Goal: Information Seeking & Learning: Understand process/instructions

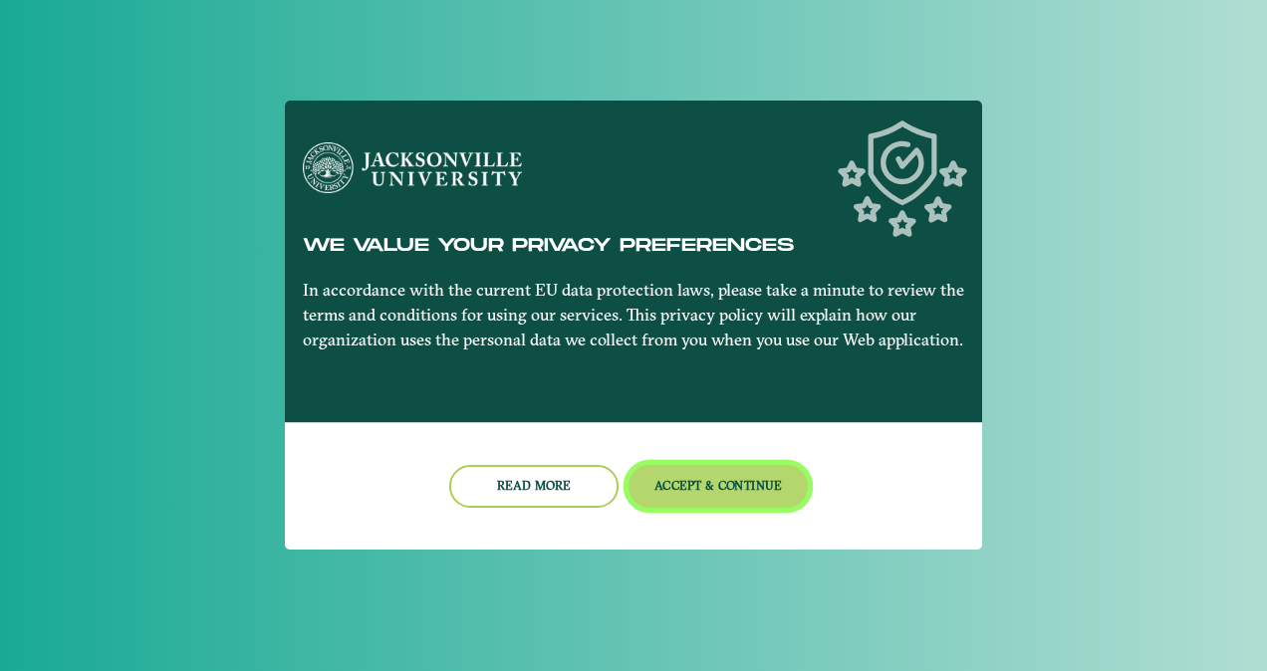
click at [734, 496] on button "Accept & Continue" at bounding box center [719, 486] width 180 height 43
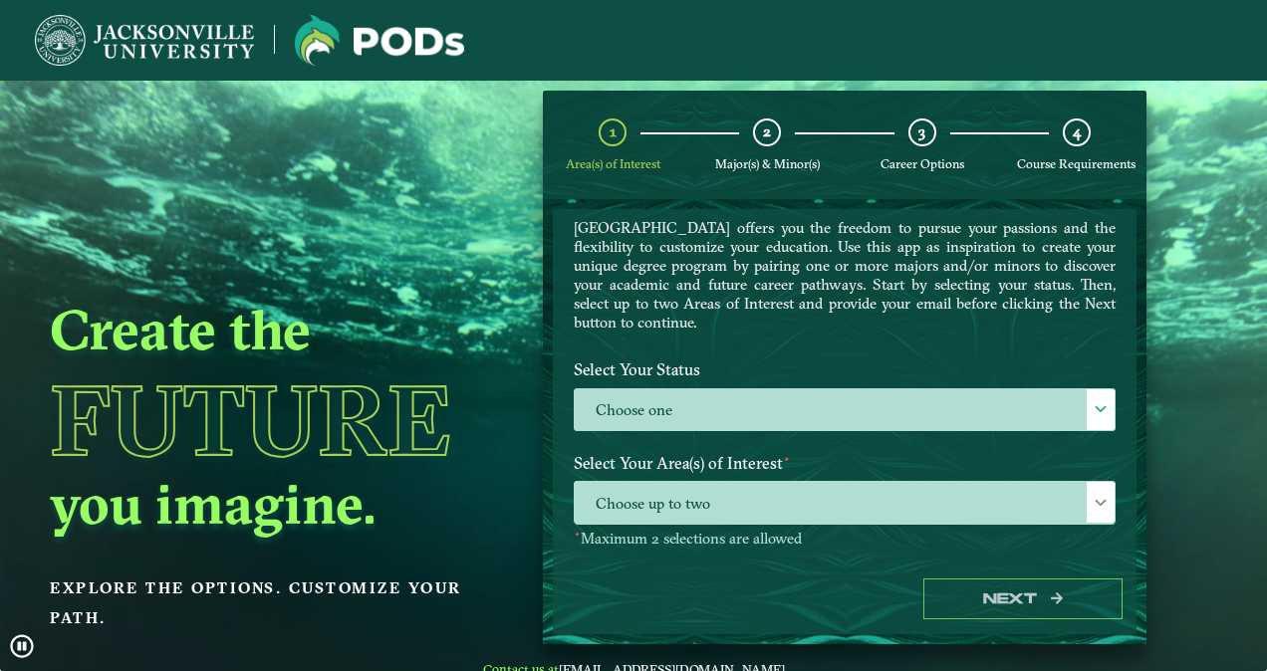
scroll to position [80, 0]
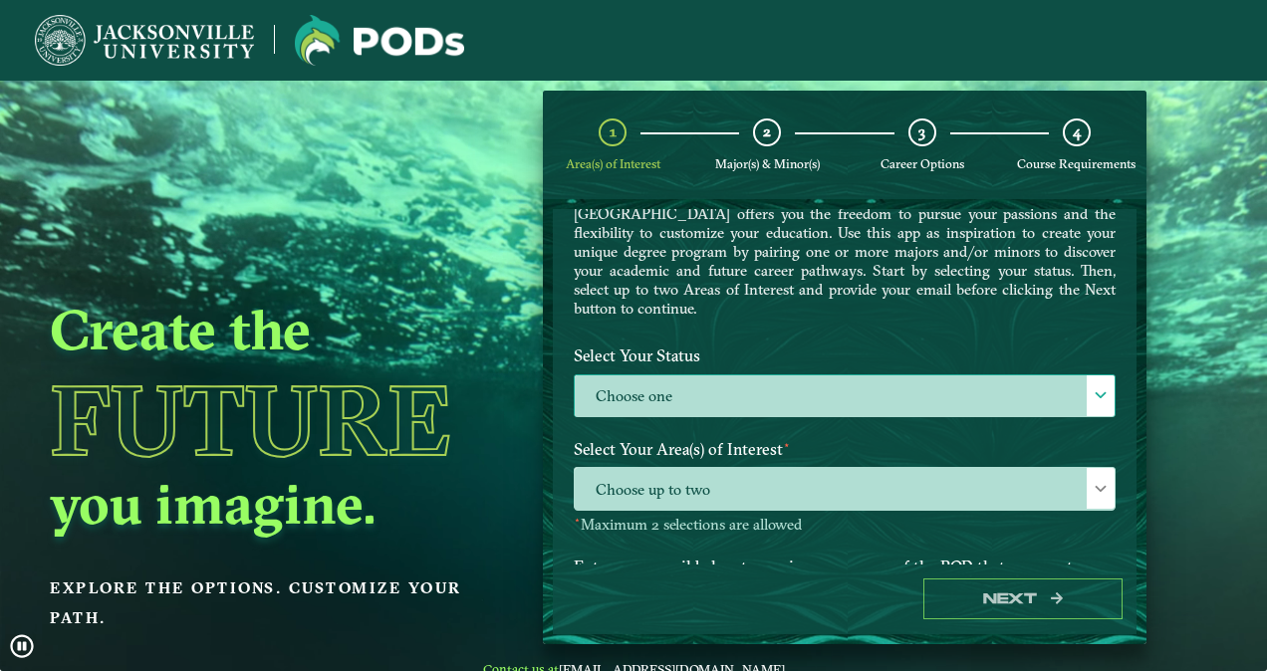
click at [762, 400] on label "Choose one" at bounding box center [845, 397] width 540 height 43
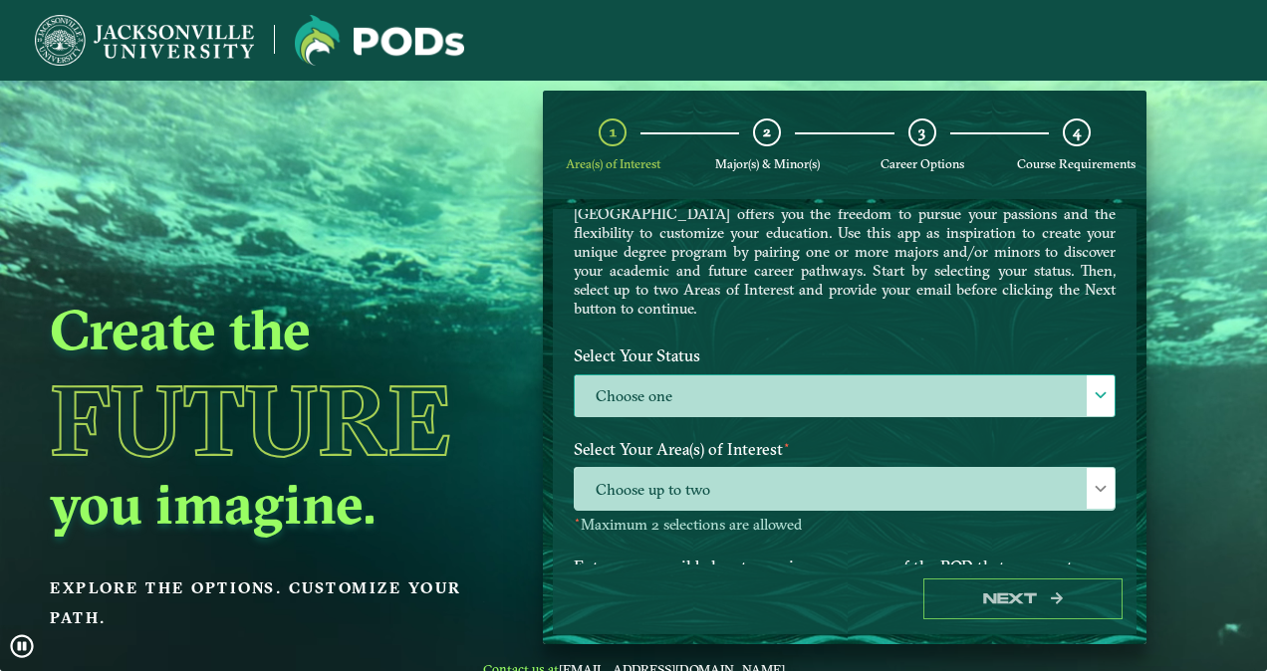
scroll to position [10, 87]
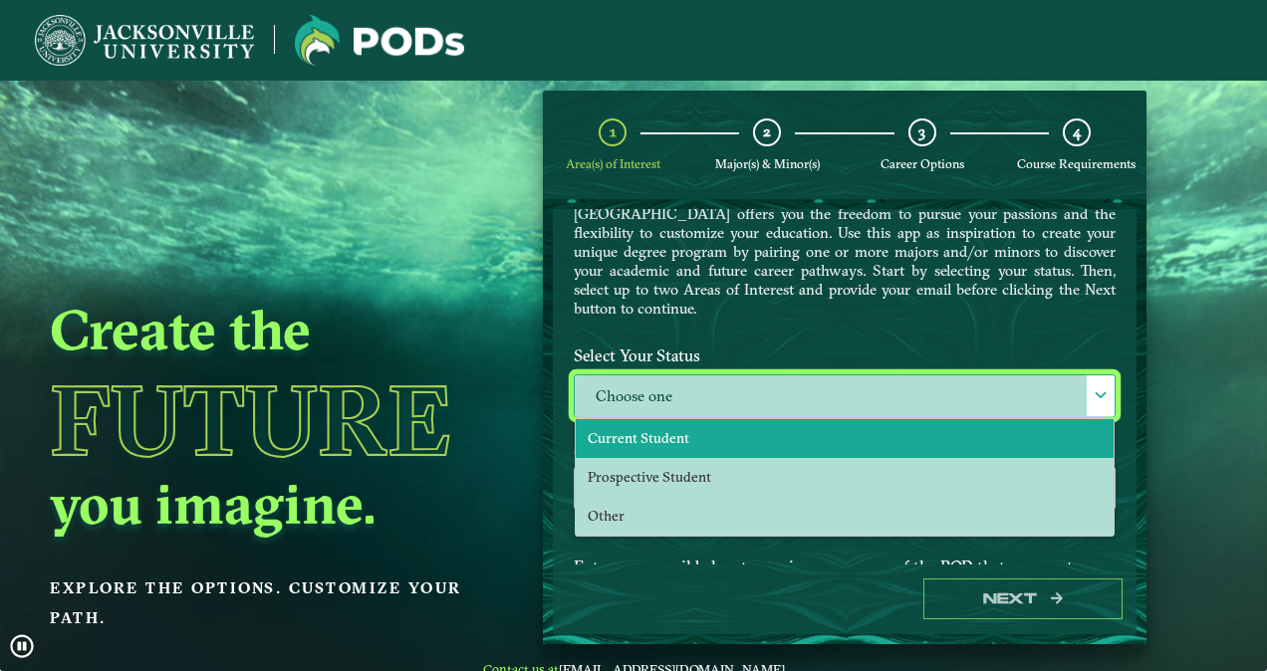
click at [702, 444] on li "Current Student" at bounding box center [845, 438] width 538 height 39
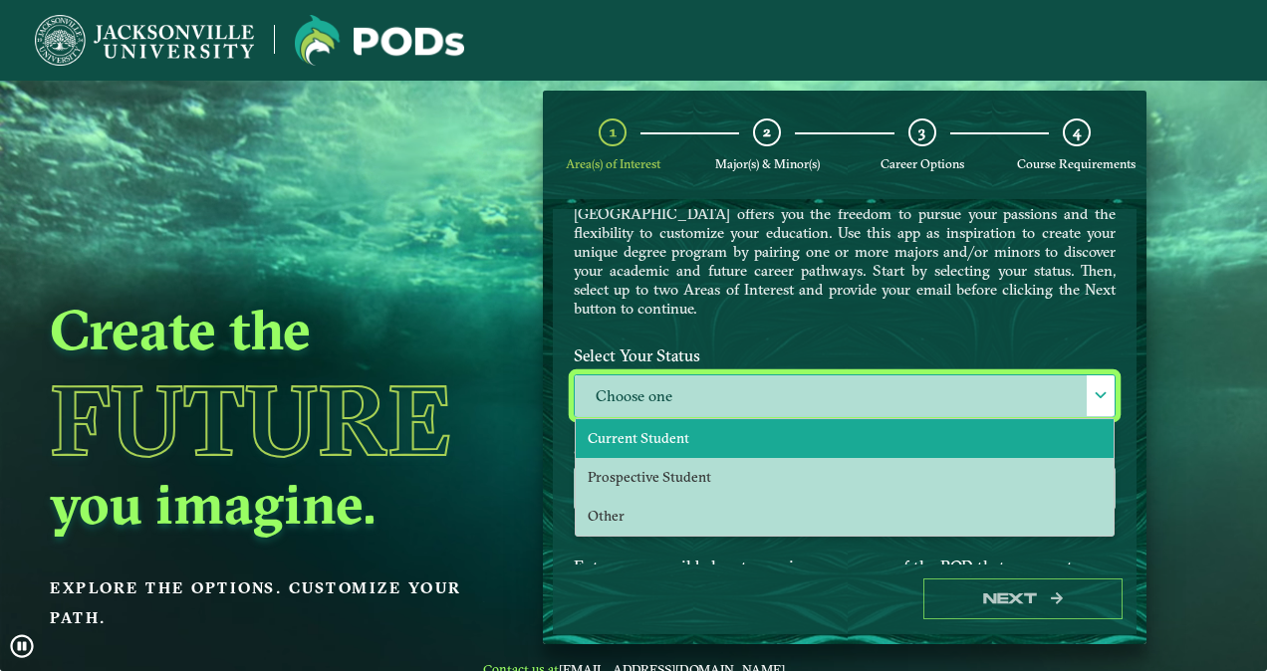
select select "[object Object]"
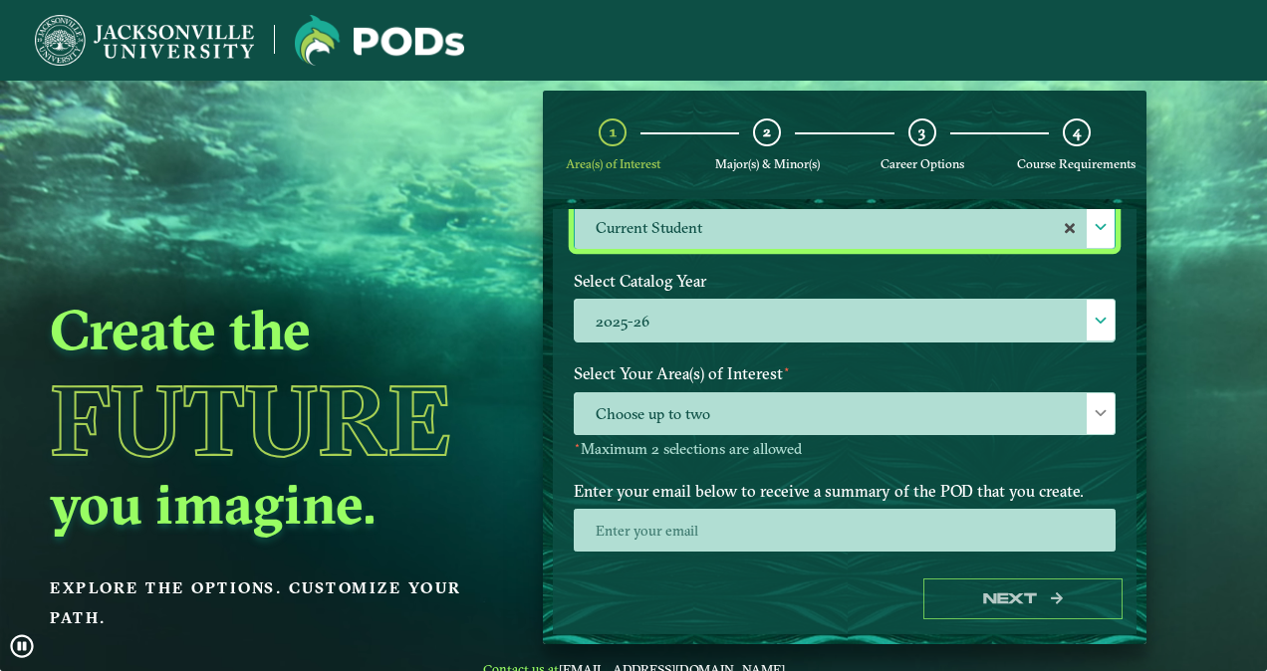
scroll to position [249, 0]
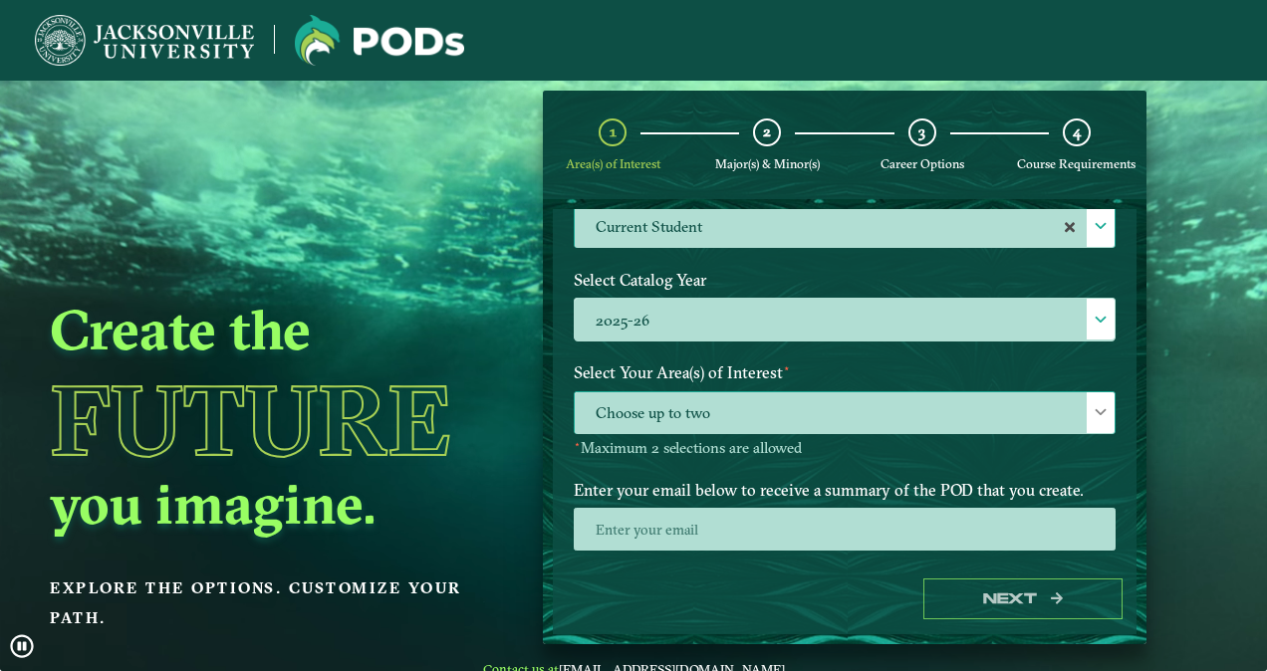
click at [697, 405] on span "Choose up to two" at bounding box center [845, 413] width 540 height 43
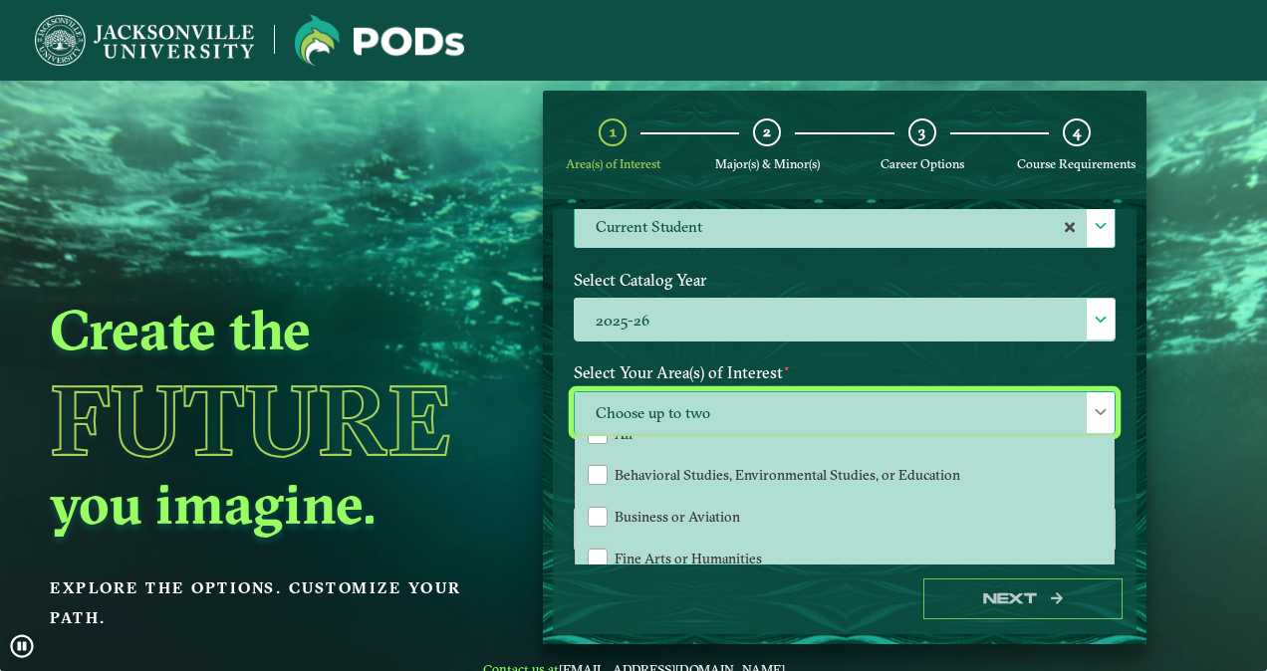
scroll to position [125, 0]
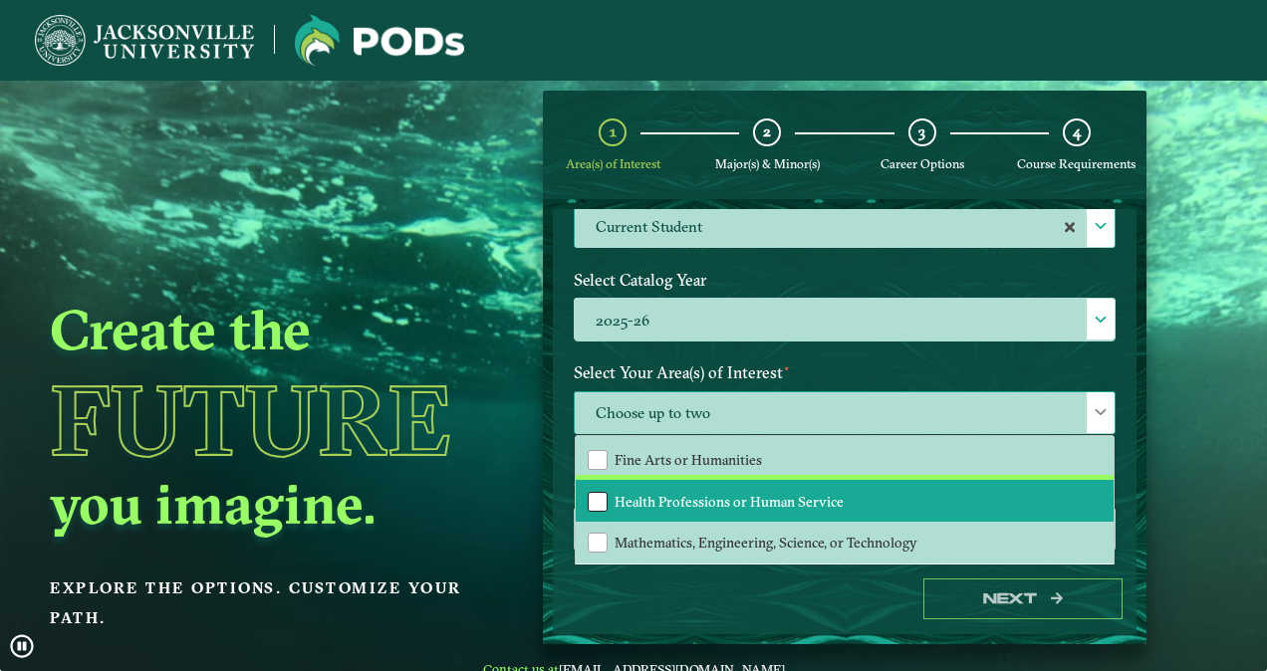
click at [588, 496] on div "Health Professions or Human Service" at bounding box center [598, 502] width 20 height 20
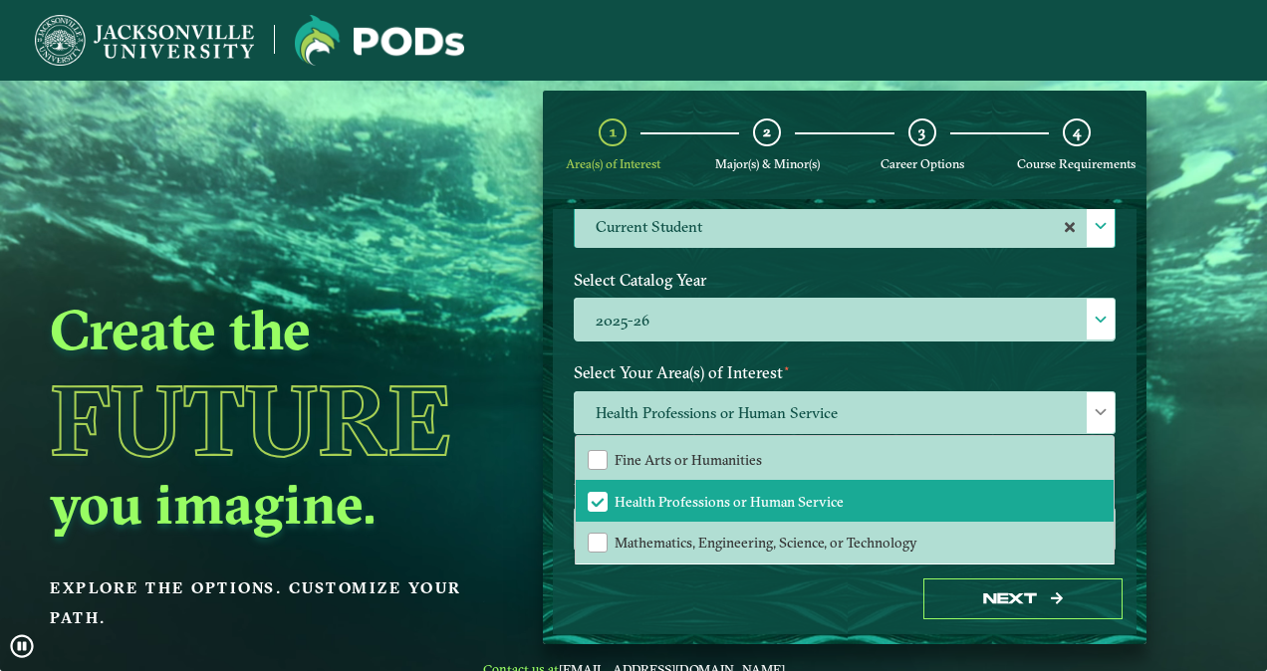
click at [1211, 566] on ngx-dashboard "Create the Future you imagine. Explore the options. Customize your path. 1 Area…" at bounding box center [633, 368] width 1267 height 554
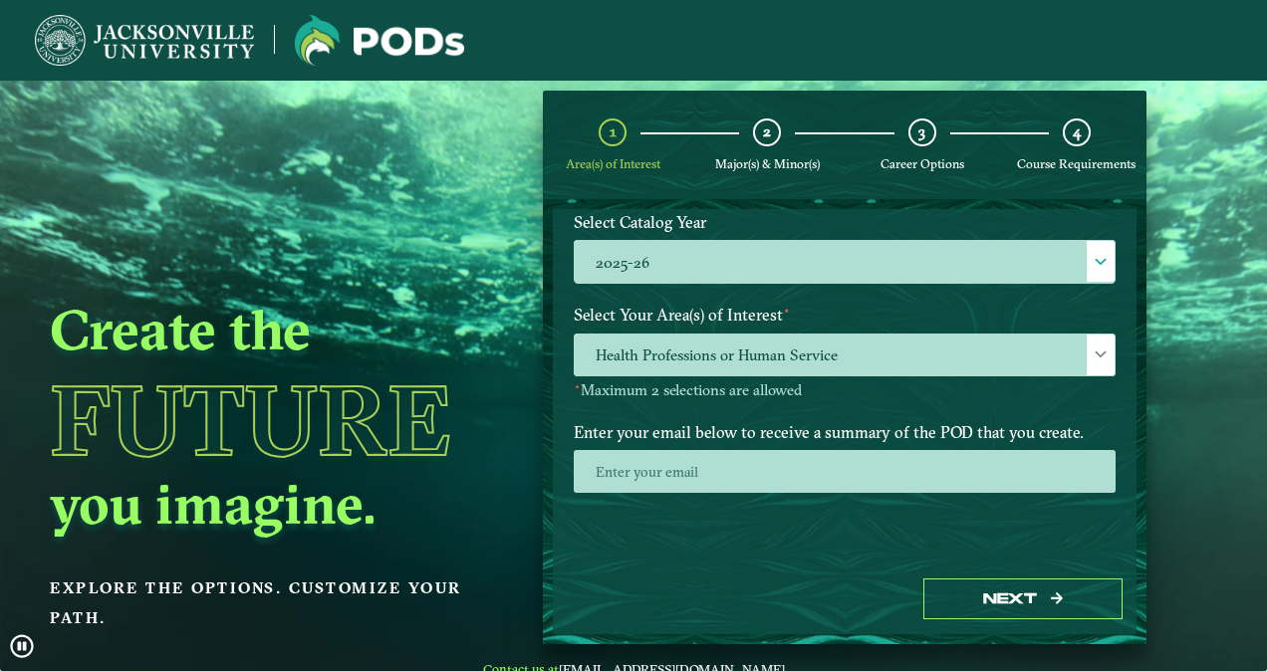
scroll to position [309, 0]
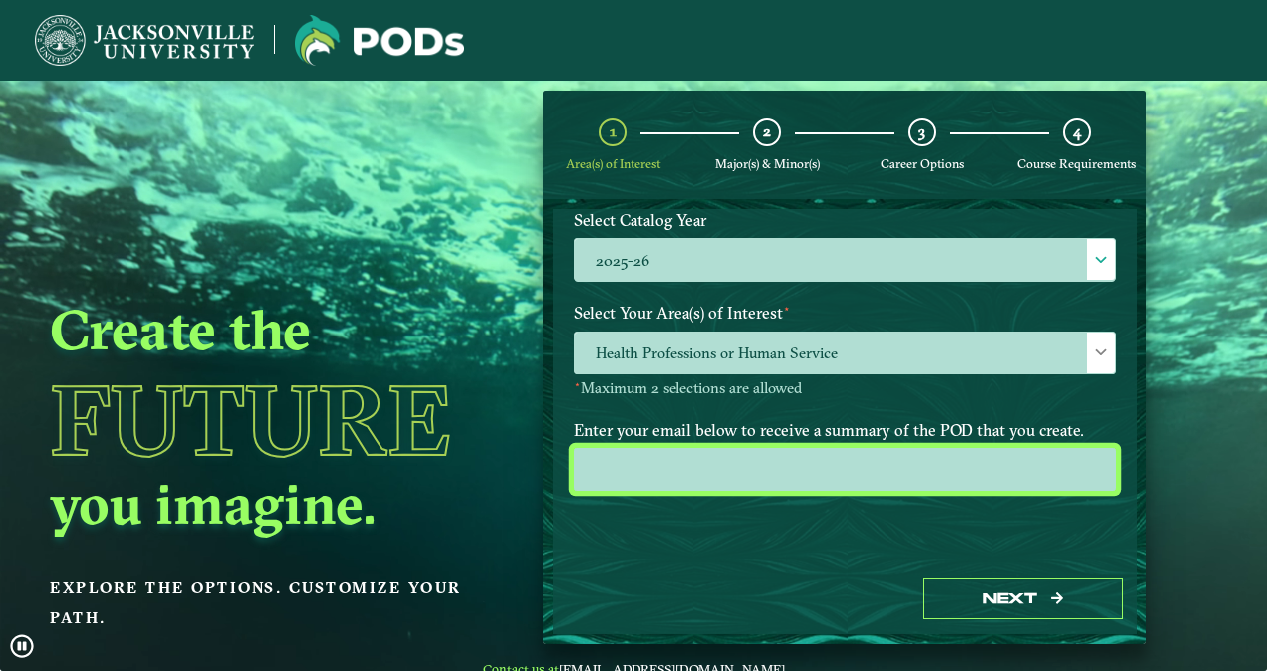
click at [1004, 463] on input "email" at bounding box center [845, 469] width 542 height 43
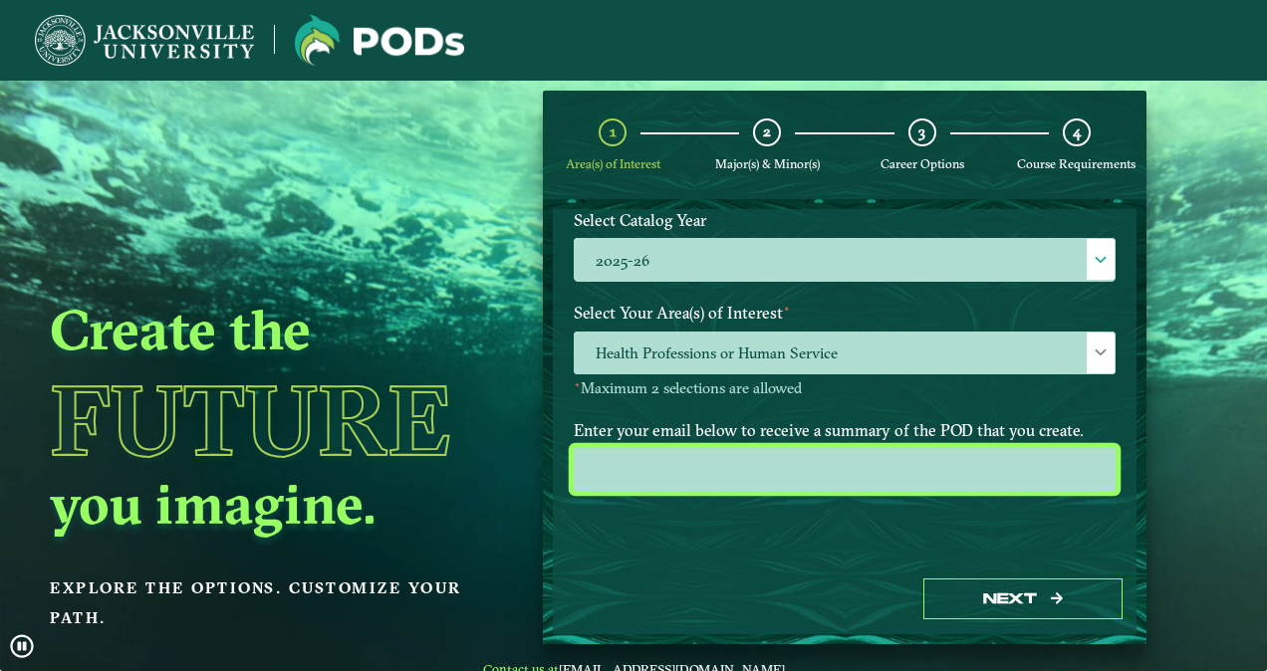
type input "[EMAIL_ADDRESS][DOMAIN_NAME]"
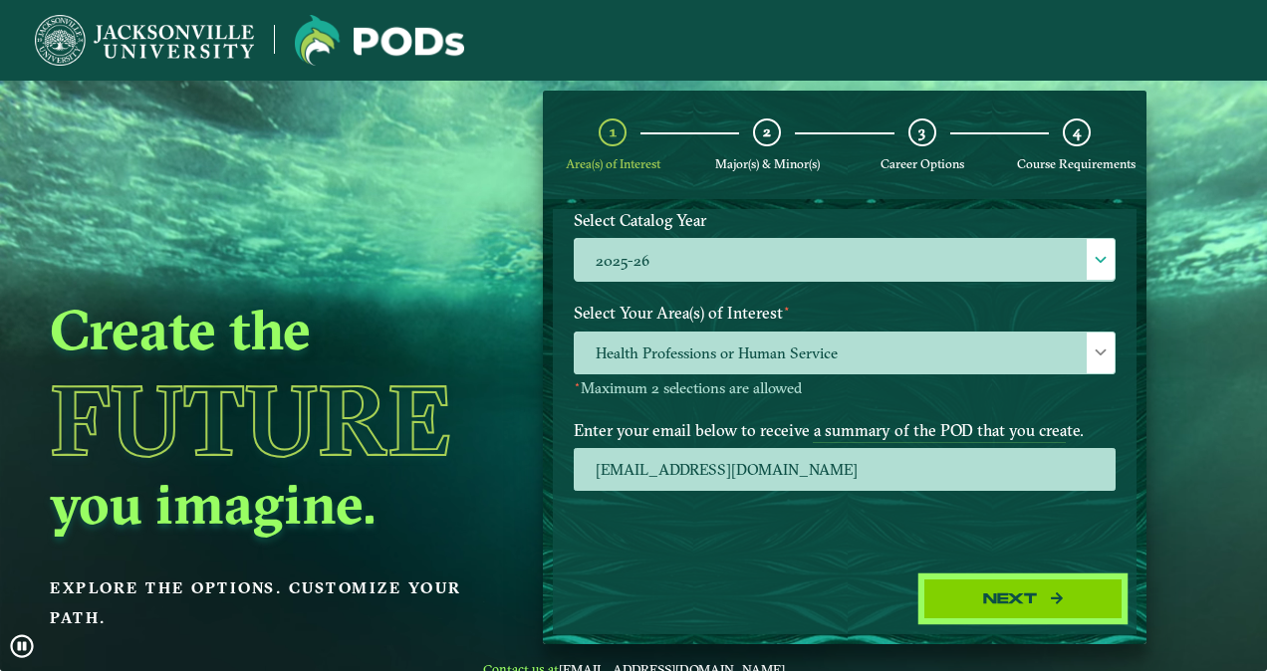
click at [1000, 602] on button "Next" at bounding box center [1022, 599] width 199 height 41
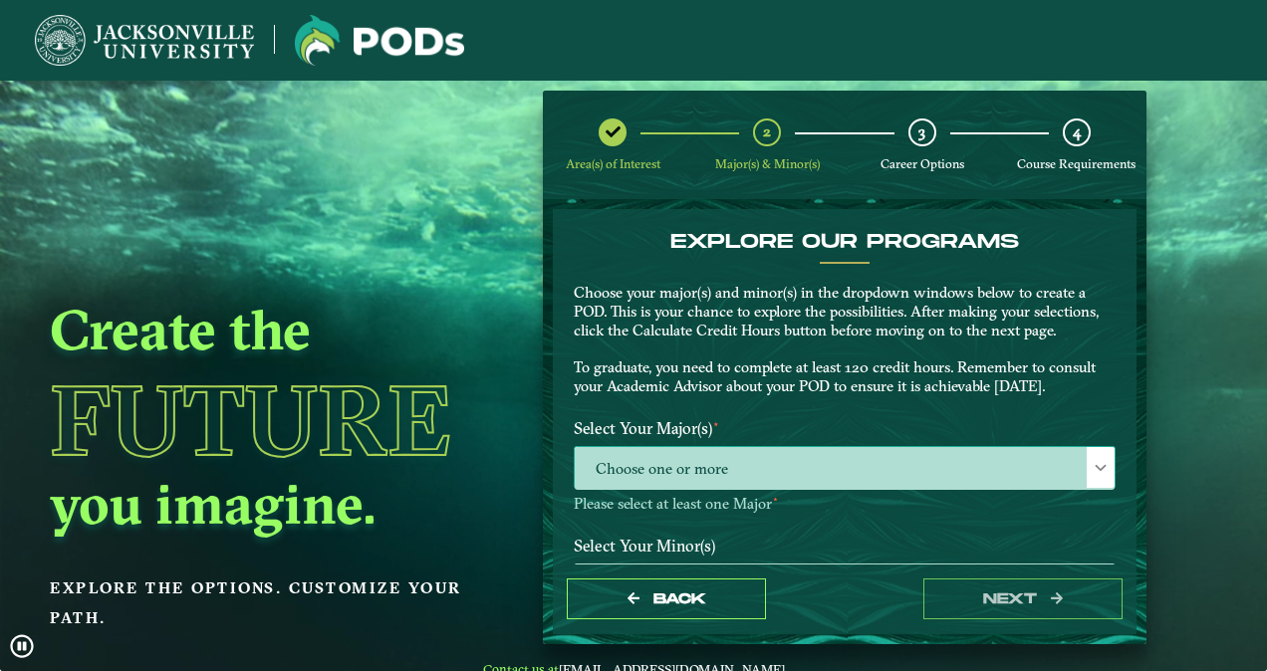
click at [813, 471] on span "Choose one or more" at bounding box center [845, 468] width 540 height 43
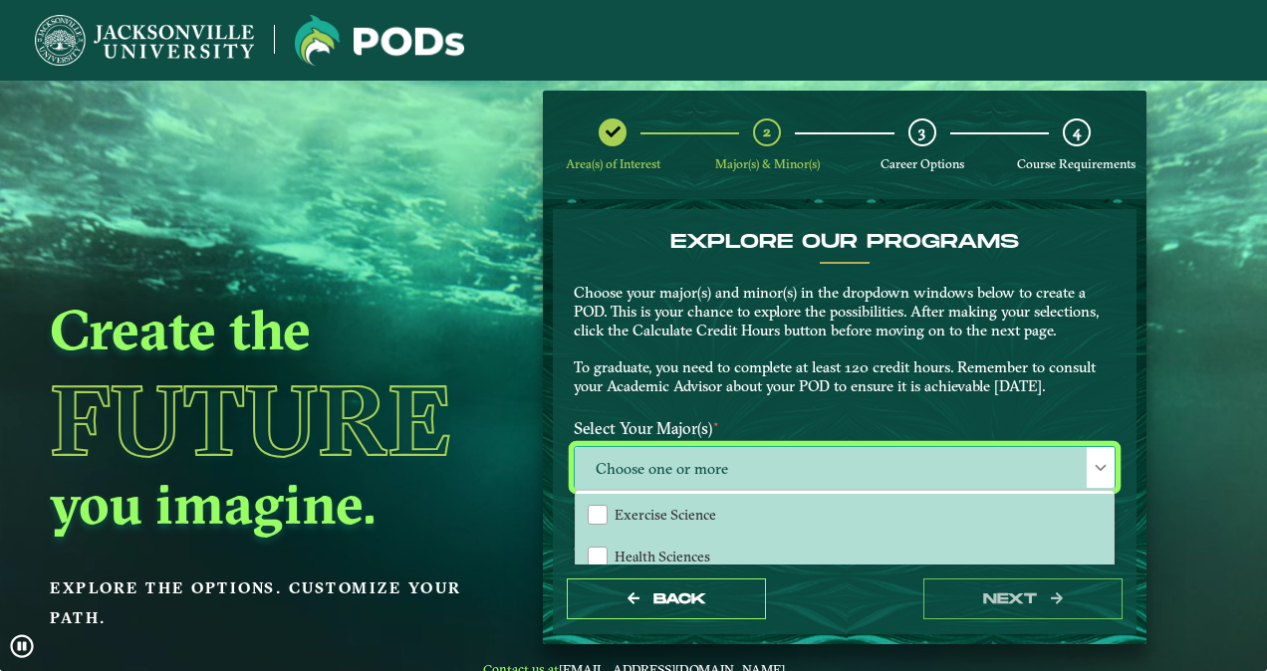
scroll to position [10, 87]
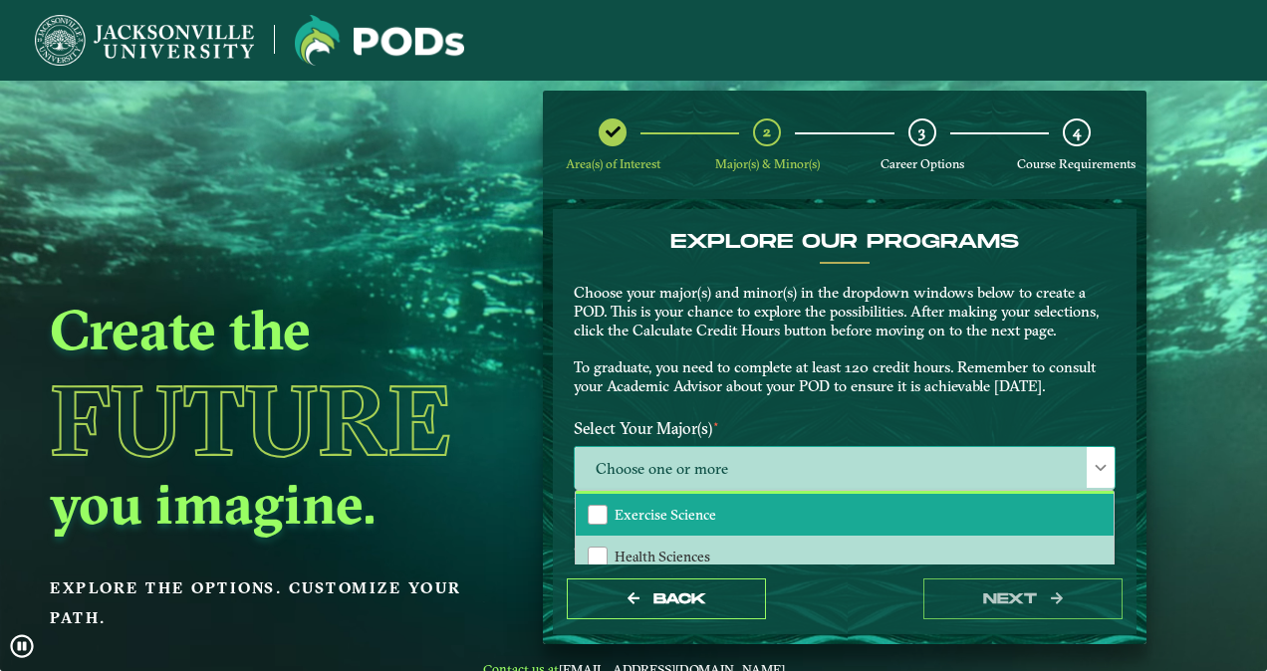
click at [753, 518] on li "Exercise Science" at bounding box center [845, 515] width 538 height 42
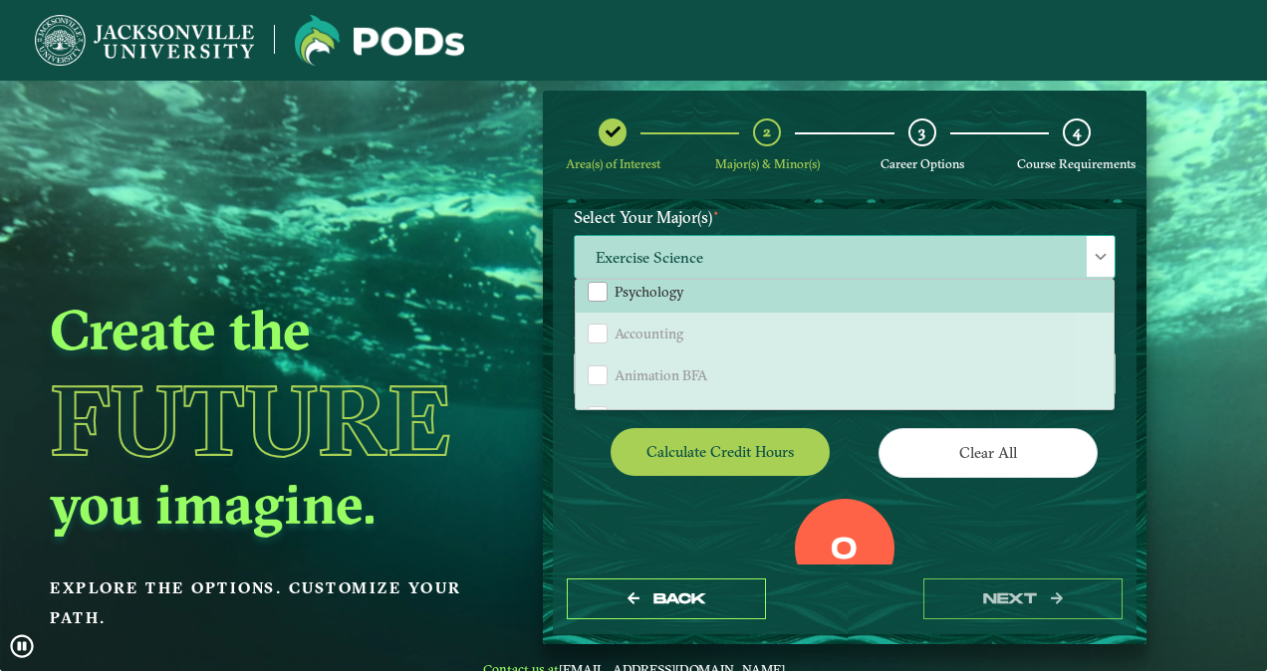
scroll to position [0, 0]
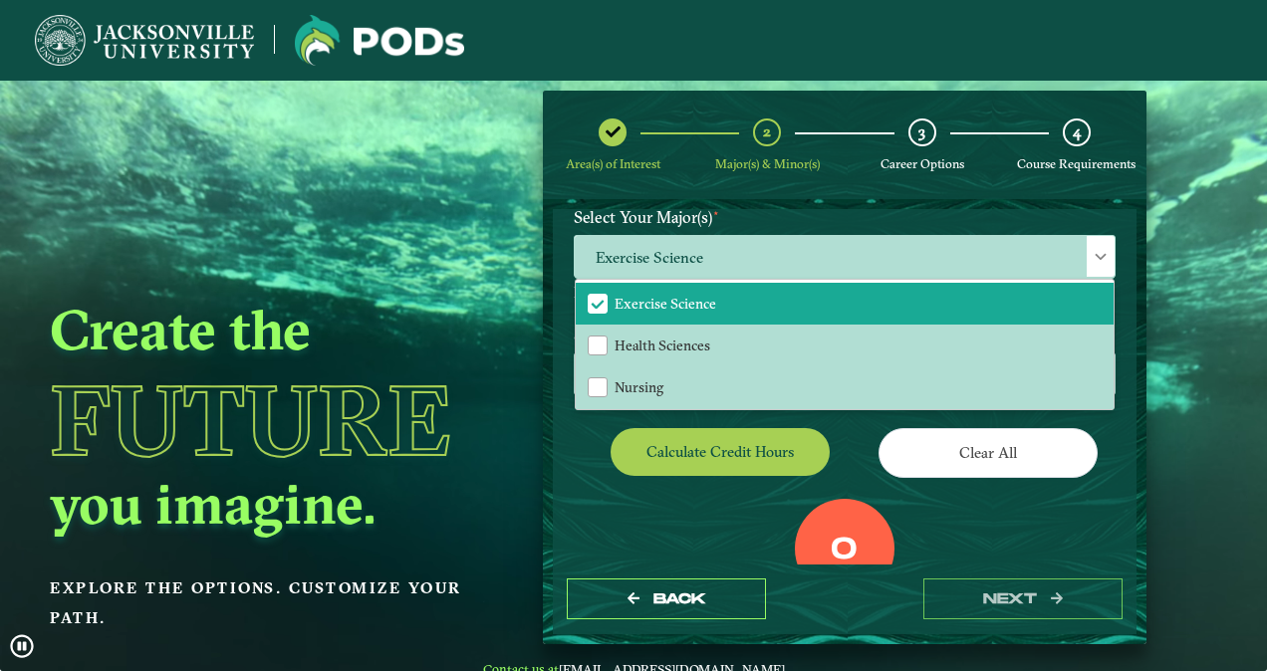
click at [630, 524] on div "0 Total Credit Hours" at bounding box center [845, 583] width 572 height 169
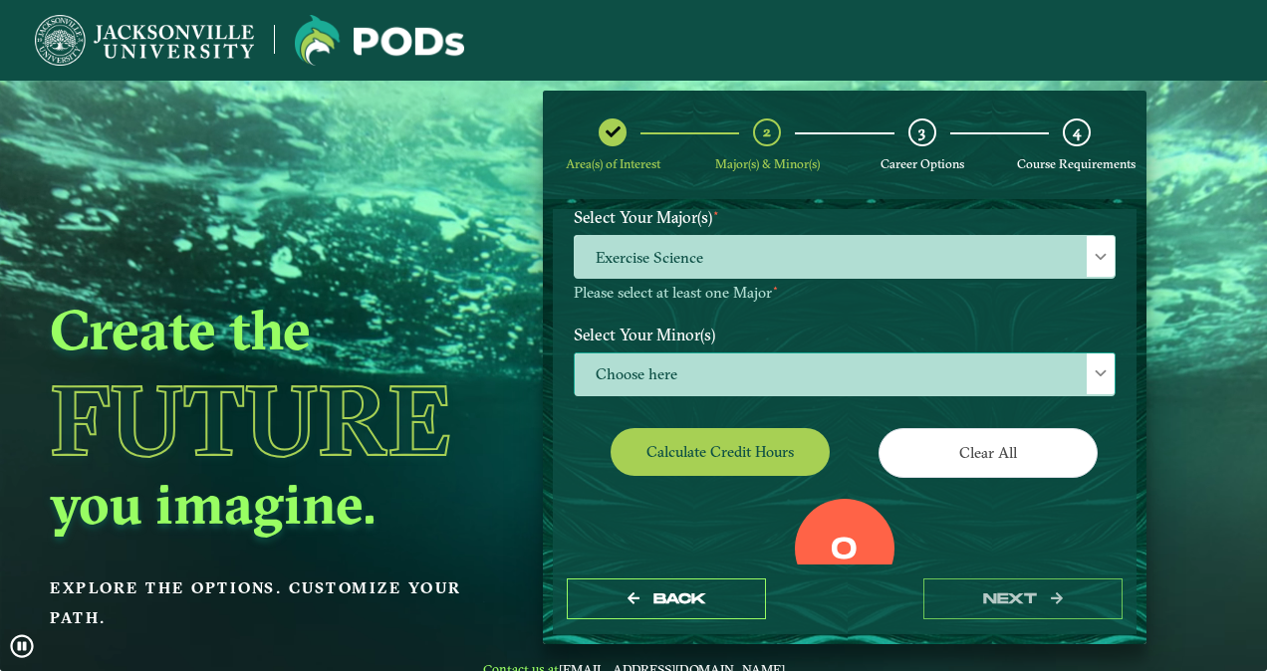
click at [692, 365] on span "Choose here" at bounding box center [845, 375] width 540 height 43
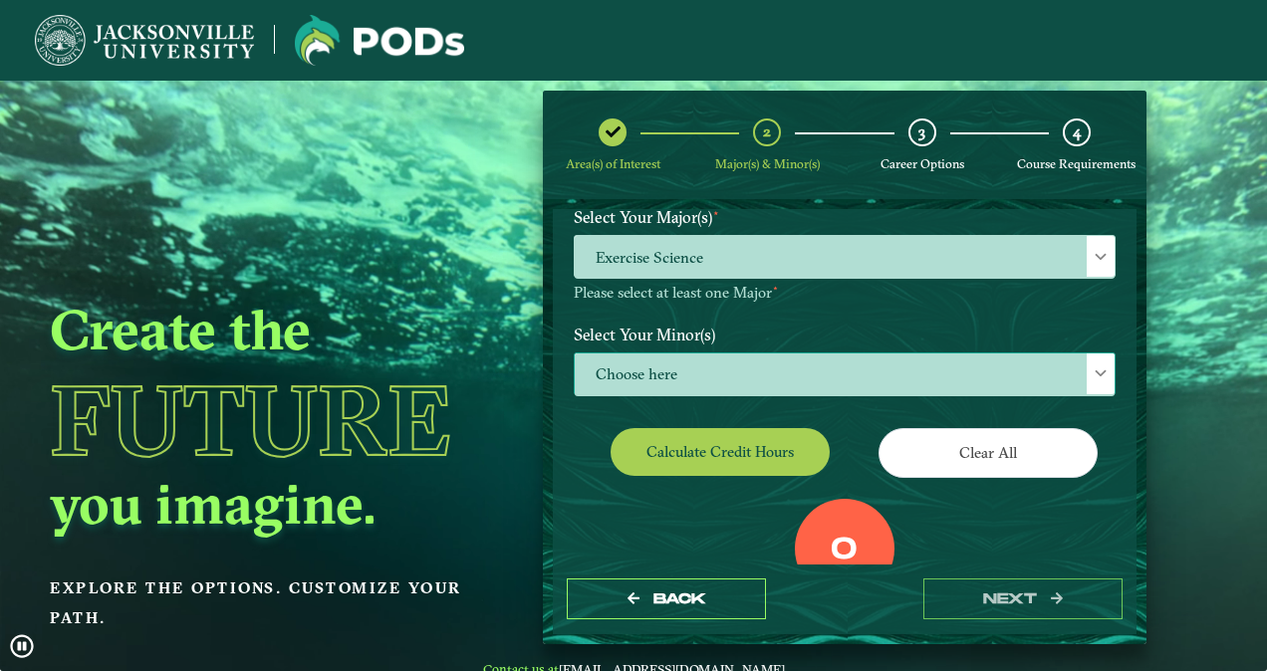
scroll to position [10, 87]
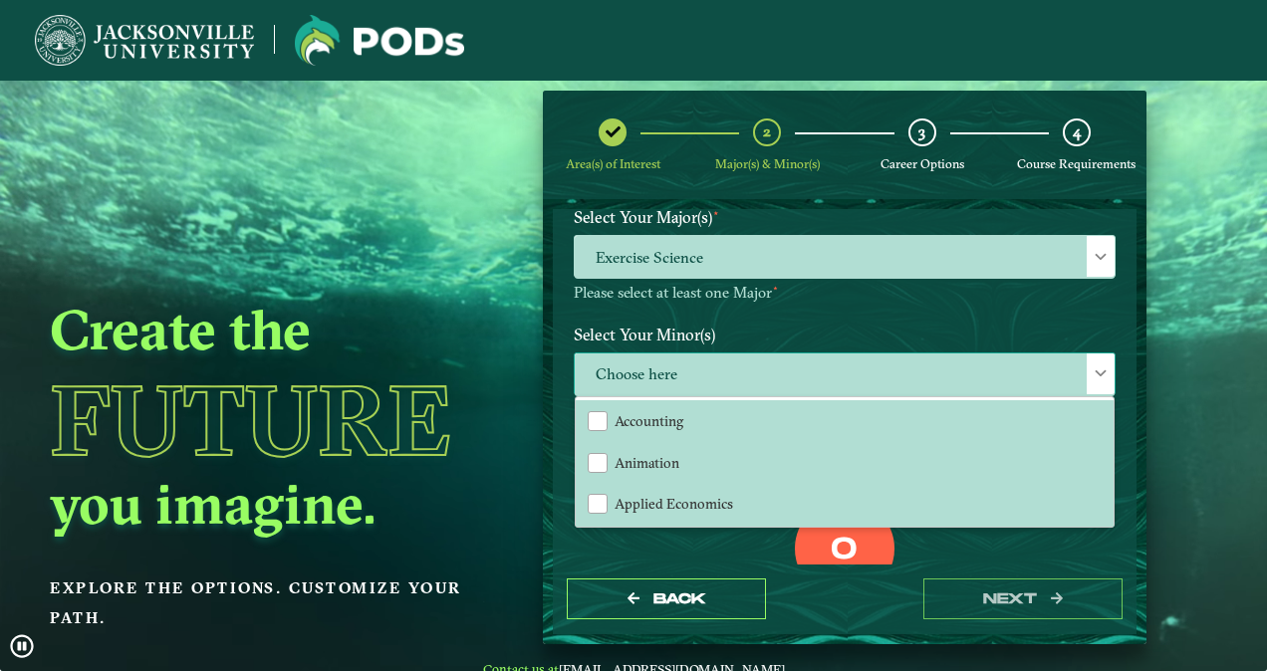
click at [692, 365] on span "Choose here" at bounding box center [845, 375] width 540 height 43
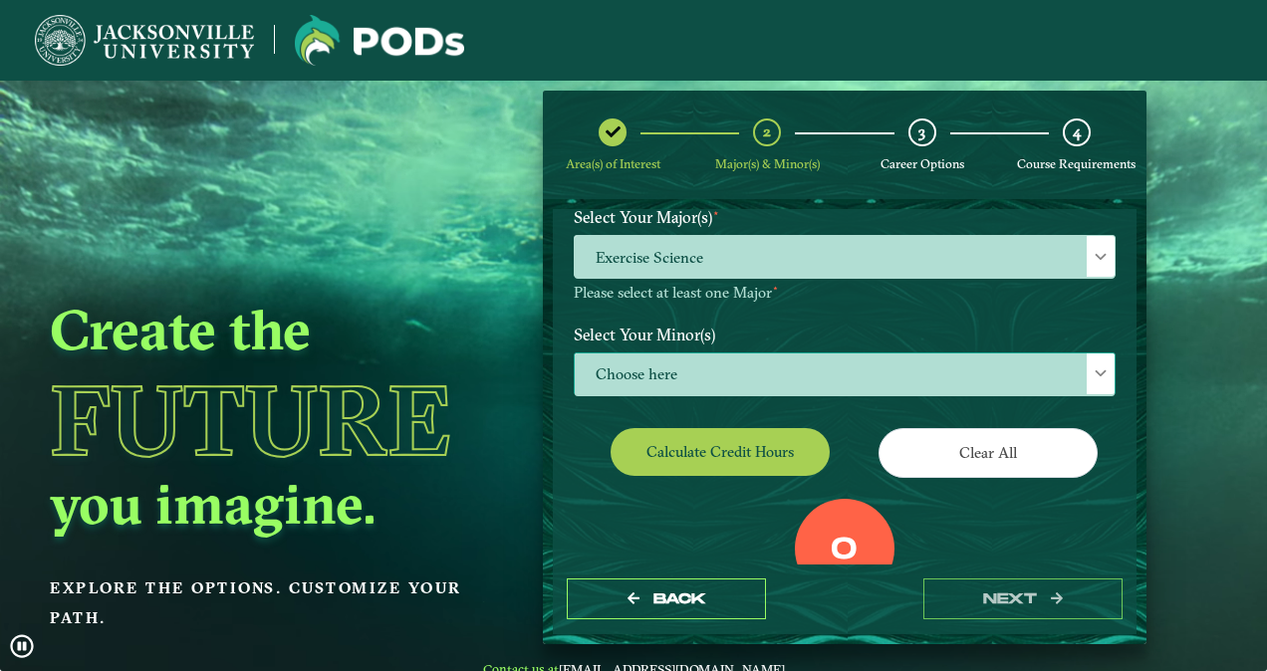
click at [698, 378] on span "Choose here" at bounding box center [845, 375] width 540 height 43
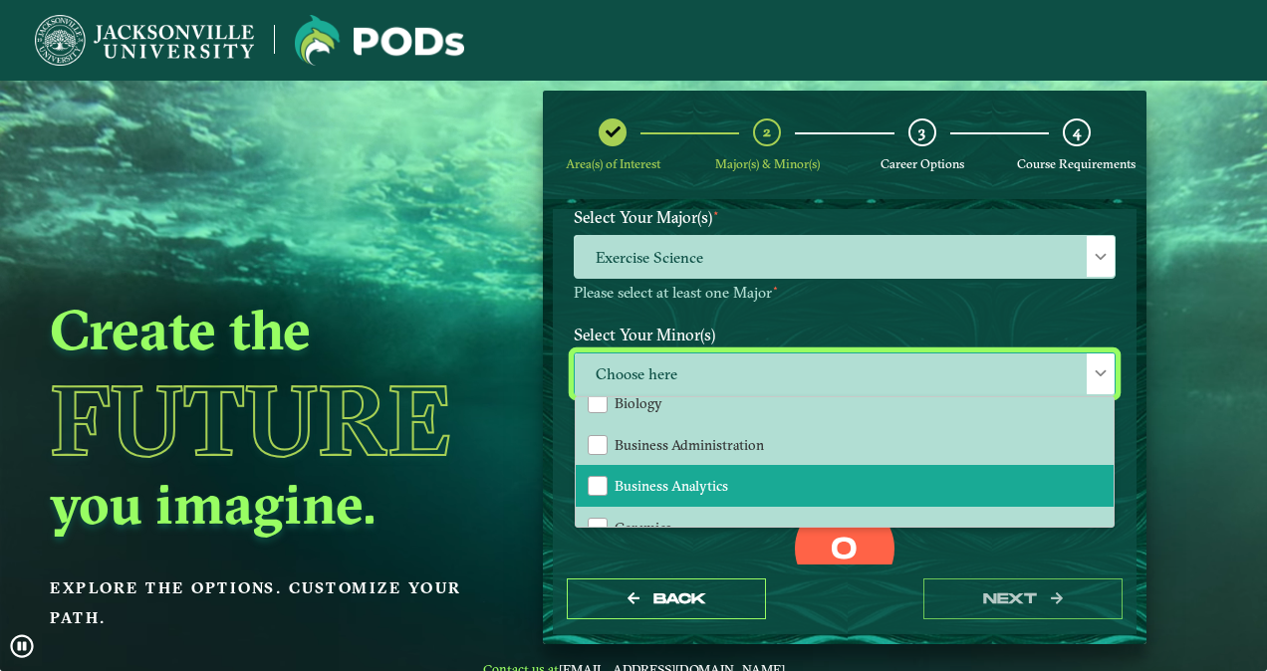
scroll to position [308, 0]
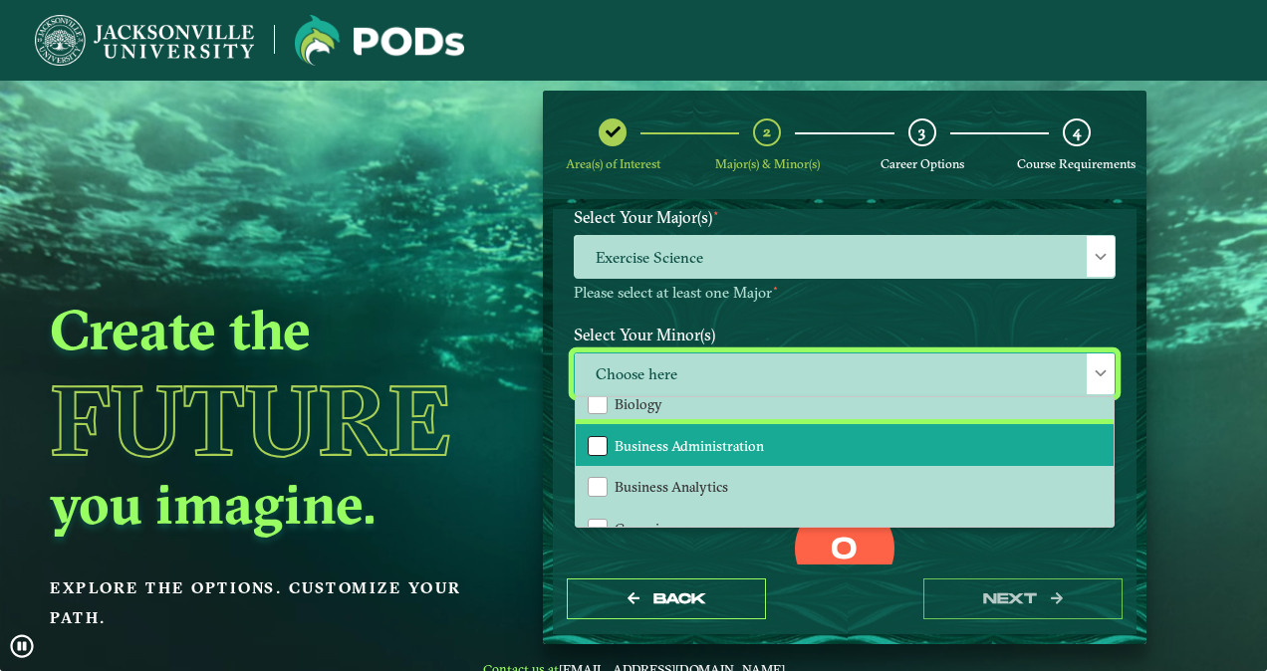
click at [604, 442] on div "Business Administration" at bounding box center [598, 446] width 20 height 20
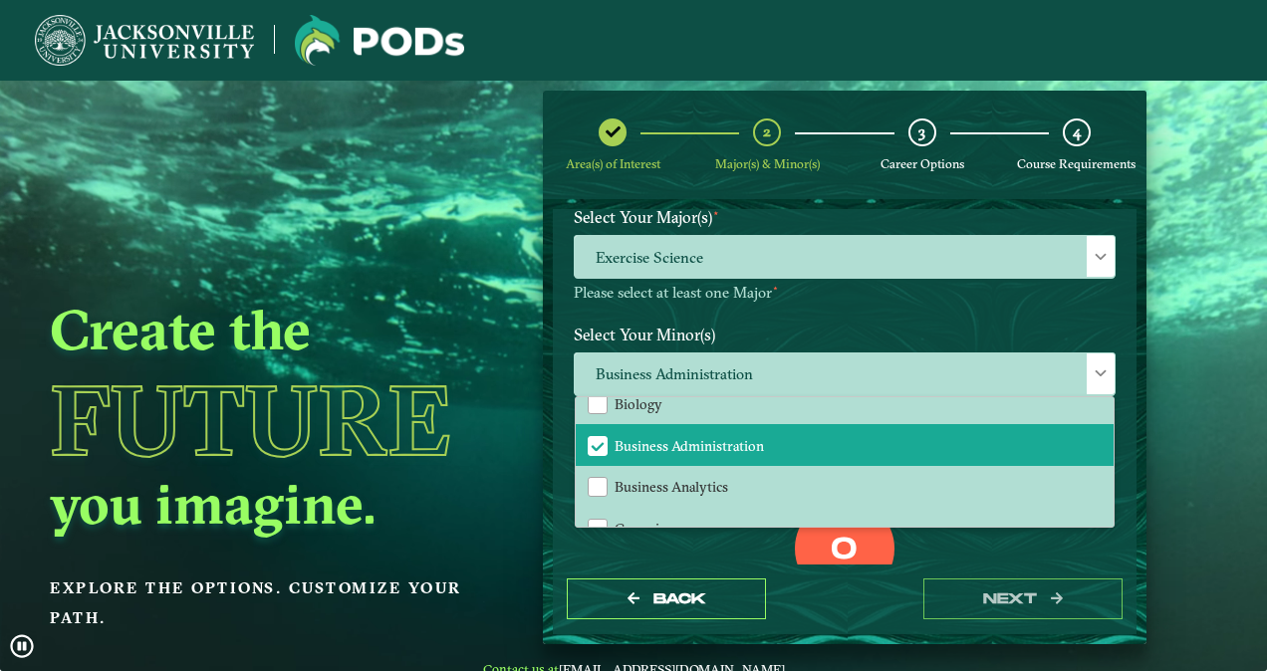
click at [732, 570] on div "Back next" at bounding box center [845, 599] width 584 height 69
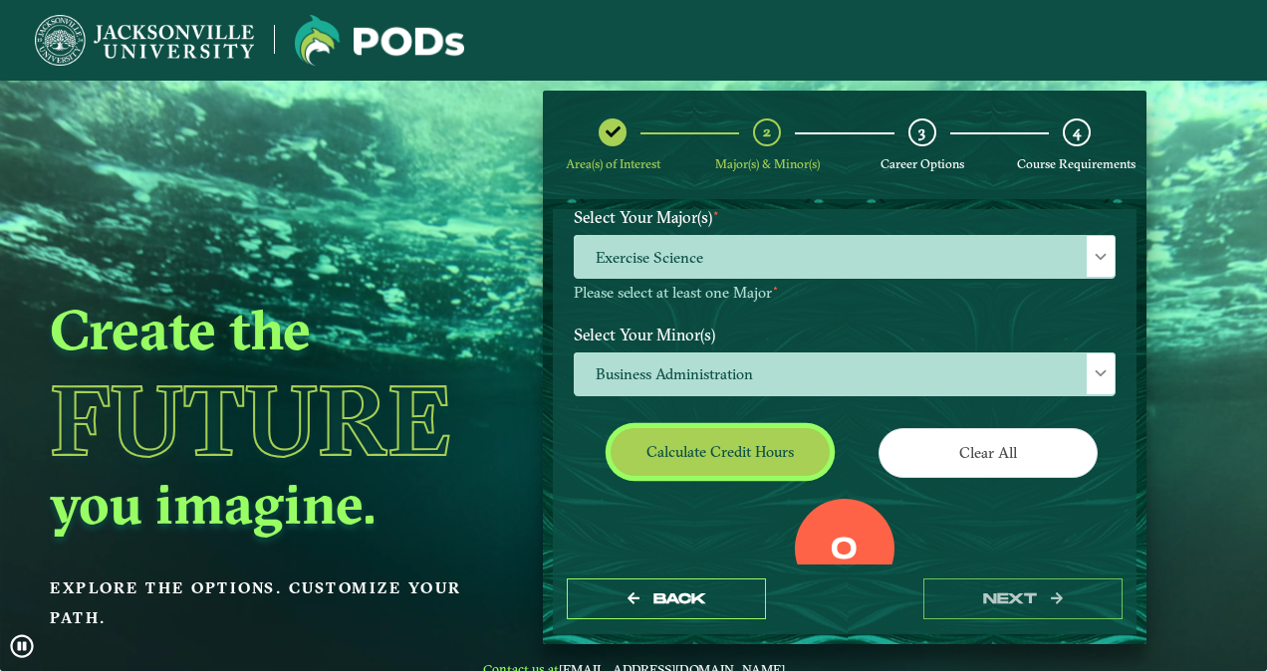
click at [751, 462] on button "Calculate credit hours" at bounding box center [720, 451] width 219 height 47
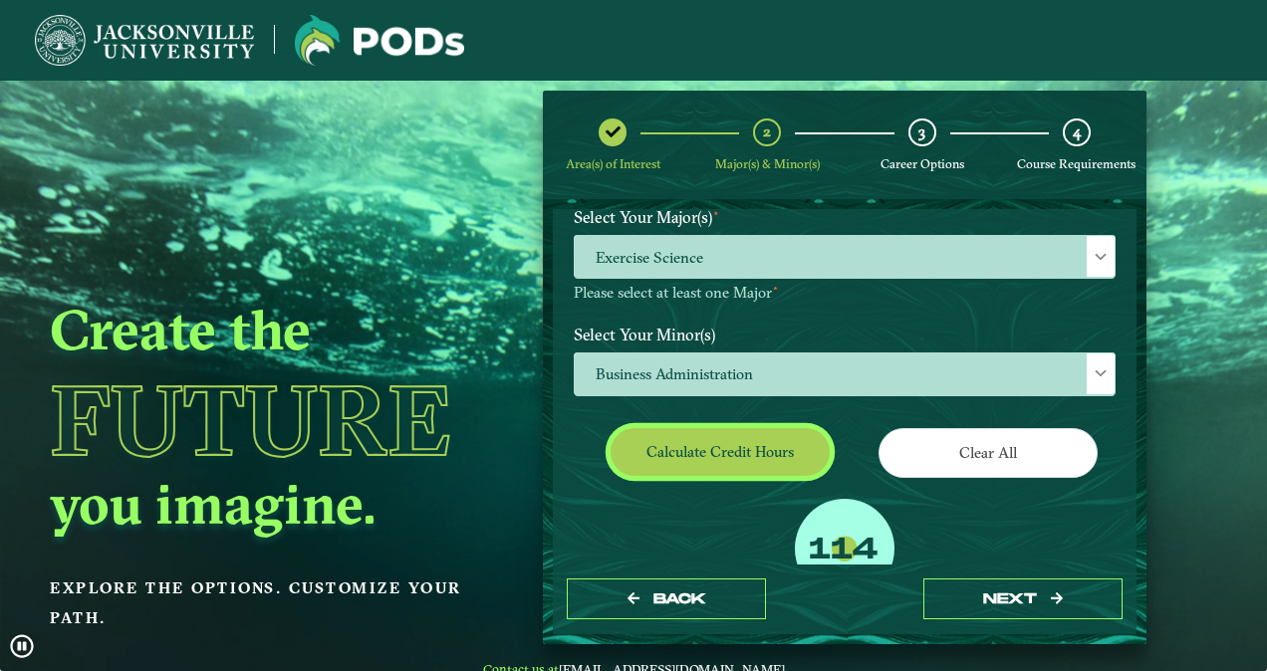
scroll to position [273, 0]
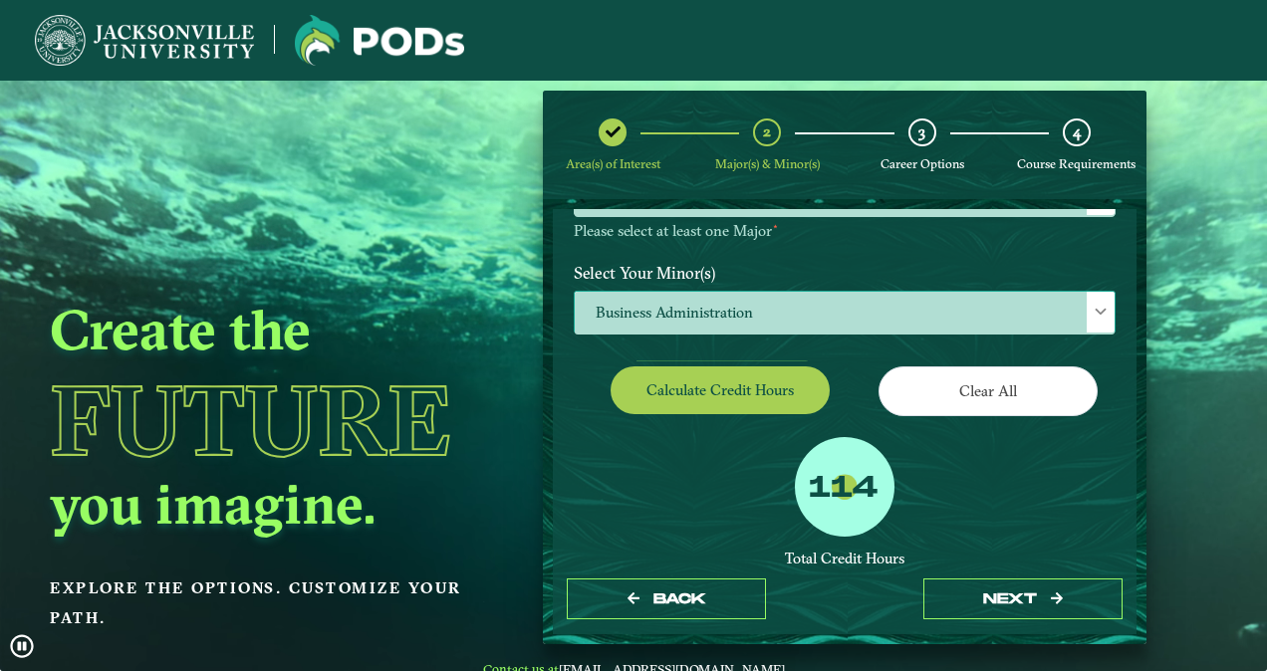
click at [739, 307] on span "Business Administration" at bounding box center [845, 313] width 540 height 43
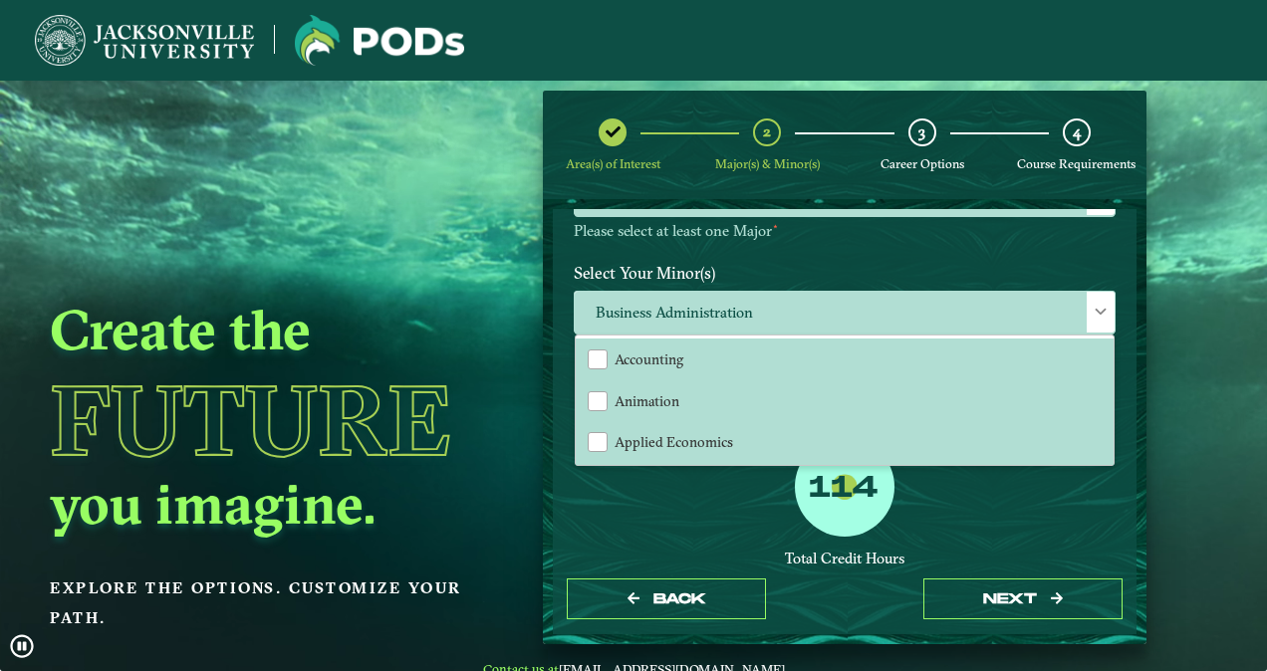
click at [645, 494] on div "114 Total Credit Hours Successful POD This means you will need to either take a…" at bounding box center [845, 567] width 572 height 261
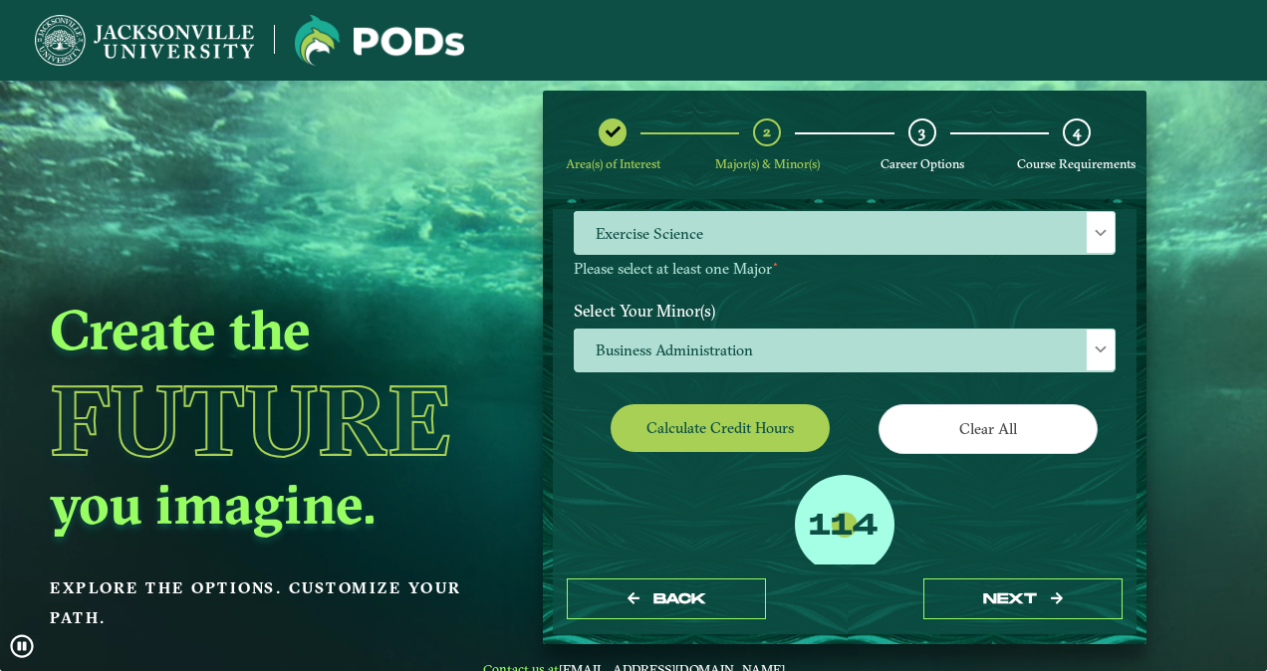
scroll to position [235, 0]
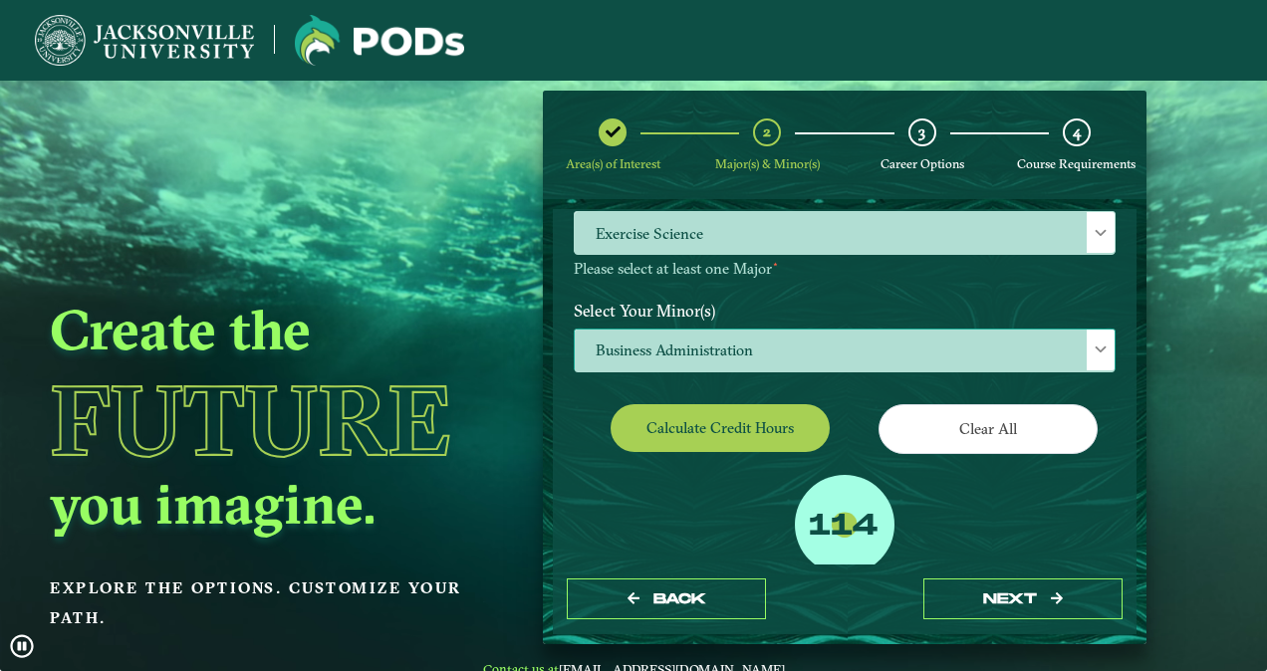
click at [661, 337] on span "Business Administration" at bounding box center [845, 351] width 540 height 43
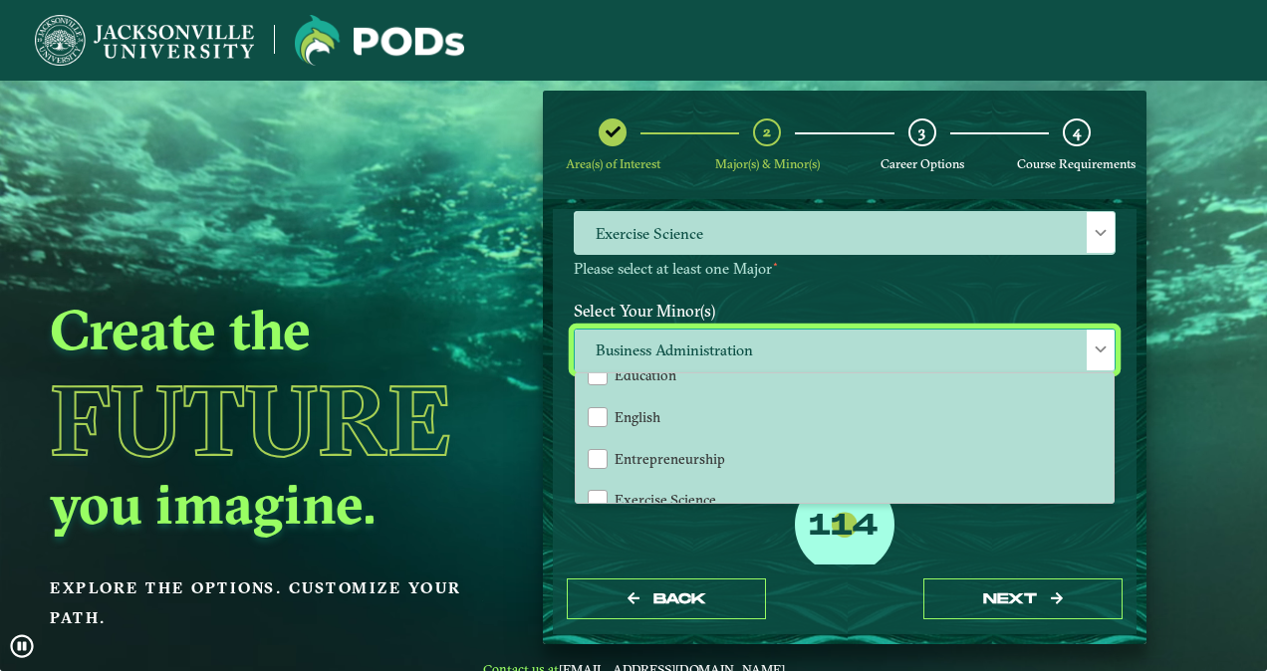
scroll to position [848, 0]
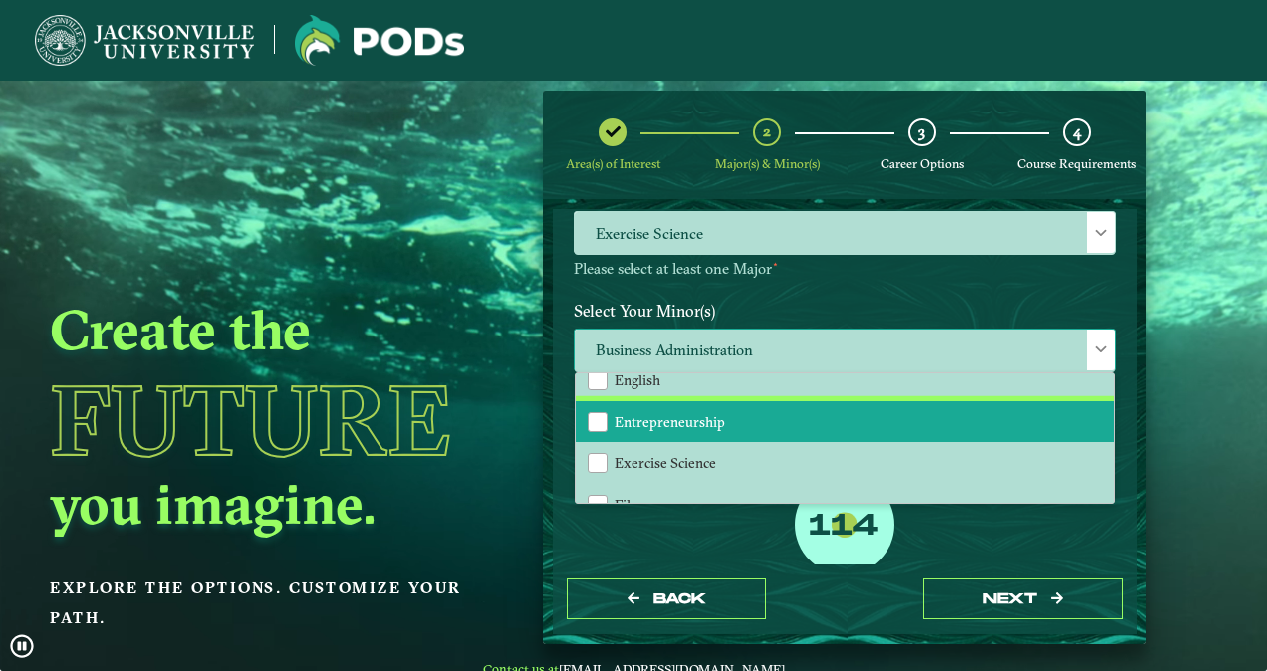
click at [667, 425] on span "Entrepreneurship" at bounding box center [670, 422] width 111 height 18
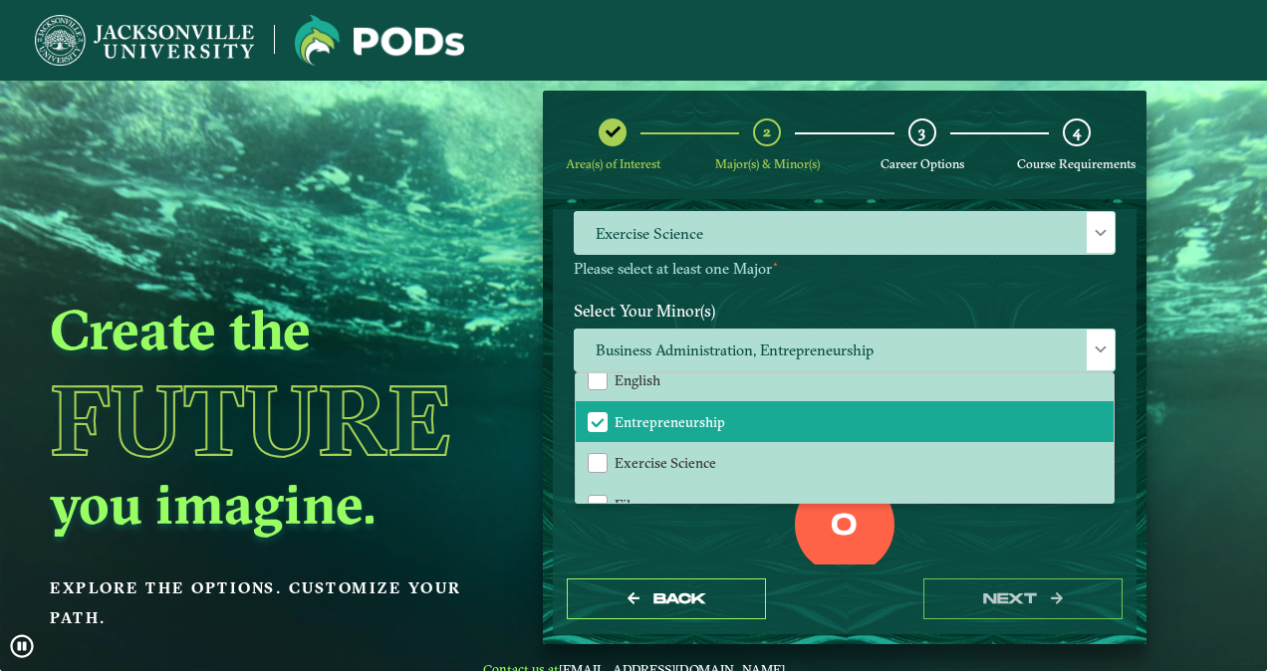
click at [685, 536] on div "0 Total Credit Hours" at bounding box center [845, 559] width 572 height 169
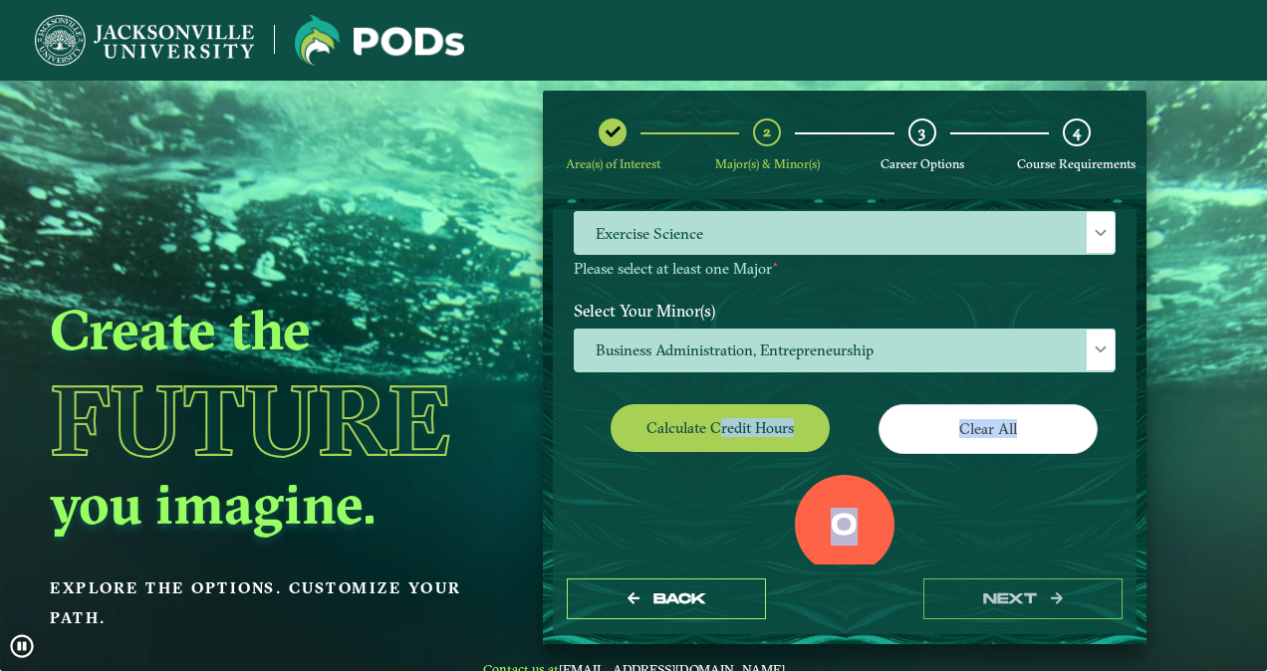
drag, startPoint x: 685, startPoint y: 536, endPoint x: 710, endPoint y: 429, distance: 109.5
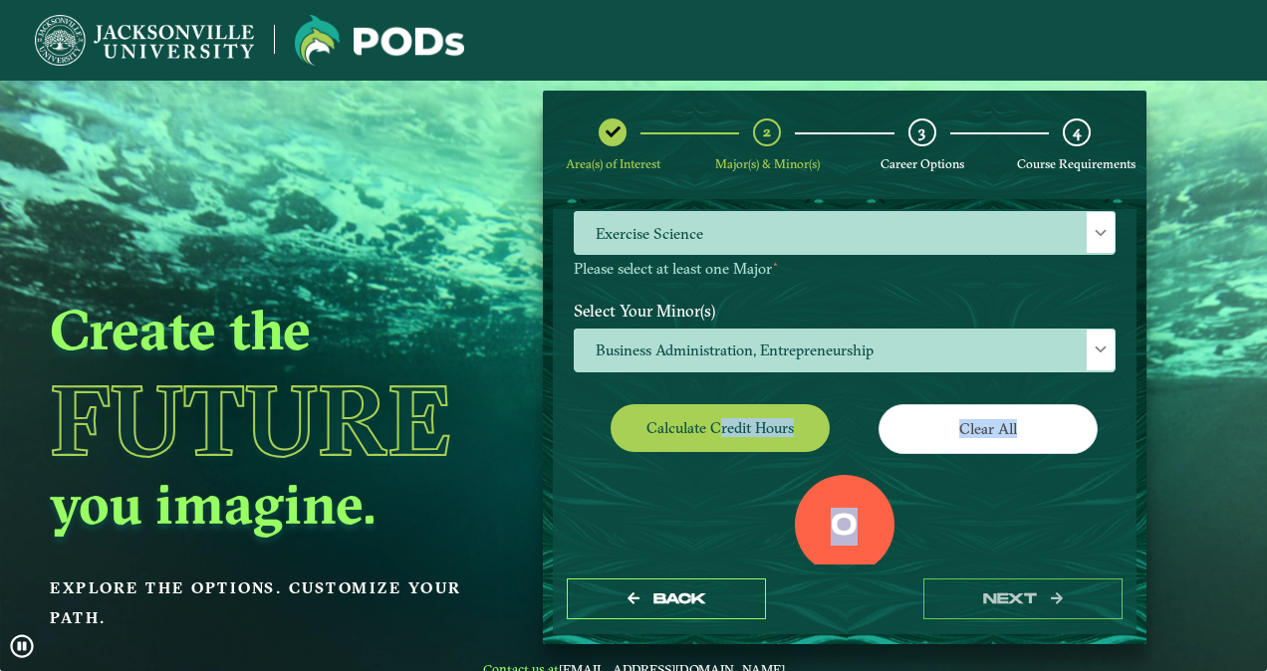
click at [710, 429] on div "EXPLORE OUR PROGRAMS Choose your major(s) and minor(s) in the dropdown windows …" at bounding box center [845, 319] width 542 height 648
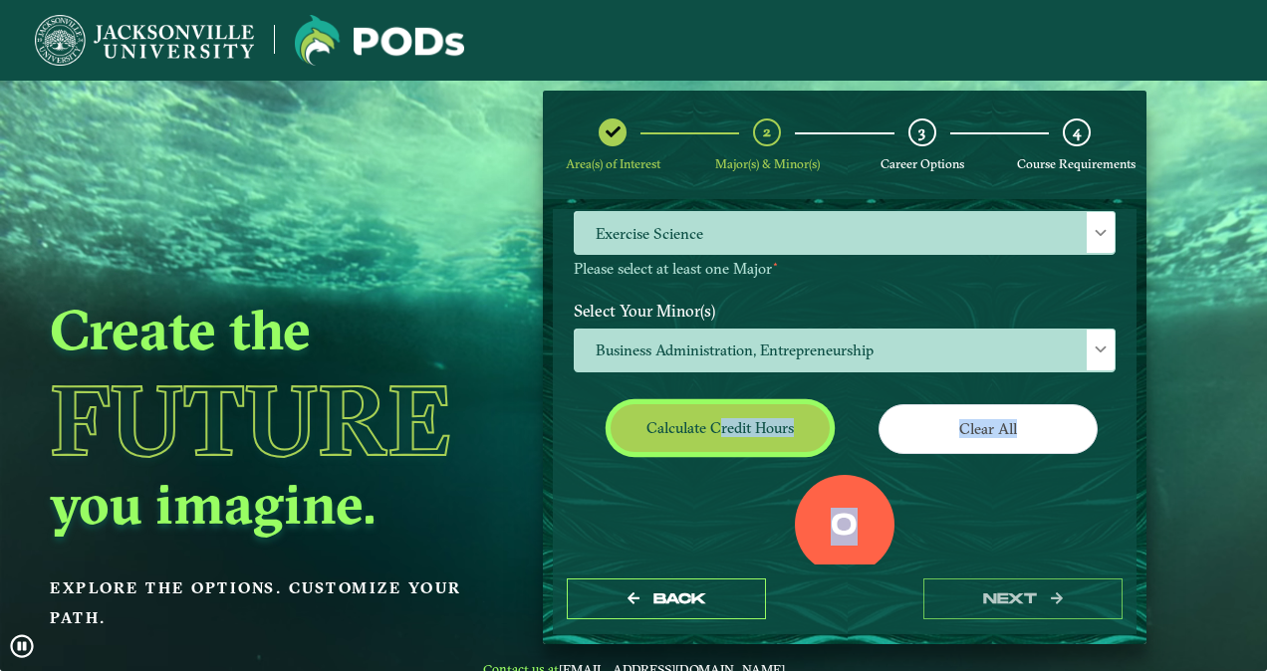
drag, startPoint x: 710, startPoint y: 429, endPoint x: 687, endPoint y: 435, distance: 23.7
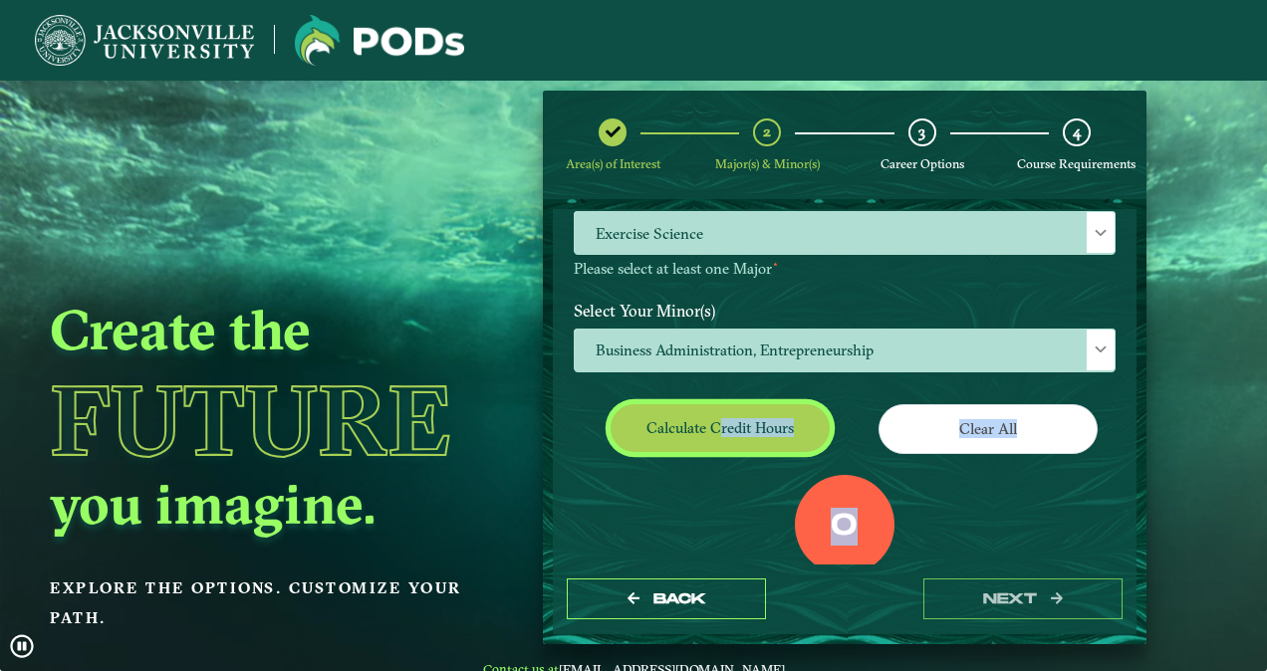
click at [687, 435] on button "Calculate credit hours" at bounding box center [720, 427] width 219 height 47
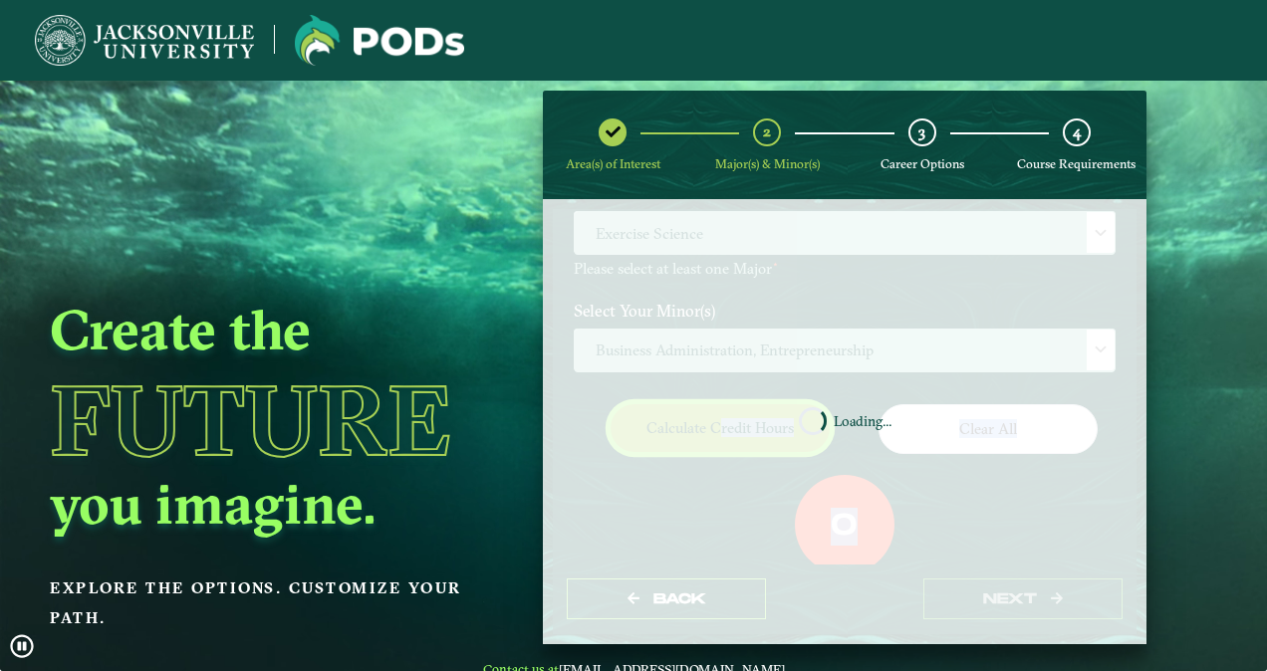
scroll to position [273, 0]
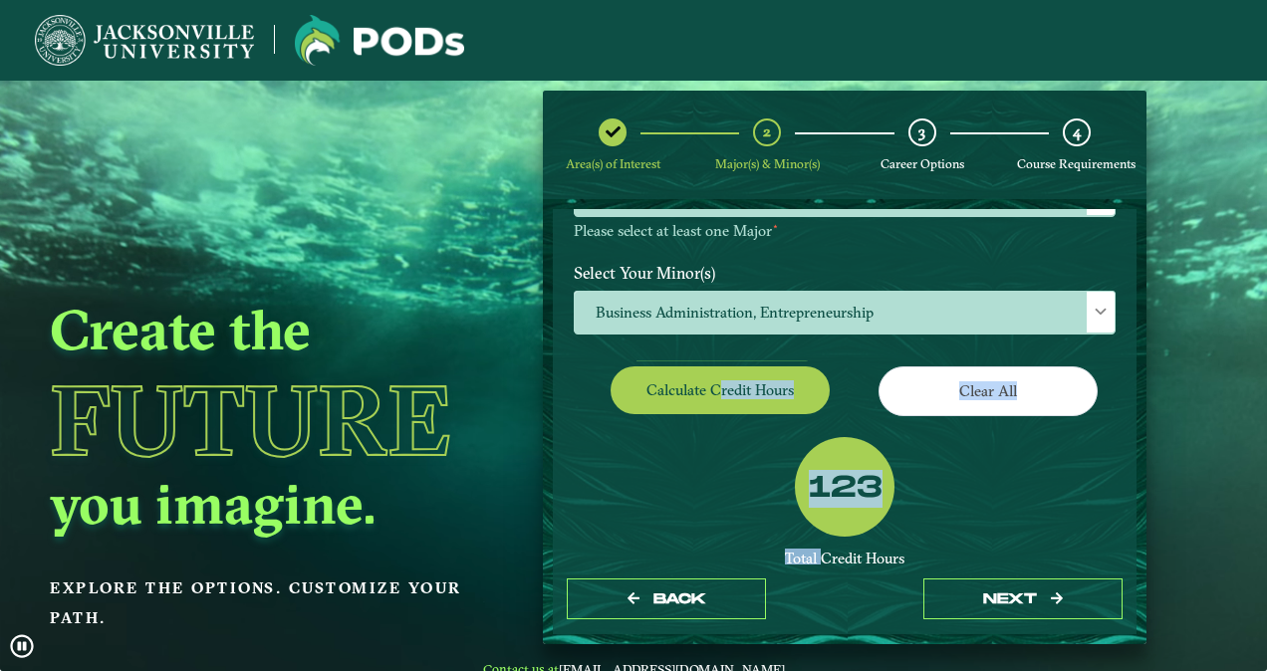
click at [725, 489] on div "123 Total Credit Hours Successful POD This looks like a successful POD! It appe…" at bounding box center [845, 558] width 572 height 242
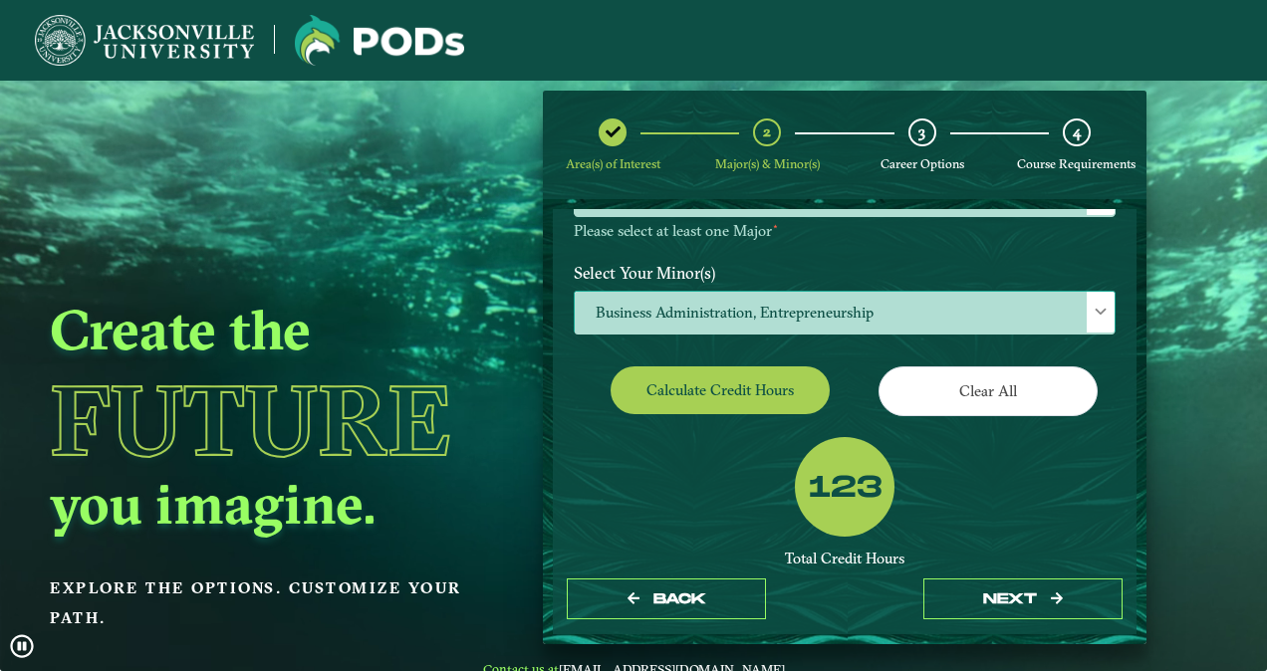
click at [778, 317] on span "Business Administration, Entrepreneurship" at bounding box center [845, 313] width 540 height 43
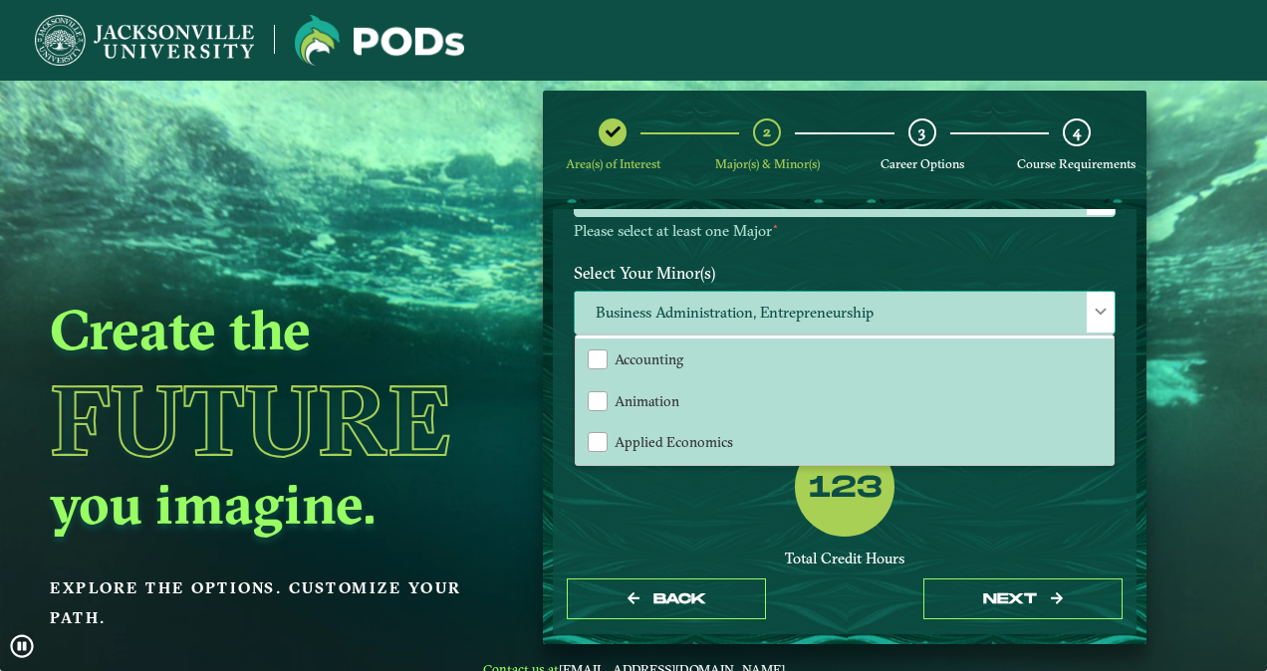
click at [778, 317] on span "Business Administration, Entrepreneurship" at bounding box center [845, 313] width 540 height 43
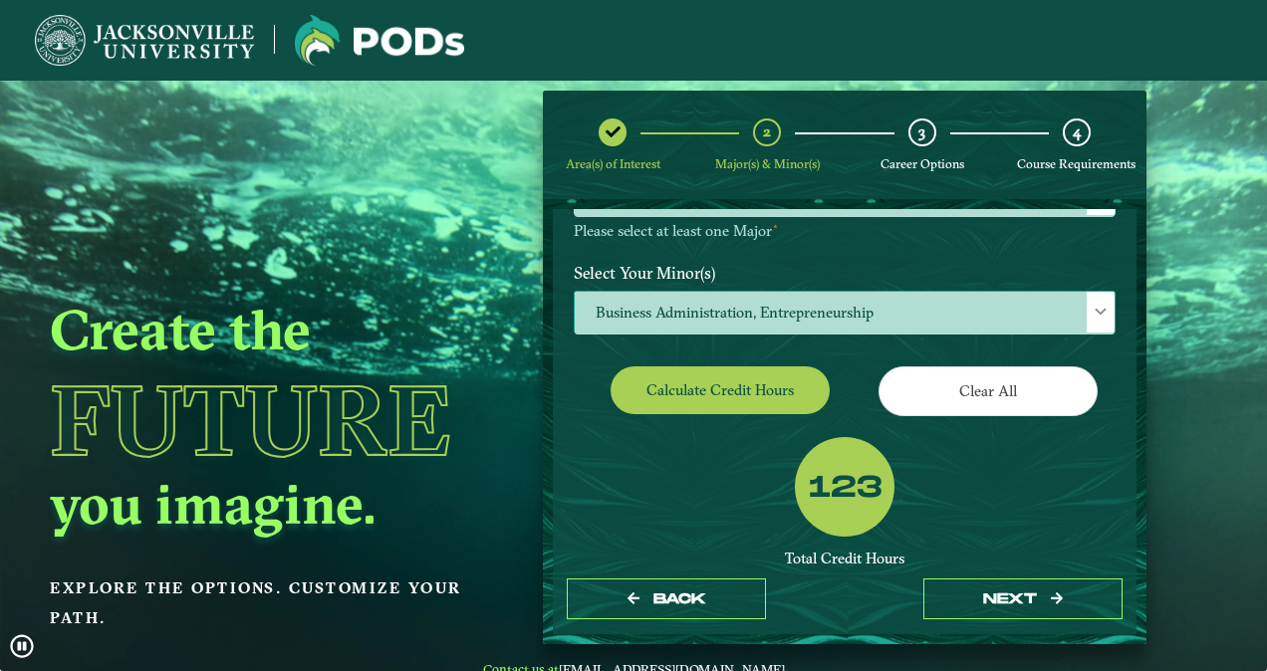
click at [778, 317] on span "Business Administration, Entrepreneurship" at bounding box center [845, 313] width 540 height 43
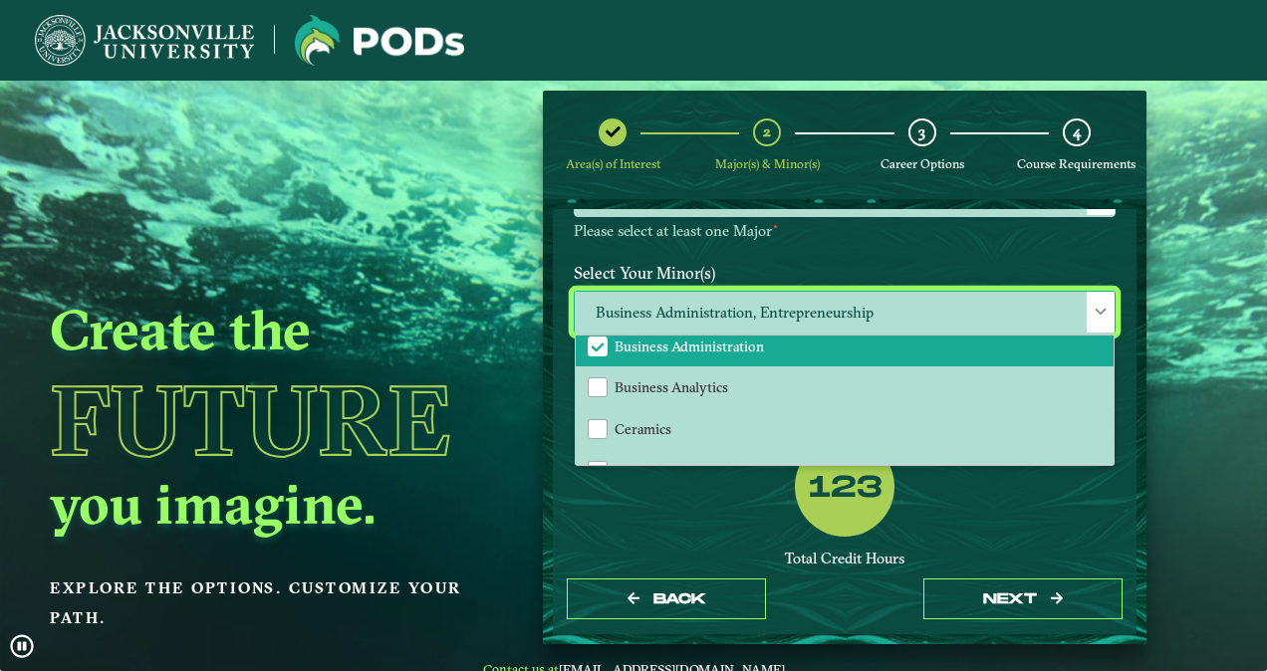
scroll to position [353, 0]
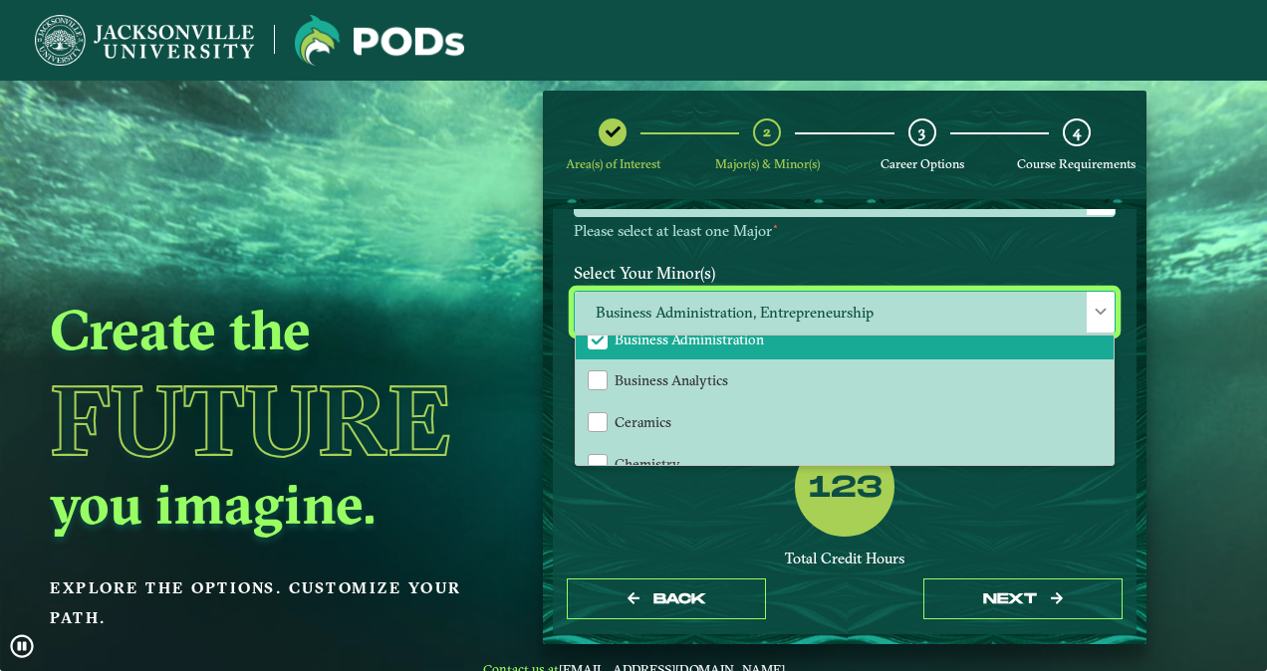
click at [606, 339] on li "Business Administration" at bounding box center [845, 339] width 538 height 42
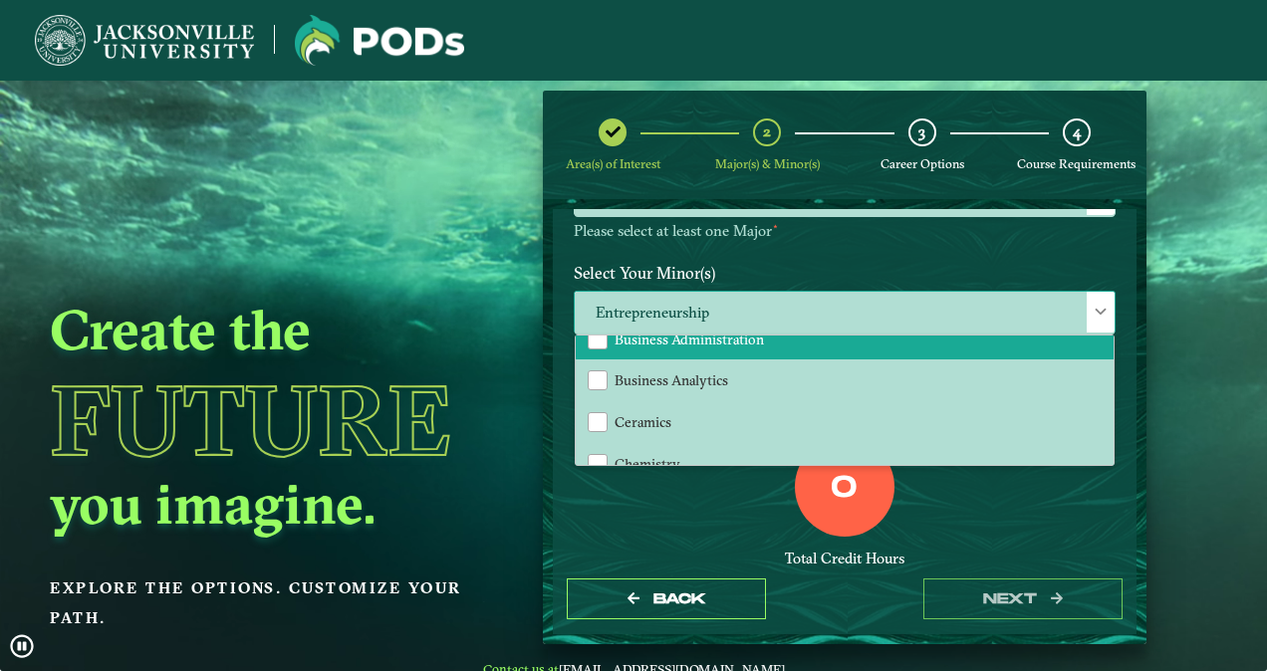
scroll to position [361, 0]
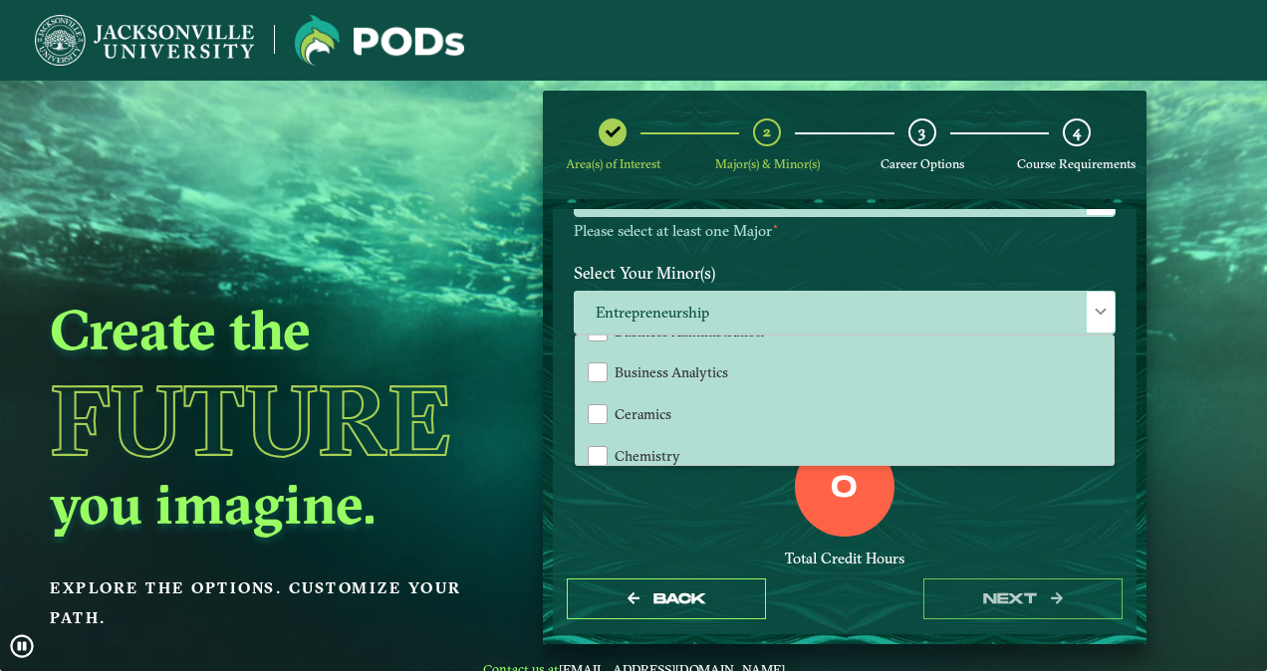
click at [711, 519] on div "0 Total Credit Hours" at bounding box center [845, 521] width 572 height 169
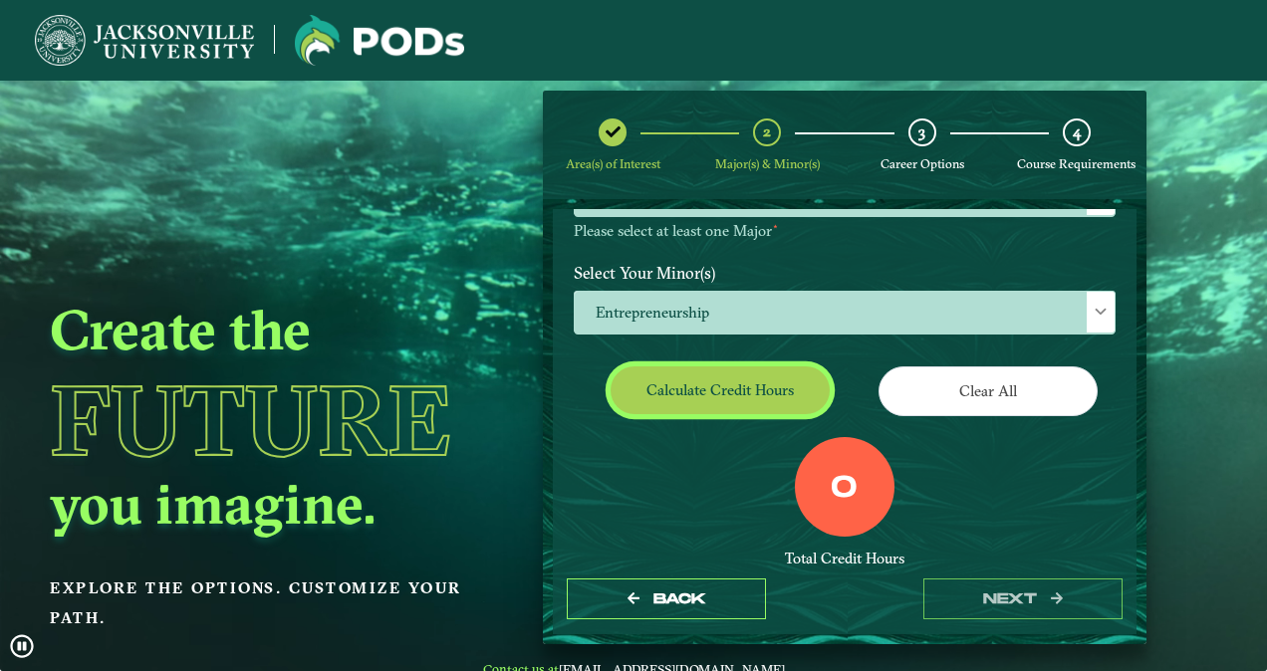
click at [702, 367] on button "Calculate credit hours" at bounding box center [720, 390] width 219 height 47
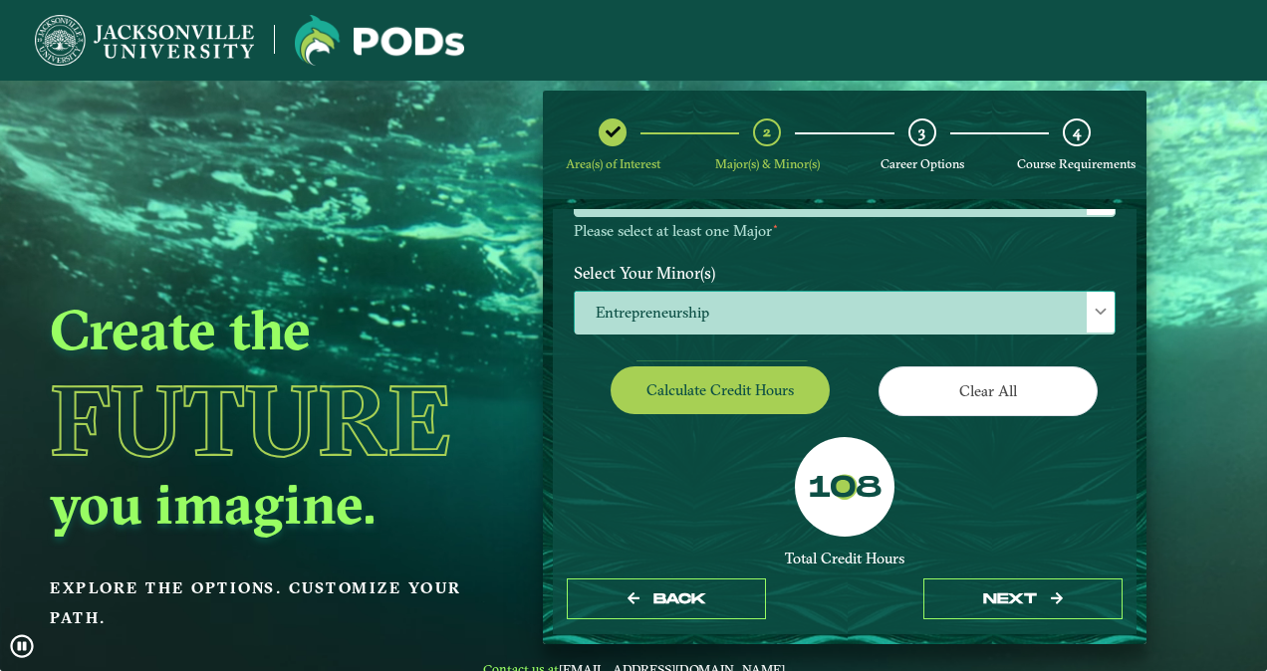
click at [714, 309] on span "Entrepreneurship" at bounding box center [845, 313] width 540 height 43
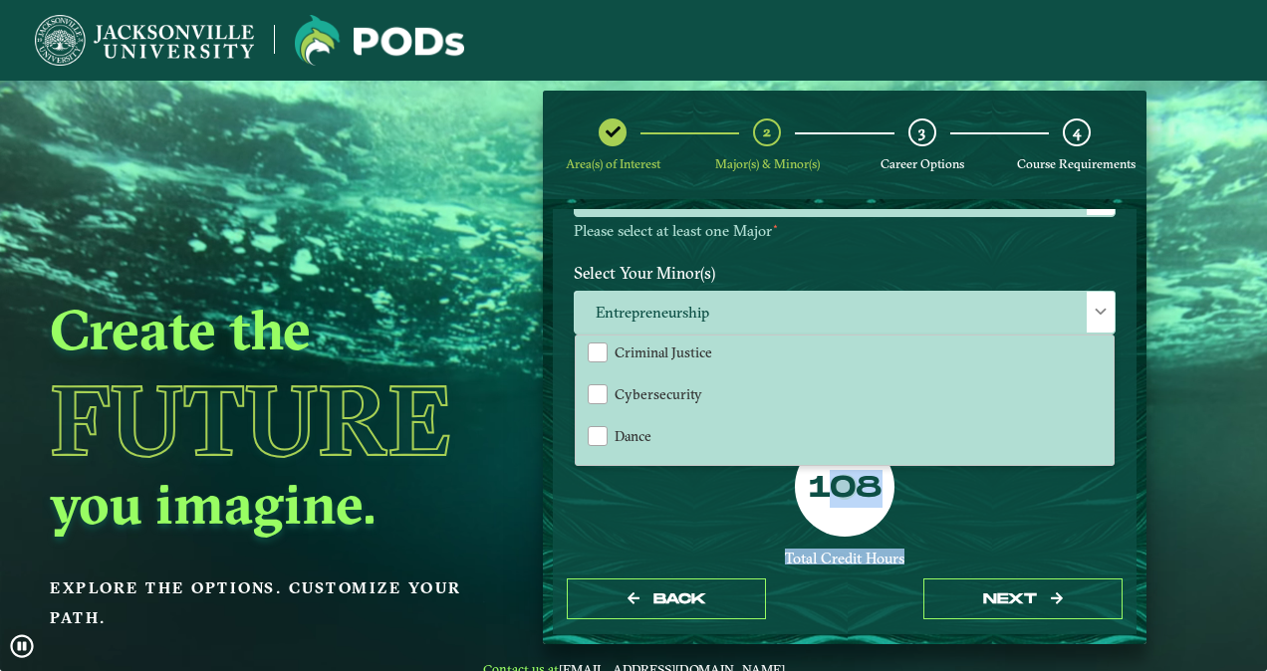
scroll to position [275, 0]
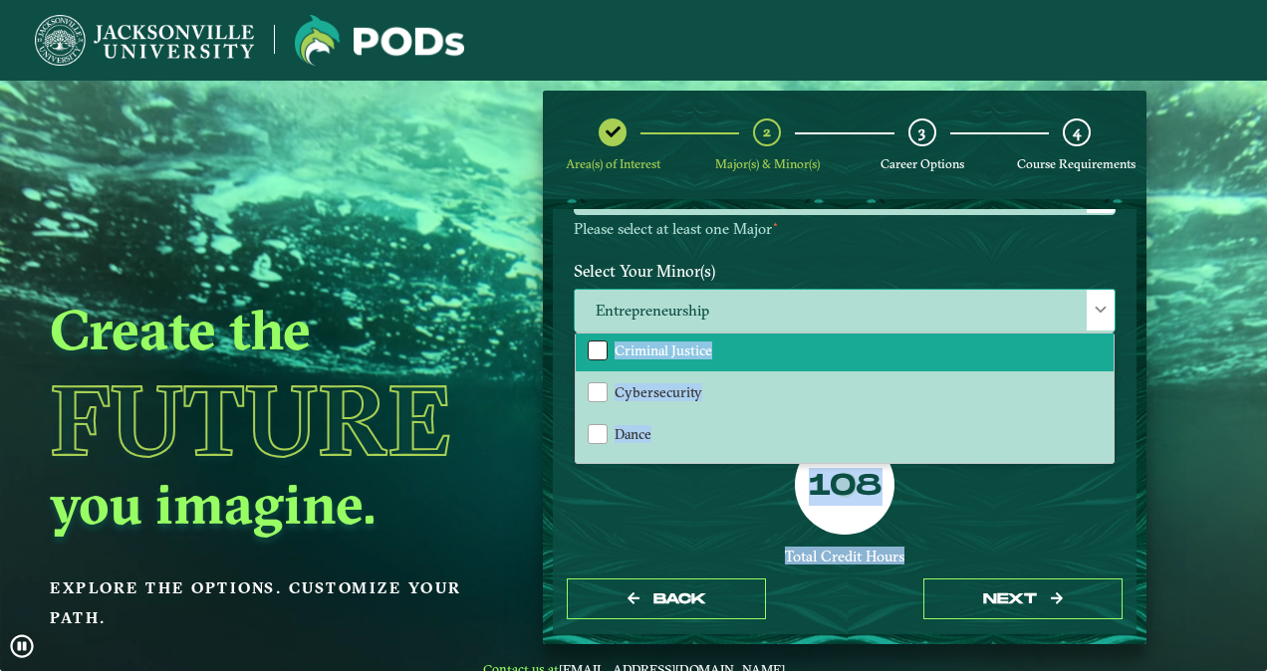
drag, startPoint x: 765, startPoint y: 580, endPoint x: 594, endPoint y: 347, distance: 289.3
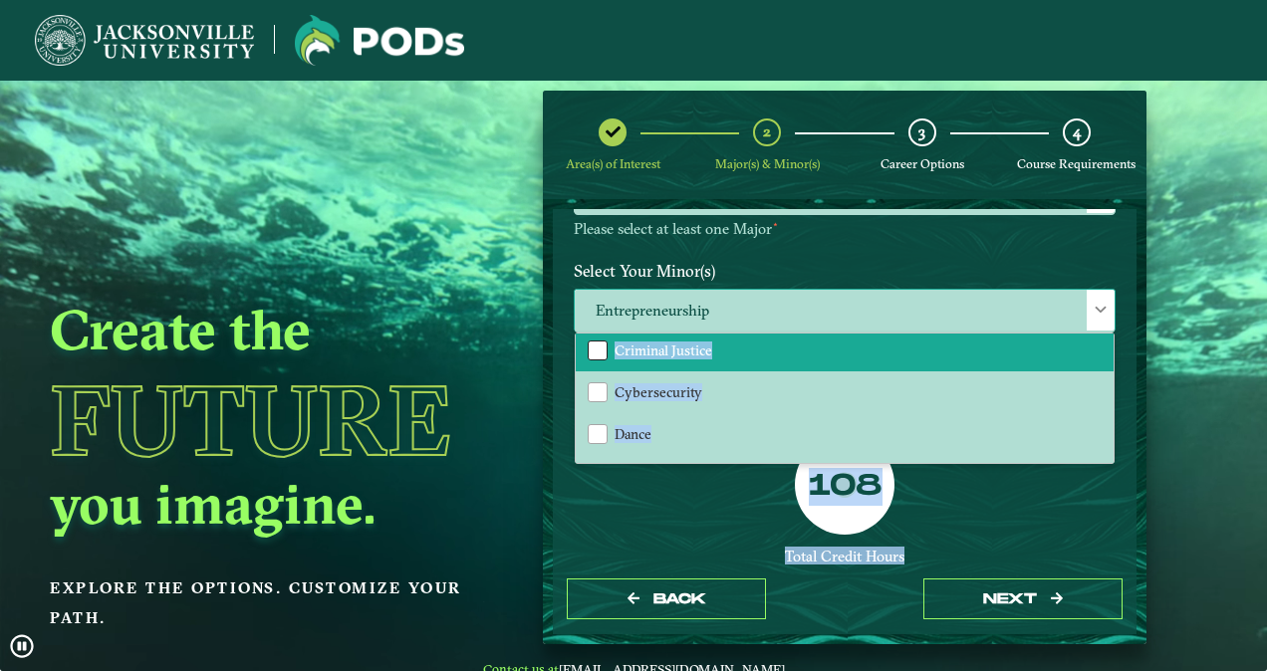
click at [594, 347] on div "EXPLORE OUR PROGRAMS Choose your major(s) and minor(s) in the dropdown windows …" at bounding box center [845, 421] width 584 height 424
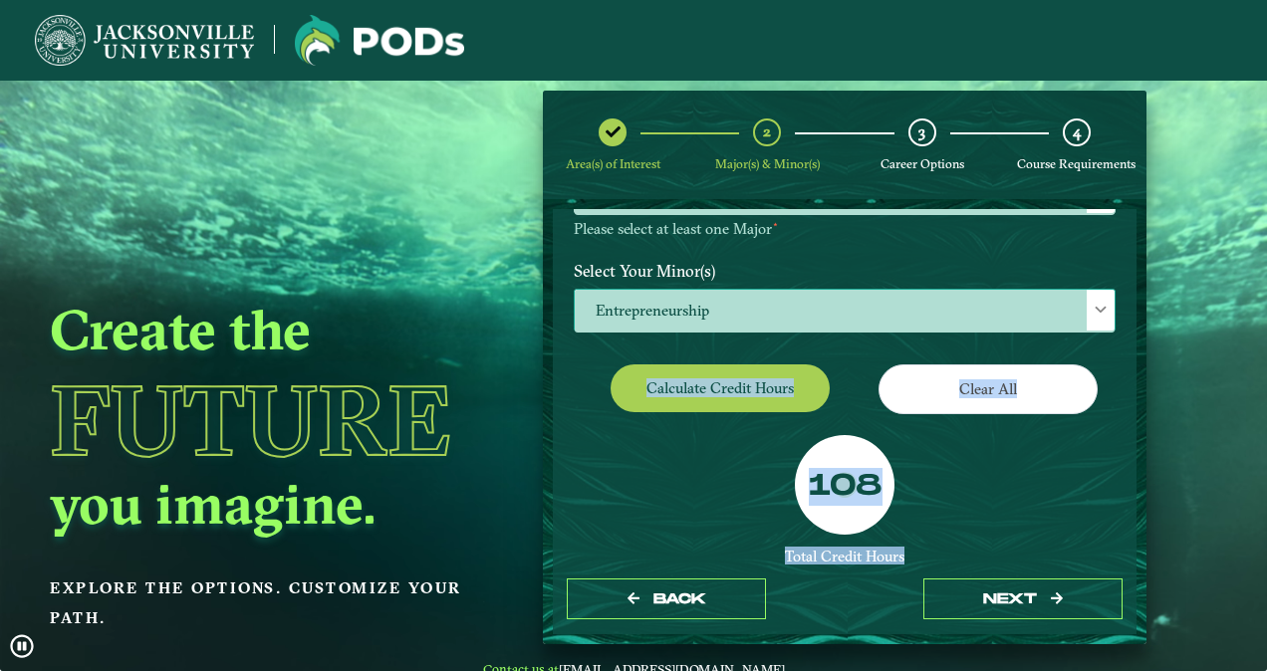
drag, startPoint x: 594, startPoint y: 347, endPoint x: 580, endPoint y: 373, distance: 29.4
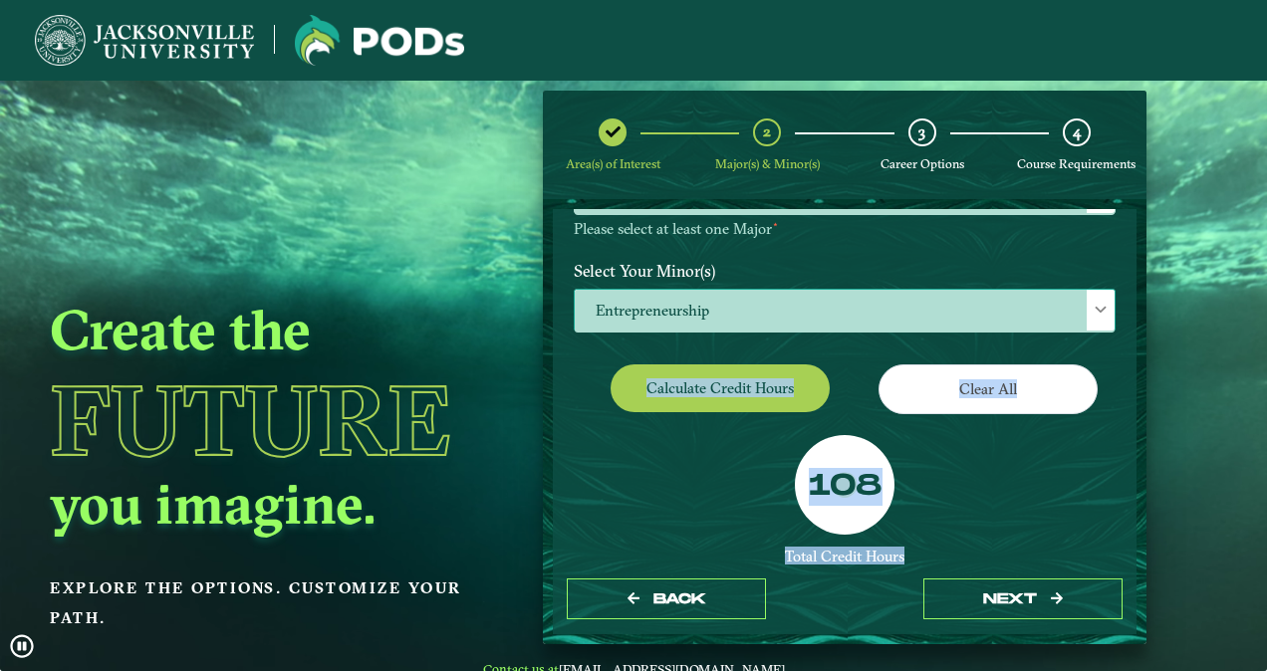
click at [580, 373] on div "Calculate credit hours" at bounding box center [702, 393] width 286 height 56
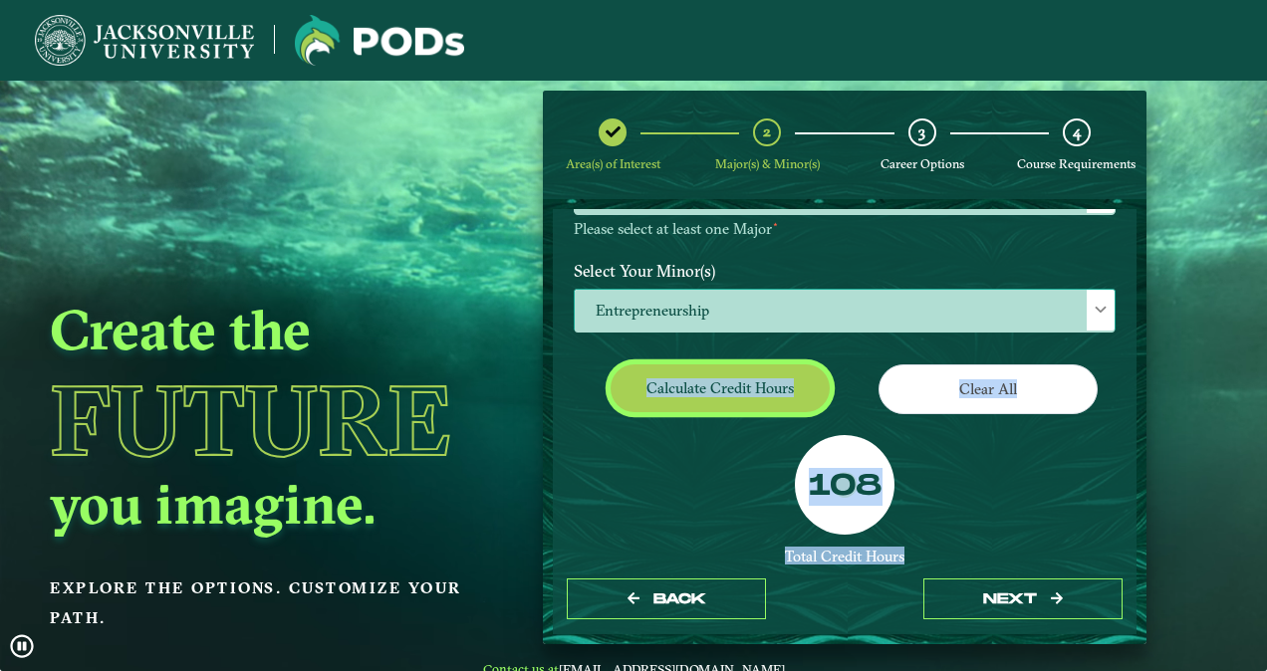
click at [650, 395] on button "Calculate credit hours" at bounding box center [720, 388] width 219 height 47
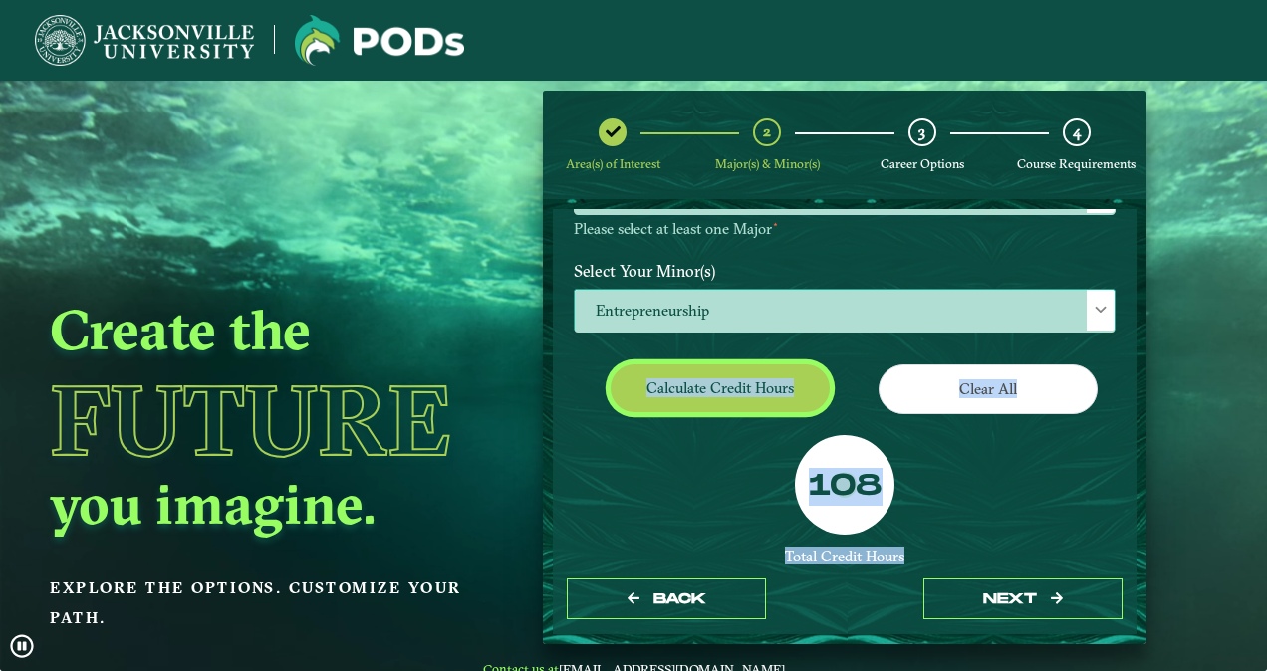
scroll to position [273, 0]
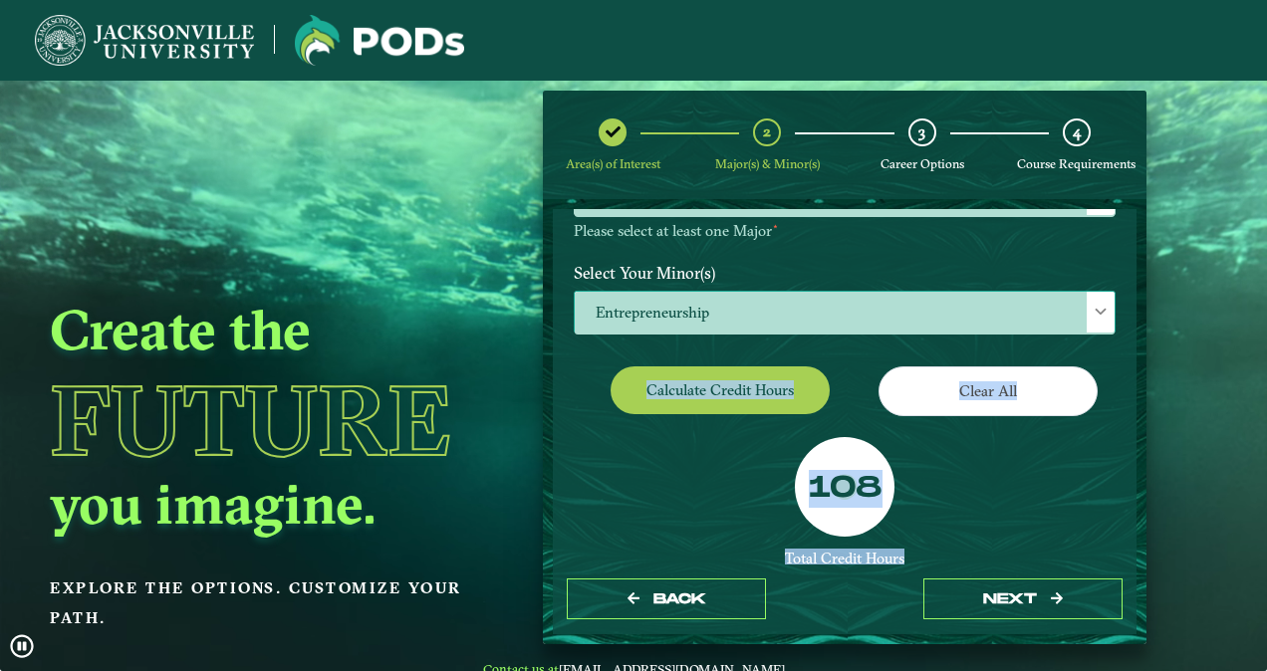
click at [709, 491] on div "108 Total Credit Hours Successful POD This looks like a successful POD! However…" at bounding box center [845, 595] width 572 height 317
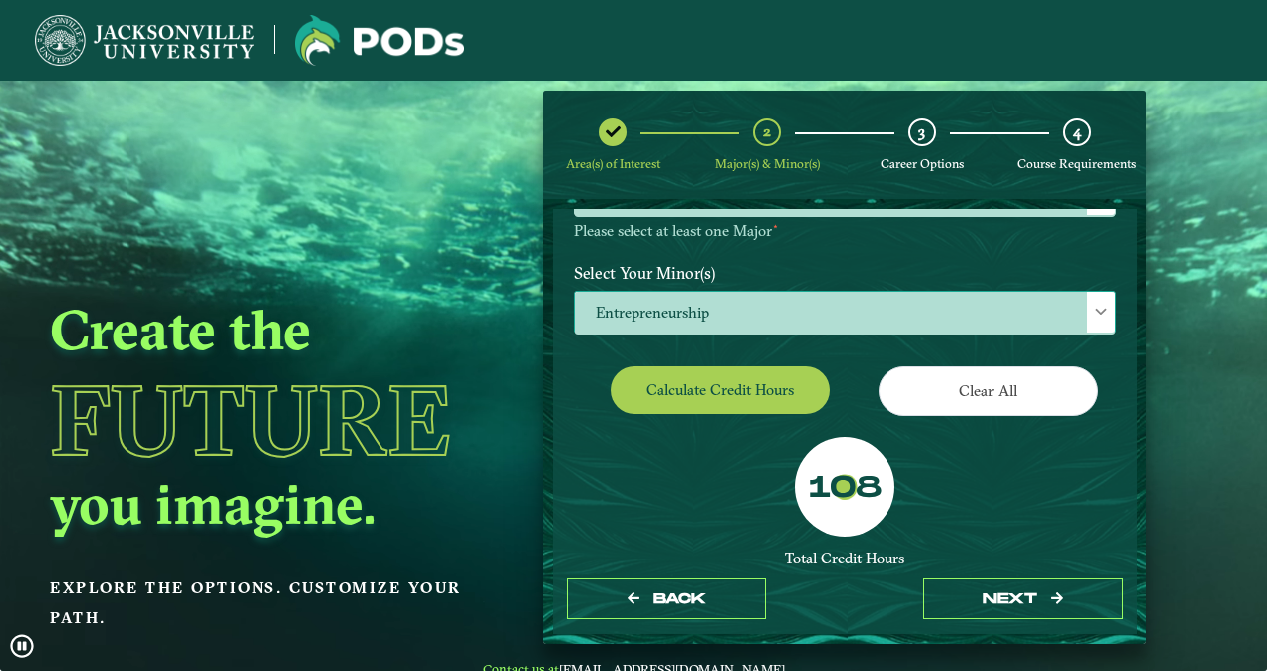
click at [703, 304] on span "Entrepreneurship" at bounding box center [845, 313] width 540 height 43
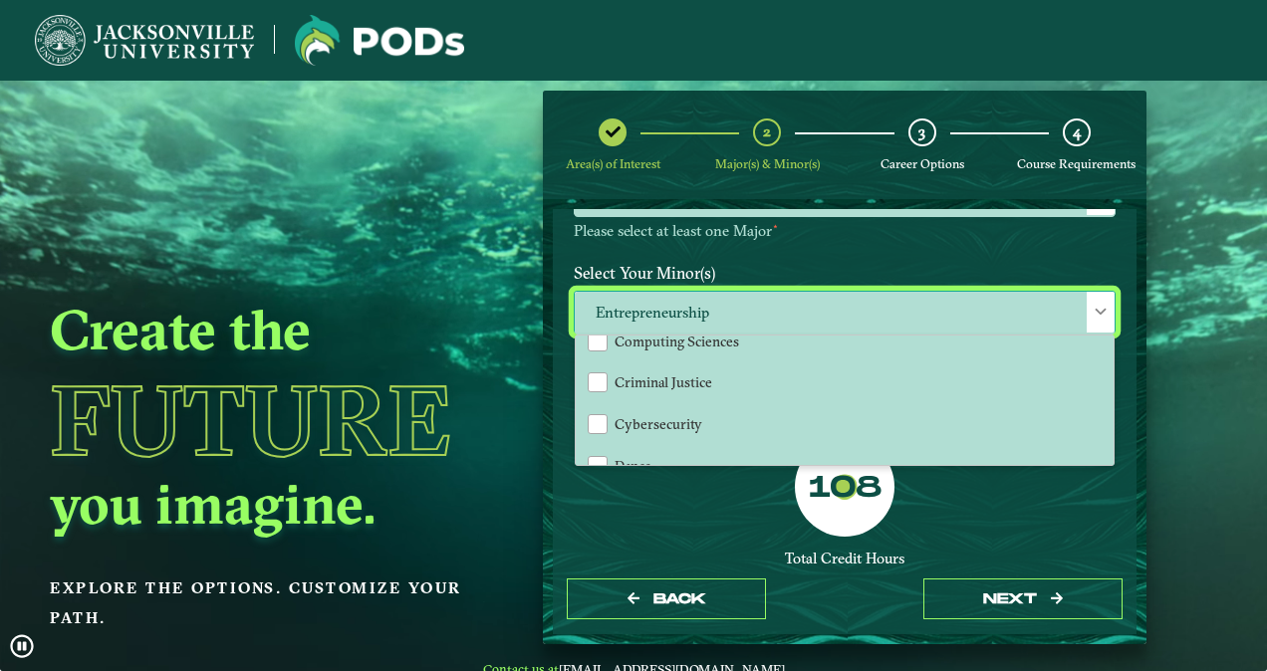
scroll to position [644, 0]
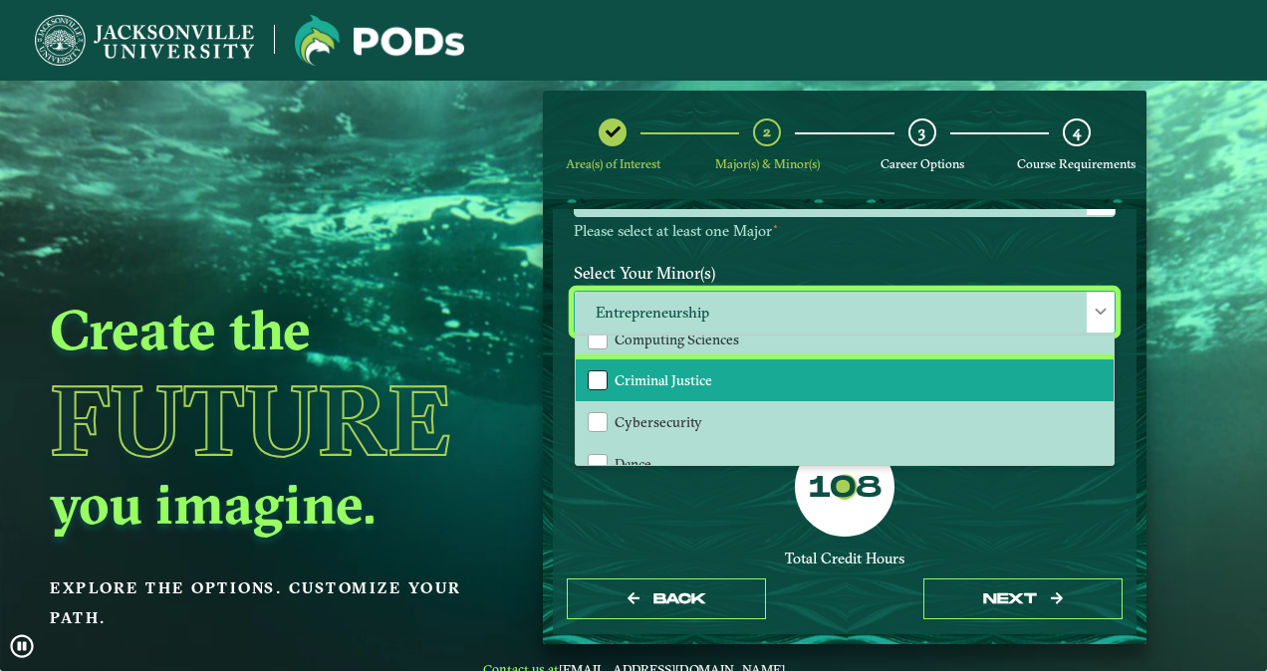
click at [592, 375] on div "Criminal Justice" at bounding box center [598, 381] width 20 height 20
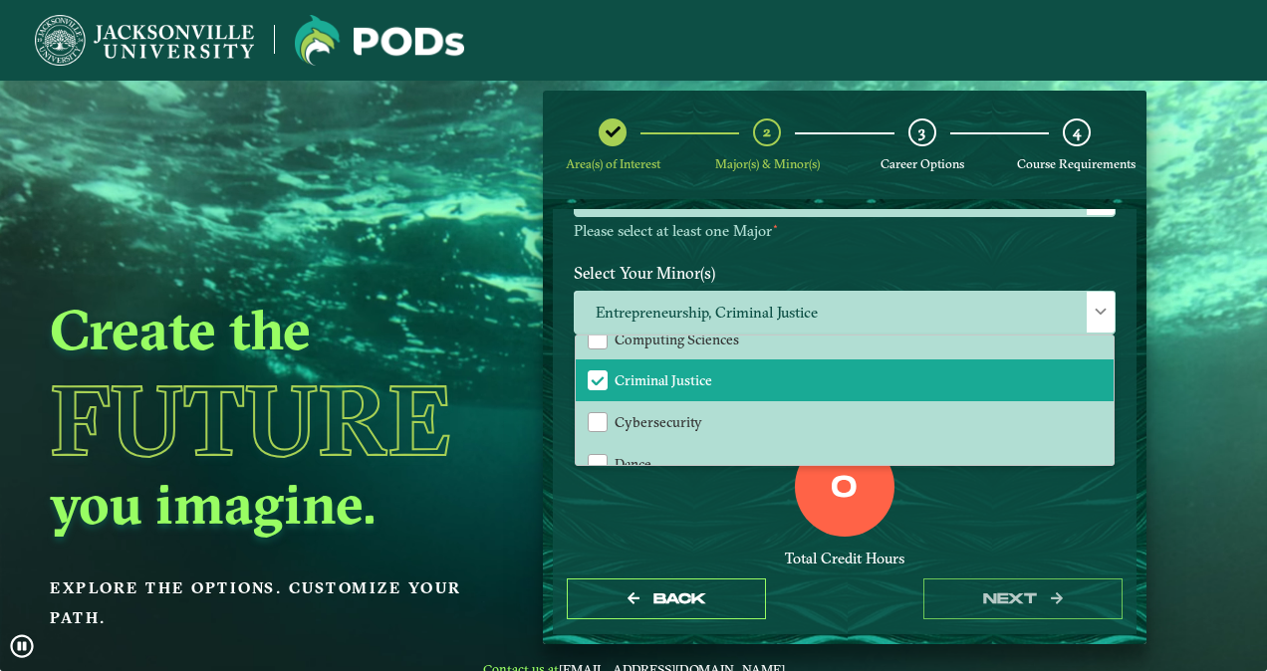
click at [676, 528] on div "0 Total Credit Hours" at bounding box center [845, 521] width 572 height 169
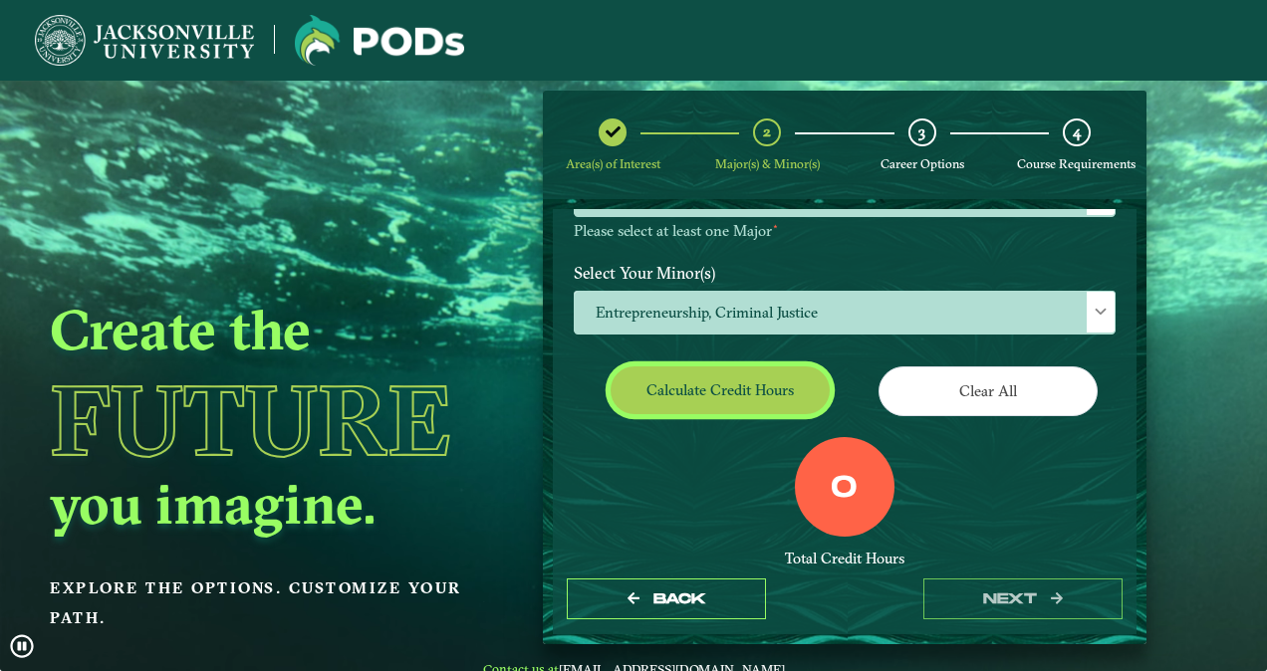
click at [701, 406] on button "Calculate credit hours" at bounding box center [720, 390] width 219 height 47
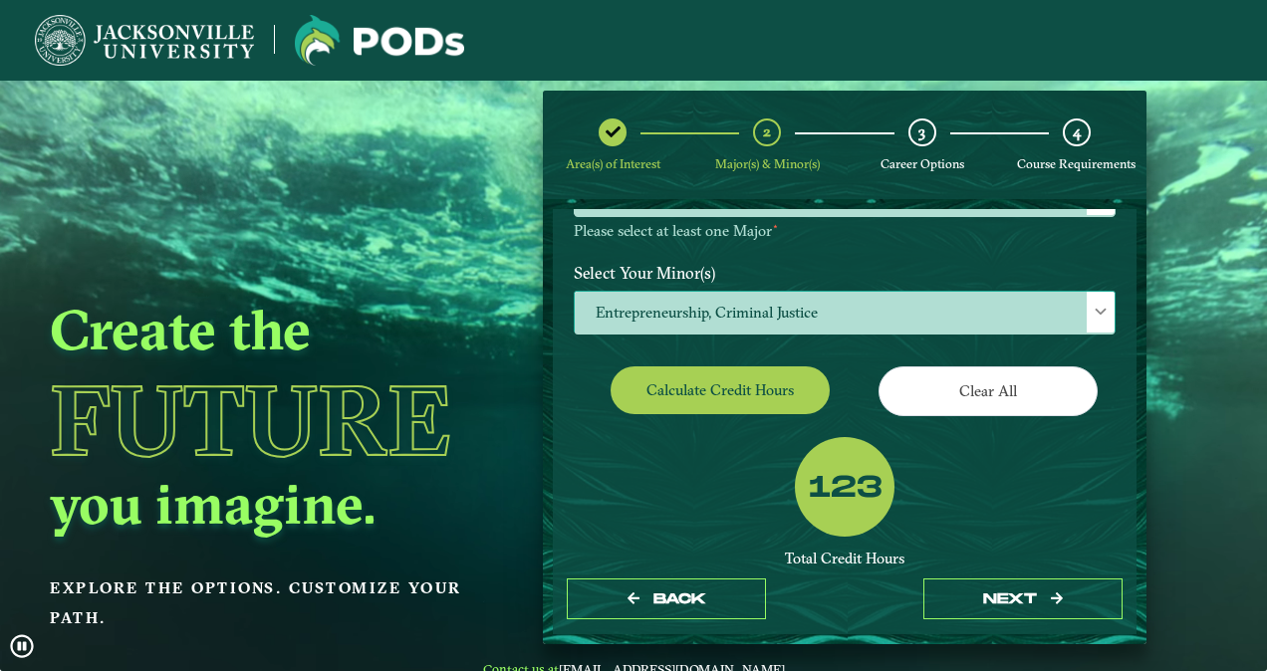
click at [701, 310] on span "Entrepreneurship, Criminal Justice" at bounding box center [845, 313] width 540 height 43
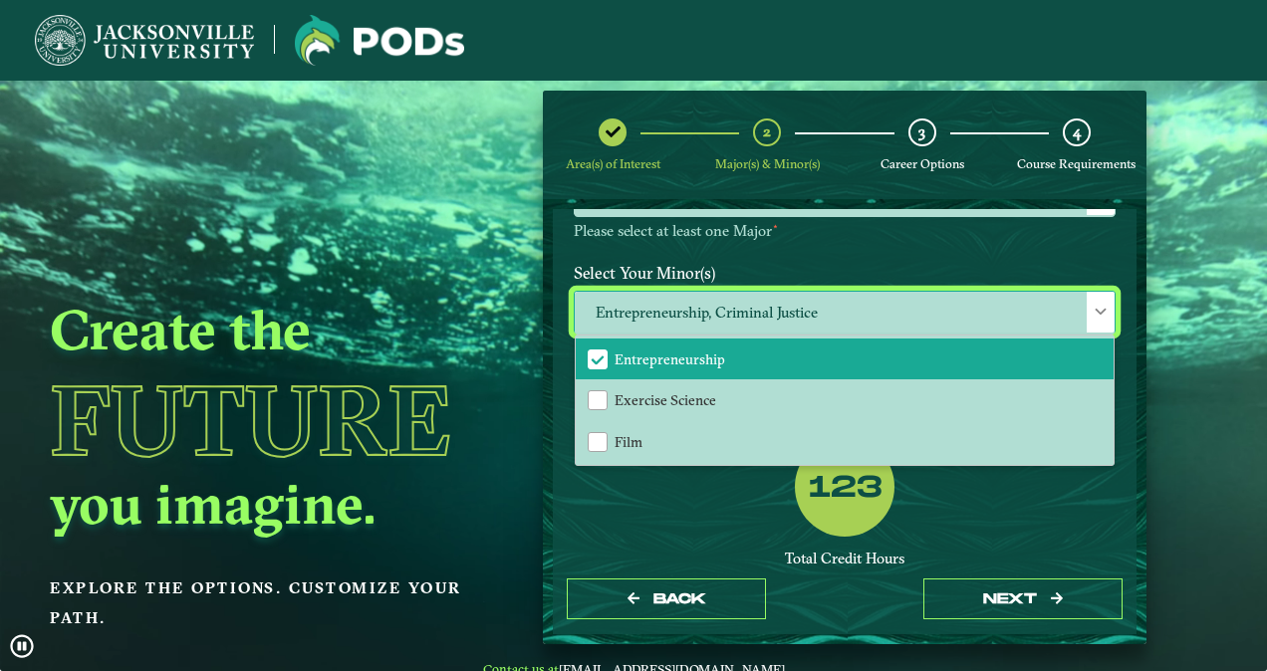
scroll to position [871, 0]
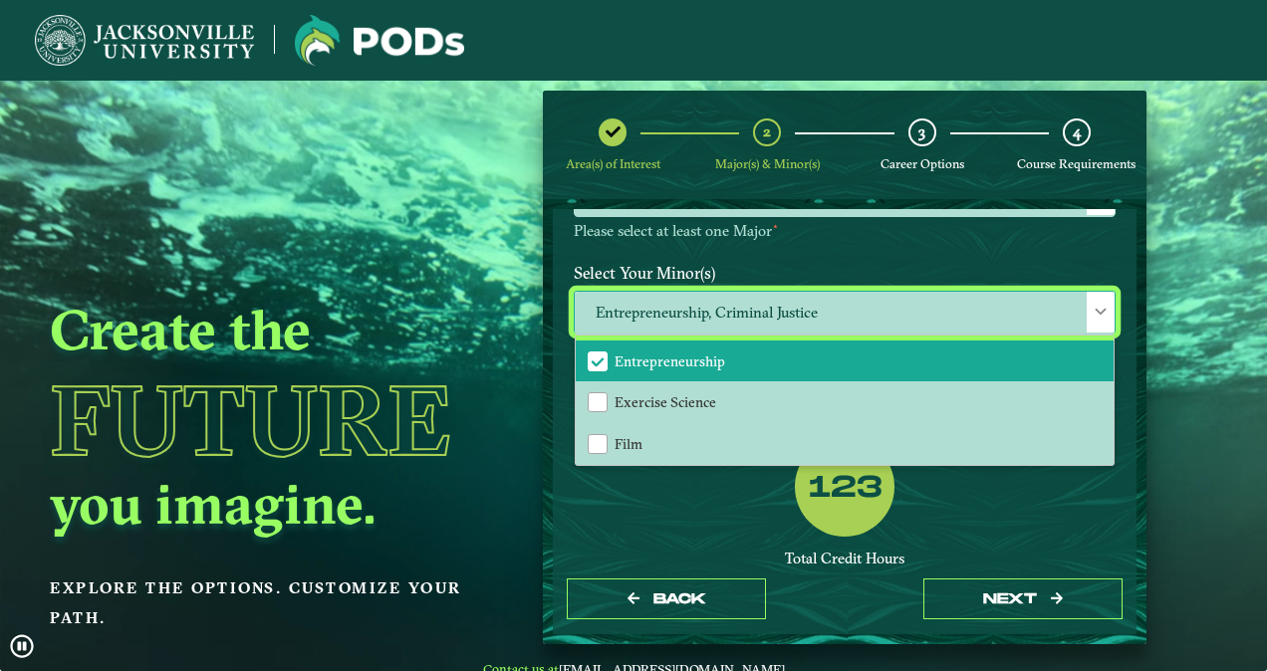
click at [588, 353] on div "Entrepreneurship" at bounding box center [598, 362] width 20 height 20
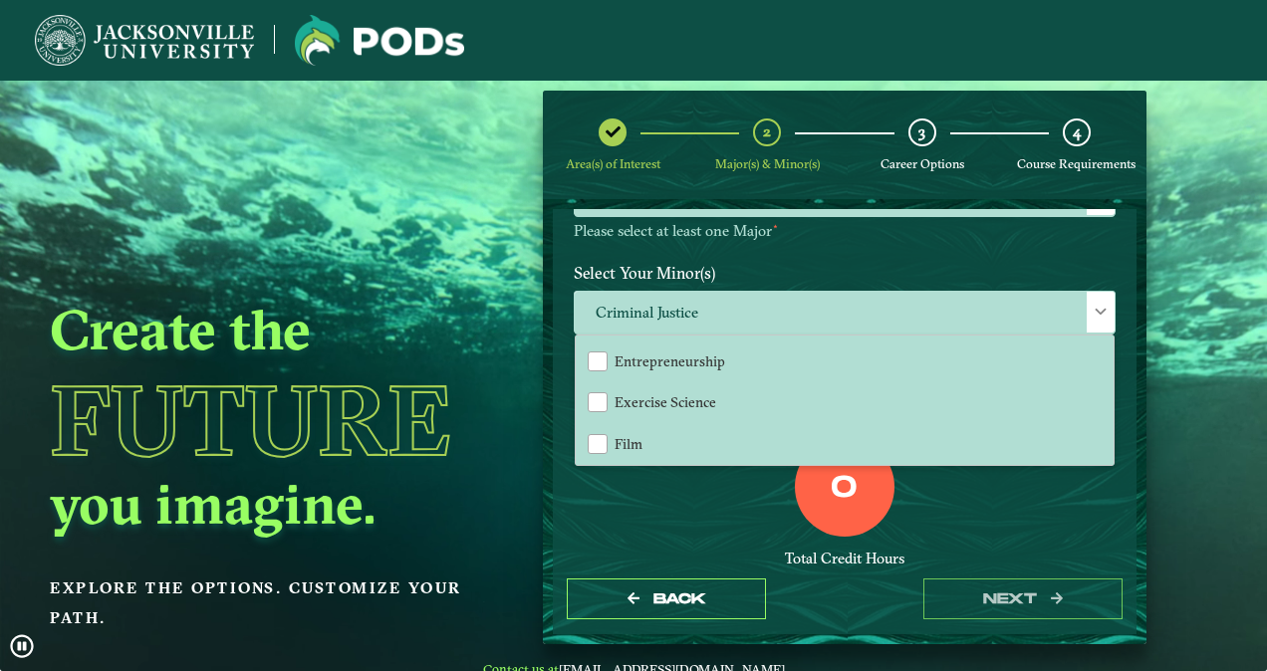
click at [723, 550] on div "Total Credit Hours" at bounding box center [845, 559] width 542 height 19
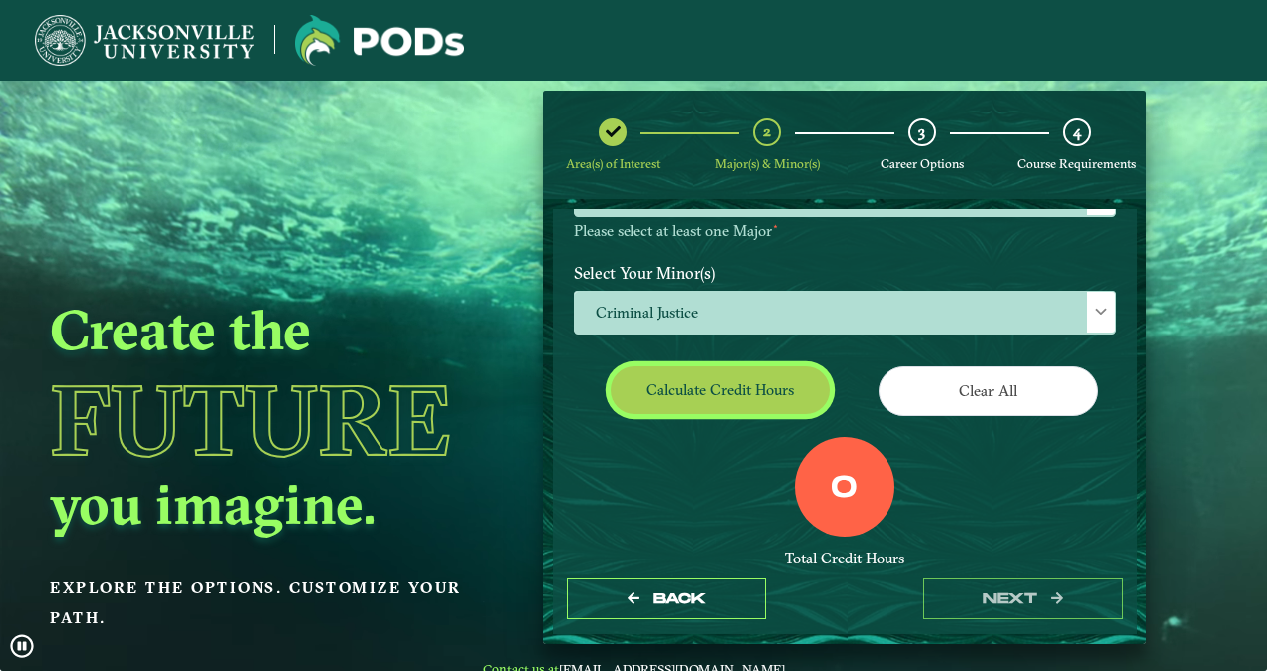
click at [734, 385] on button "Calculate credit hours" at bounding box center [720, 390] width 219 height 47
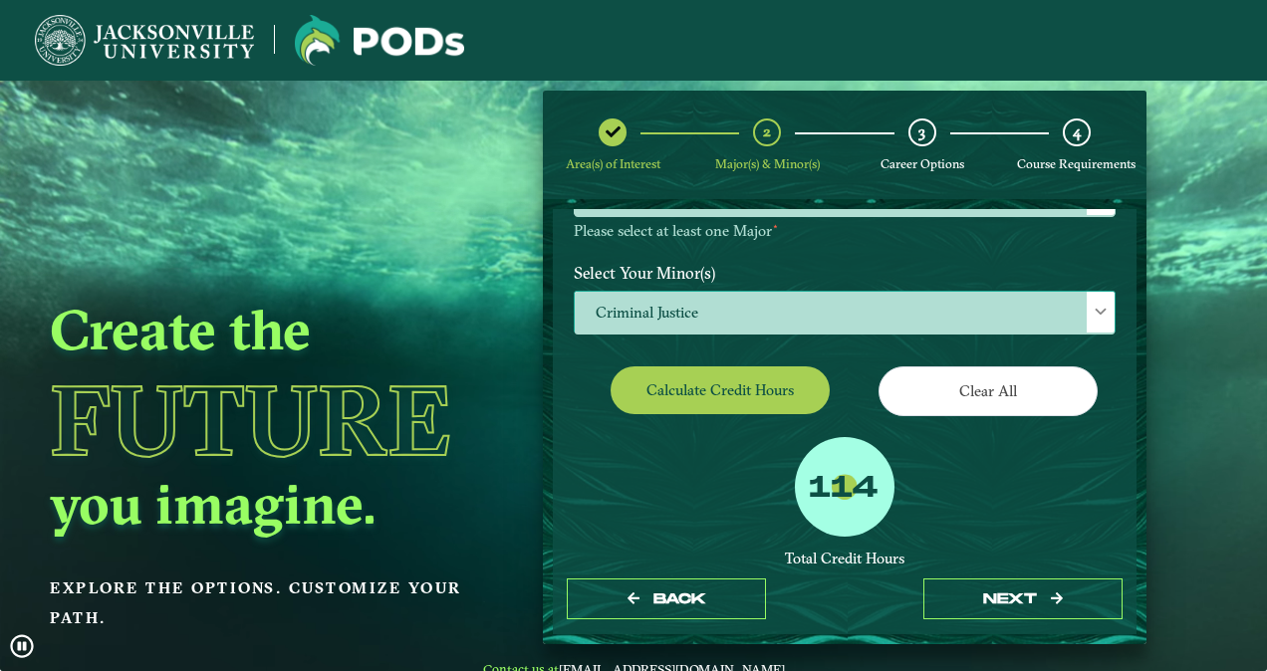
click at [677, 317] on span "Criminal Justice" at bounding box center [845, 313] width 540 height 43
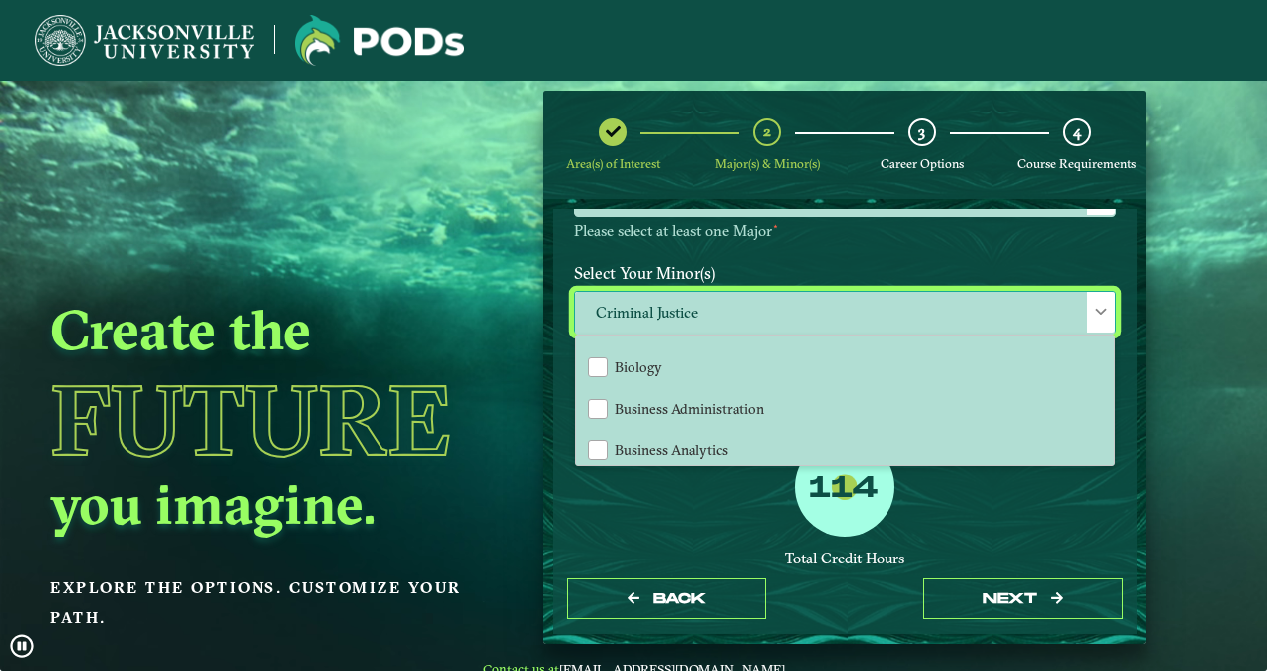
scroll to position [299, 0]
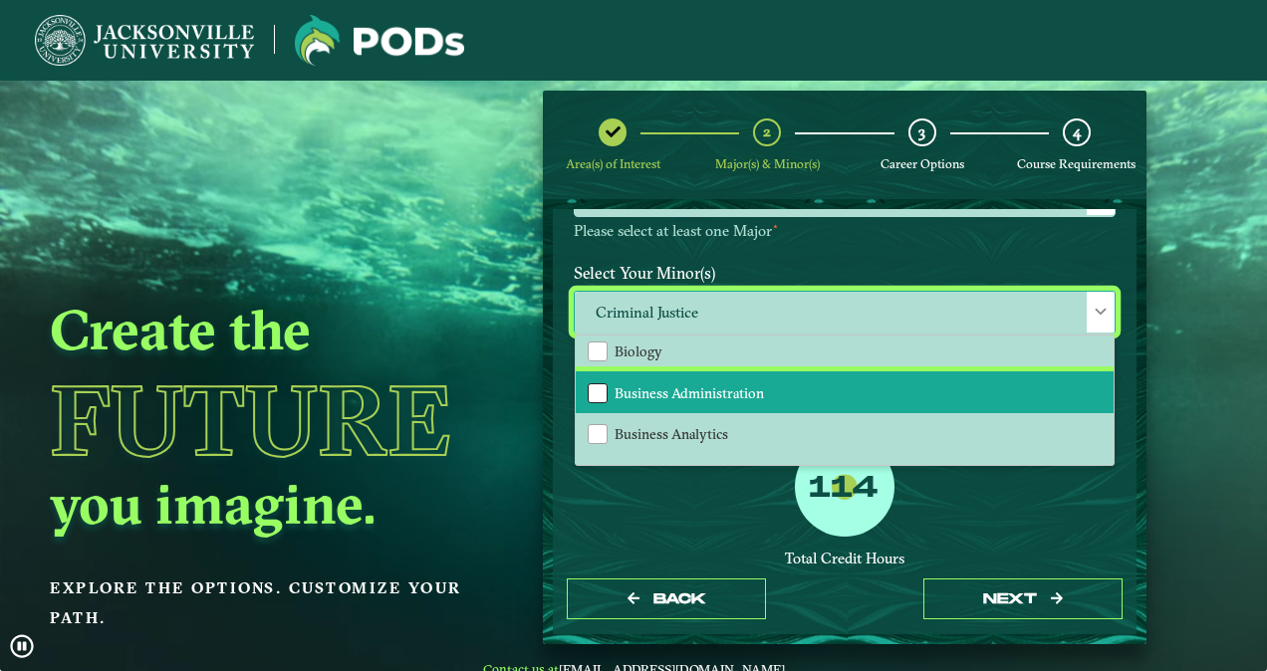
click at [598, 389] on div "Business Administration" at bounding box center [598, 394] width 20 height 20
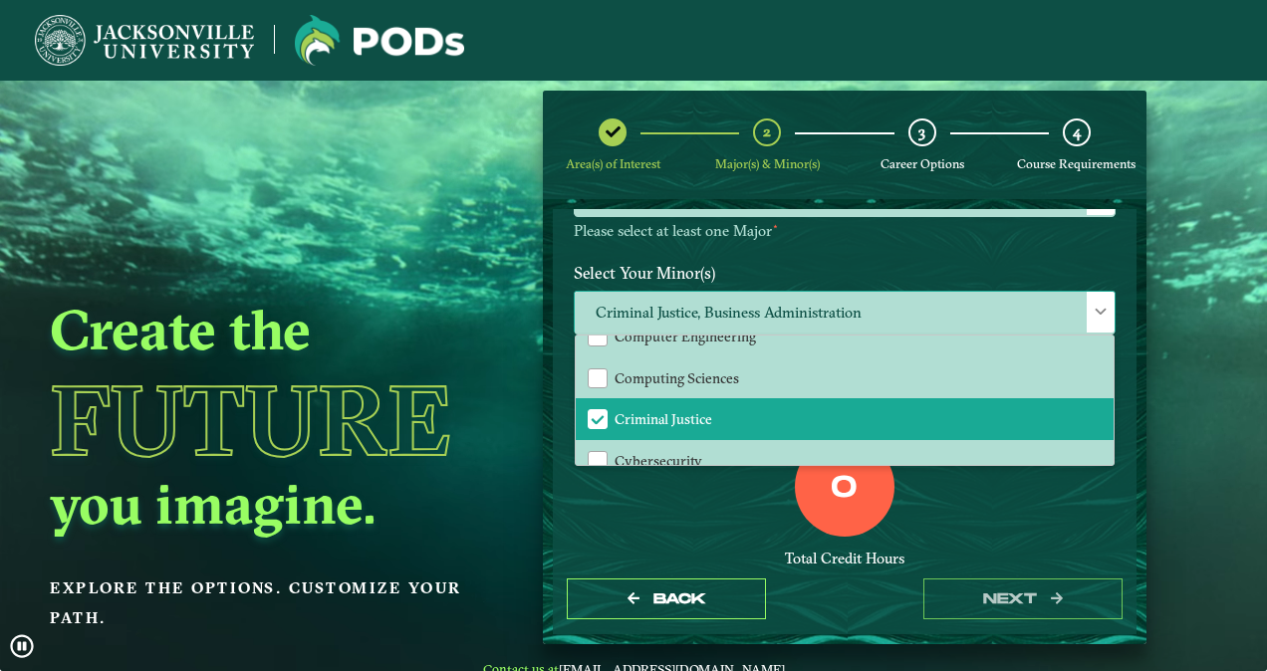
scroll to position [606, 0]
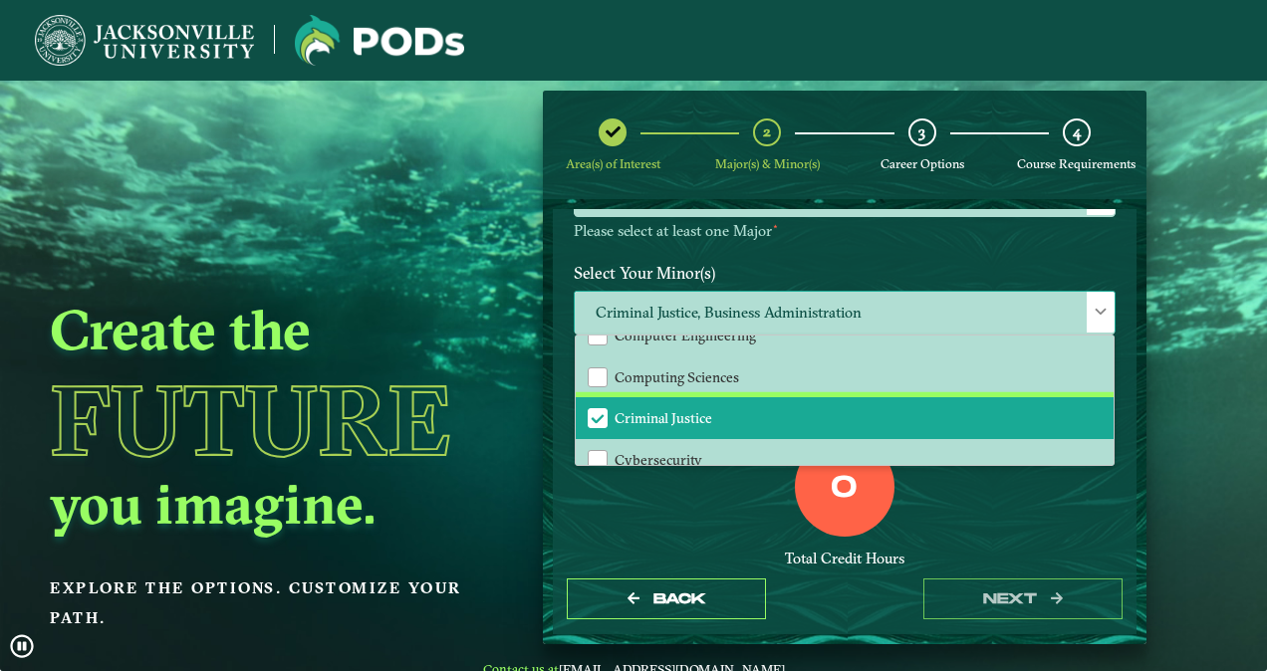
click at [597, 419] on span "Criminal Justice" at bounding box center [598, 418] width 18 height 18
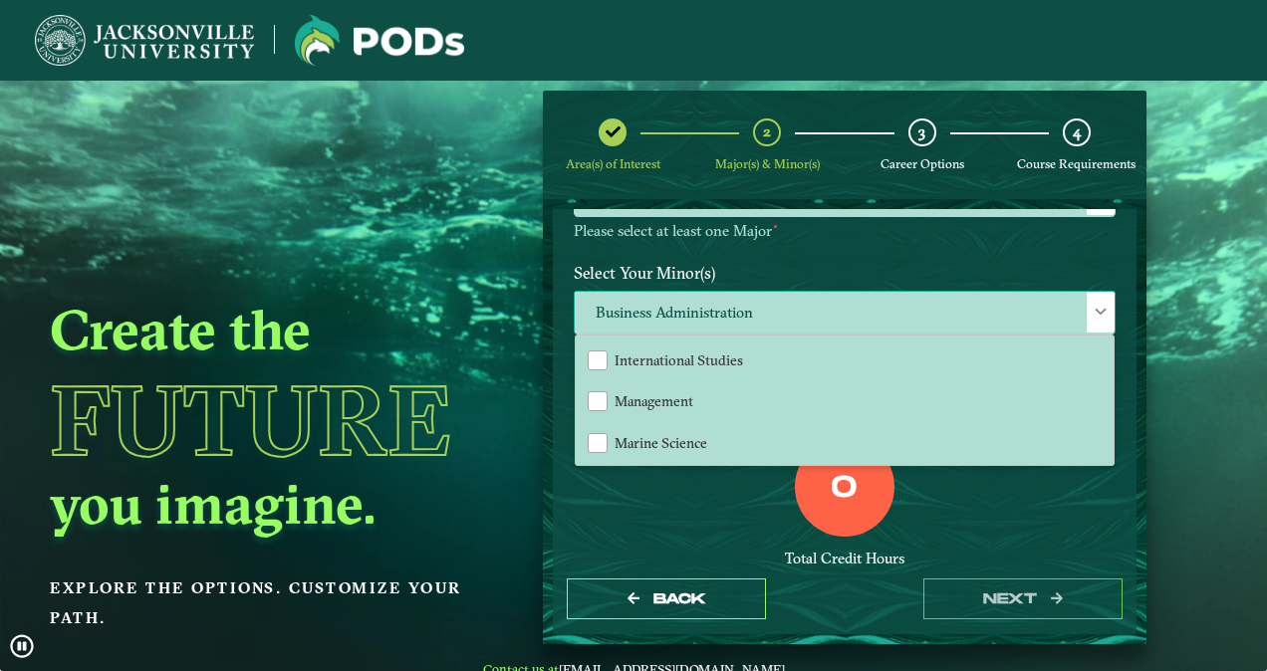
scroll to position [1291, 0]
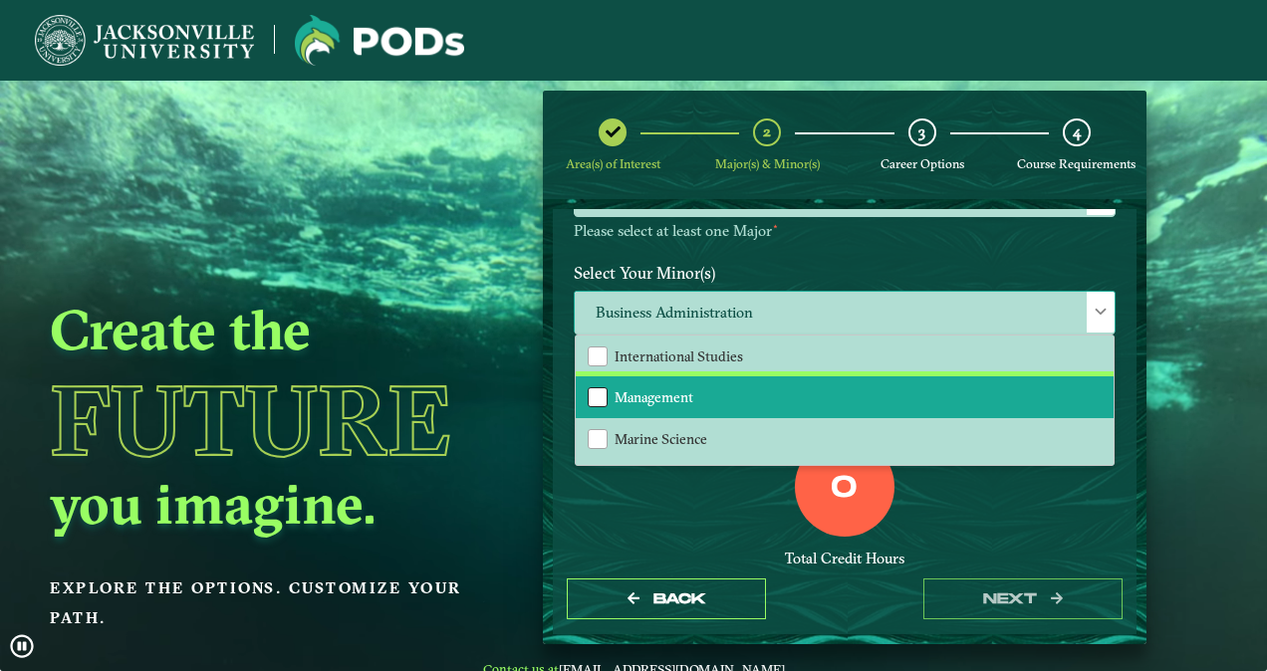
click at [592, 390] on div "Management" at bounding box center [598, 398] width 20 height 20
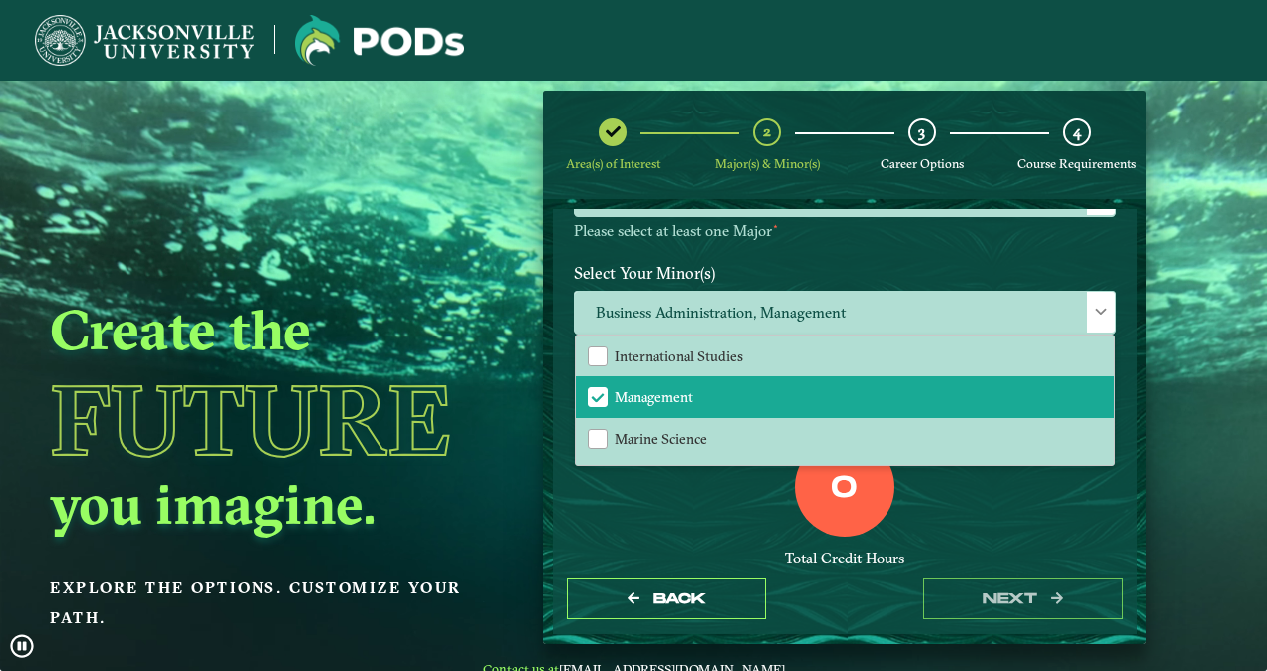
click at [693, 525] on div "0 Total Credit Hours" at bounding box center [845, 521] width 572 height 169
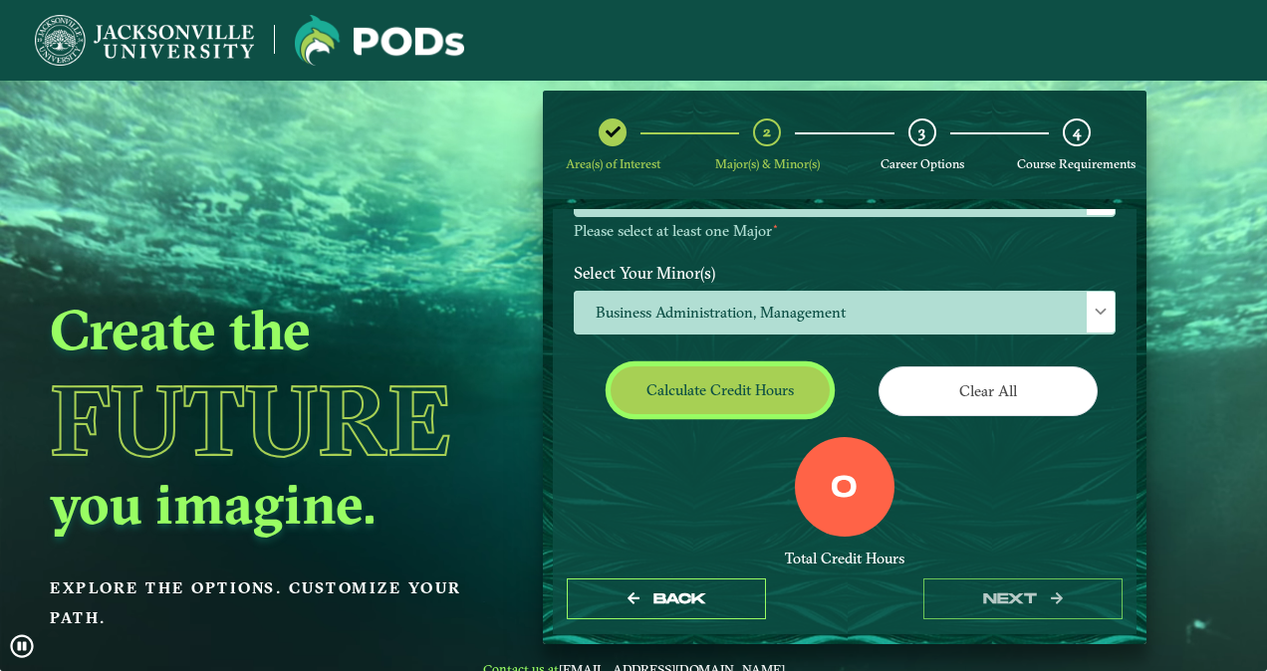
click at [718, 388] on button "Calculate credit hours" at bounding box center [720, 390] width 219 height 47
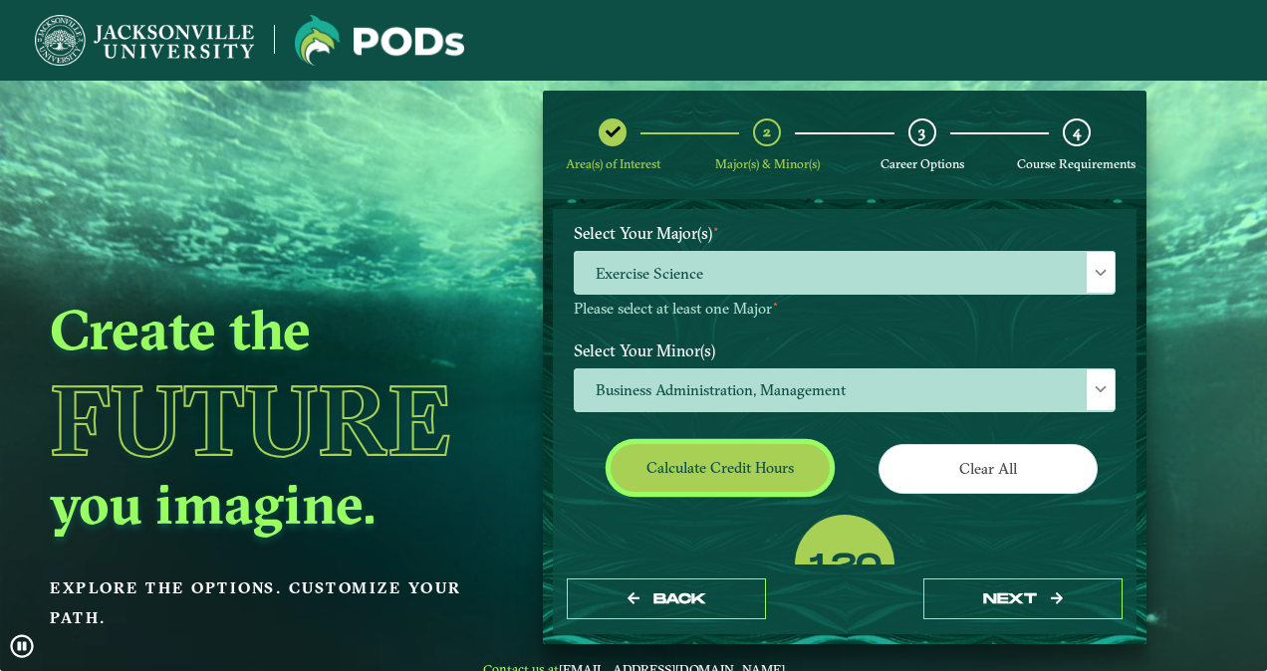
scroll to position [197, 0]
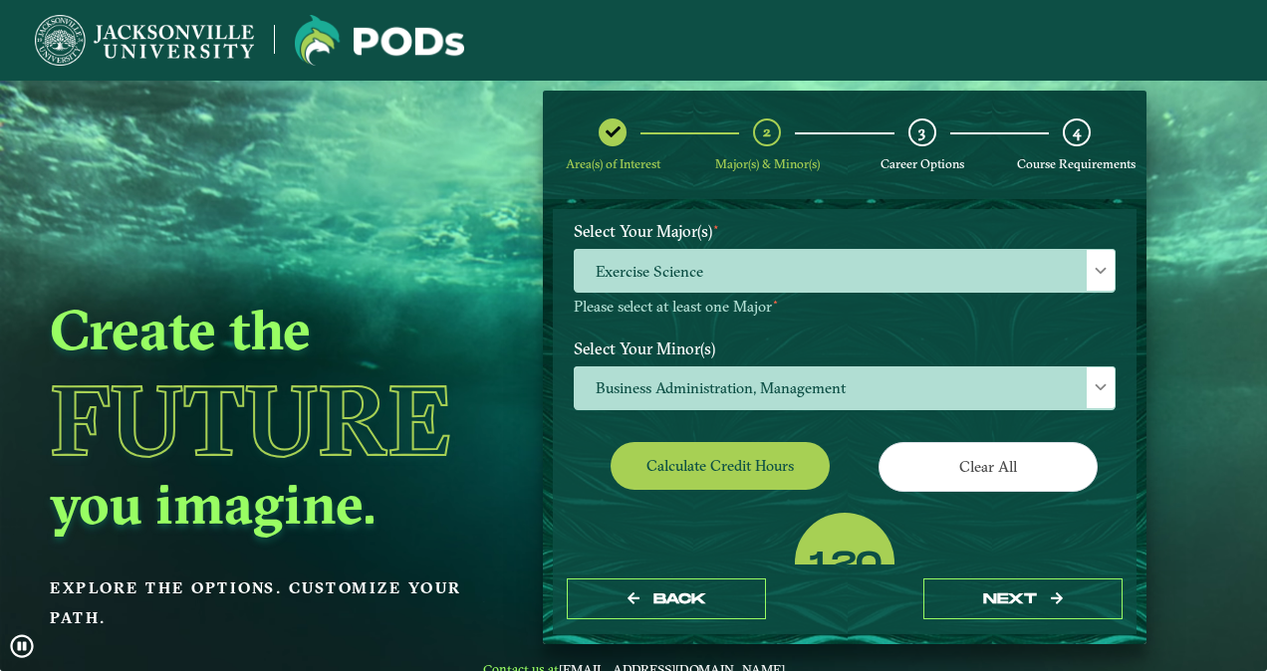
click at [779, 343] on label "Select Your Minor(s)" at bounding box center [845, 348] width 572 height 37
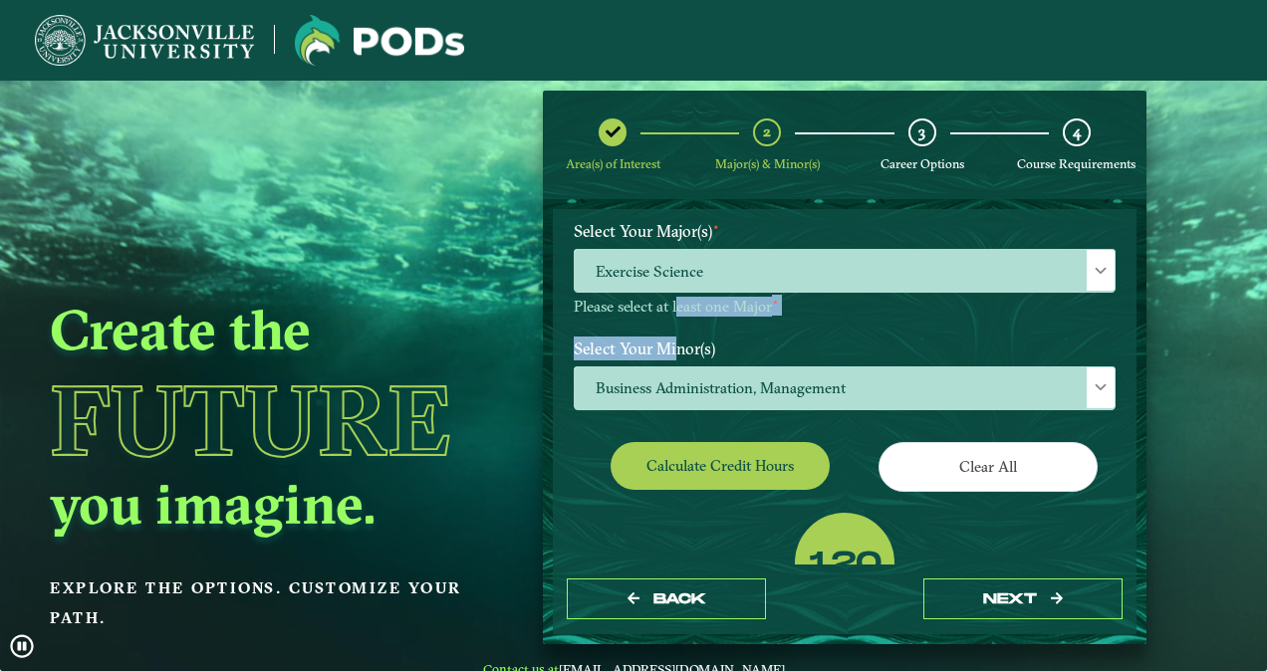
drag, startPoint x: 723, startPoint y: 327, endPoint x: 672, endPoint y: 330, distance: 50.9
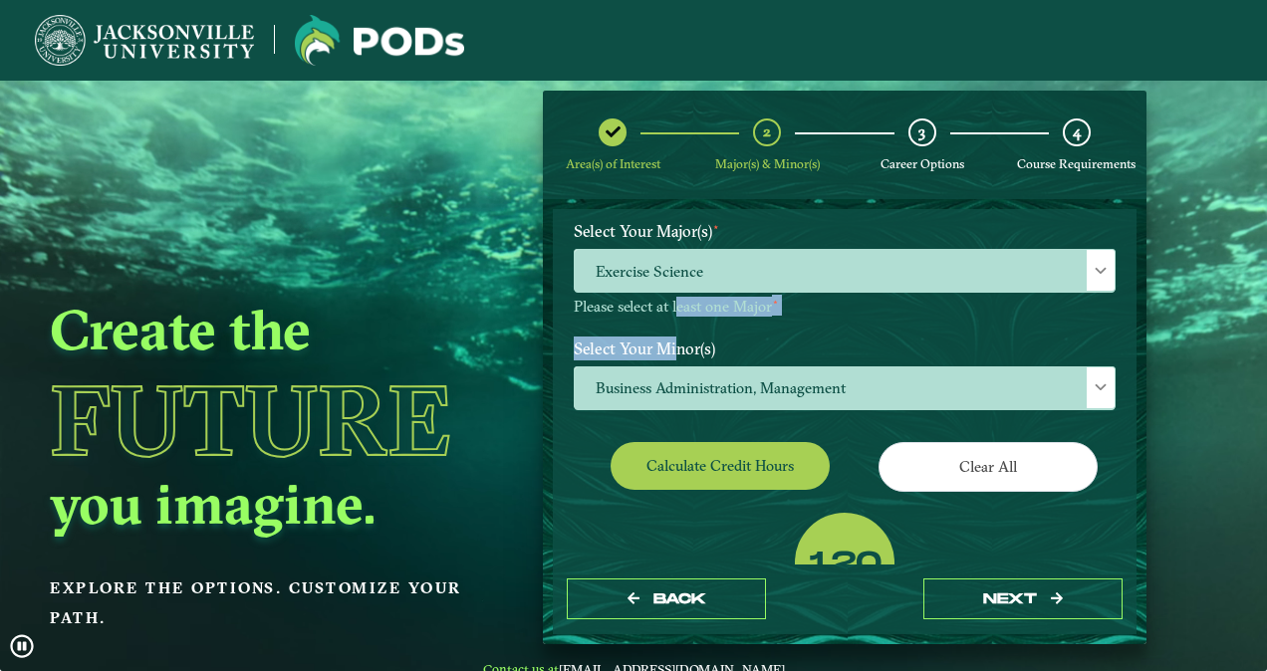
click at [672, 330] on div "EXPLORE OUR PROGRAMS Choose your major(s) and minor(s) in the dropdown windows …" at bounding box center [845, 393] width 542 height 721
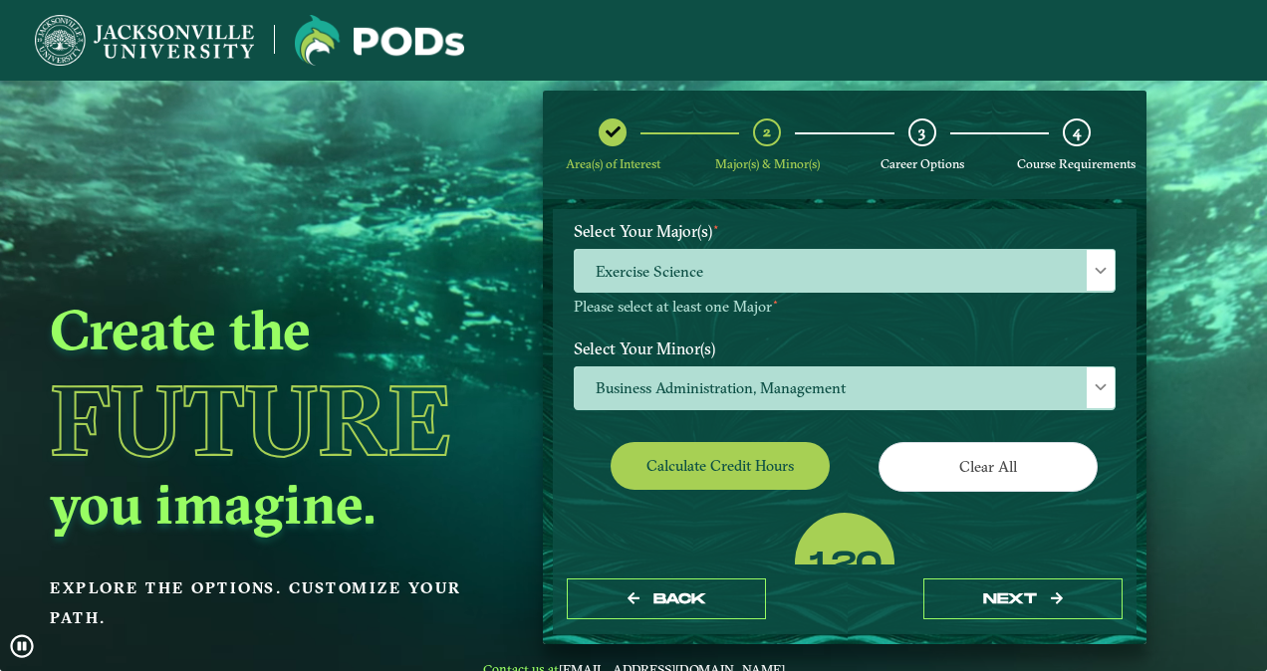
drag, startPoint x: 672, startPoint y: 330, endPoint x: 789, endPoint y: 331, distance: 116.6
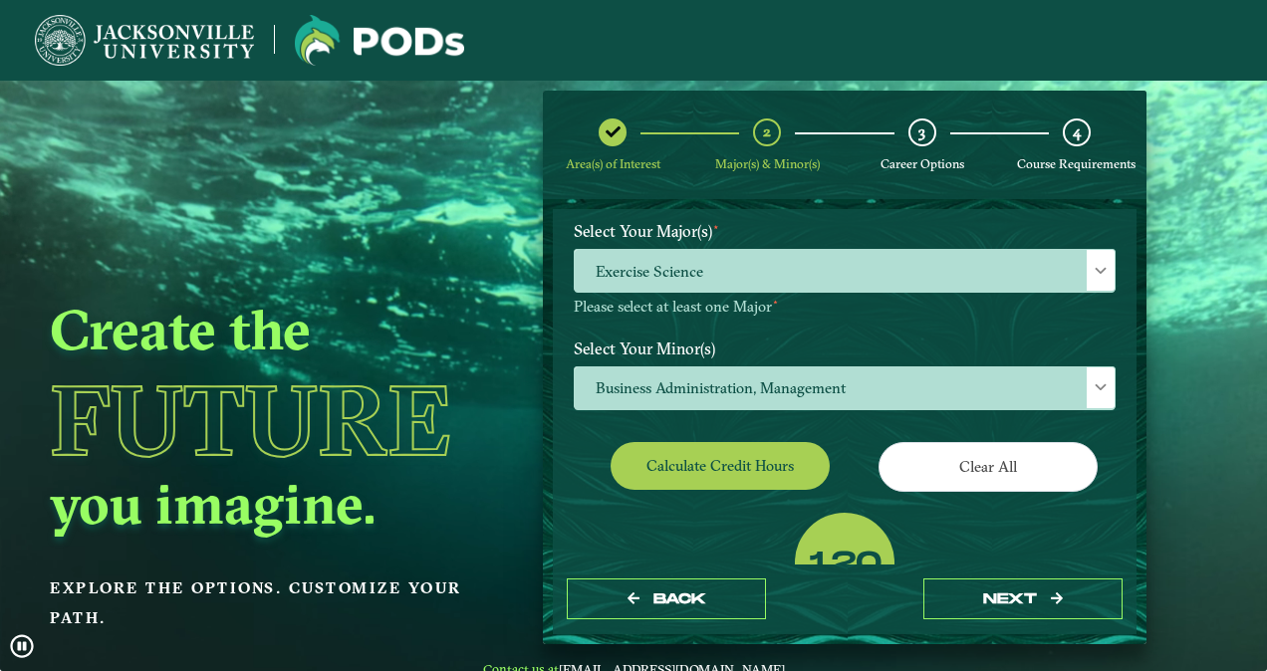
click at [789, 331] on label "Select Your Minor(s)" at bounding box center [845, 348] width 572 height 37
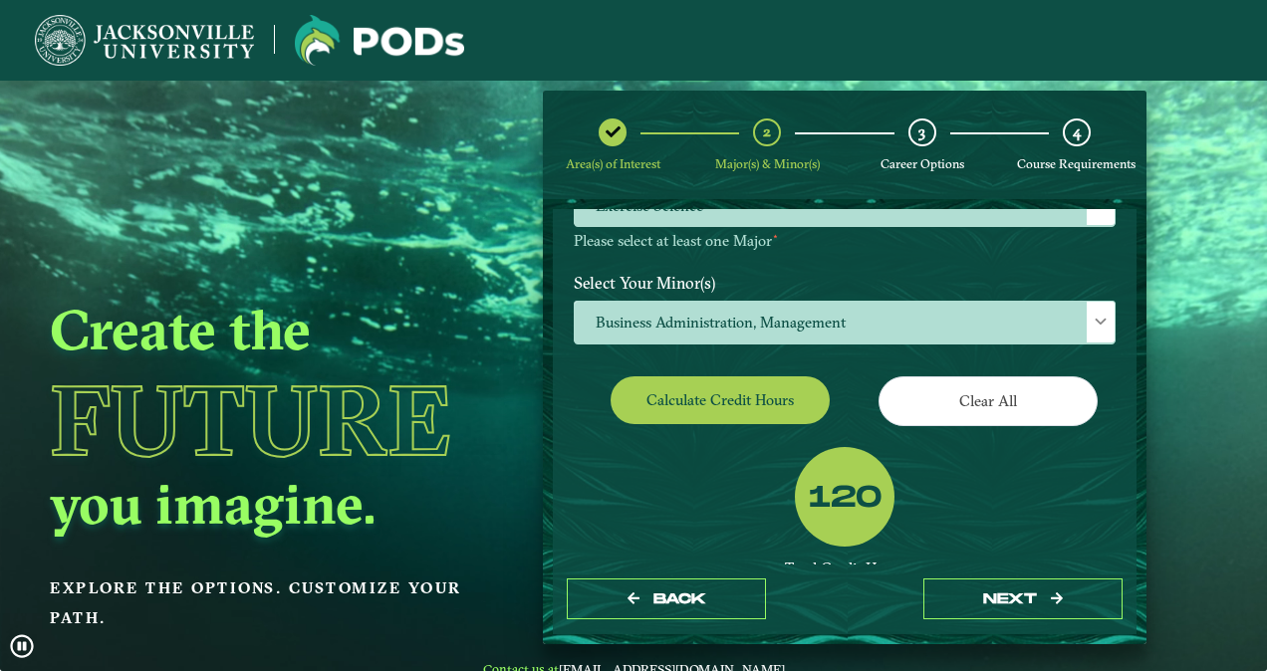
scroll to position [261, 0]
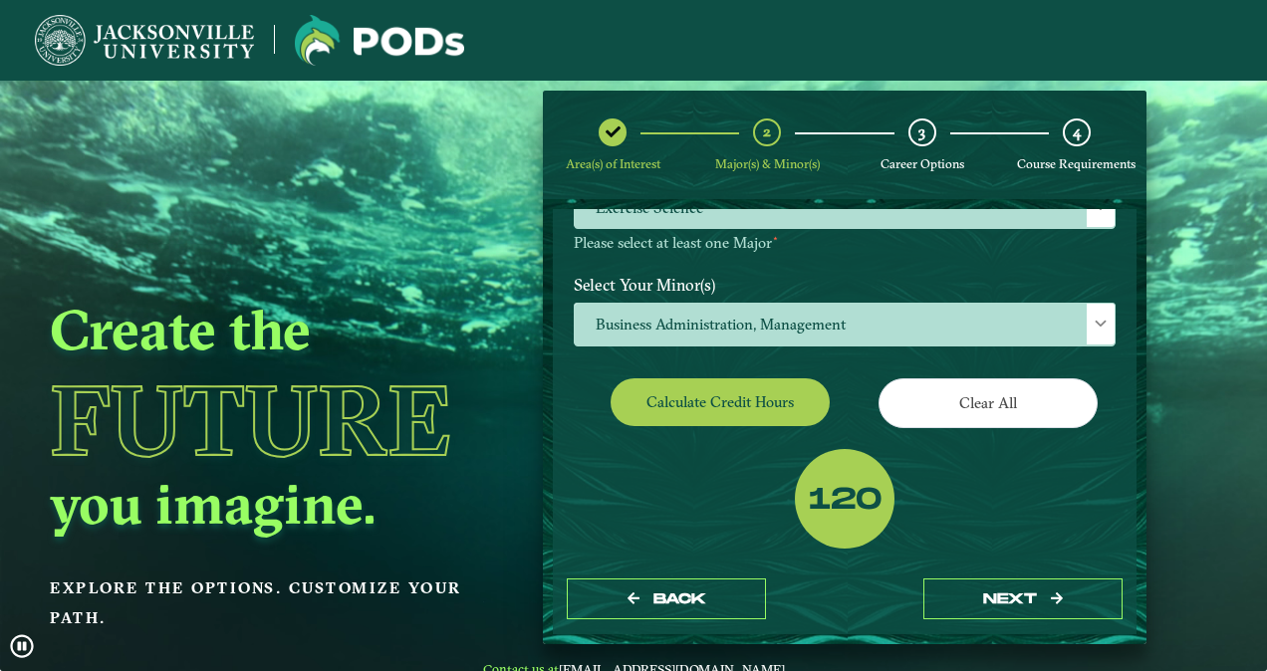
click at [789, 331] on span "Business Administration, Management" at bounding box center [845, 325] width 540 height 43
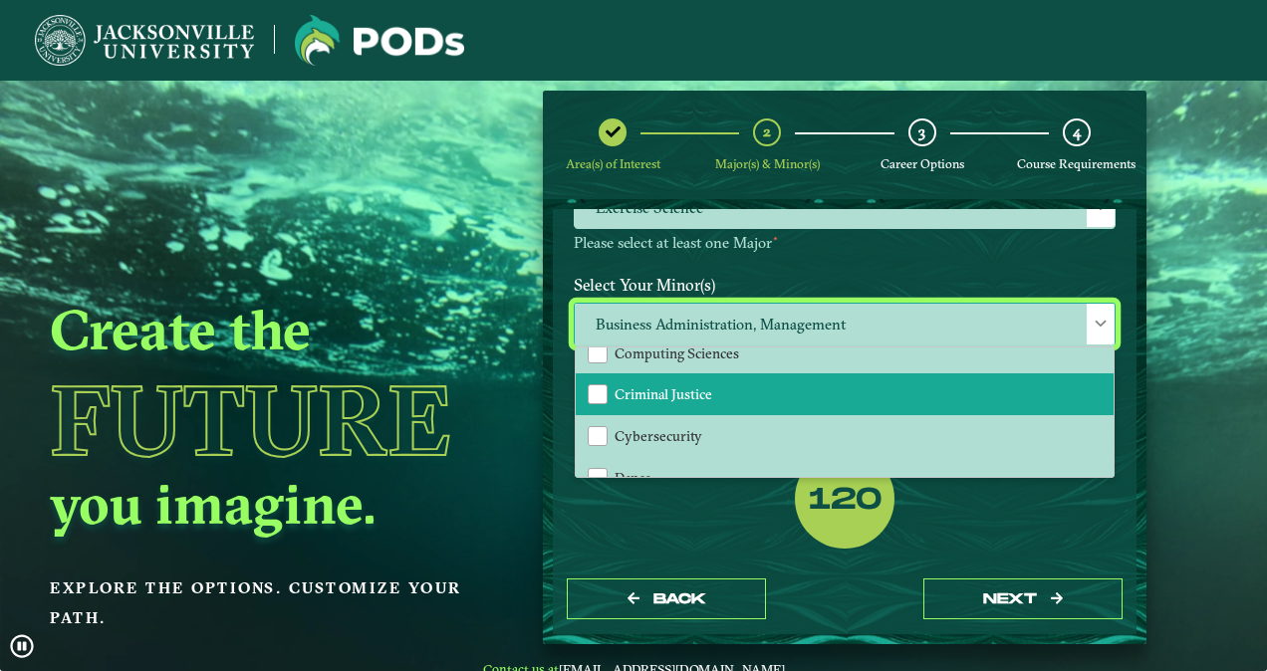
scroll to position [643, 0]
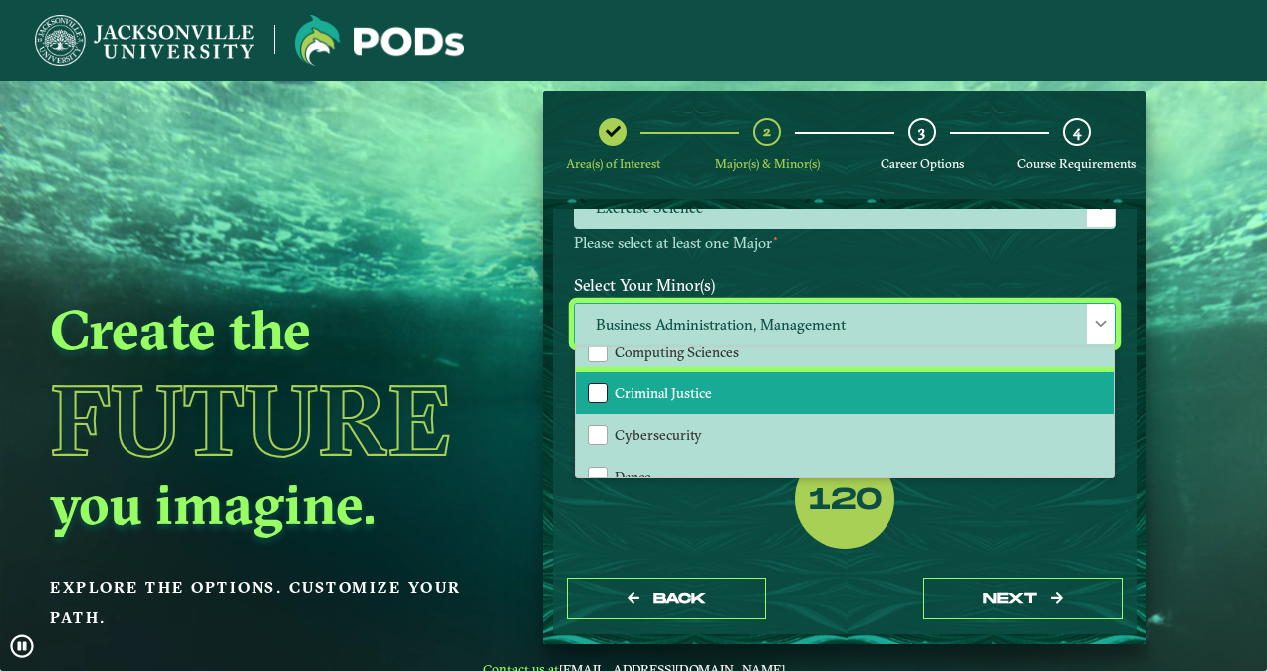
click at [588, 384] on div "Criminal Justice" at bounding box center [598, 394] width 20 height 20
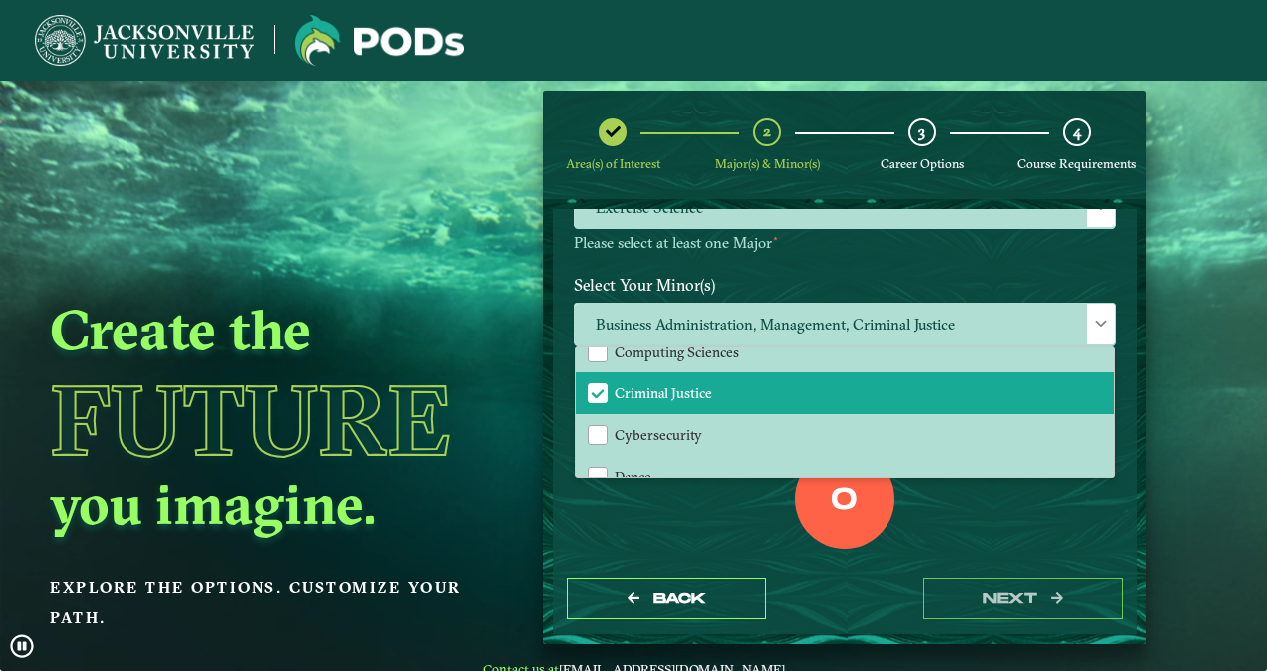
click at [699, 526] on div "0 Total Credit Hours" at bounding box center [845, 533] width 572 height 169
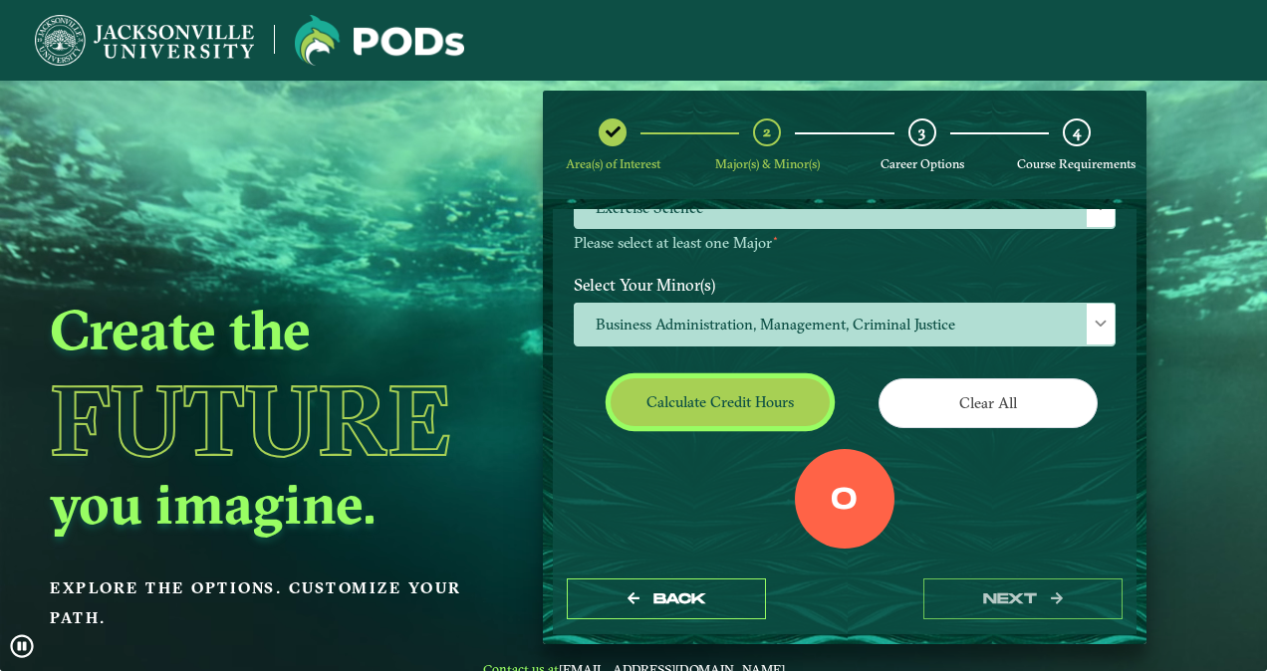
click at [720, 395] on button "Calculate credit hours" at bounding box center [720, 402] width 219 height 47
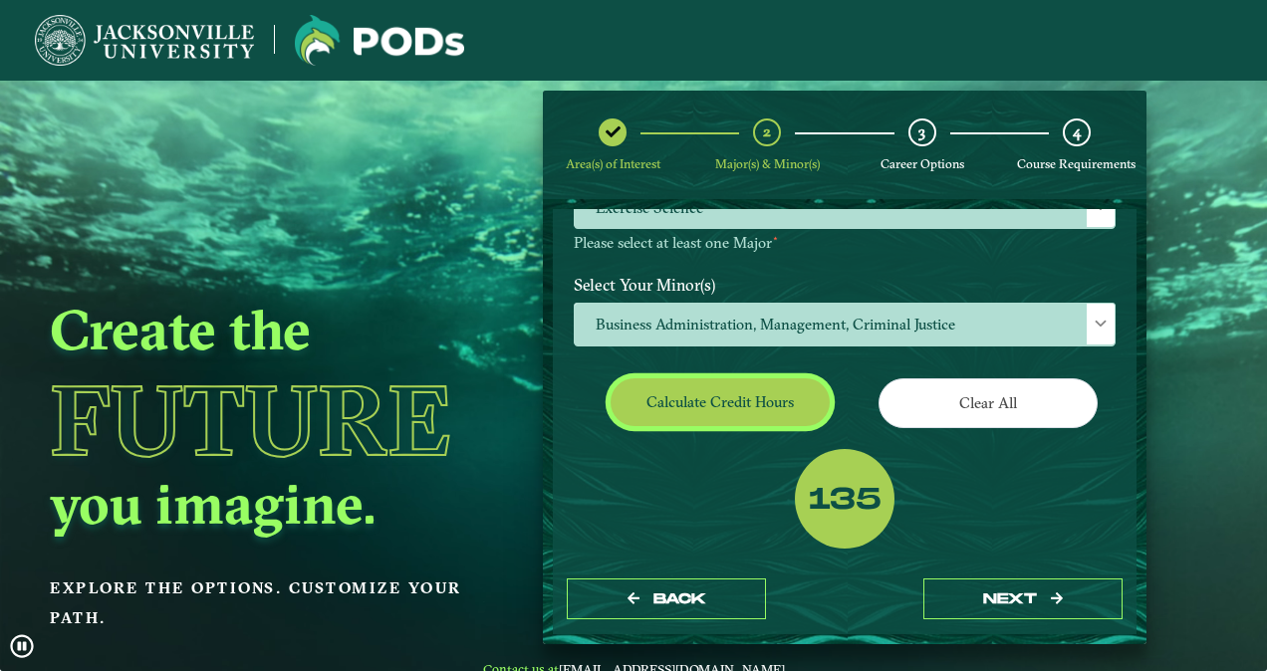
scroll to position [273, 0]
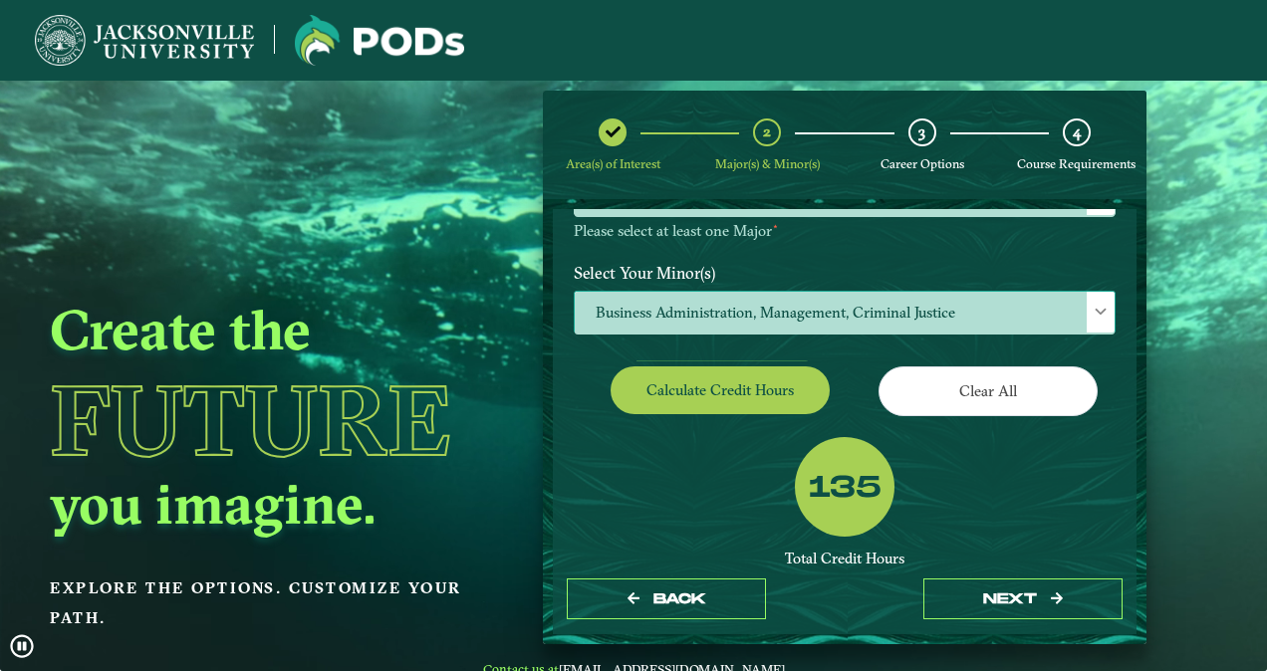
click at [686, 326] on span "Business Administration, Management, Criminal Justice" at bounding box center [845, 313] width 540 height 43
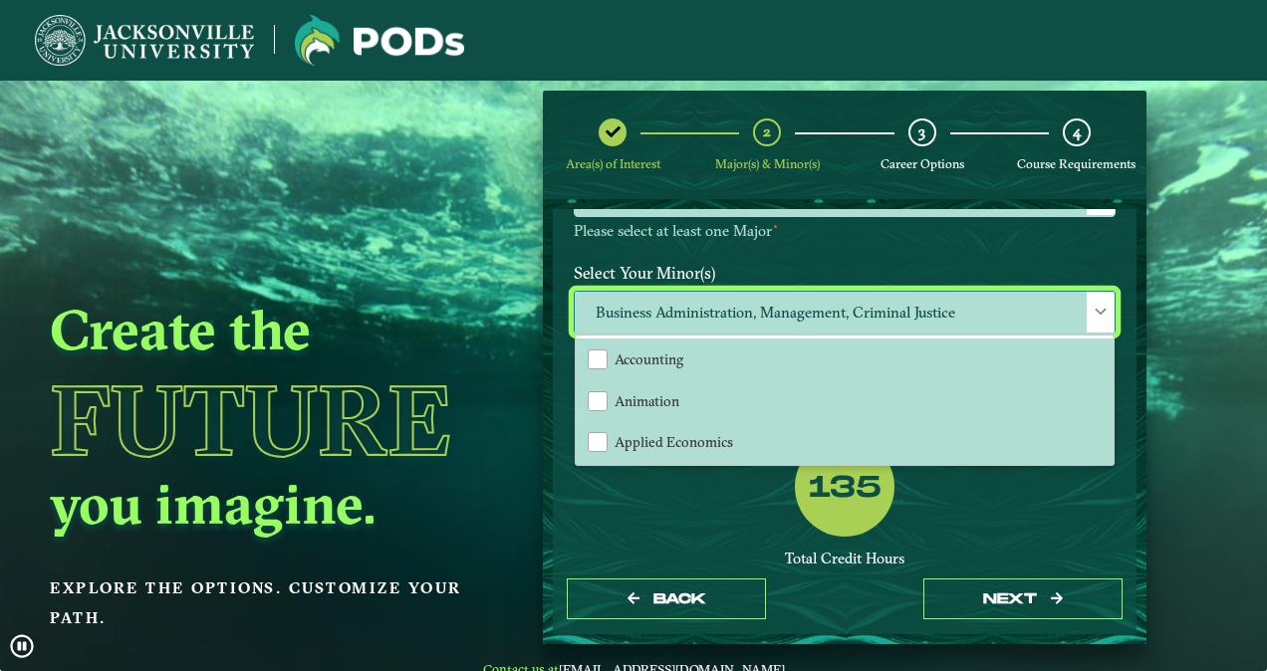
click at [741, 505] on div "135 Total Credit Hours Successful POD This looks like a successful POD! It appe…" at bounding box center [845, 558] width 572 height 242
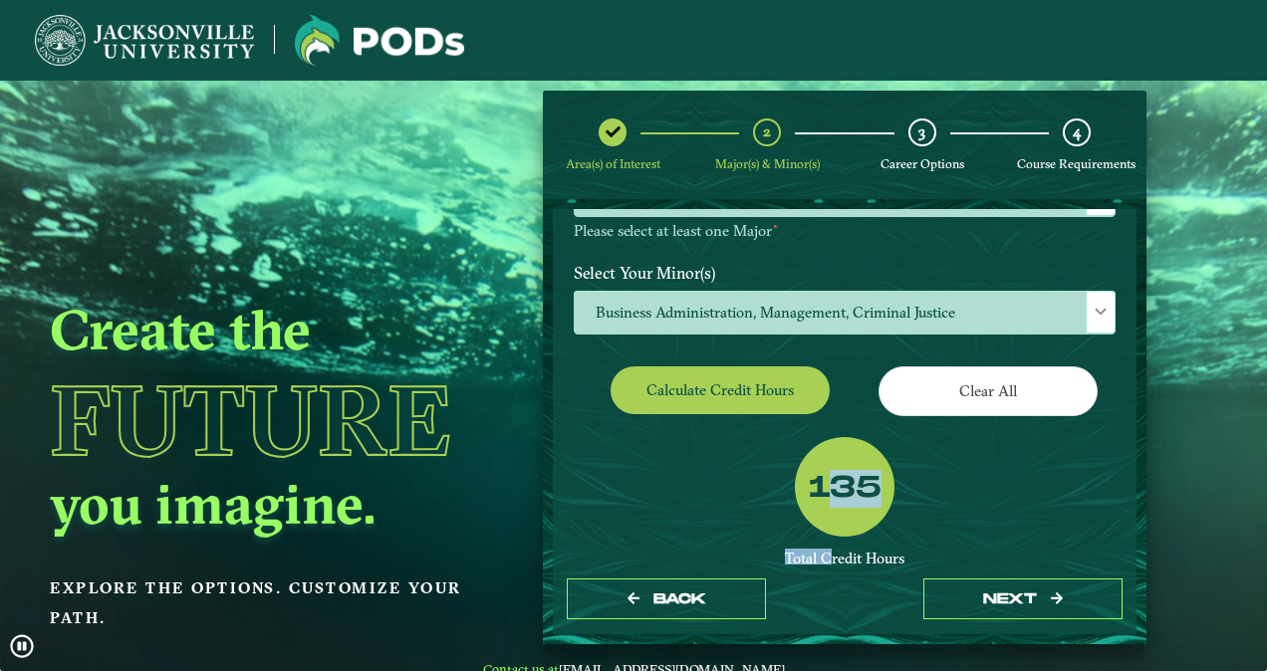
click at [741, 505] on div "135 Total Credit Hours Successful POD This looks like a successful POD! It appe…" at bounding box center [845, 558] width 572 height 242
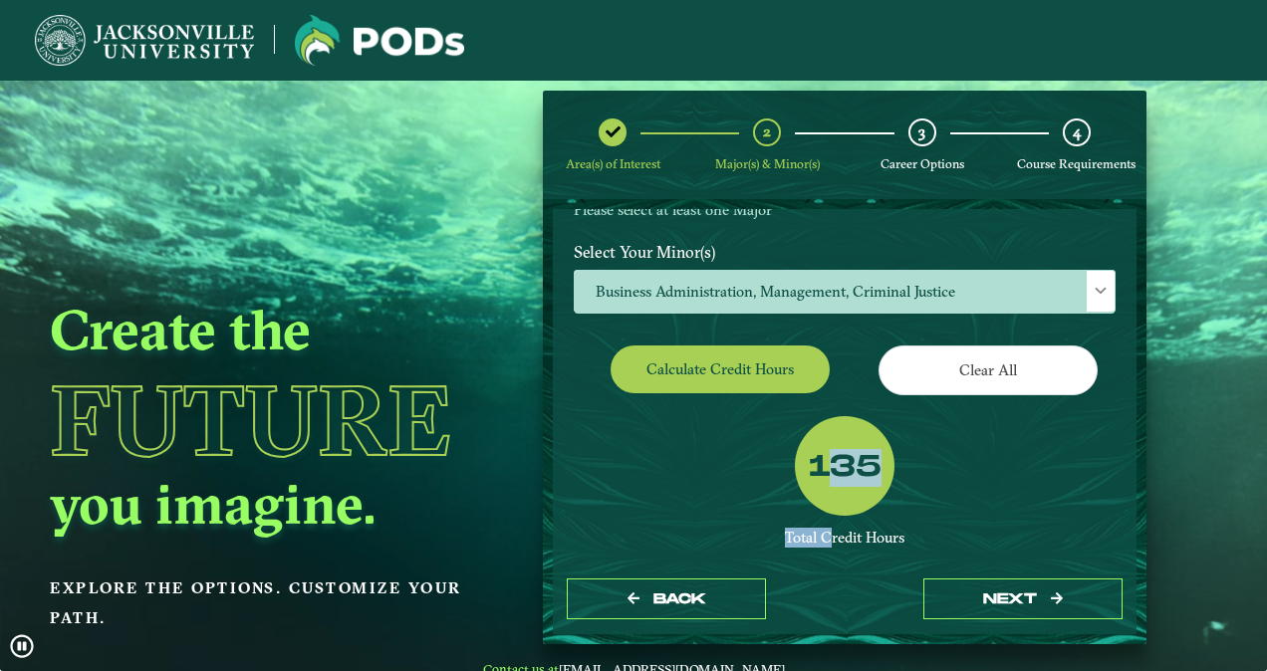
scroll to position [329, 0]
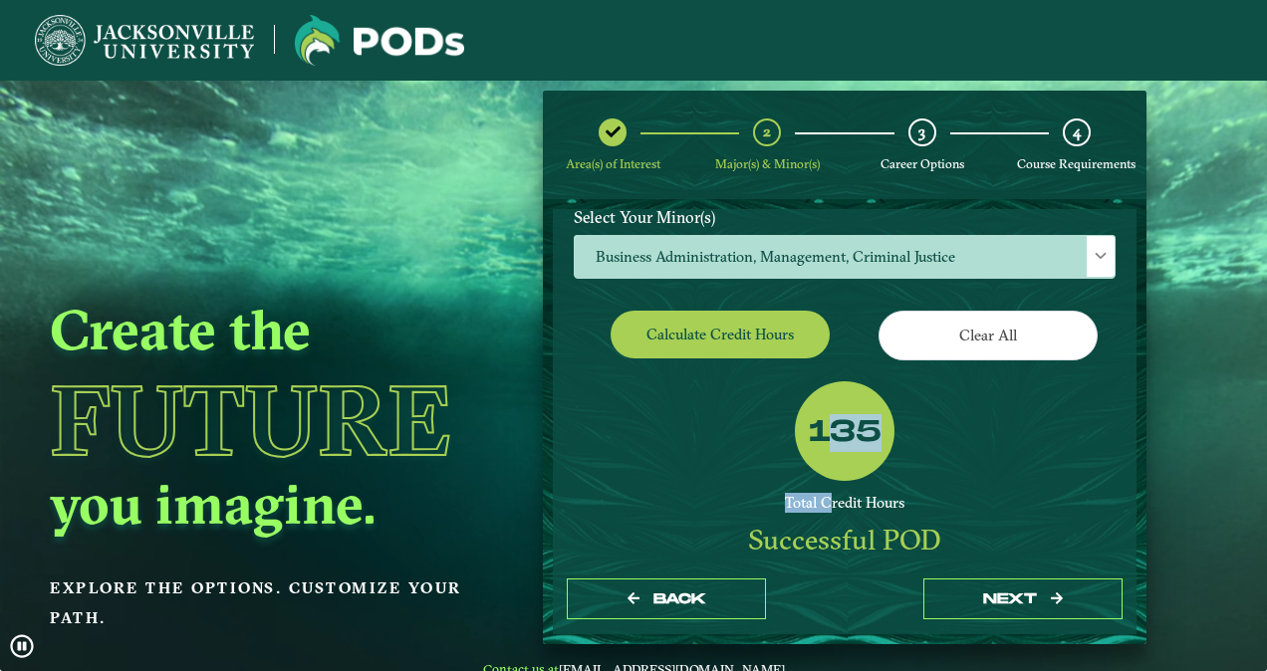
click at [741, 505] on div "Total Credit Hours" at bounding box center [845, 503] width 542 height 19
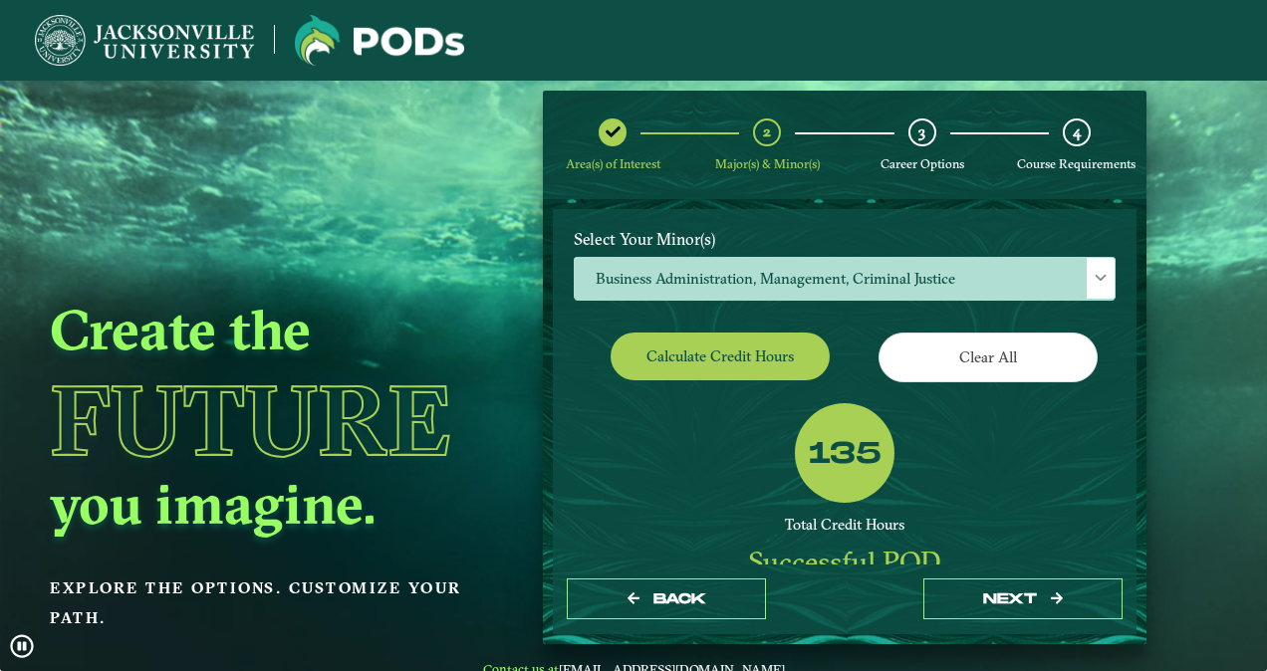
scroll to position [305, 0]
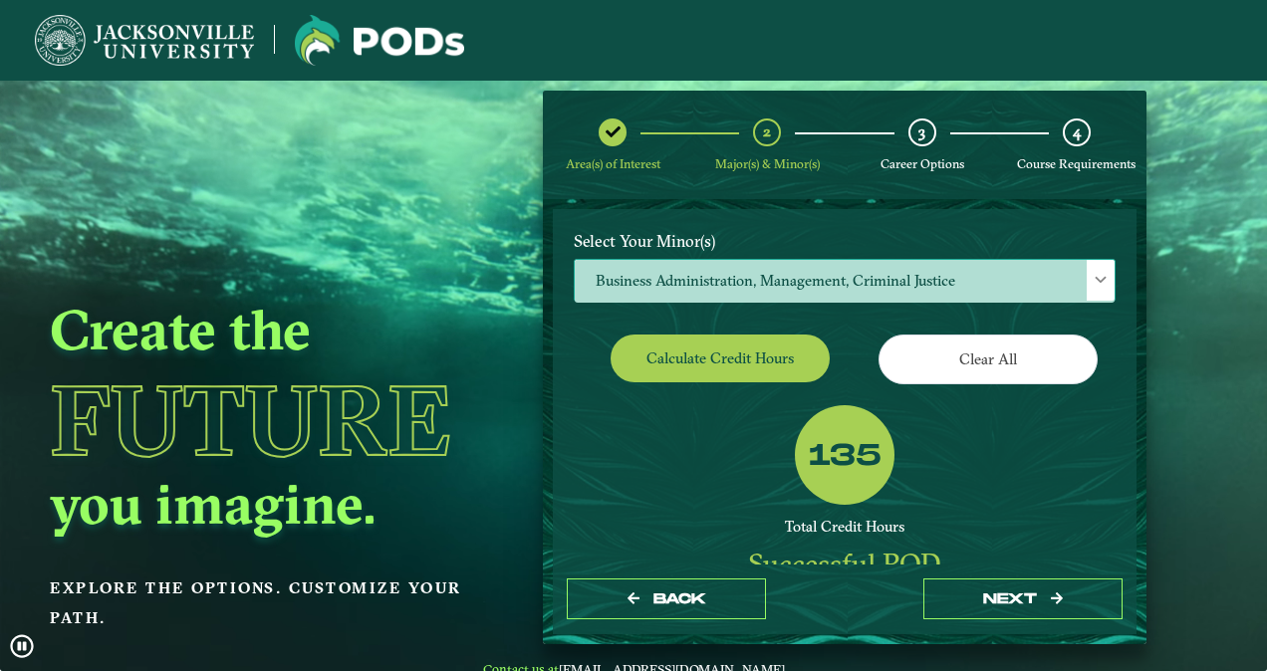
click at [756, 278] on span "Business Administration, Management, Criminal Justice" at bounding box center [845, 281] width 540 height 43
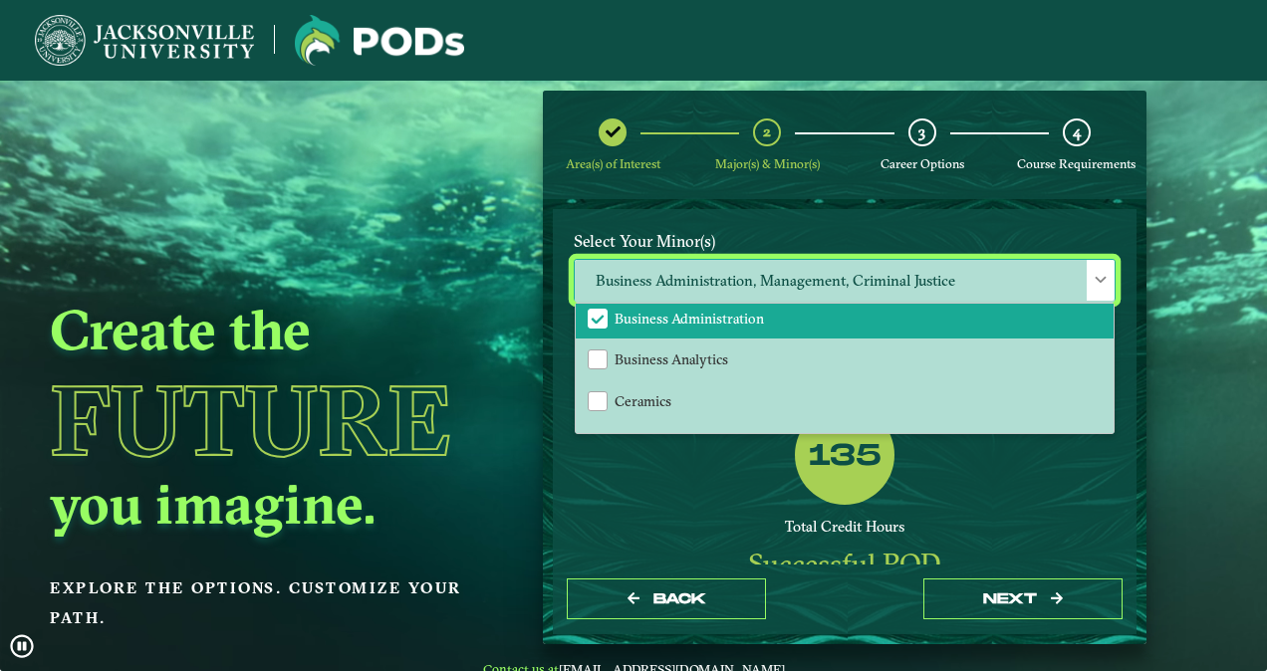
scroll to position [350, 0]
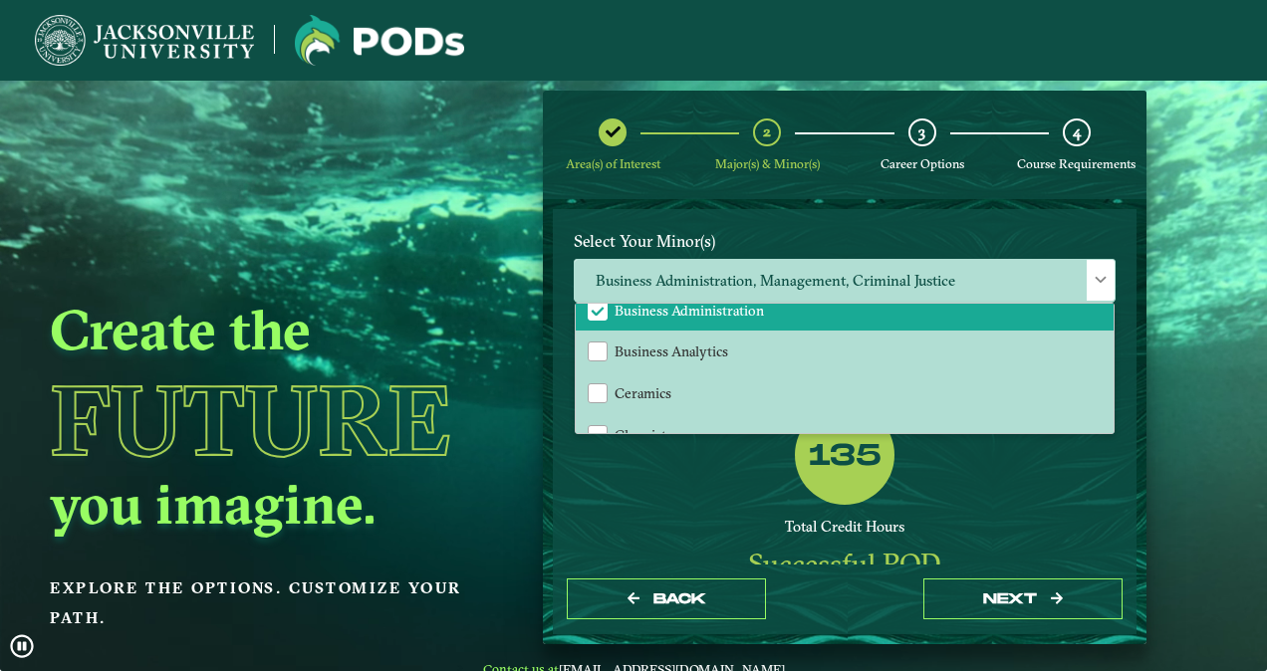
click at [717, 511] on div "135 Total Credit Hours Successful POD This looks like a successful POD! It appe…" at bounding box center [845, 526] width 572 height 242
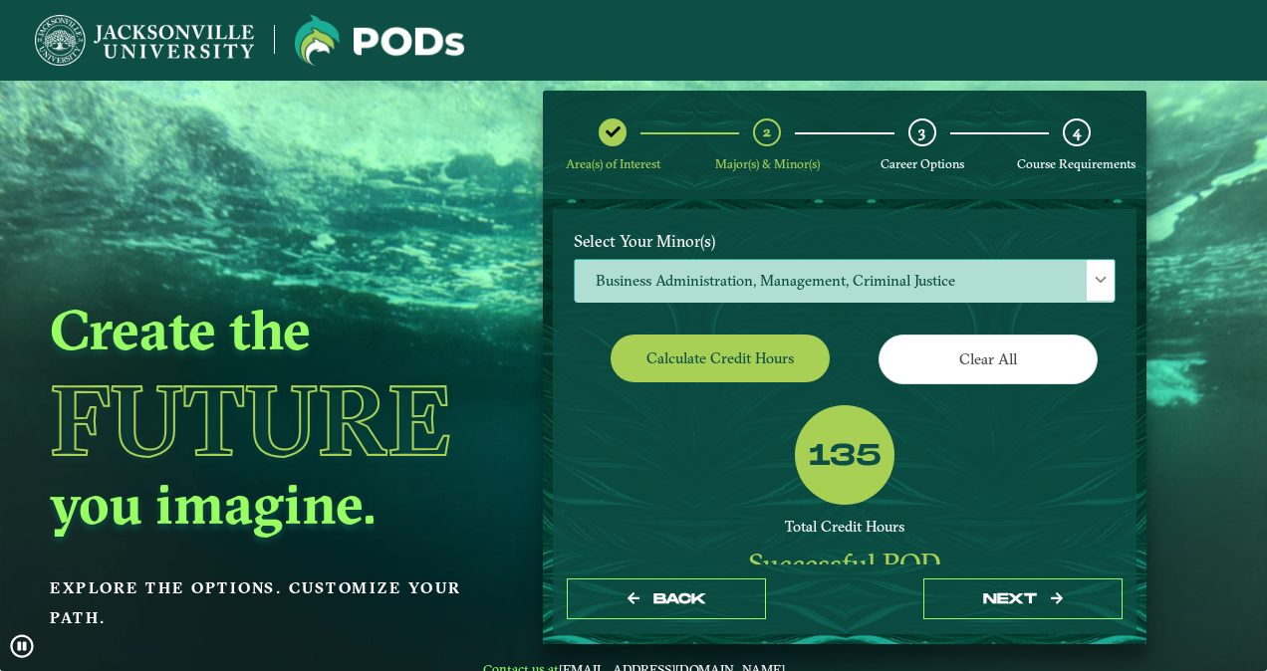
click at [889, 281] on span "Business Administration, Management, Criminal Justice" at bounding box center [845, 281] width 540 height 43
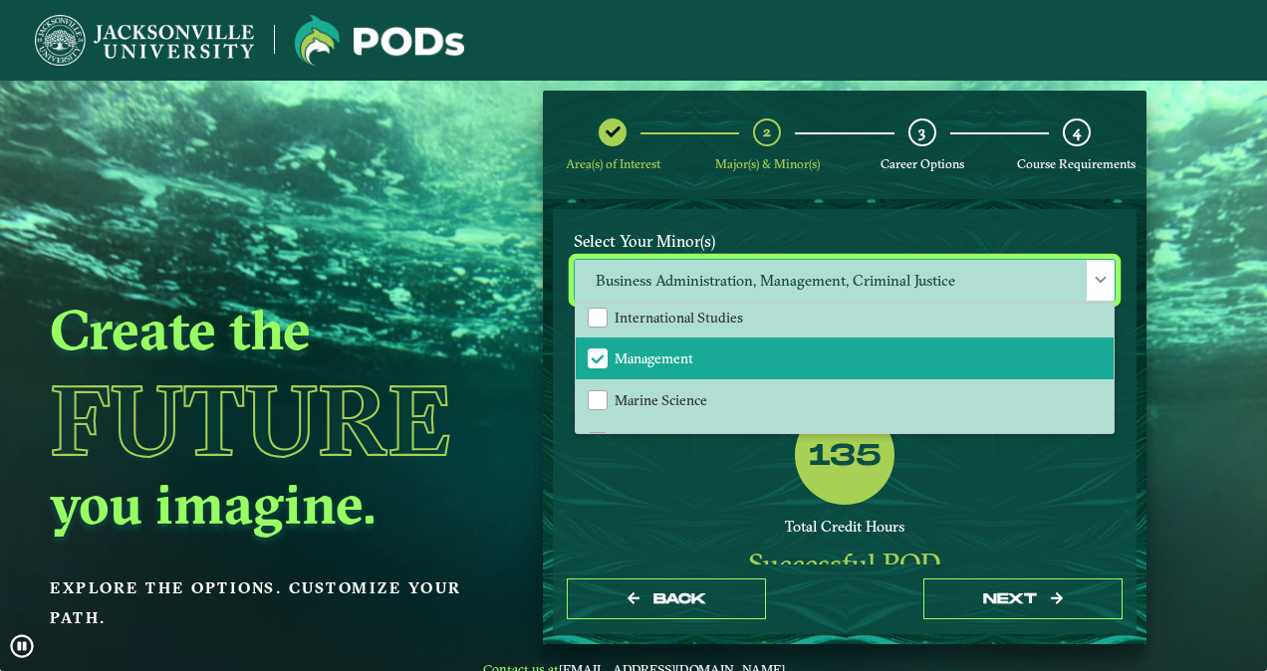
scroll to position [1300, 0]
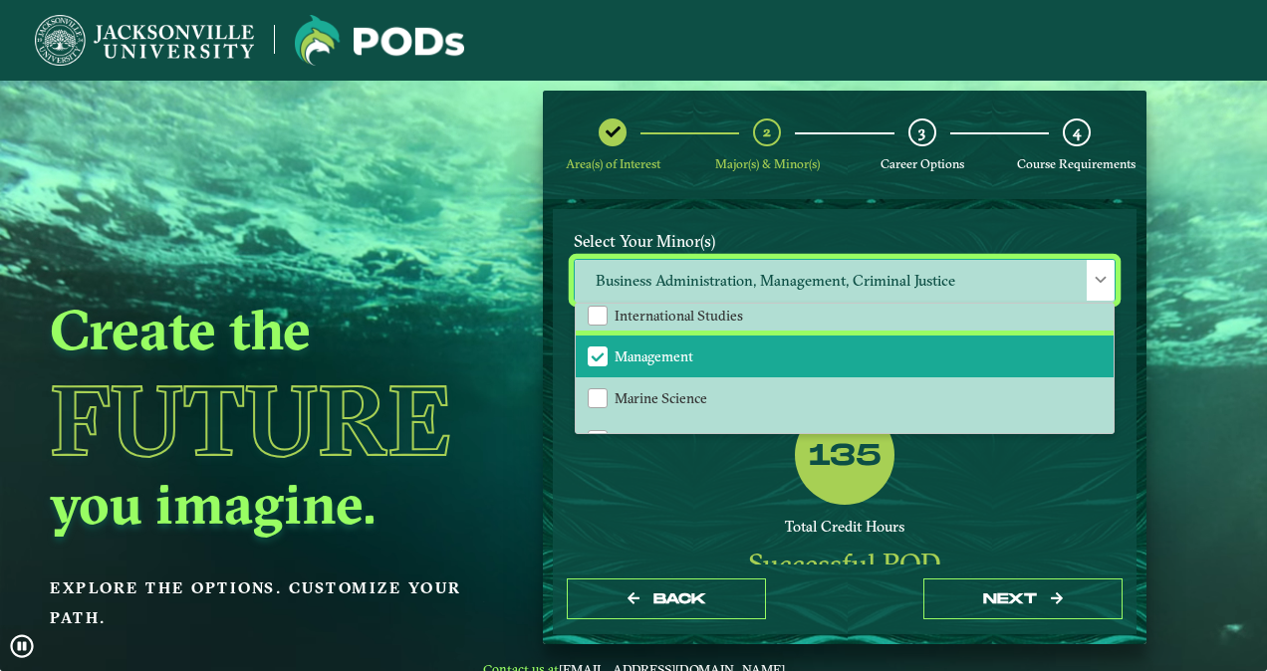
click at [718, 355] on li "Management" at bounding box center [845, 357] width 538 height 42
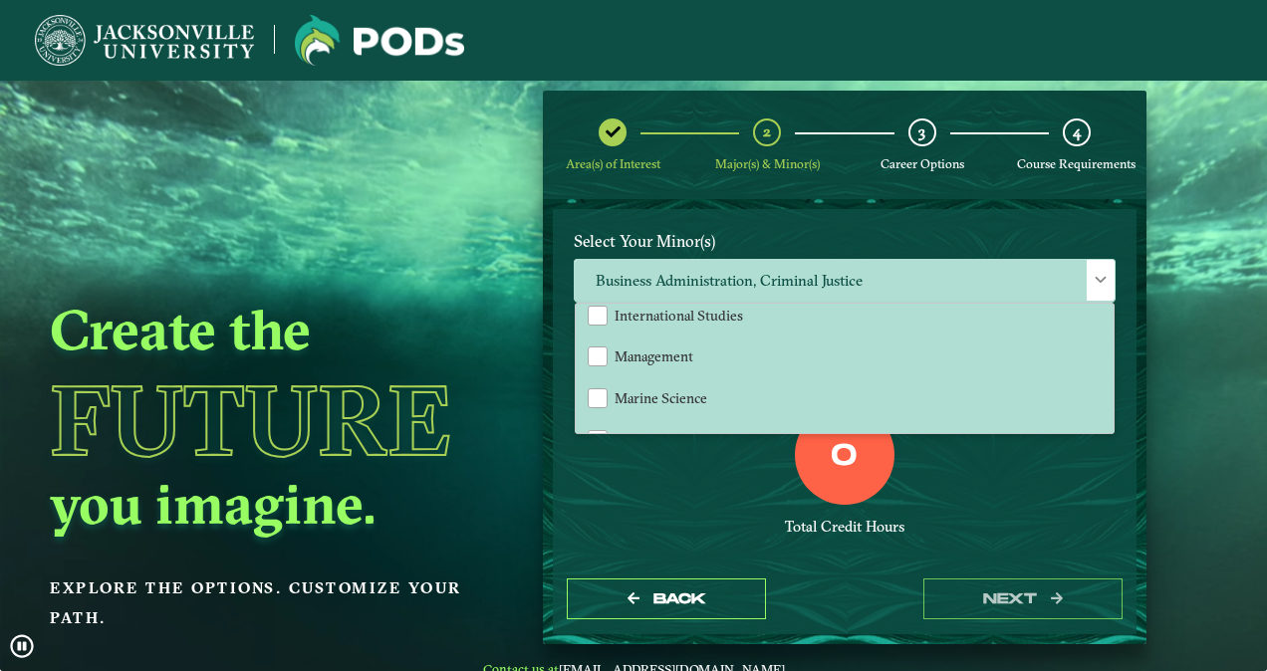
click at [685, 496] on div "0 Total Credit Hours" at bounding box center [845, 489] width 572 height 169
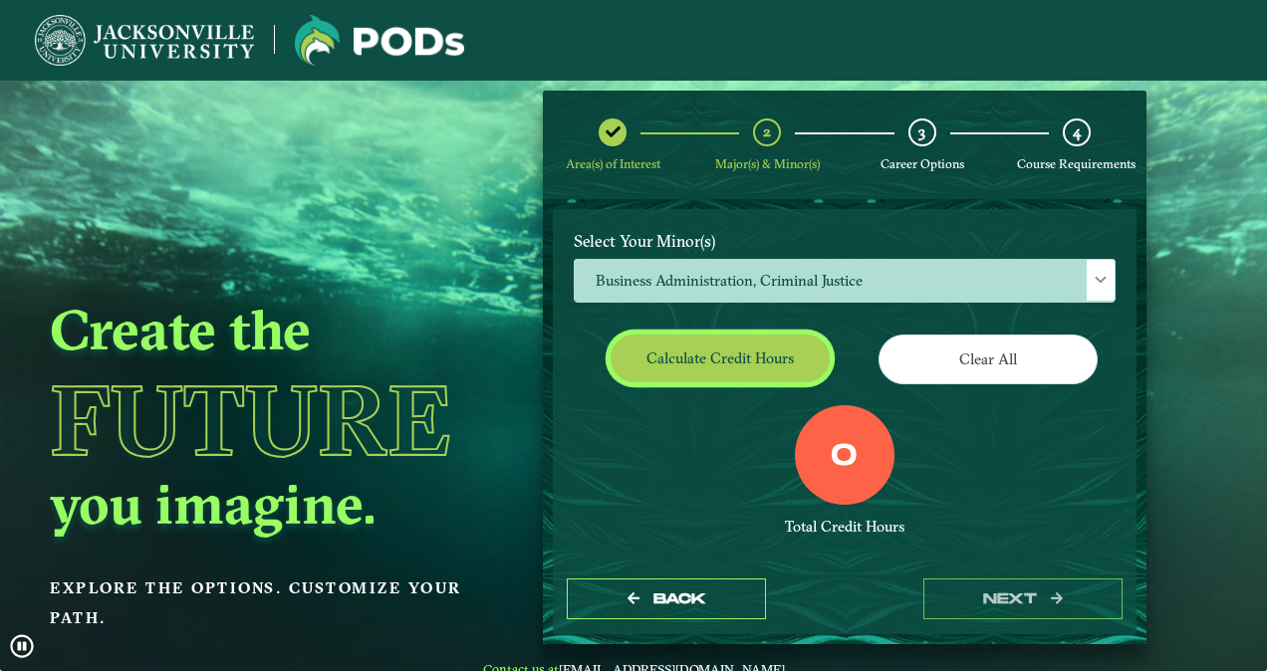
click at [692, 355] on button "Calculate credit hours" at bounding box center [720, 358] width 219 height 47
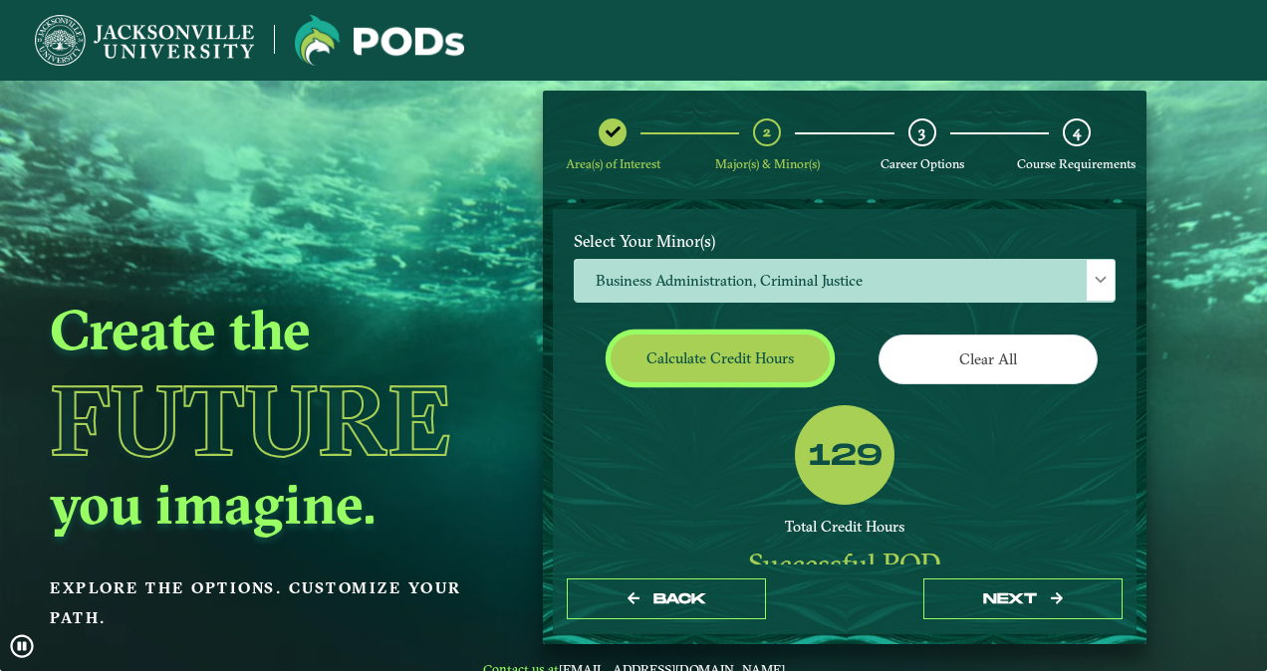
scroll to position [273, 0]
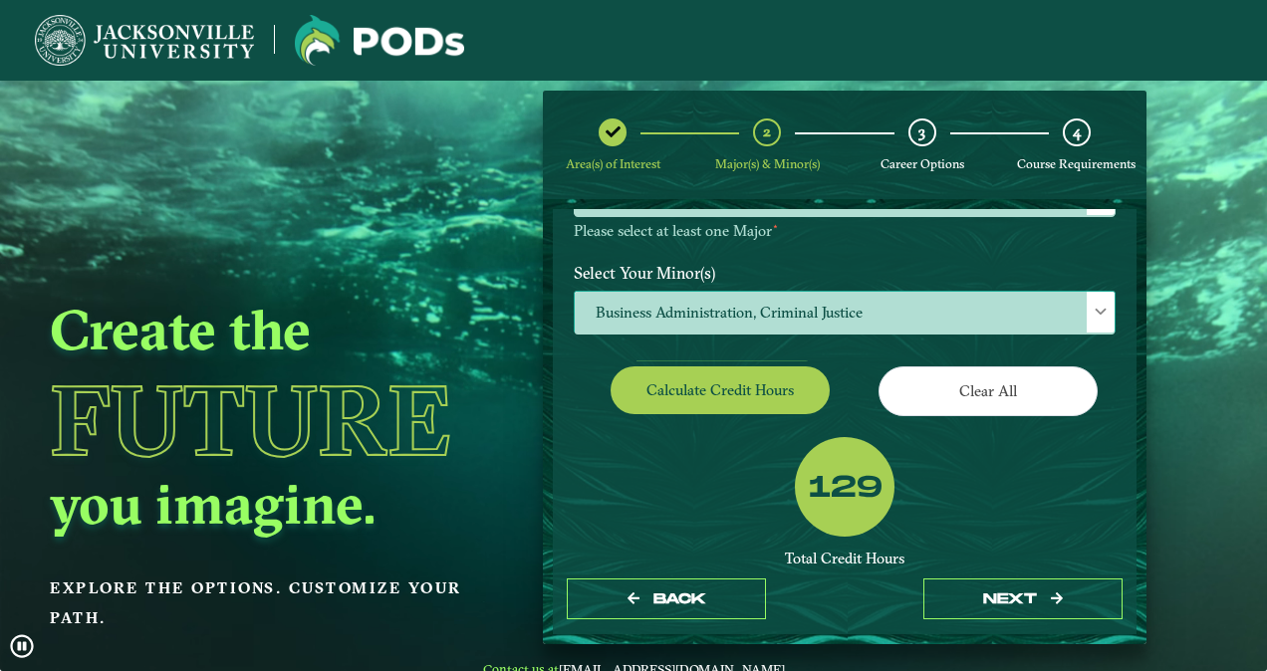
click at [709, 313] on span "Business Administration, Criminal Justice" at bounding box center [845, 313] width 540 height 43
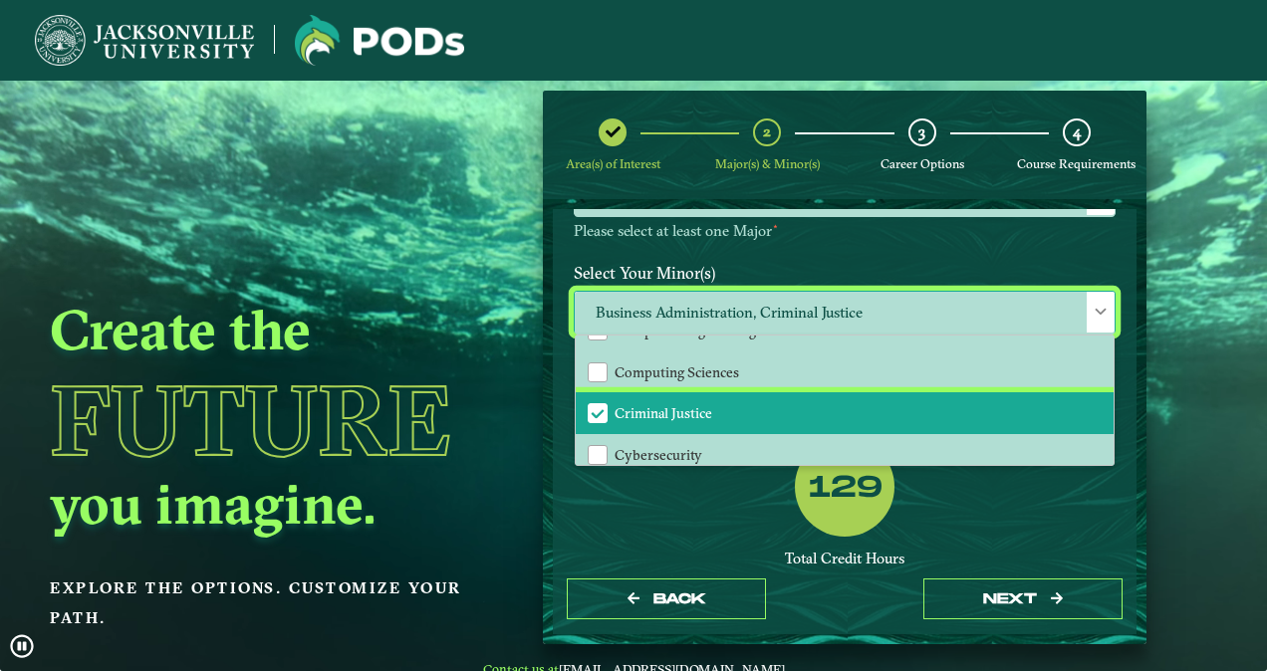
click at [720, 410] on li "Criminal Justice" at bounding box center [845, 413] width 538 height 42
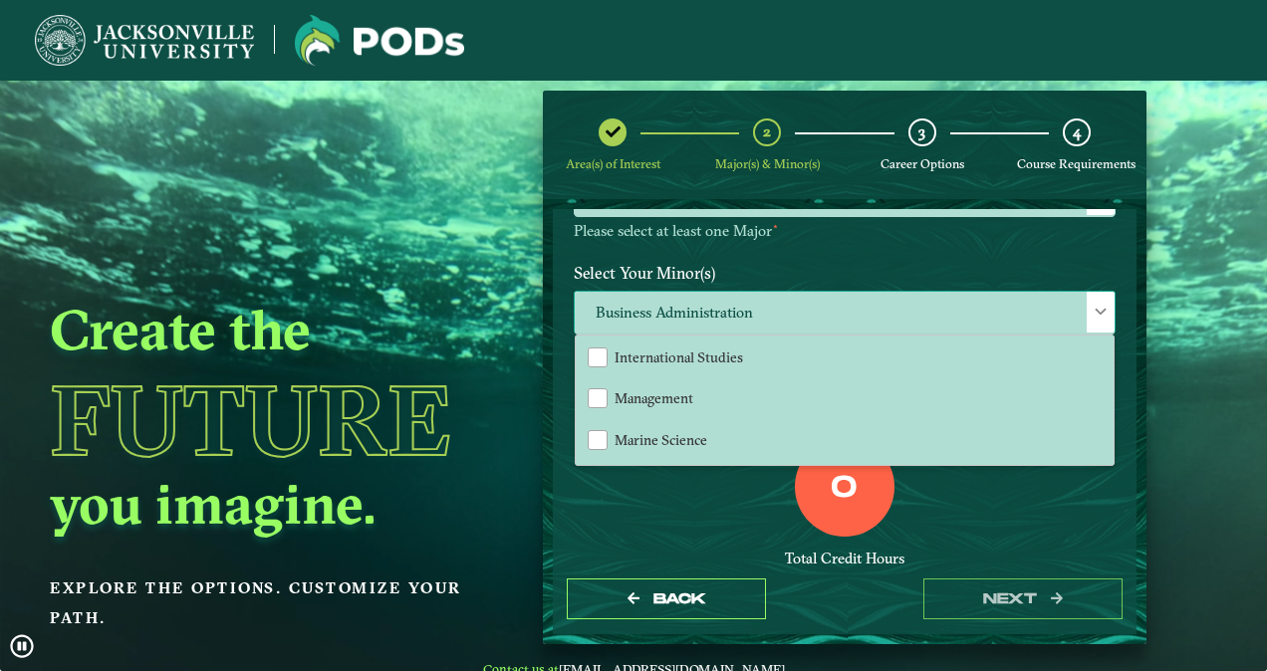
scroll to position [1292, 0]
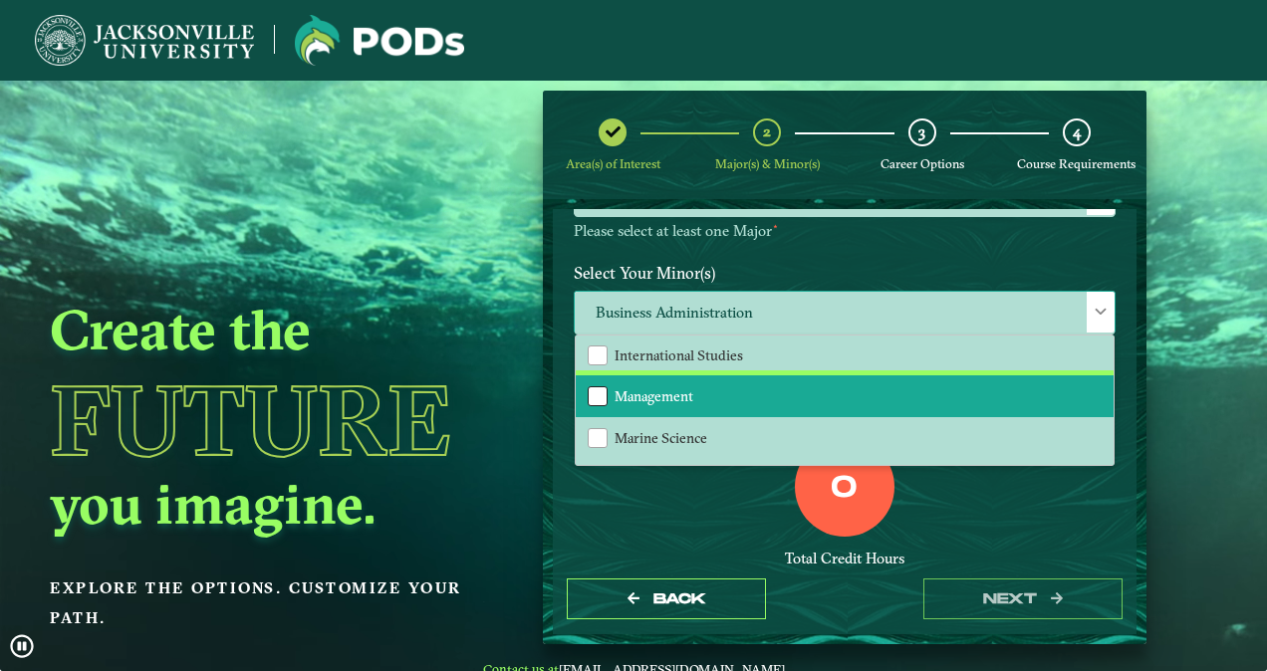
click at [596, 388] on div "Management" at bounding box center [598, 397] width 20 height 20
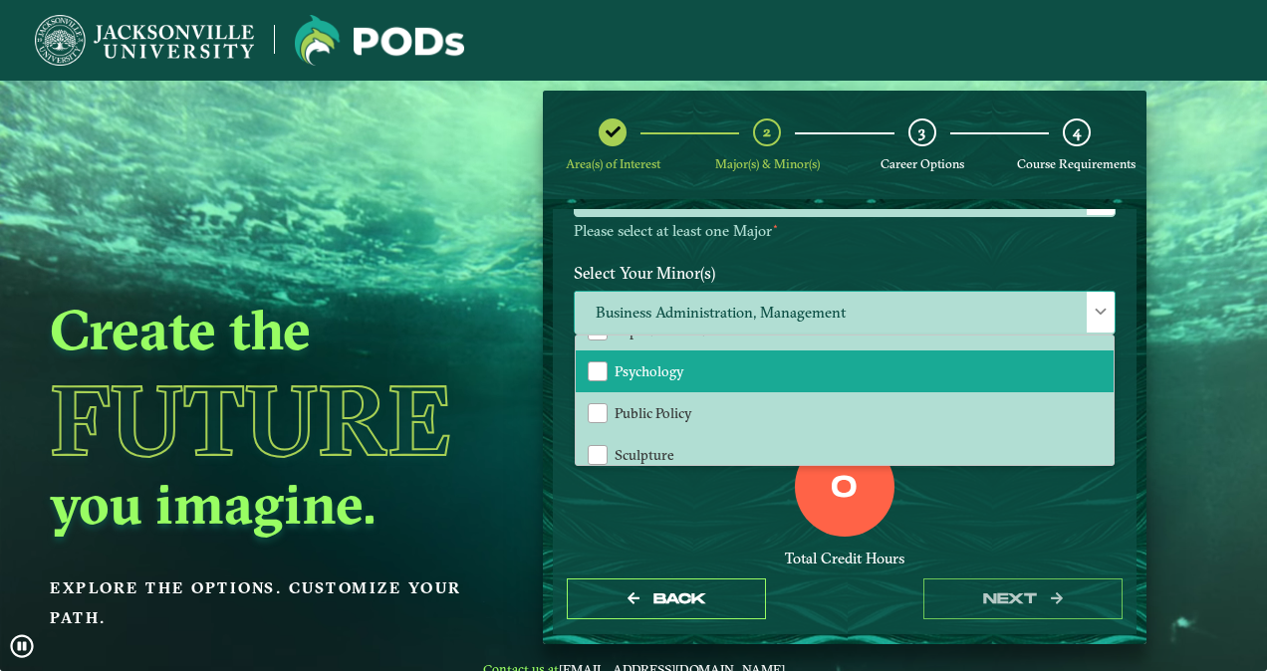
scroll to position [1776, 0]
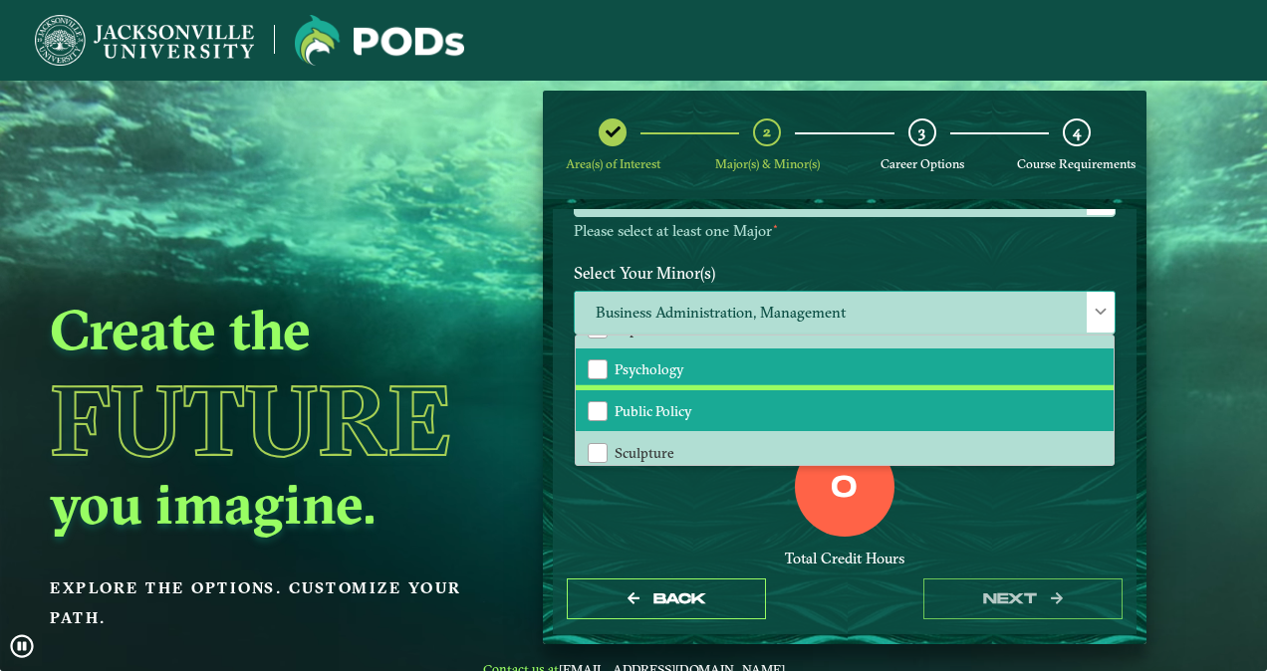
click at [724, 408] on li "Public Policy" at bounding box center [845, 411] width 538 height 42
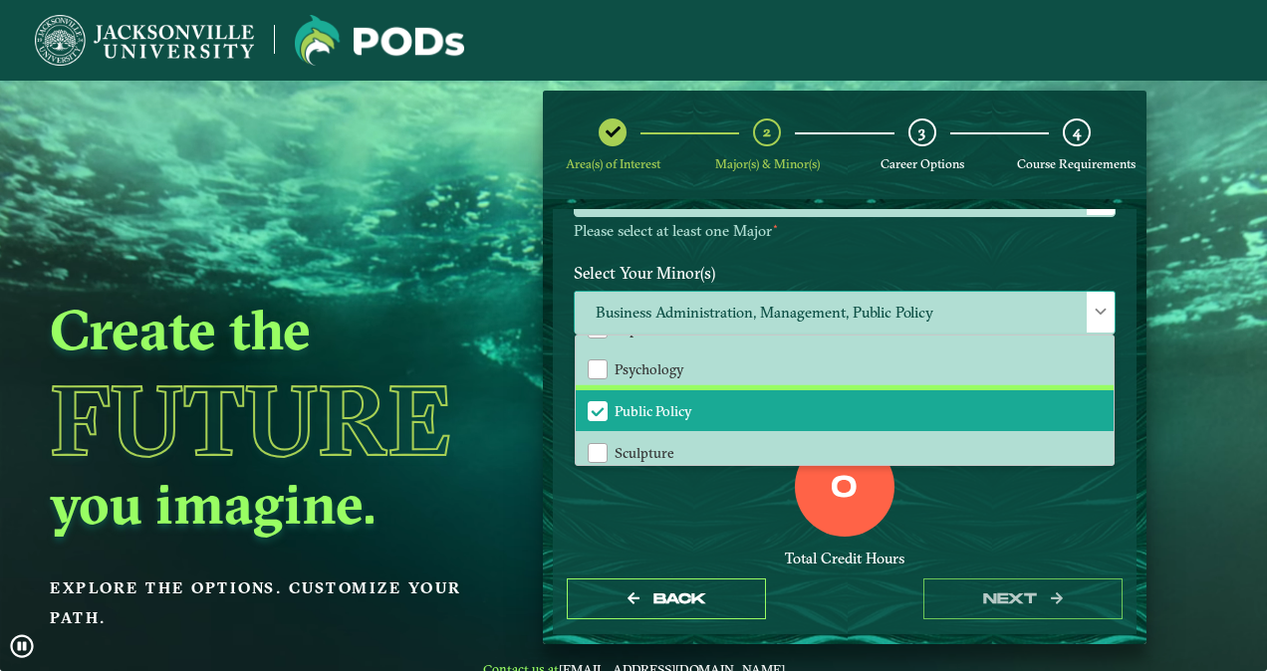
click at [724, 408] on li "Public Policy" at bounding box center [845, 411] width 538 height 42
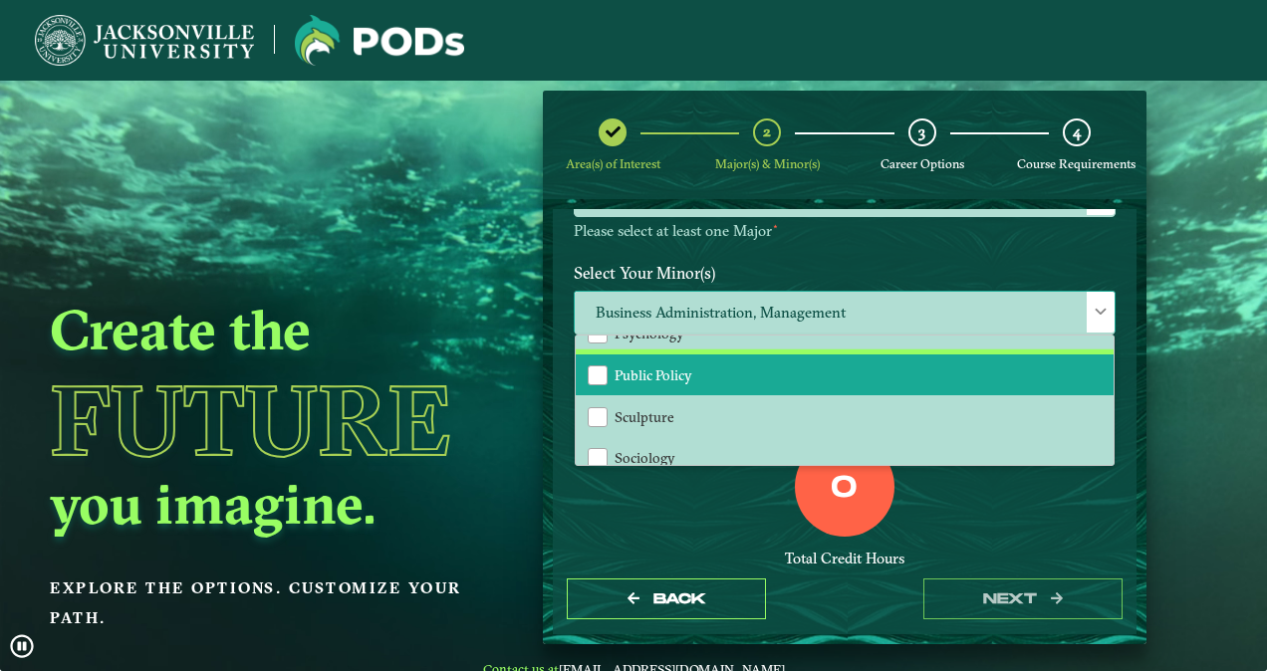
scroll to position [1811, 0]
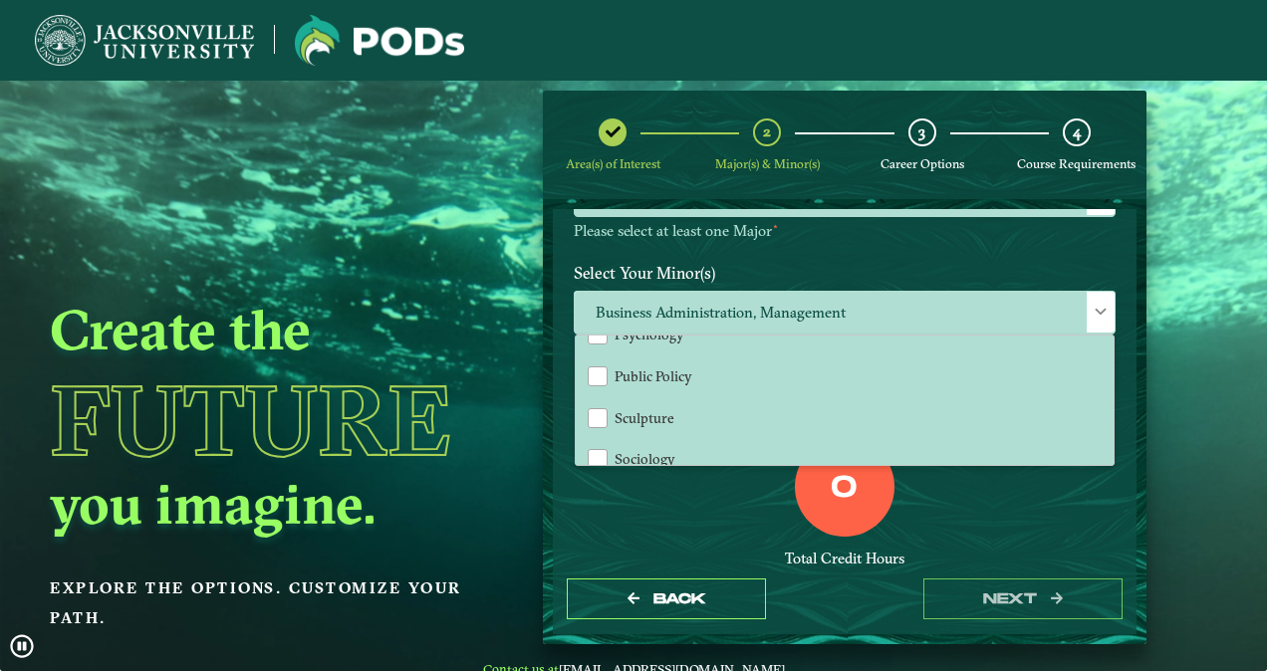
click at [717, 550] on div "Total Credit Hours" at bounding box center [845, 559] width 542 height 19
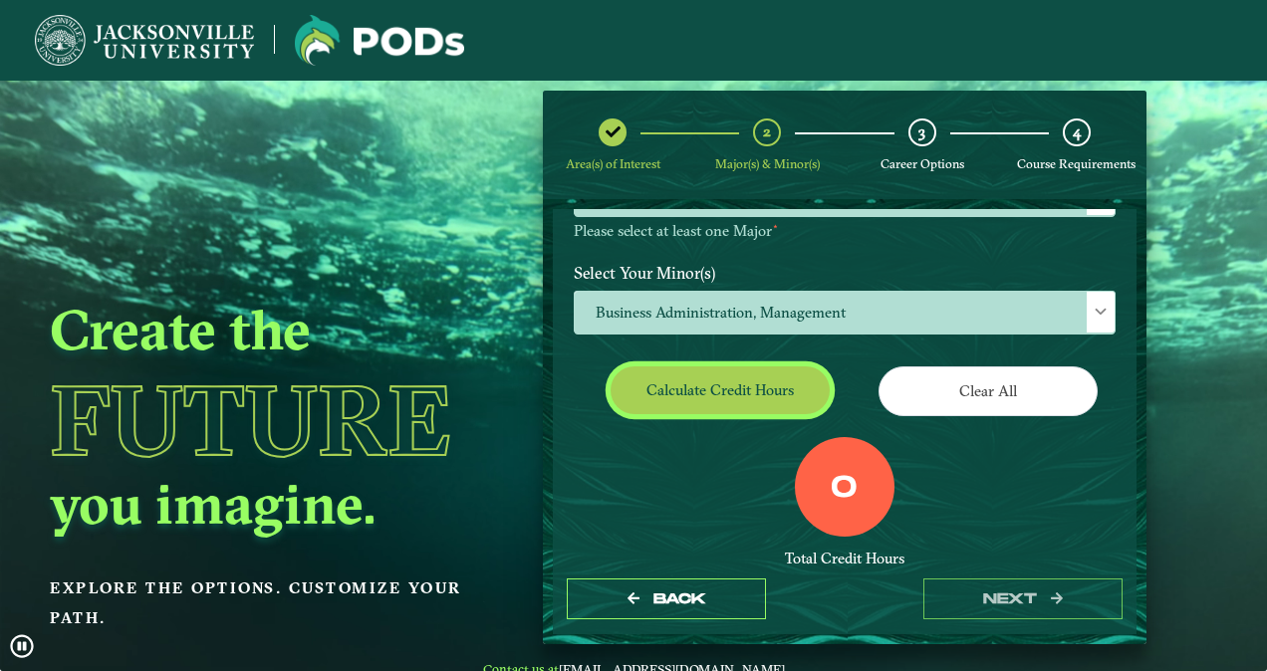
click at [735, 389] on button "Calculate credit hours" at bounding box center [720, 390] width 219 height 47
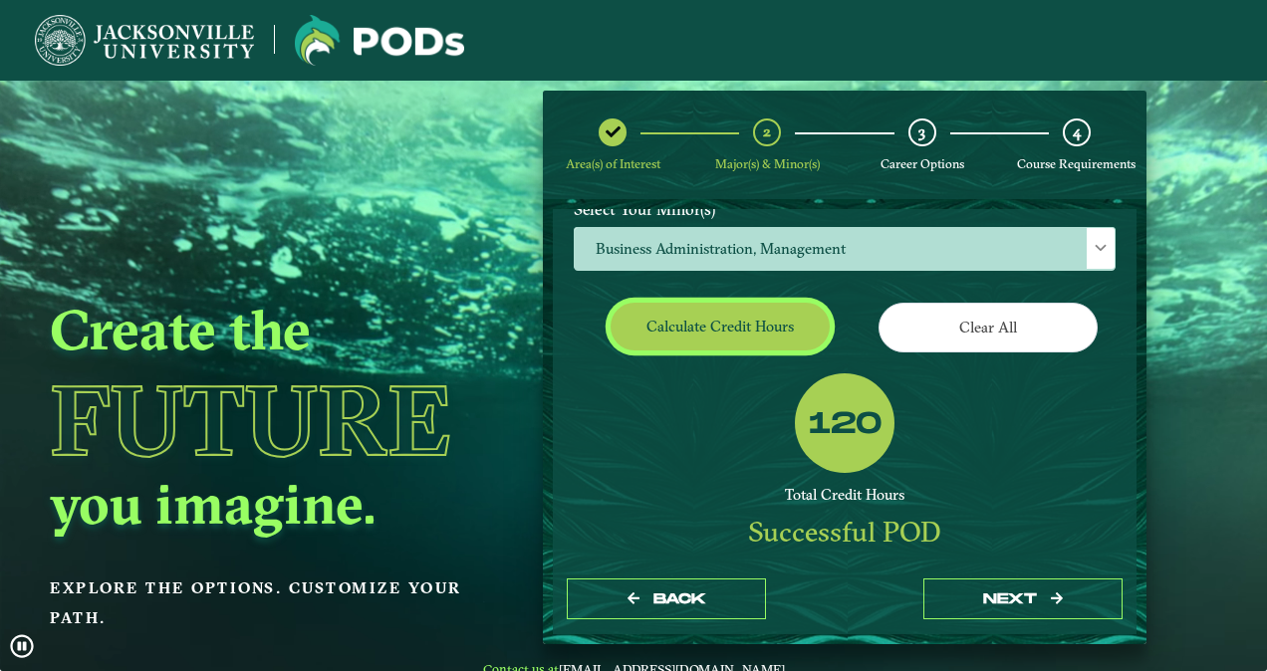
scroll to position [345, 0]
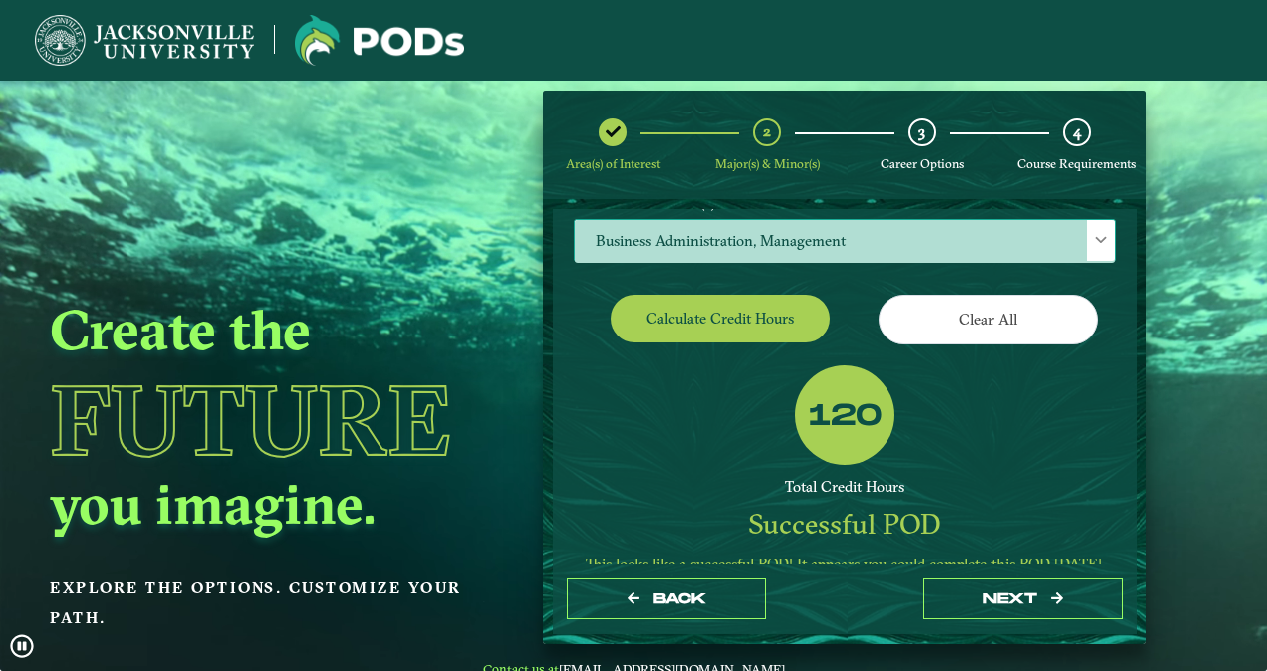
click at [945, 236] on span "Business Administration, Management" at bounding box center [845, 241] width 540 height 43
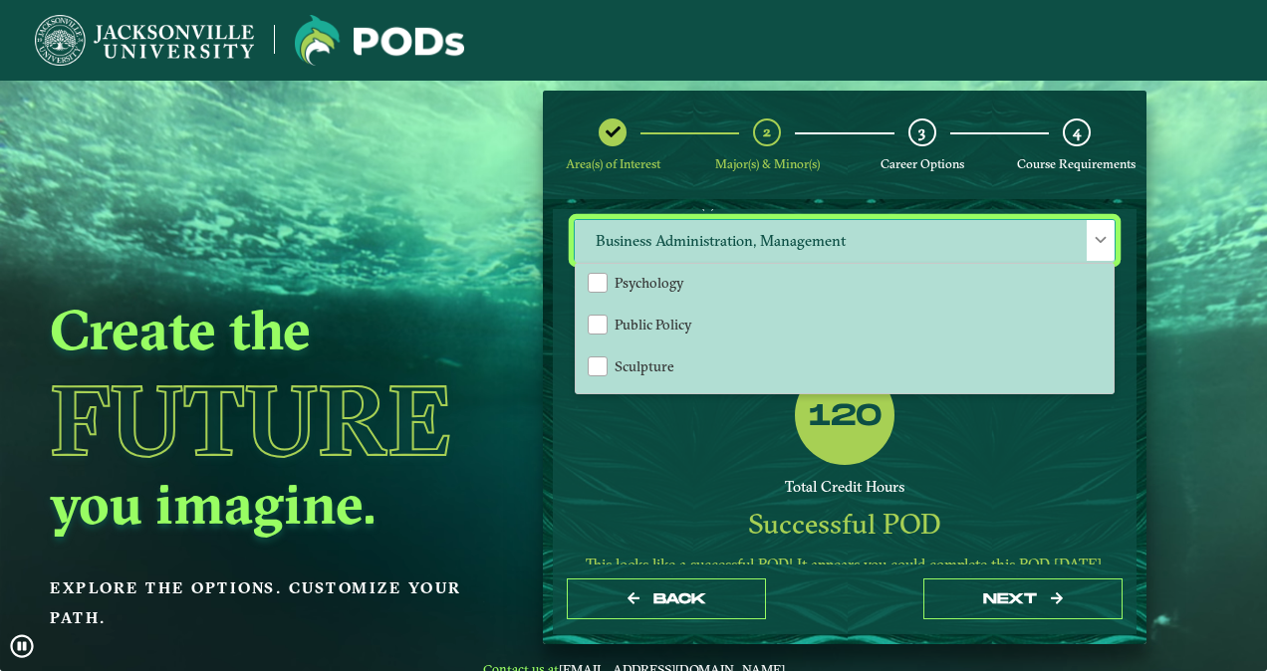
scroll to position [1794, 0]
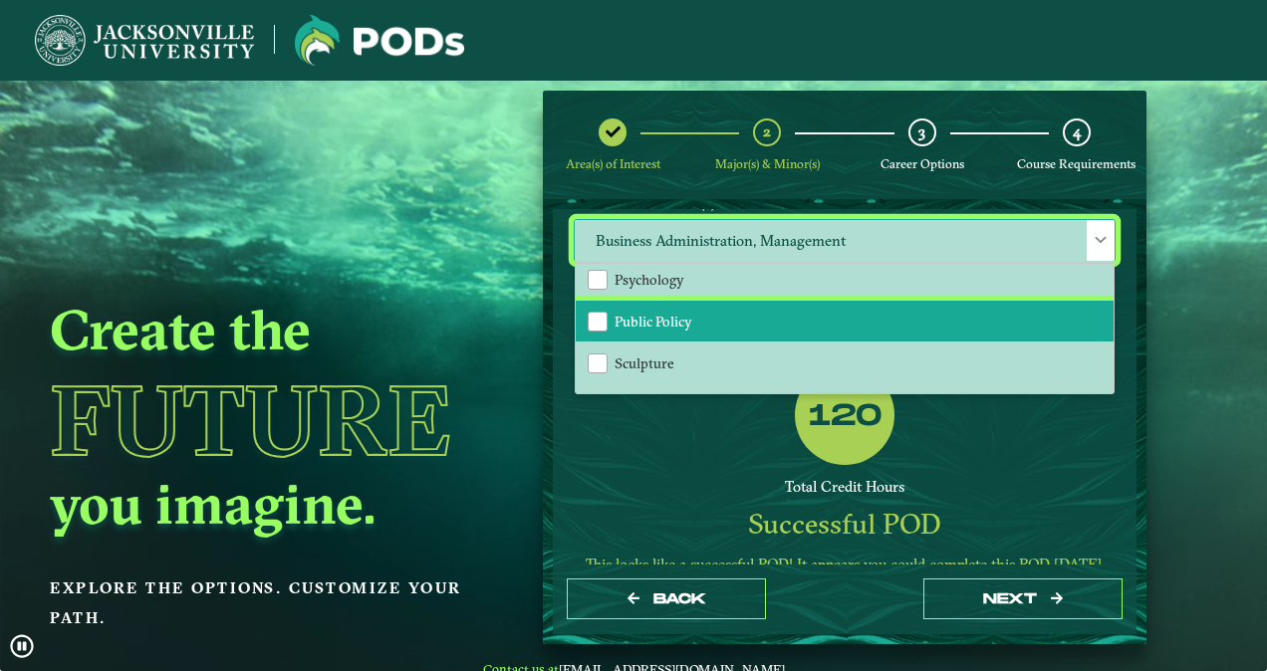
click at [707, 317] on li "Public Policy" at bounding box center [845, 322] width 538 height 42
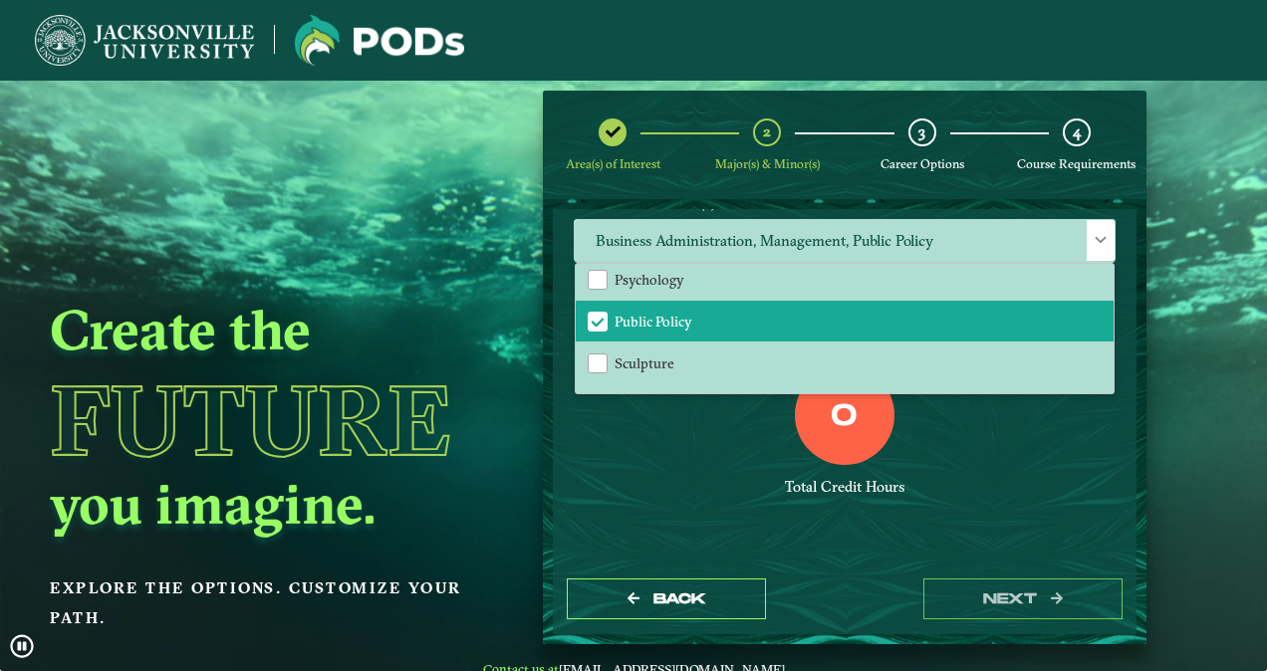
click at [685, 460] on div "0 Total Credit Hours" at bounding box center [845, 450] width 572 height 169
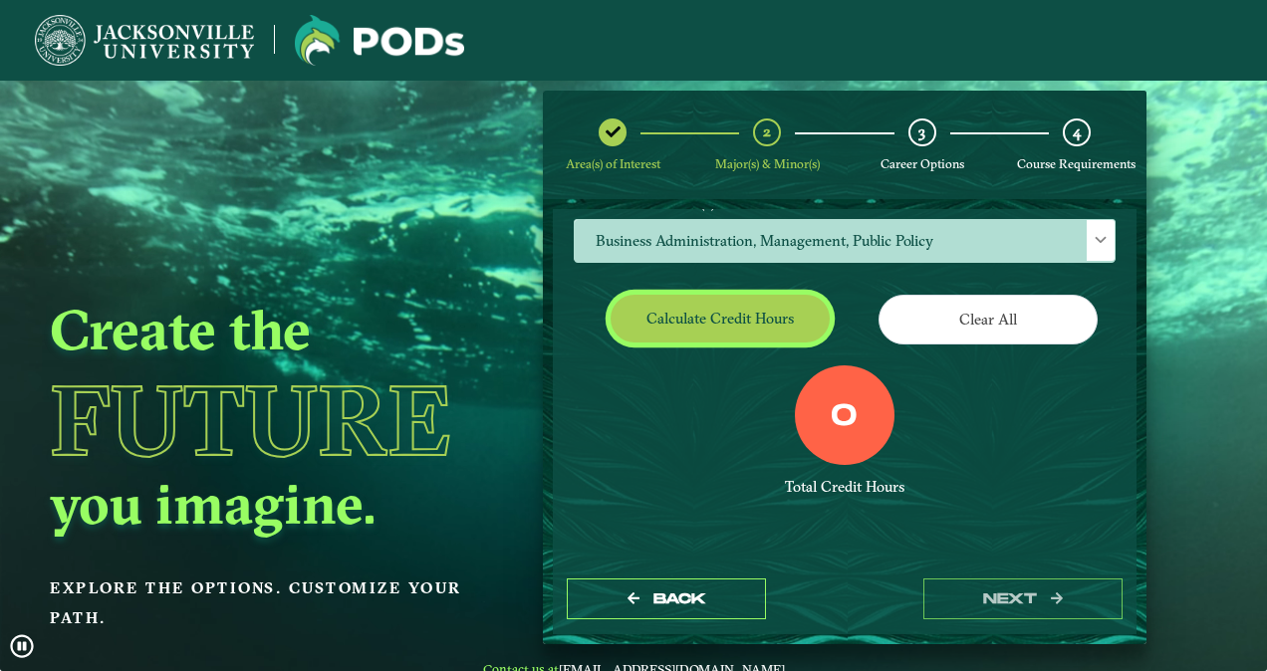
click at [700, 299] on button "Calculate credit hours" at bounding box center [720, 318] width 219 height 47
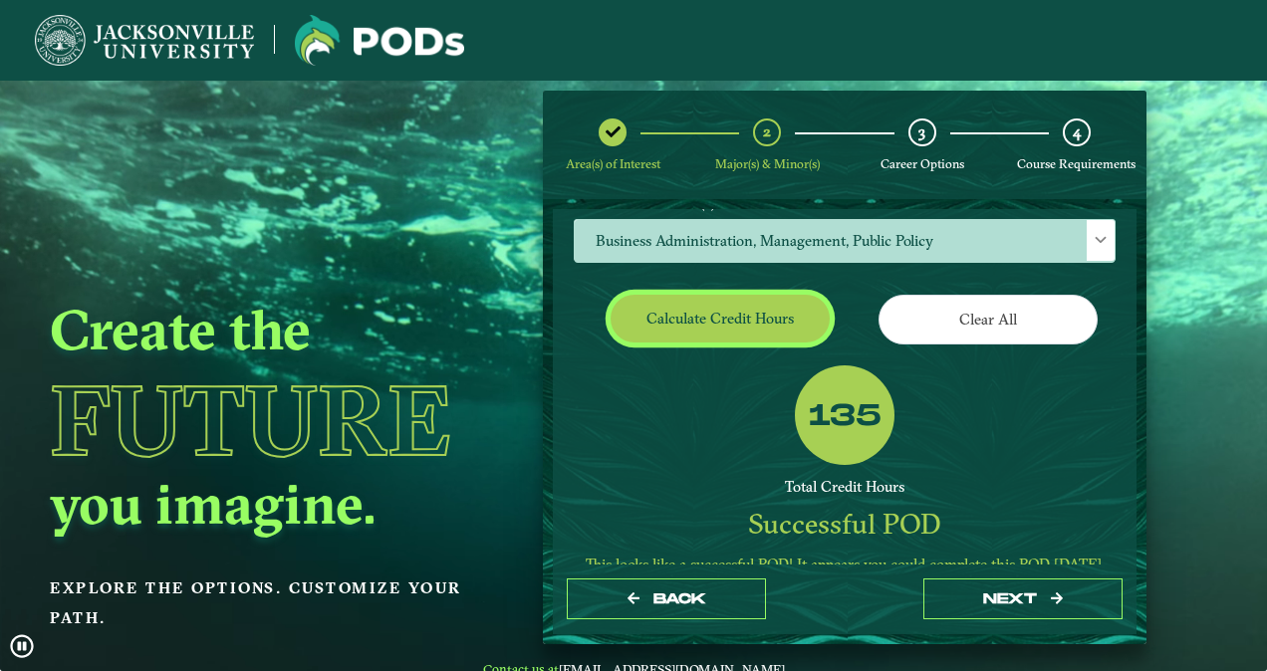
scroll to position [273, 0]
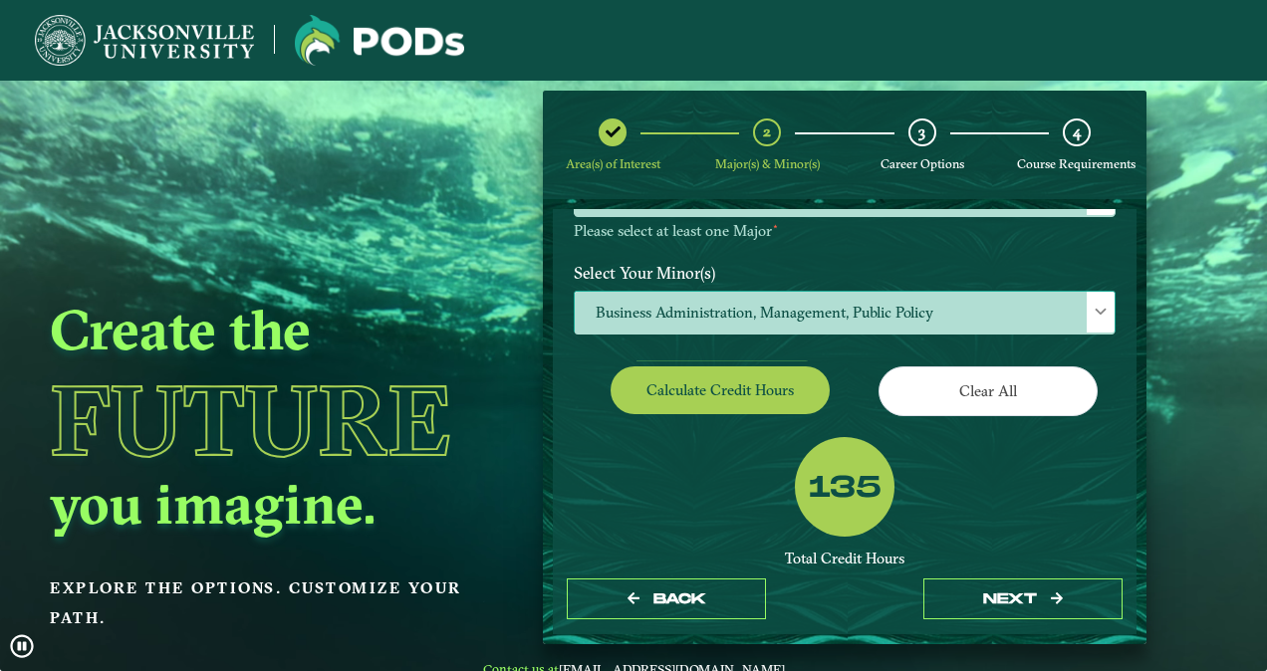
click at [734, 322] on span "Business Administration, Management, Public Policy" at bounding box center [845, 313] width 540 height 43
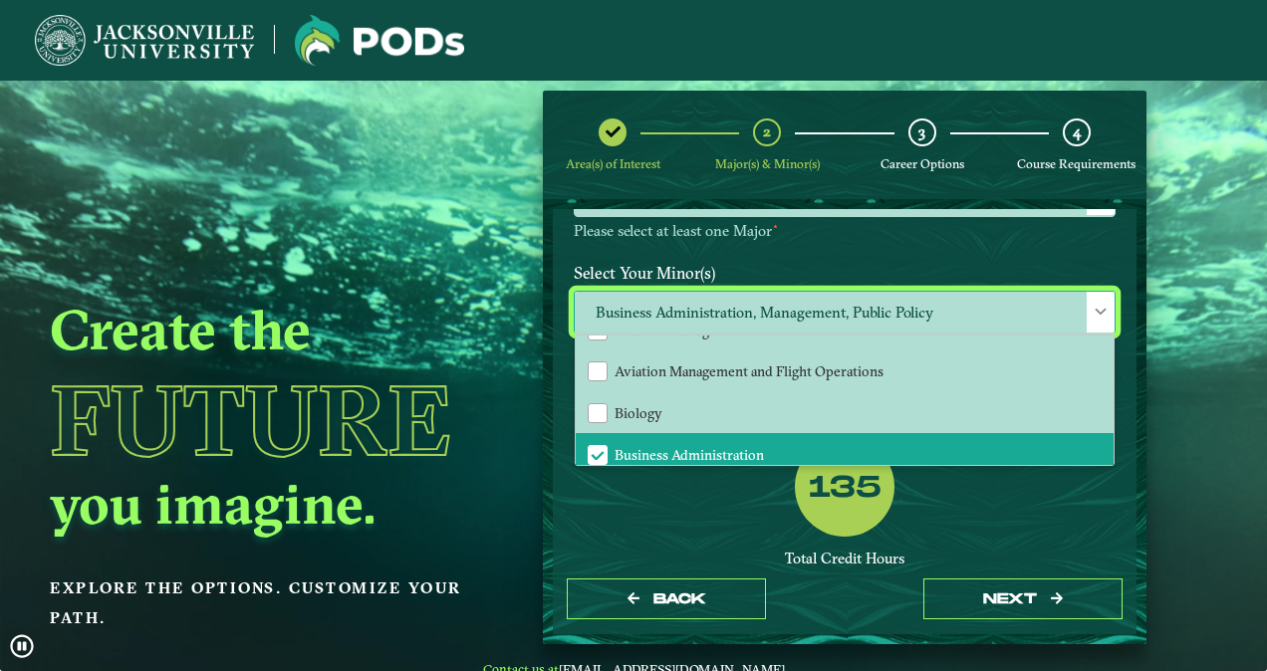
scroll to position [251, 0]
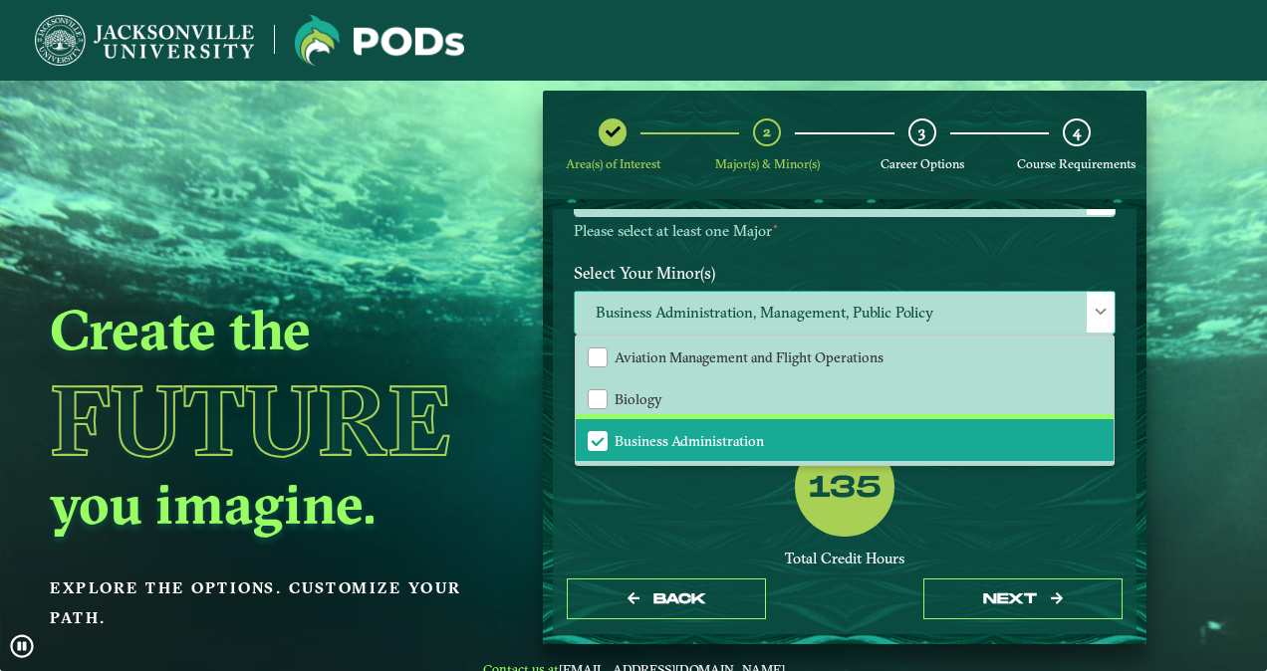
click at [720, 428] on li "Business Administration" at bounding box center [845, 440] width 538 height 42
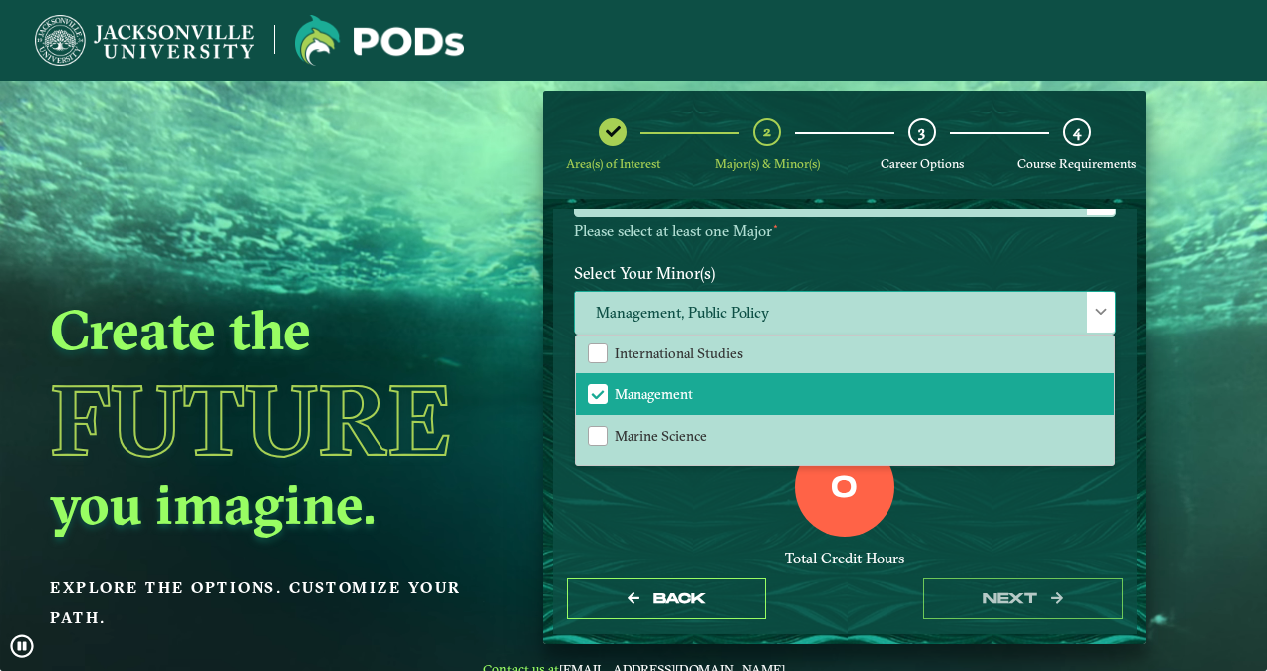
scroll to position [1295, 0]
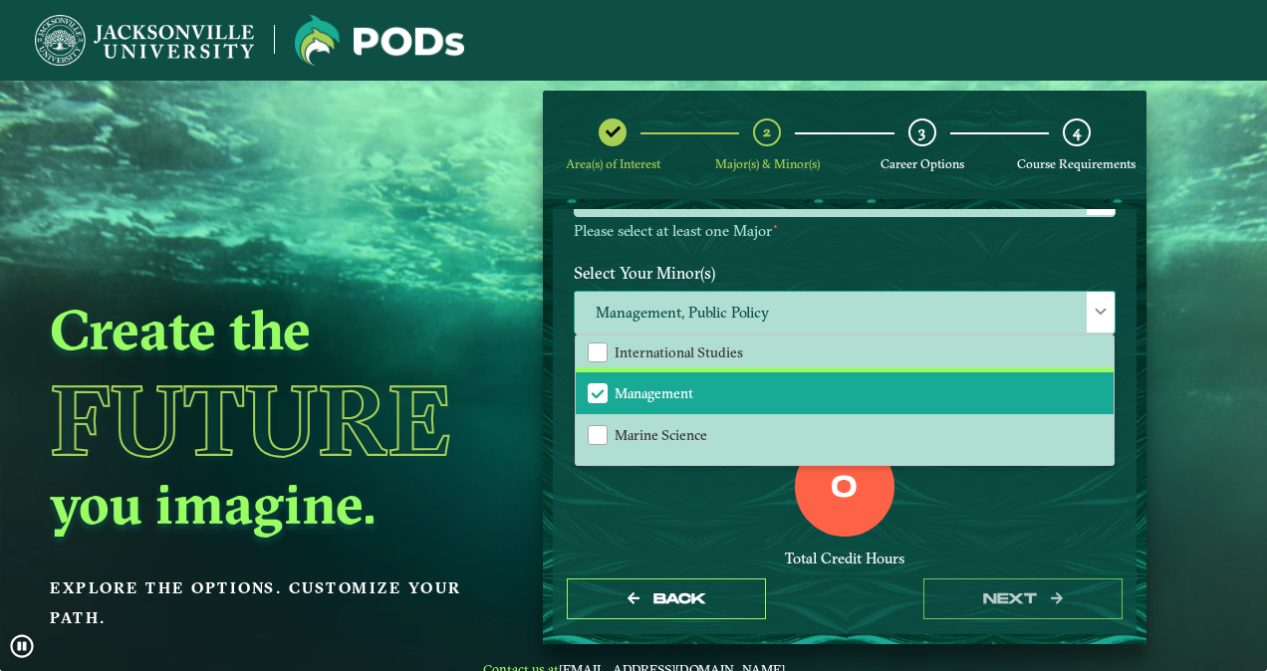
click at [660, 392] on span "Management" at bounding box center [654, 394] width 79 height 18
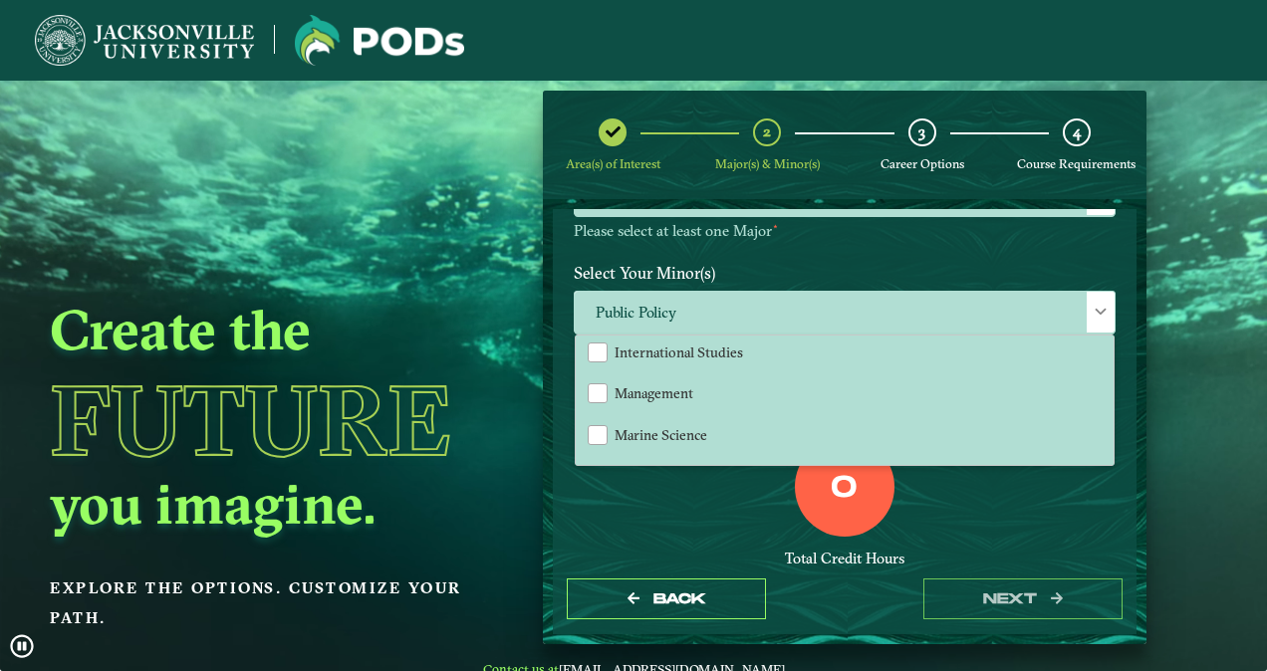
click at [695, 550] on div "Total Credit Hours" at bounding box center [845, 559] width 542 height 19
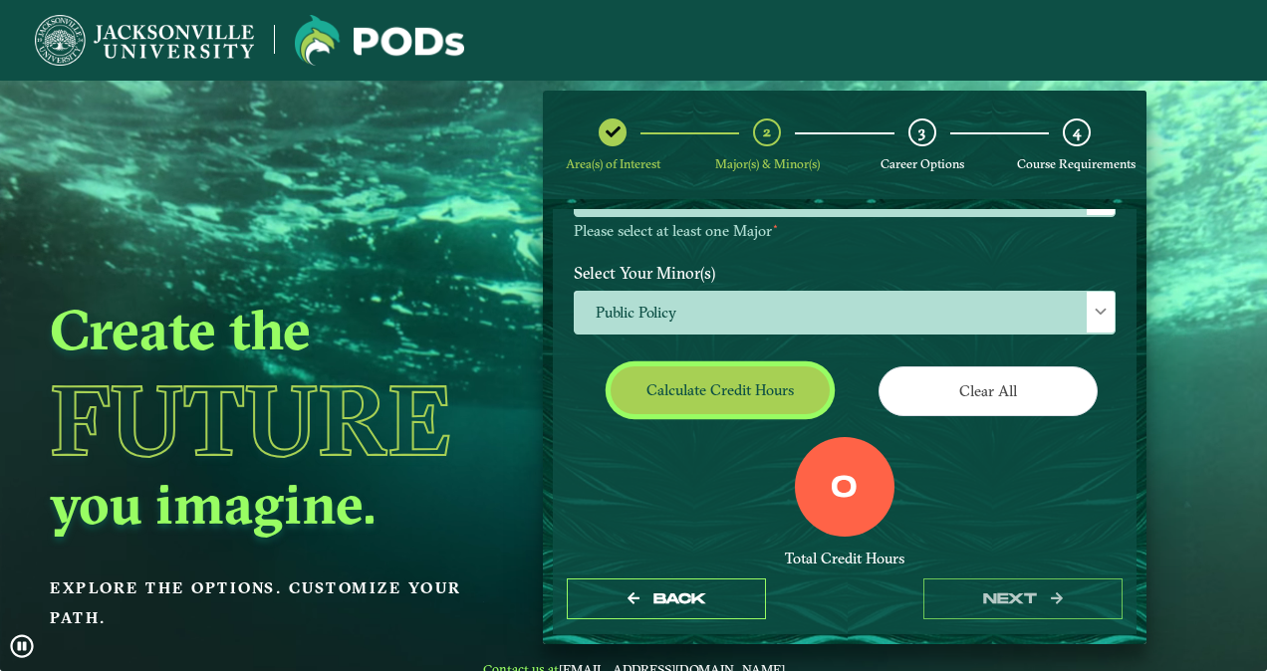
click at [708, 399] on button "Calculate credit hours" at bounding box center [720, 390] width 219 height 47
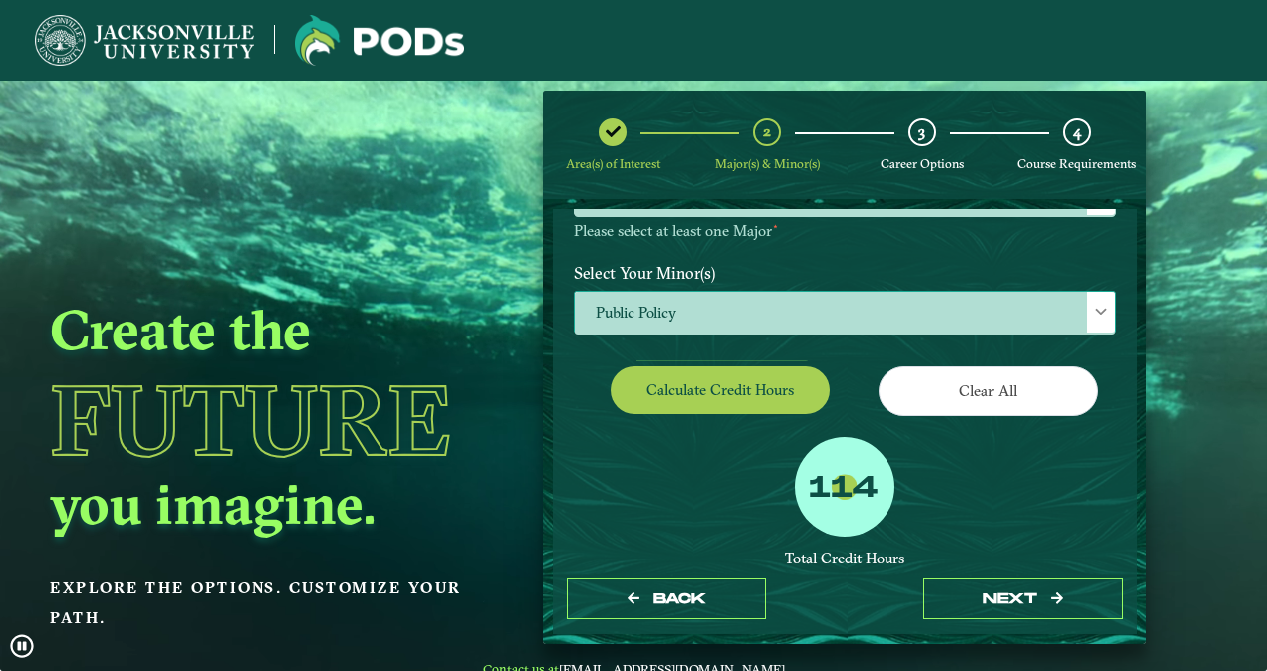
click at [721, 298] on span "Public Policy" at bounding box center [845, 313] width 540 height 43
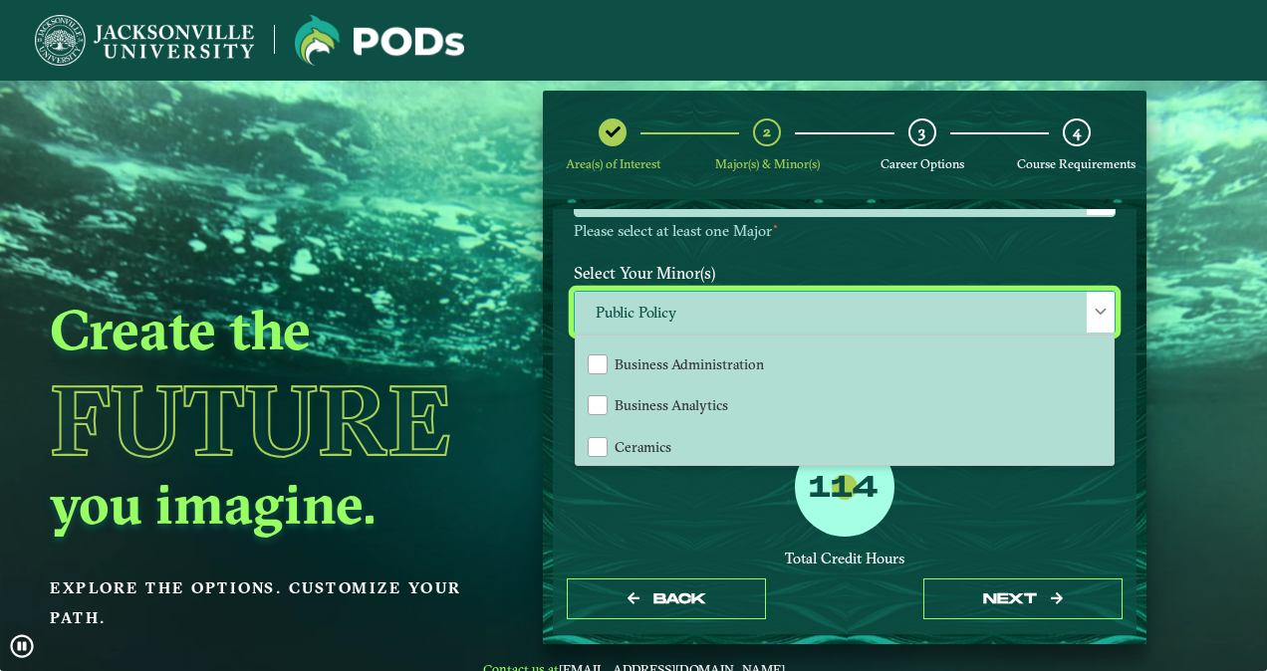
scroll to position [329, 0]
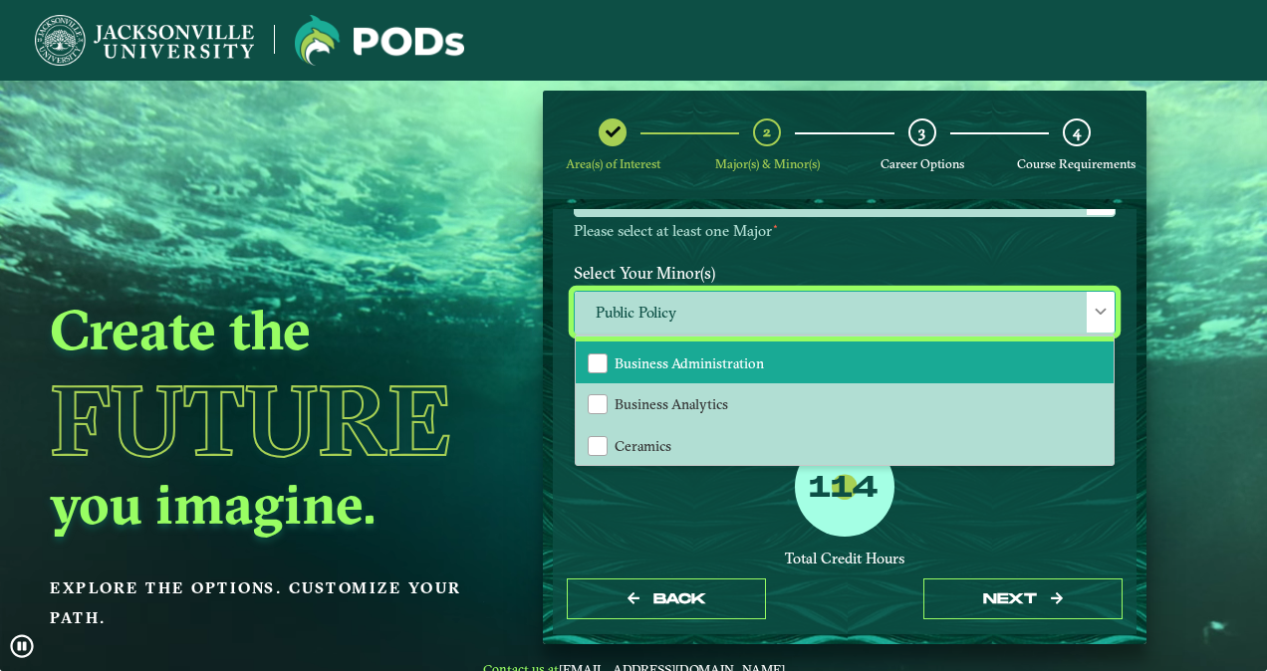
click at [651, 351] on li "Business Administration" at bounding box center [845, 363] width 538 height 42
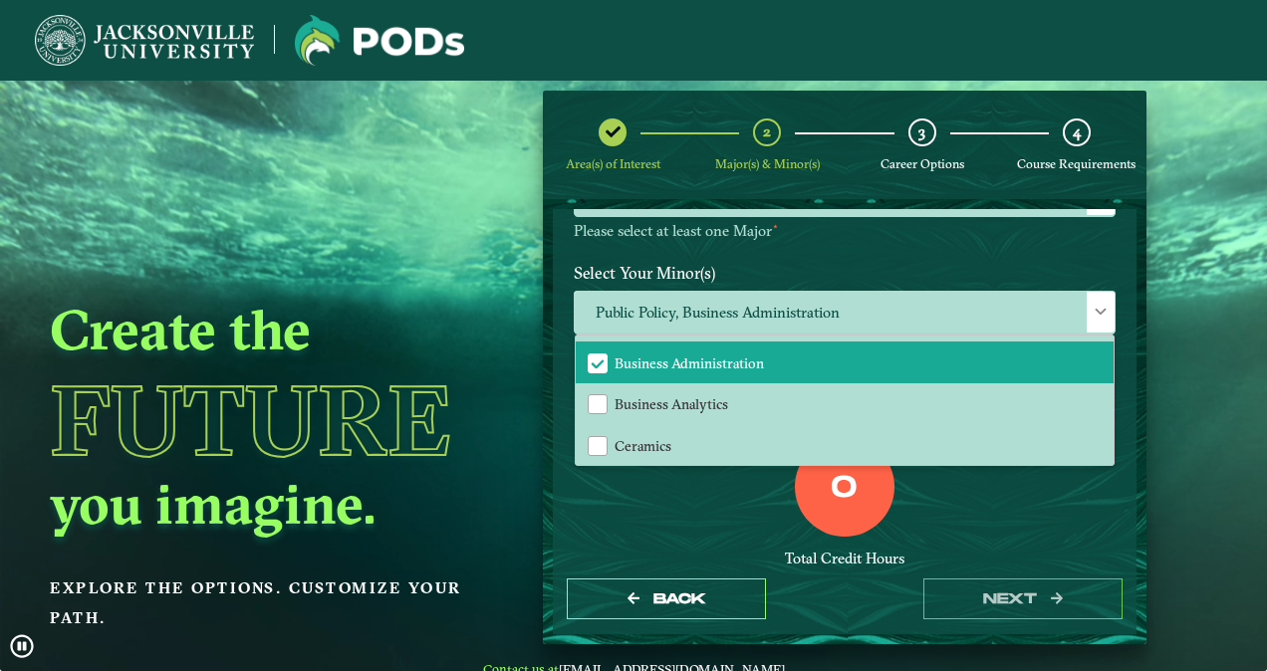
scroll to position [307, 0]
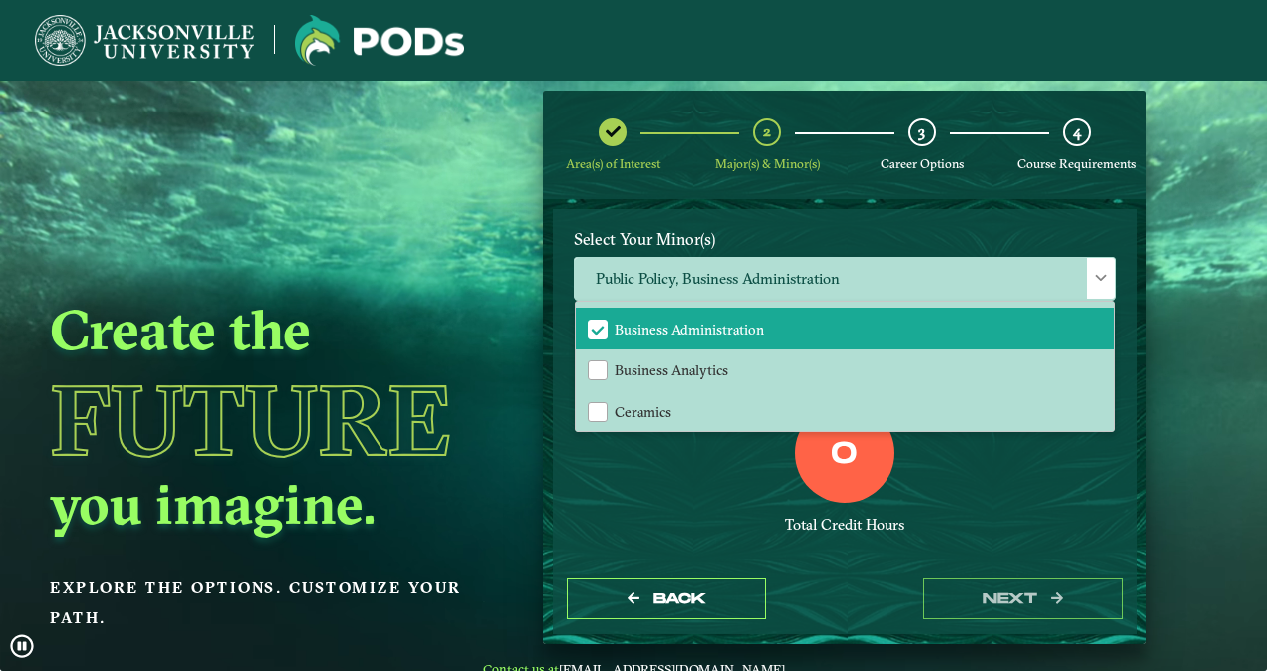
drag, startPoint x: 749, startPoint y: 622, endPoint x: 669, endPoint y: 537, distance: 116.3
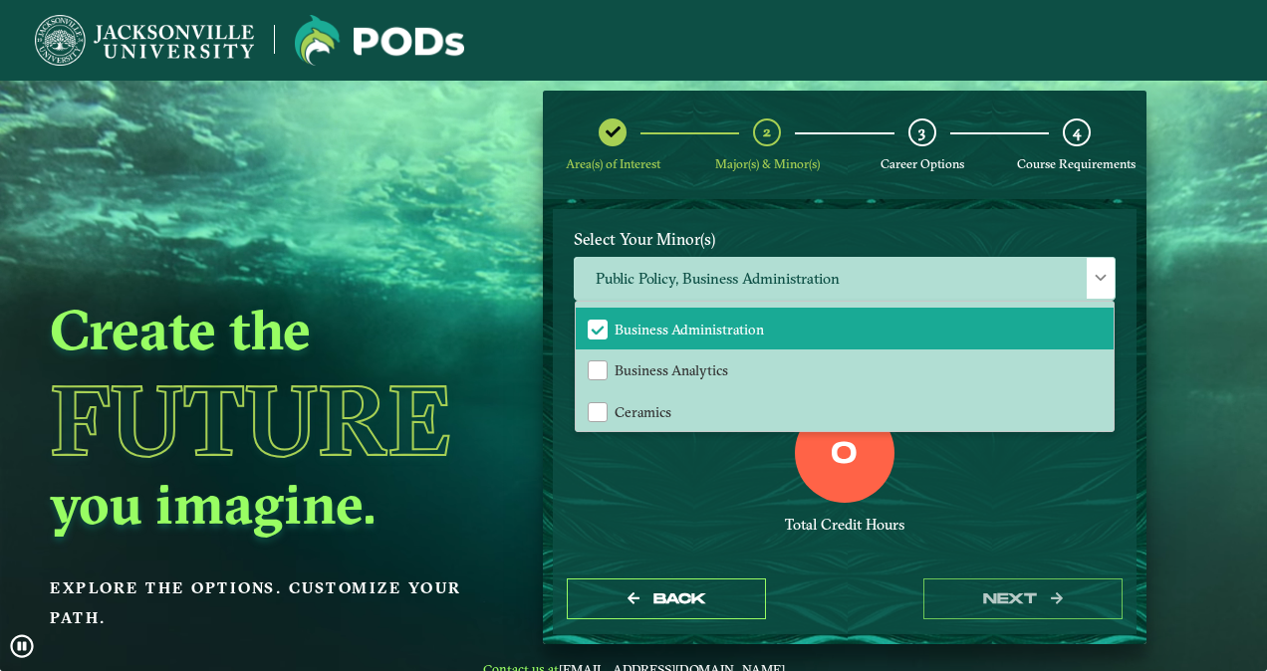
click at [669, 537] on div "EXPLORE OUR PROGRAMS Choose your major(s) and minor(s) in the dropdown windows …" at bounding box center [845, 421] width 584 height 424
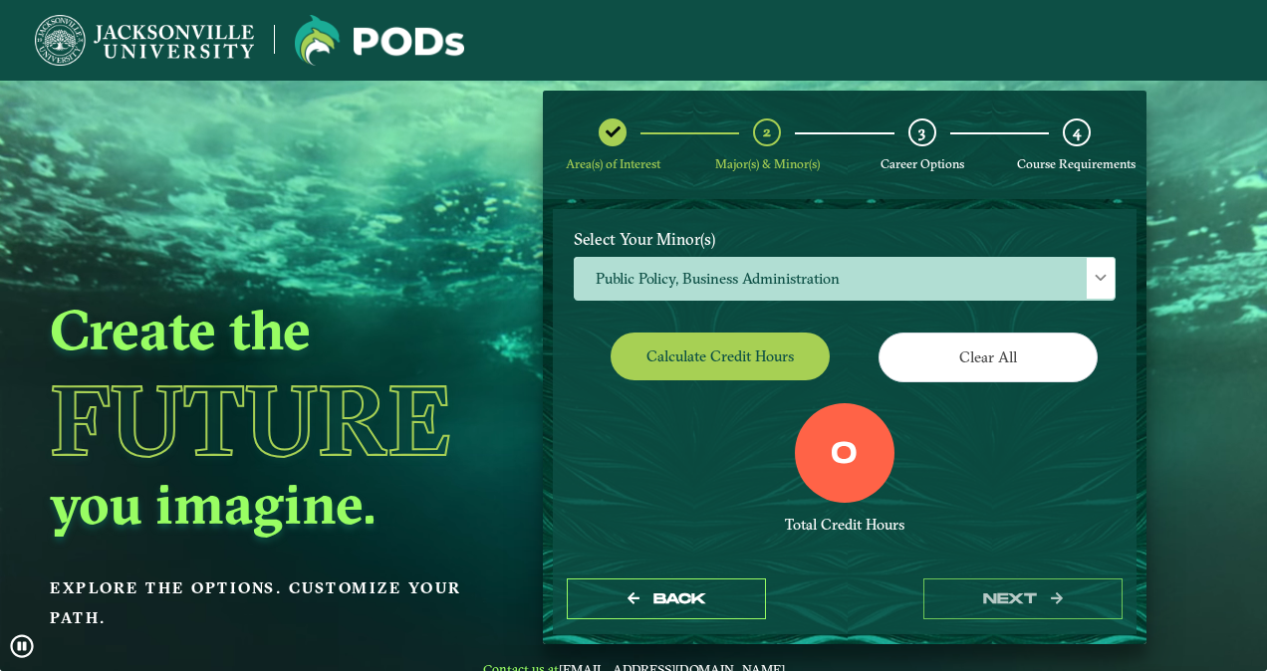
click at [669, 537] on div "0 Total Credit Hours" at bounding box center [845, 487] width 572 height 169
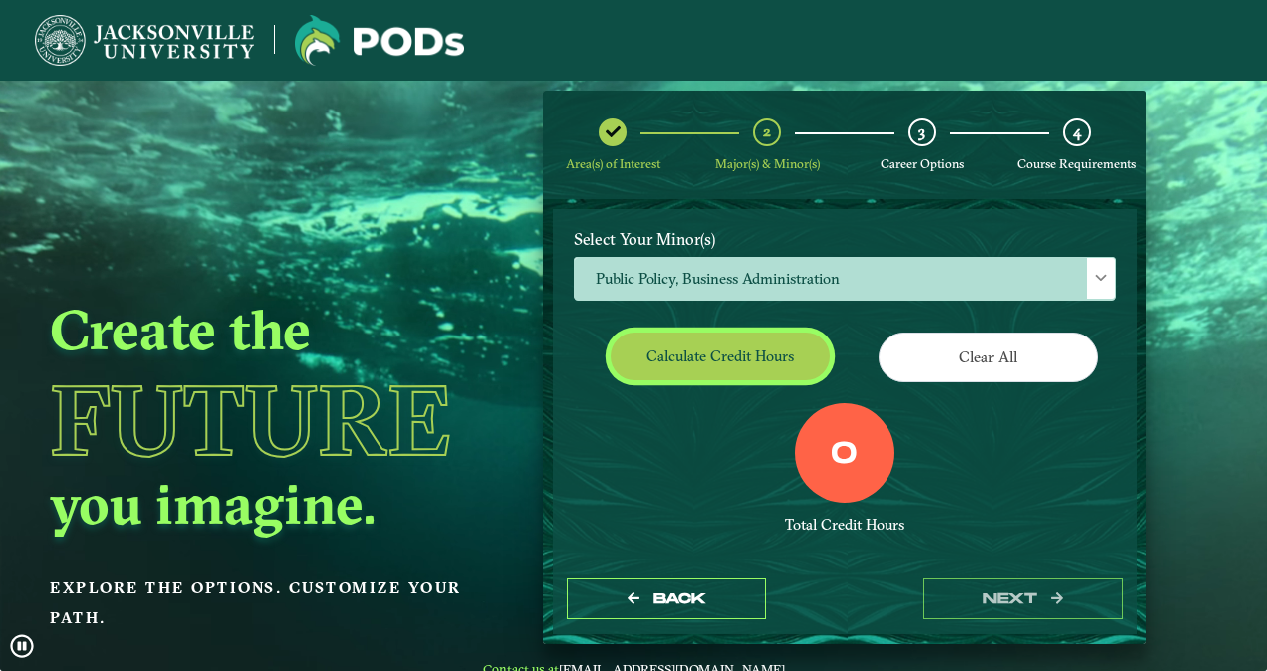
click at [672, 358] on button "Calculate credit hours" at bounding box center [720, 356] width 219 height 47
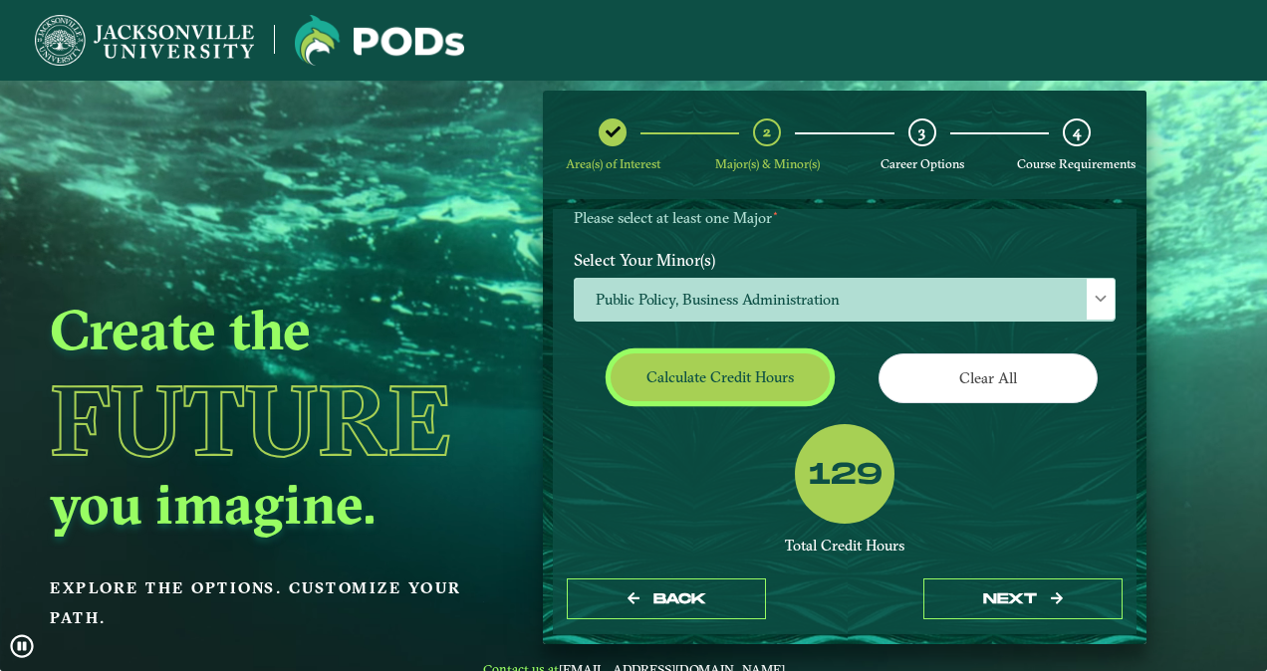
scroll to position [284, 0]
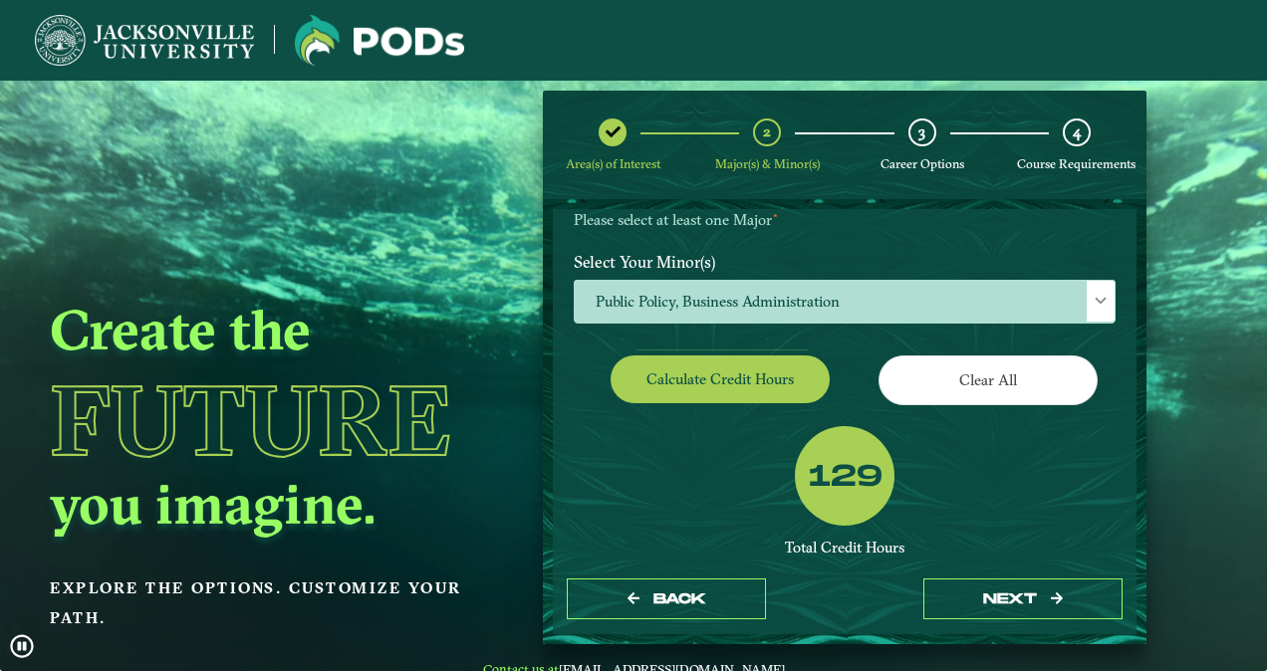
click at [838, 397] on div "Calculate credit hours" at bounding box center [702, 384] width 286 height 56
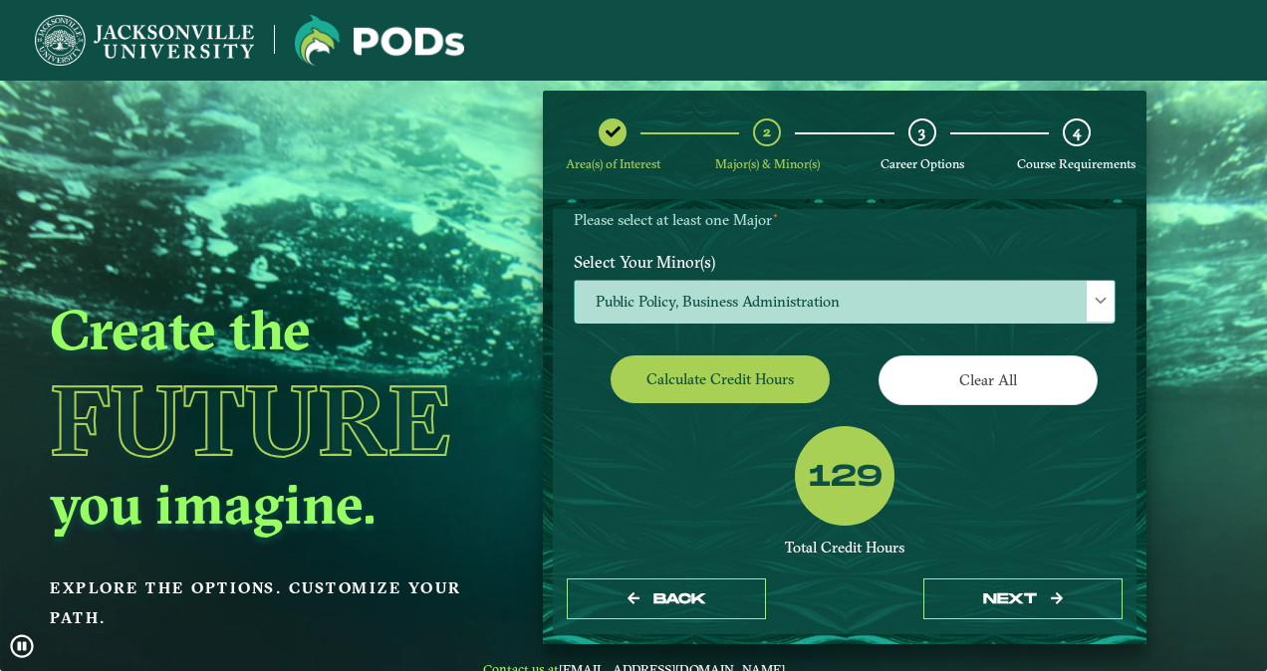
click at [865, 301] on span "Public Policy, Business Administration" at bounding box center [845, 302] width 540 height 43
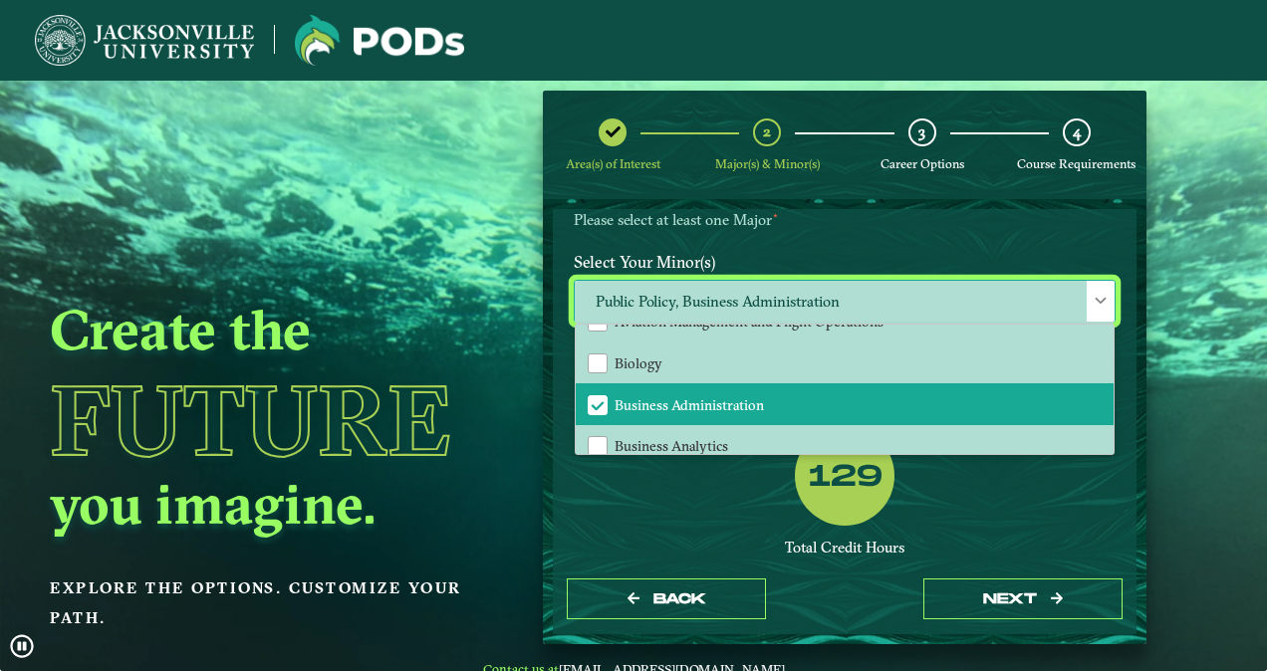
scroll to position [281, 0]
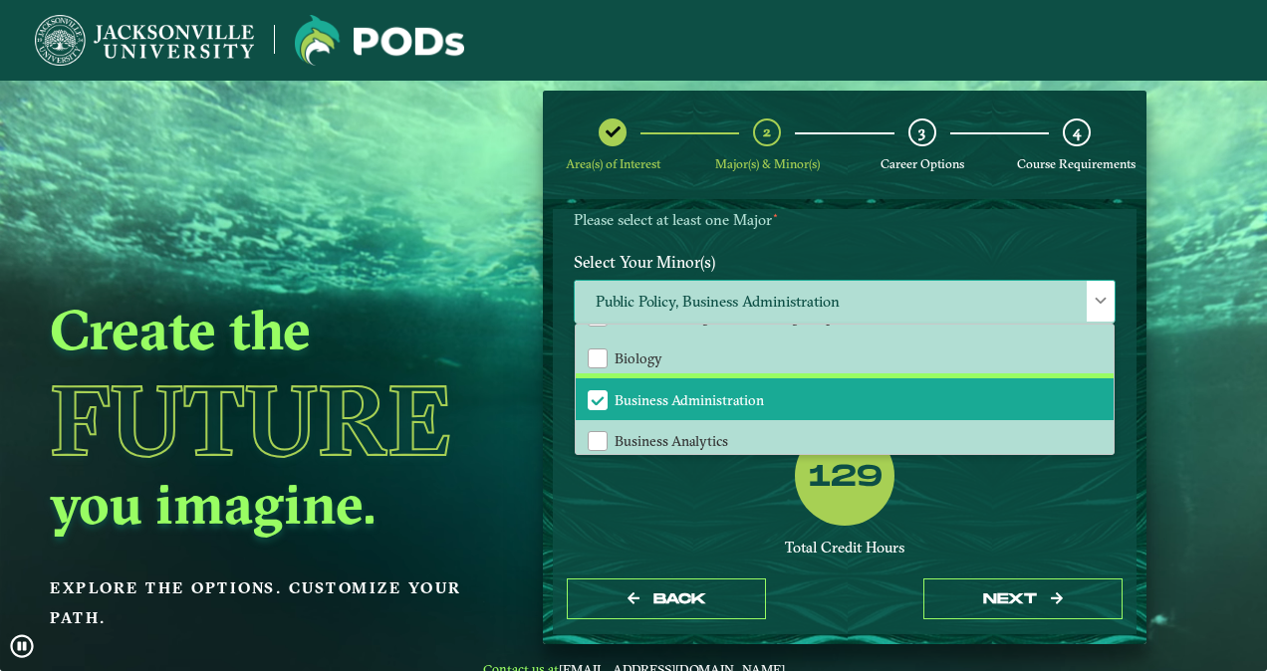
click at [636, 396] on span "Business Administration" at bounding box center [689, 400] width 149 height 18
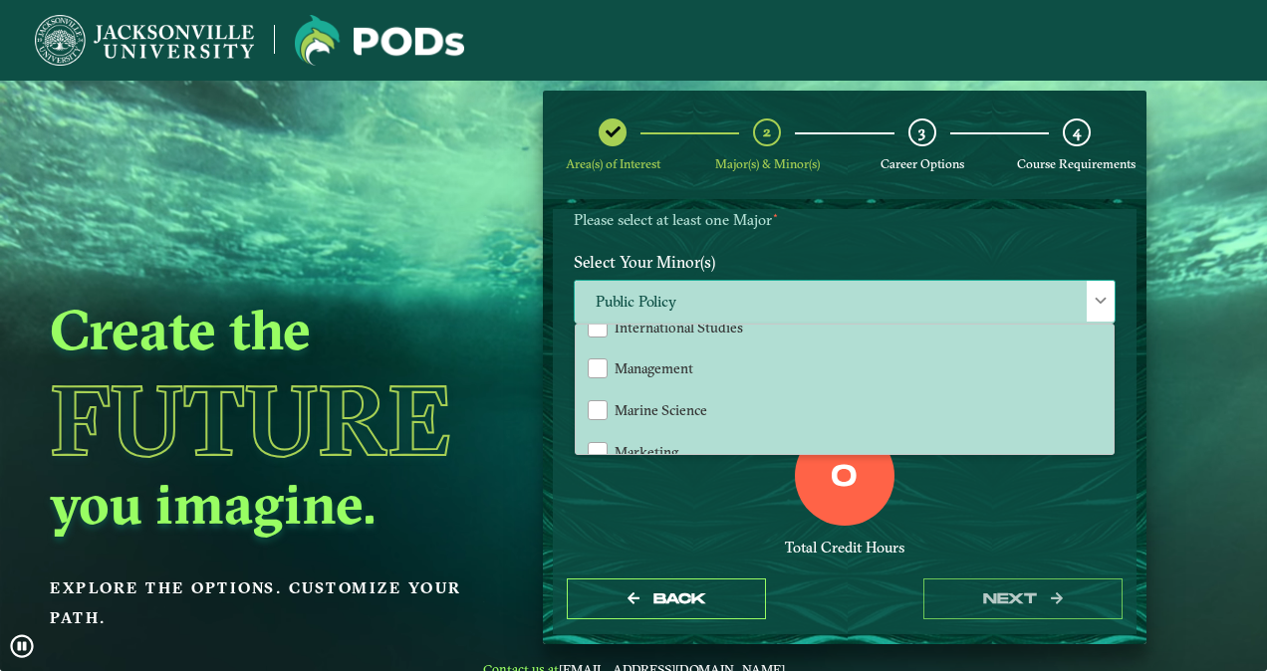
scroll to position [1310, 0]
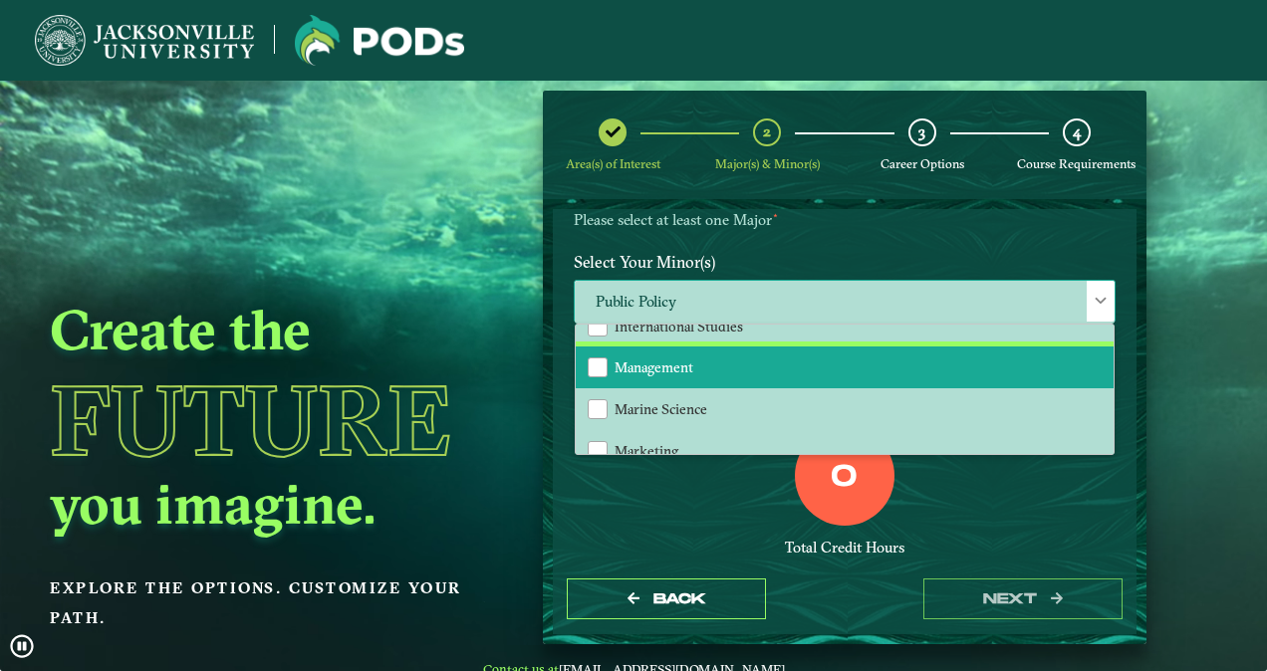
click at [618, 359] on span "Management" at bounding box center [654, 368] width 79 height 18
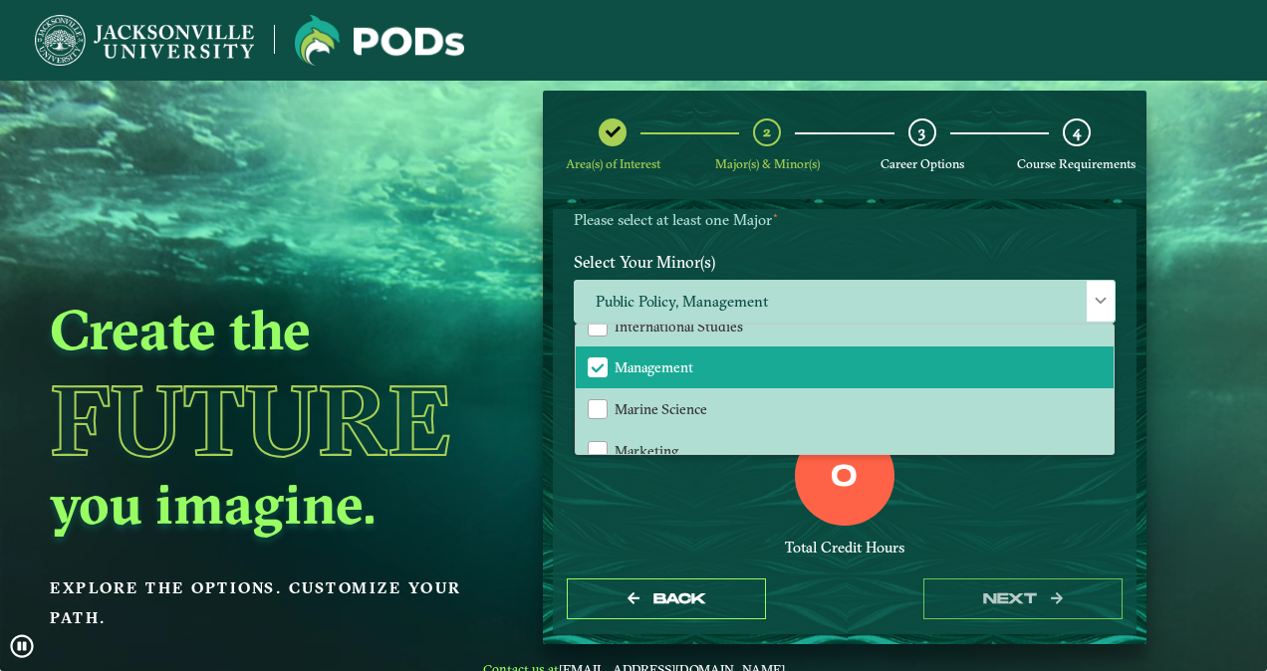
click at [694, 526] on div "0 Total Credit Hours" at bounding box center [845, 510] width 572 height 169
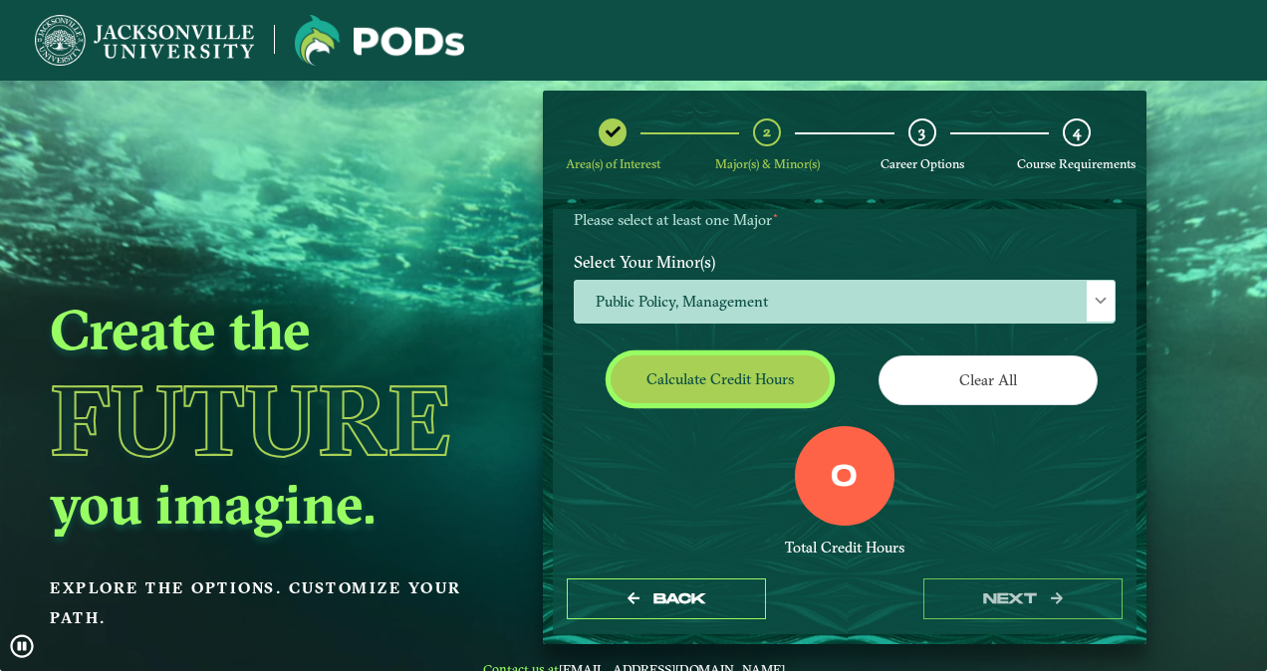
click at [728, 384] on button "Calculate credit hours" at bounding box center [720, 379] width 219 height 47
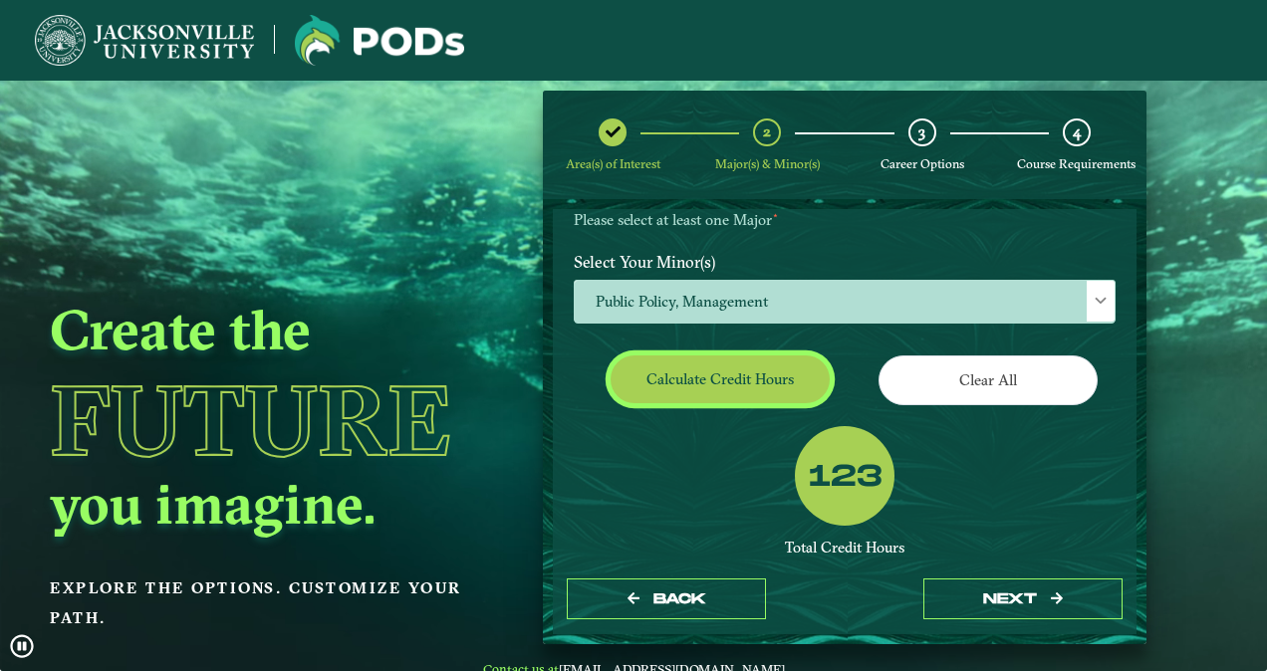
scroll to position [273, 0]
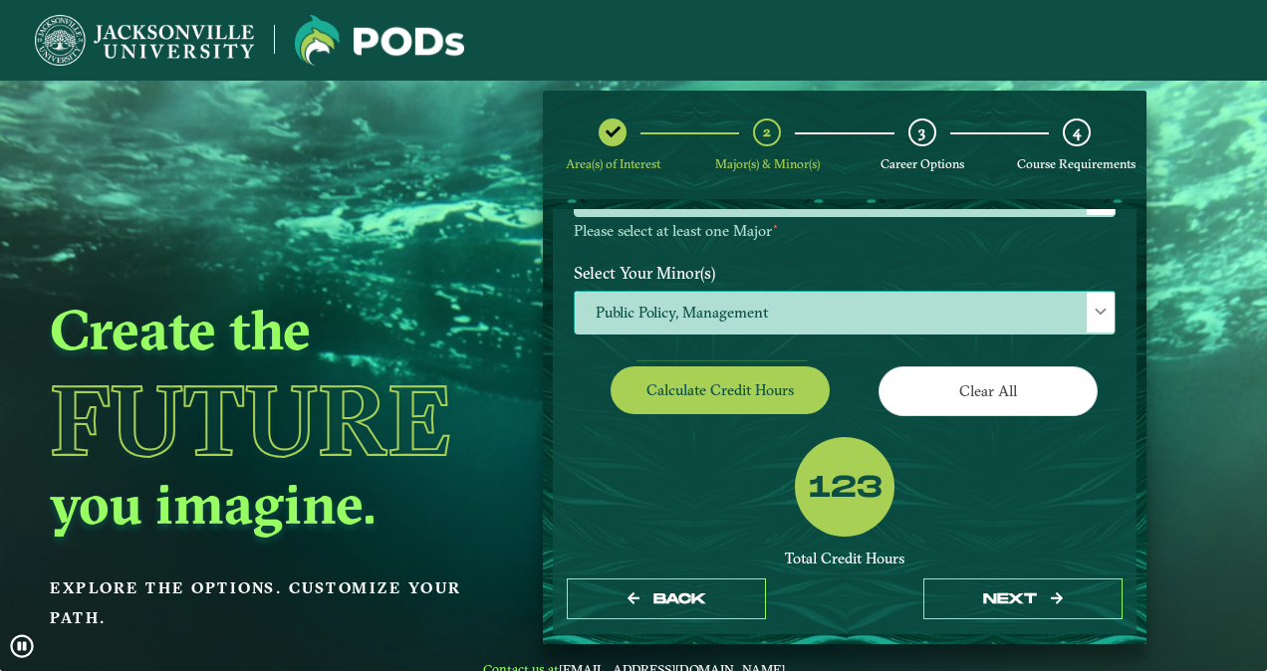
click at [678, 316] on span "Public Policy, Management" at bounding box center [845, 313] width 540 height 43
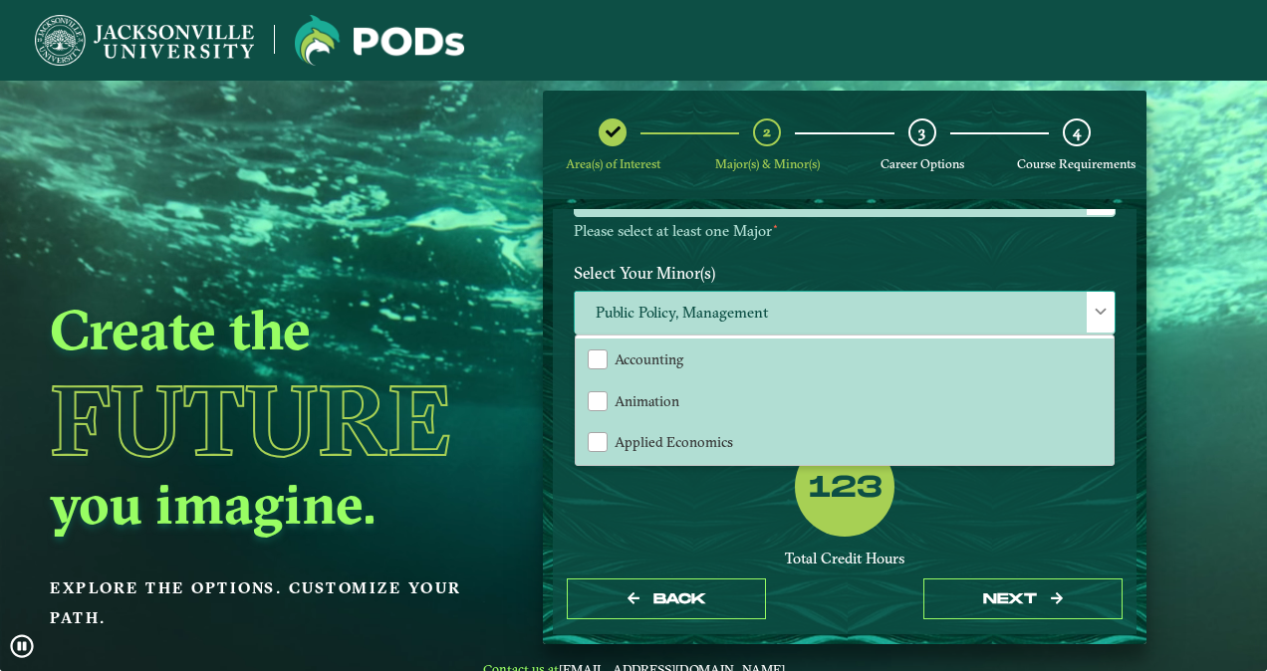
click at [678, 316] on span "Public Policy, Management" at bounding box center [845, 313] width 540 height 43
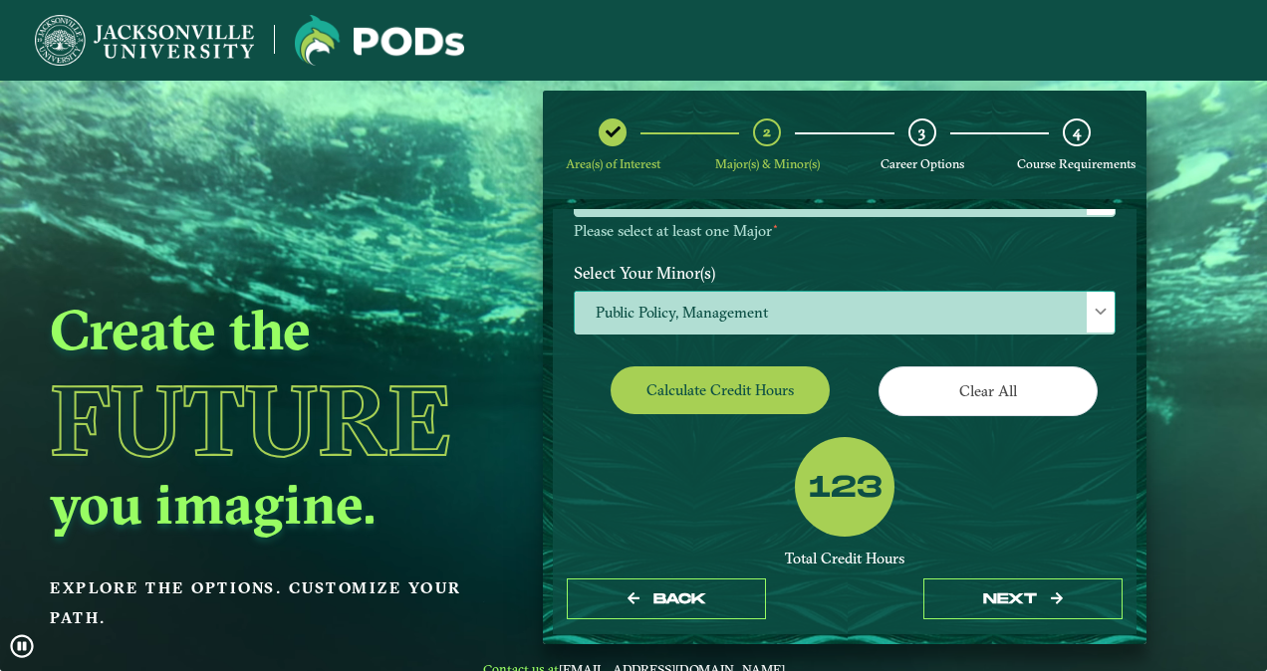
click at [678, 316] on span "Public Policy, Management" at bounding box center [845, 313] width 540 height 43
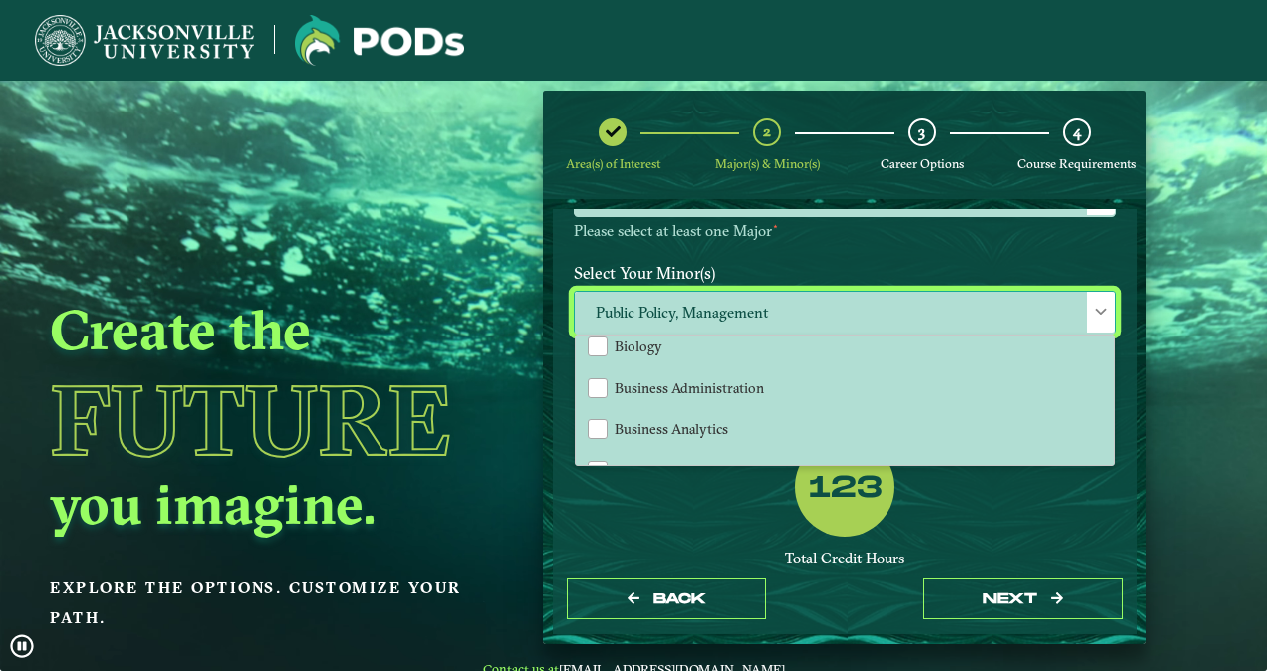
scroll to position [301, 0]
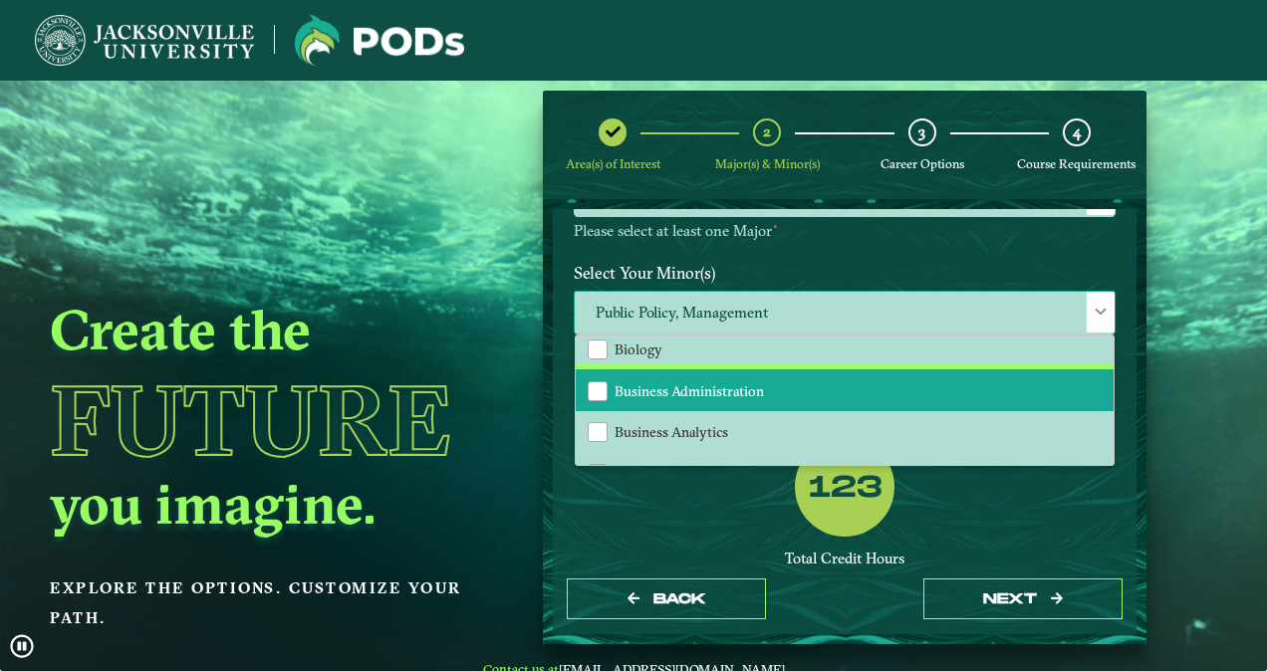
click at [694, 402] on li "Business Administration" at bounding box center [845, 391] width 538 height 42
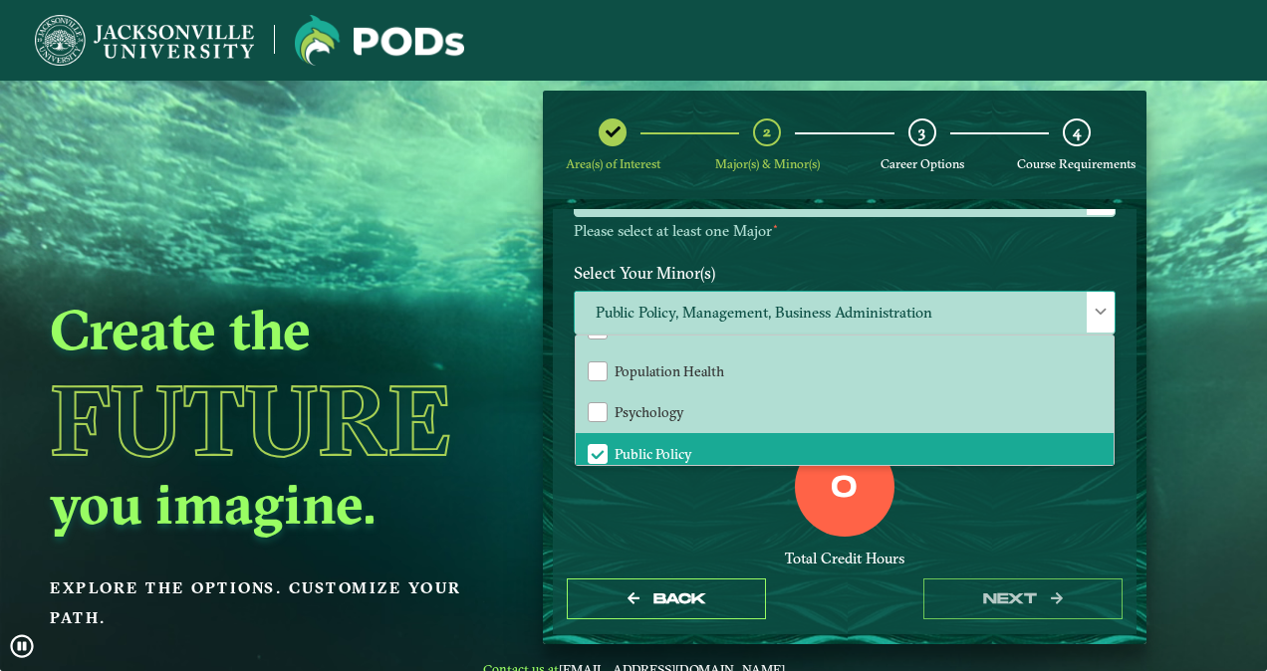
scroll to position [1748, 0]
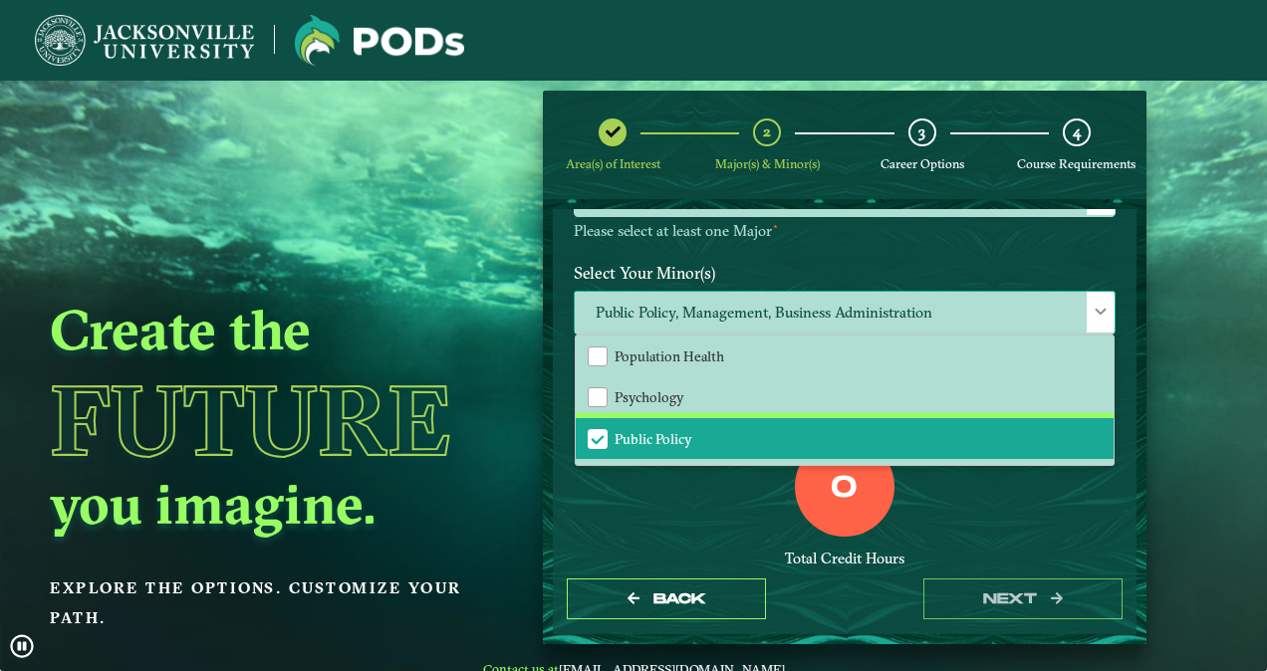
click at [658, 421] on li "Public Policy" at bounding box center [845, 439] width 538 height 42
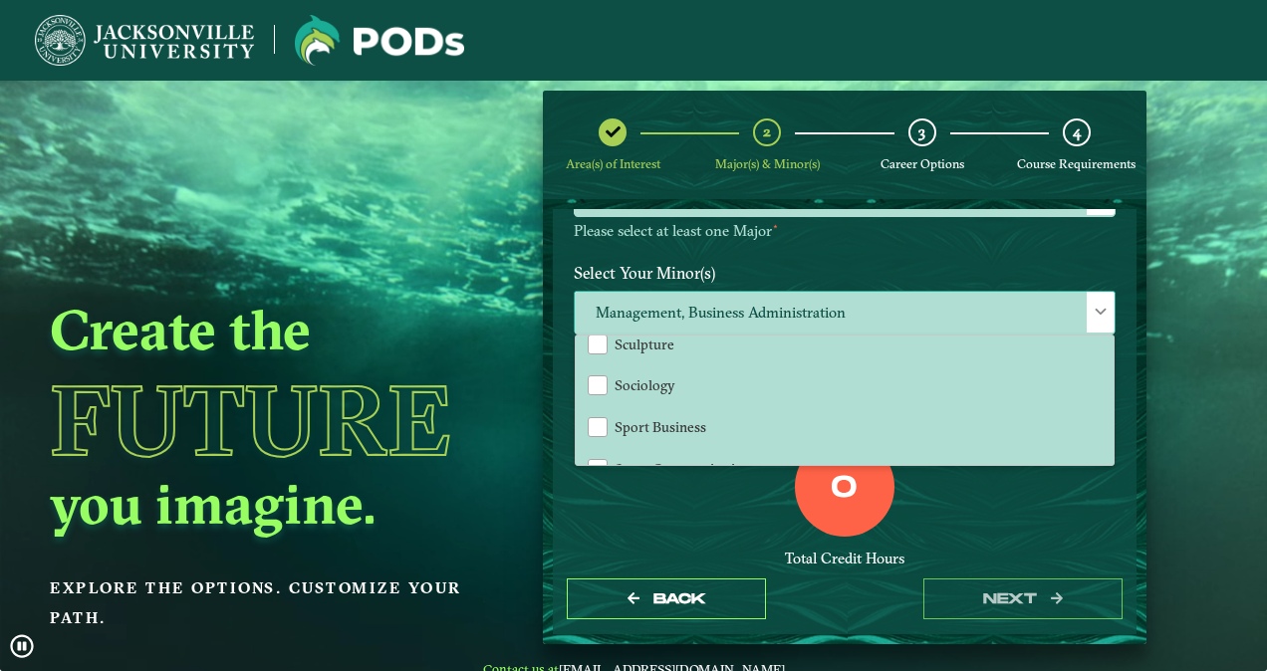
scroll to position [1887, 0]
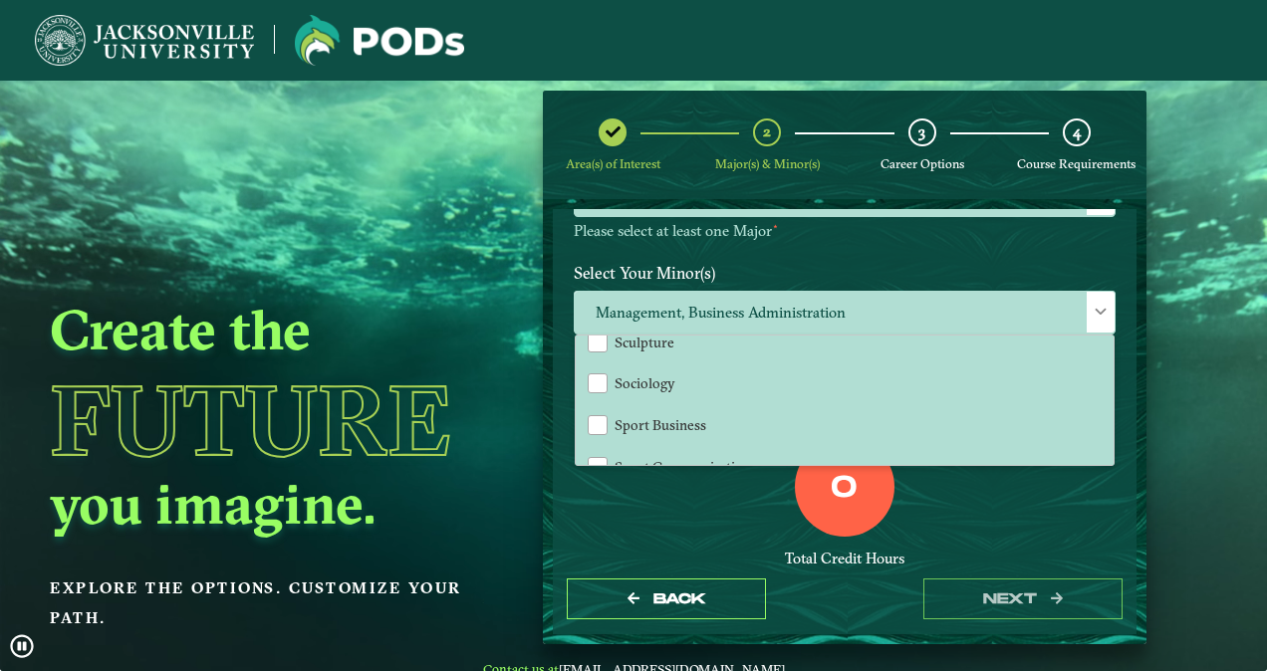
click at [671, 489] on div "0 Total Credit Hours" at bounding box center [845, 521] width 572 height 169
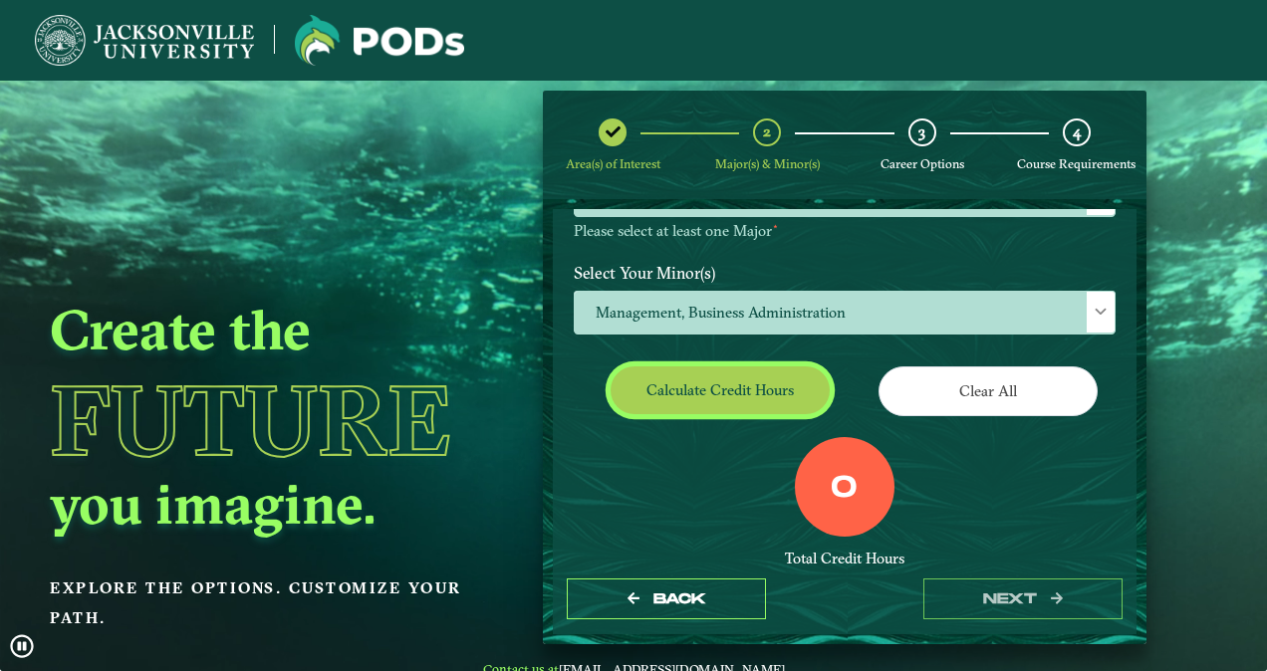
click at [694, 383] on button "Calculate credit hours" at bounding box center [720, 390] width 219 height 47
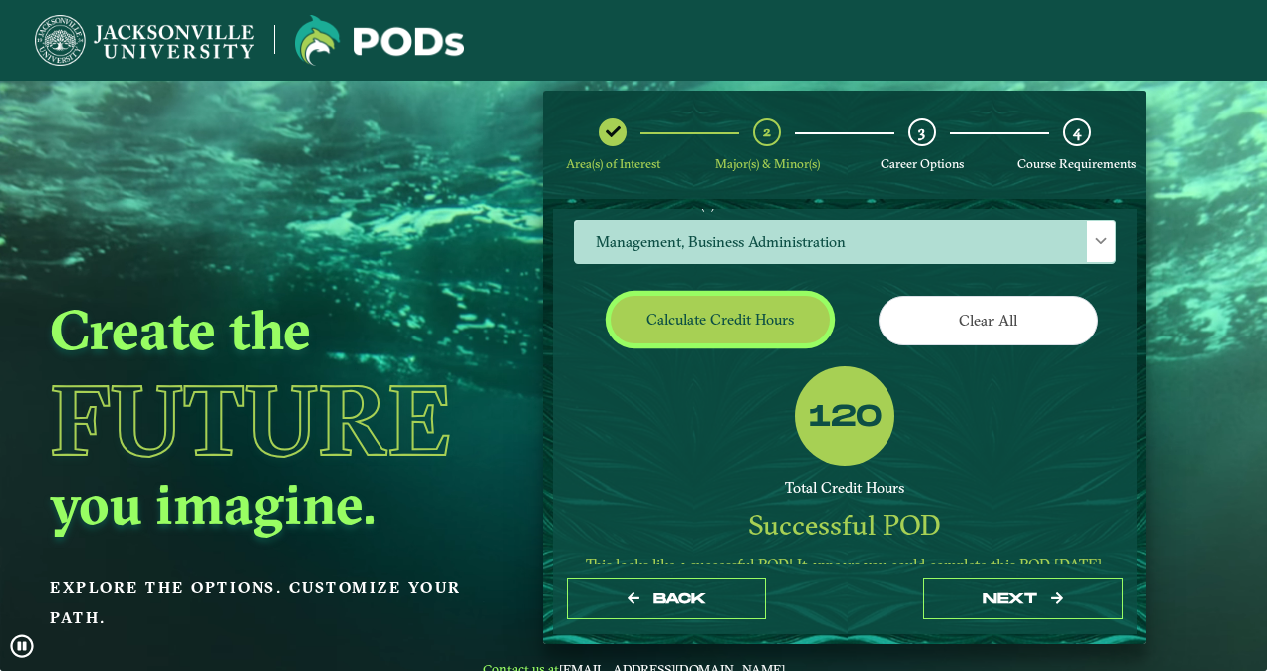
scroll to position [433, 0]
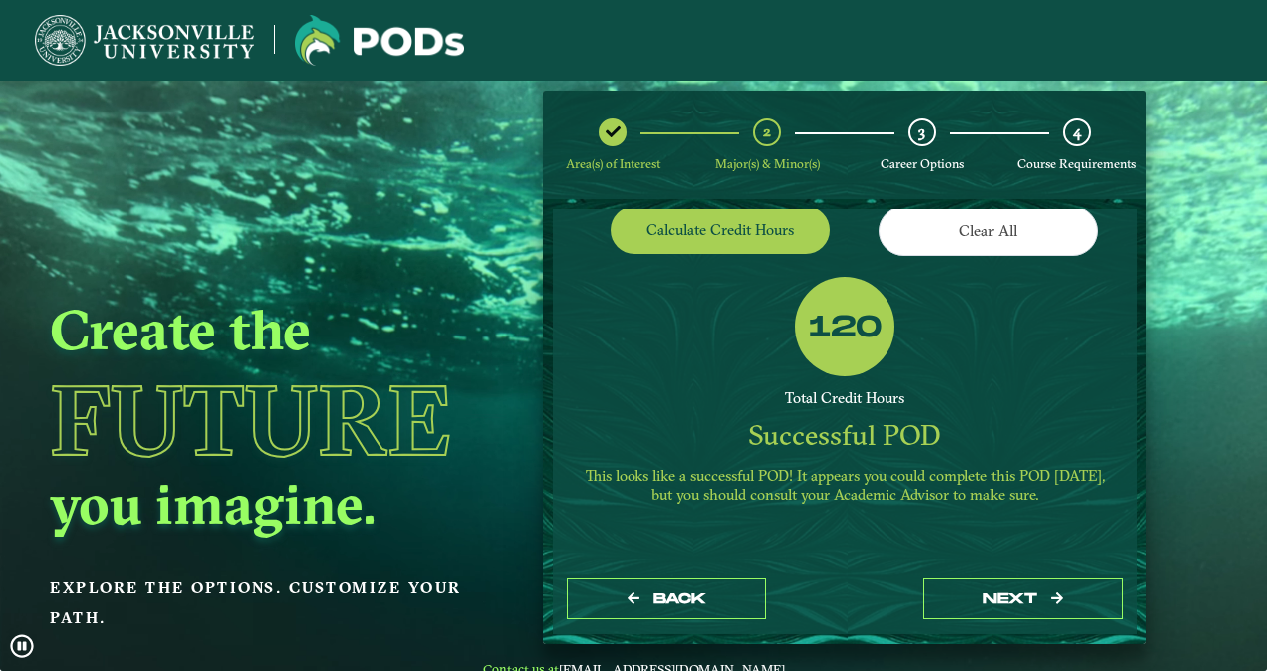
click at [813, 405] on div "120 Total Credit Hours Successful POD This looks like a successful POD! It appe…" at bounding box center [845, 398] width 572 height 242
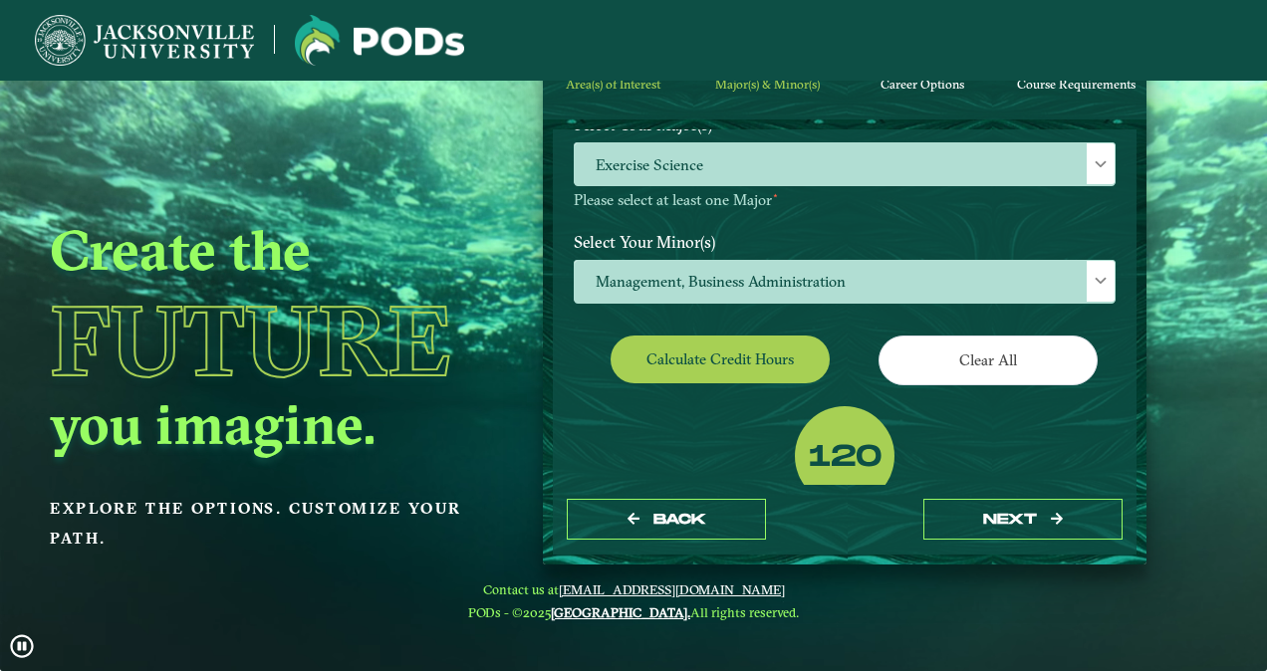
scroll to position [227, 0]
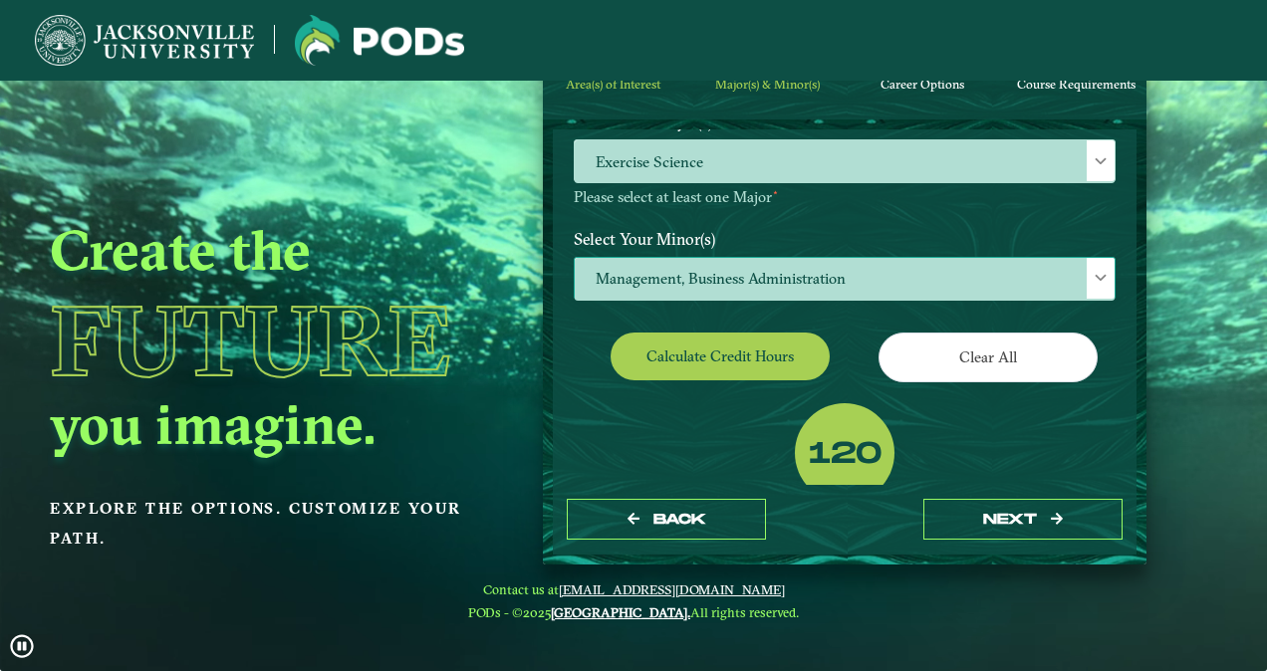
click at [729, 263] on span "Management, Business Administration" at bounding box center [845, 279] width 540 height 43
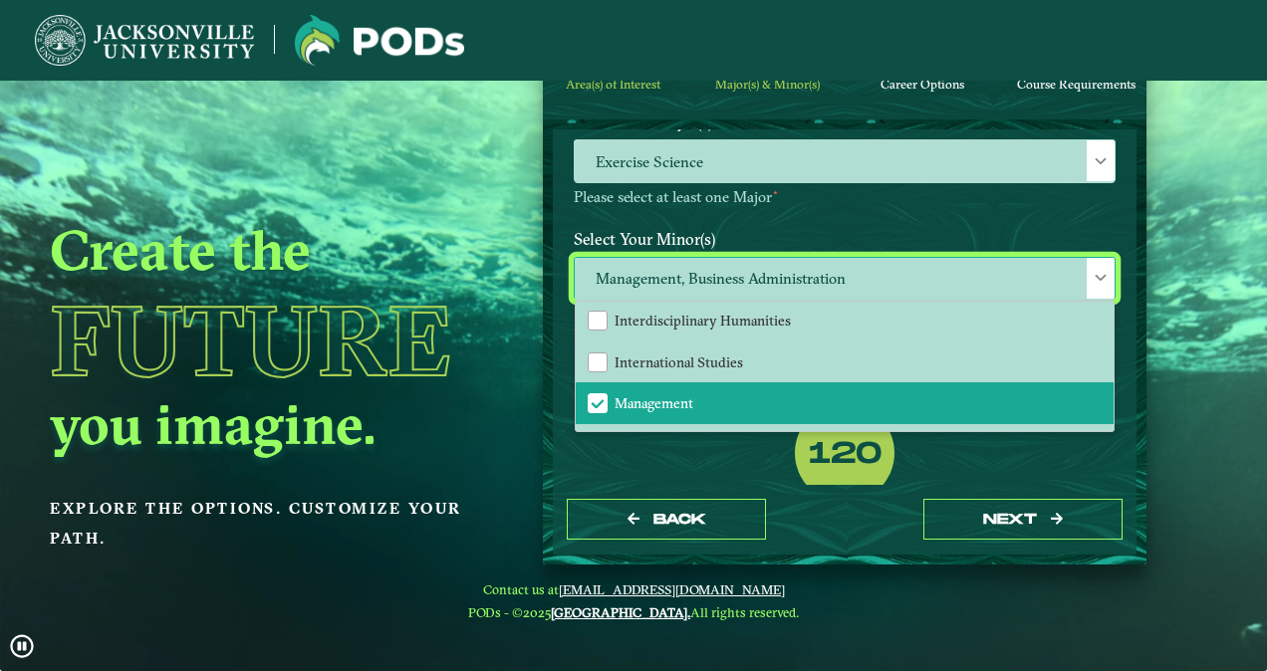
scroll to position [1250, 0]
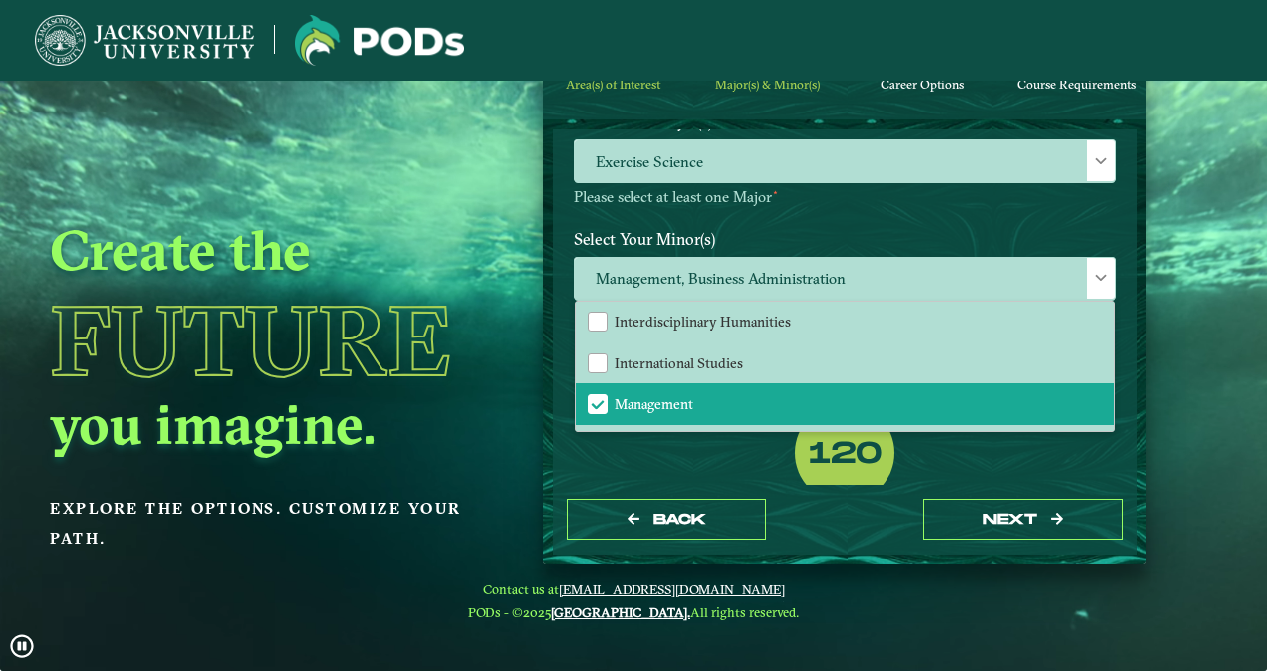
click at [779, 223] on label "Select Your Minor(s)" at bounding box center [845, 238] width 572 height 37
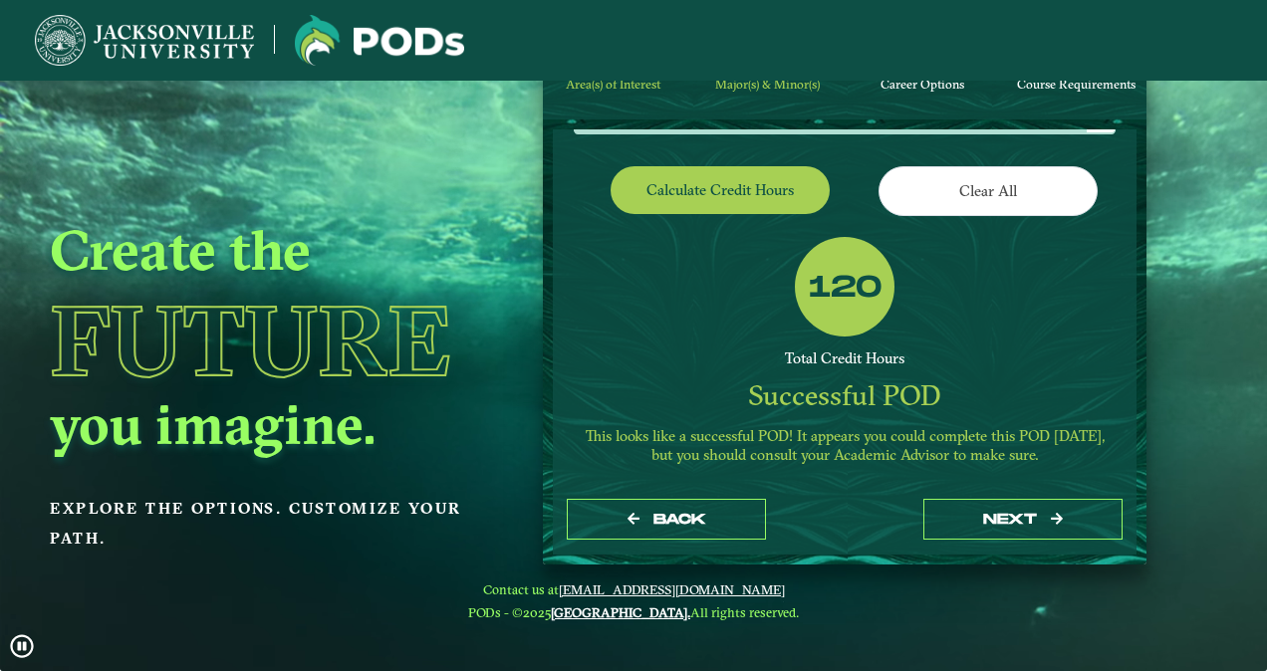
scroll to position [414, 0]
